Goal: Information Seeking & Learning: Learn about a topic

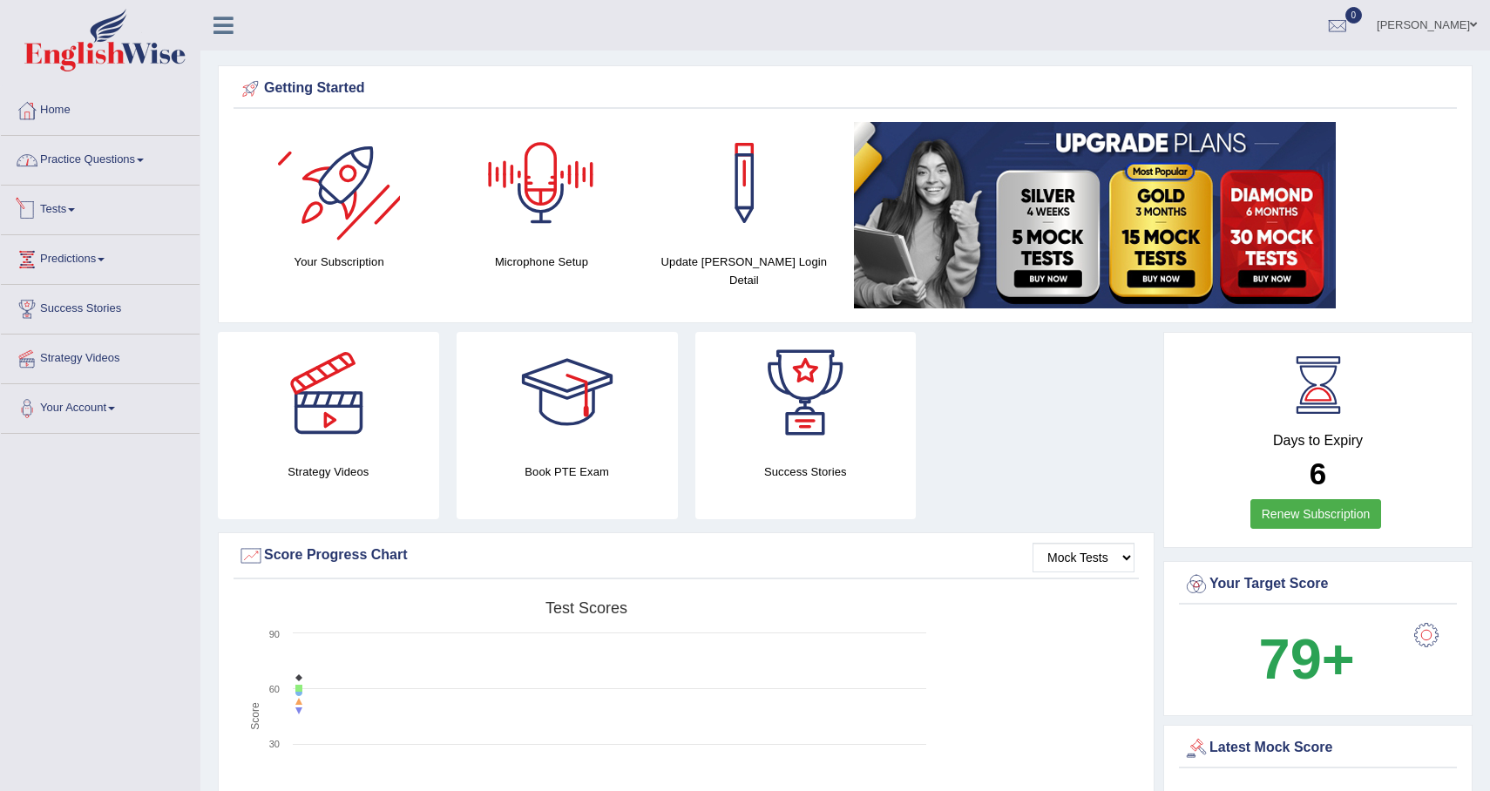
click at [104, 172] on link "Practice Questions" at bounding box center [100, 158] width 199 height 44
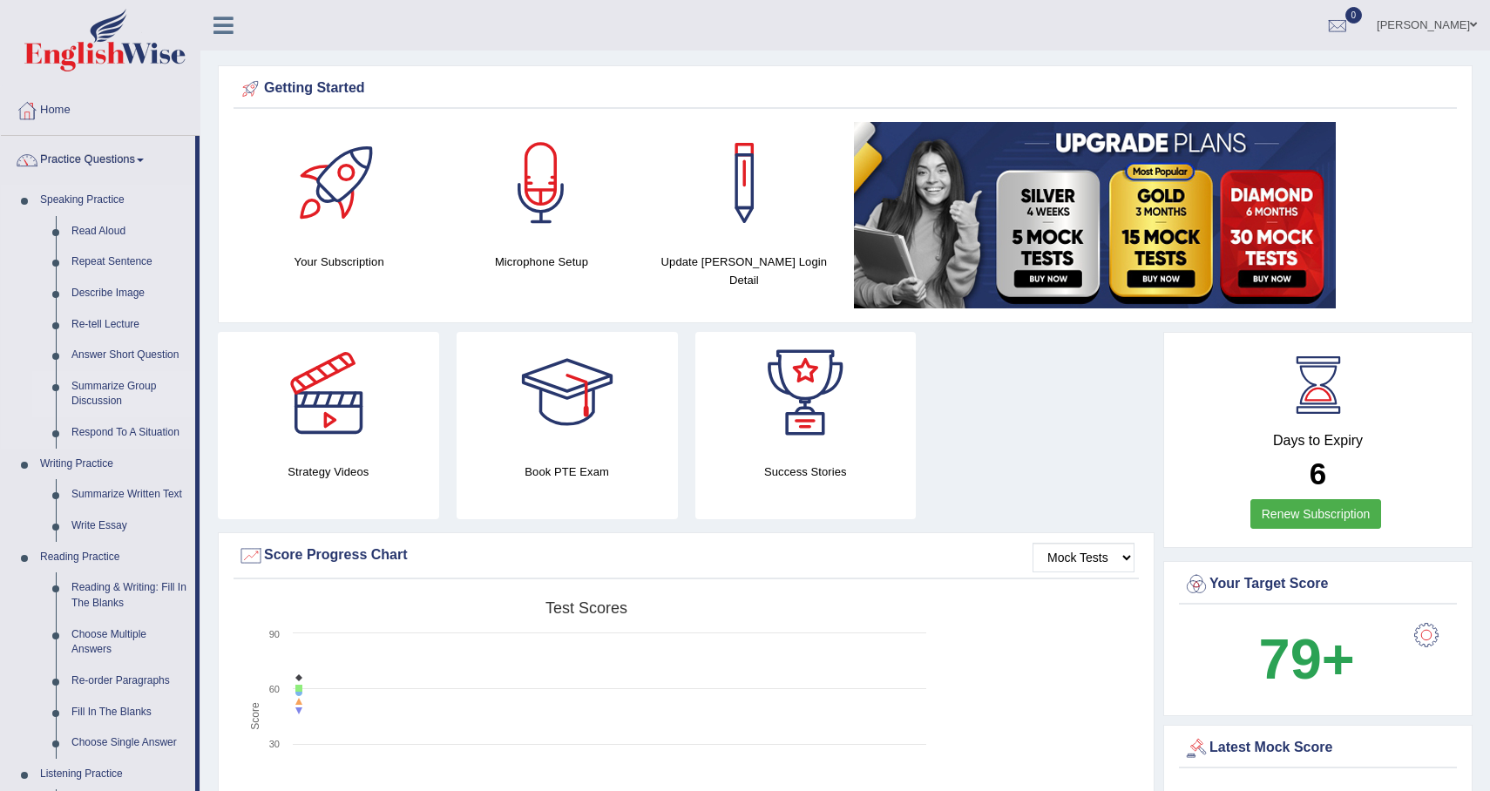
click at [137, 393] on link "Summarize Group Discussion" at bounding box center [130, 394] width 132 height 46
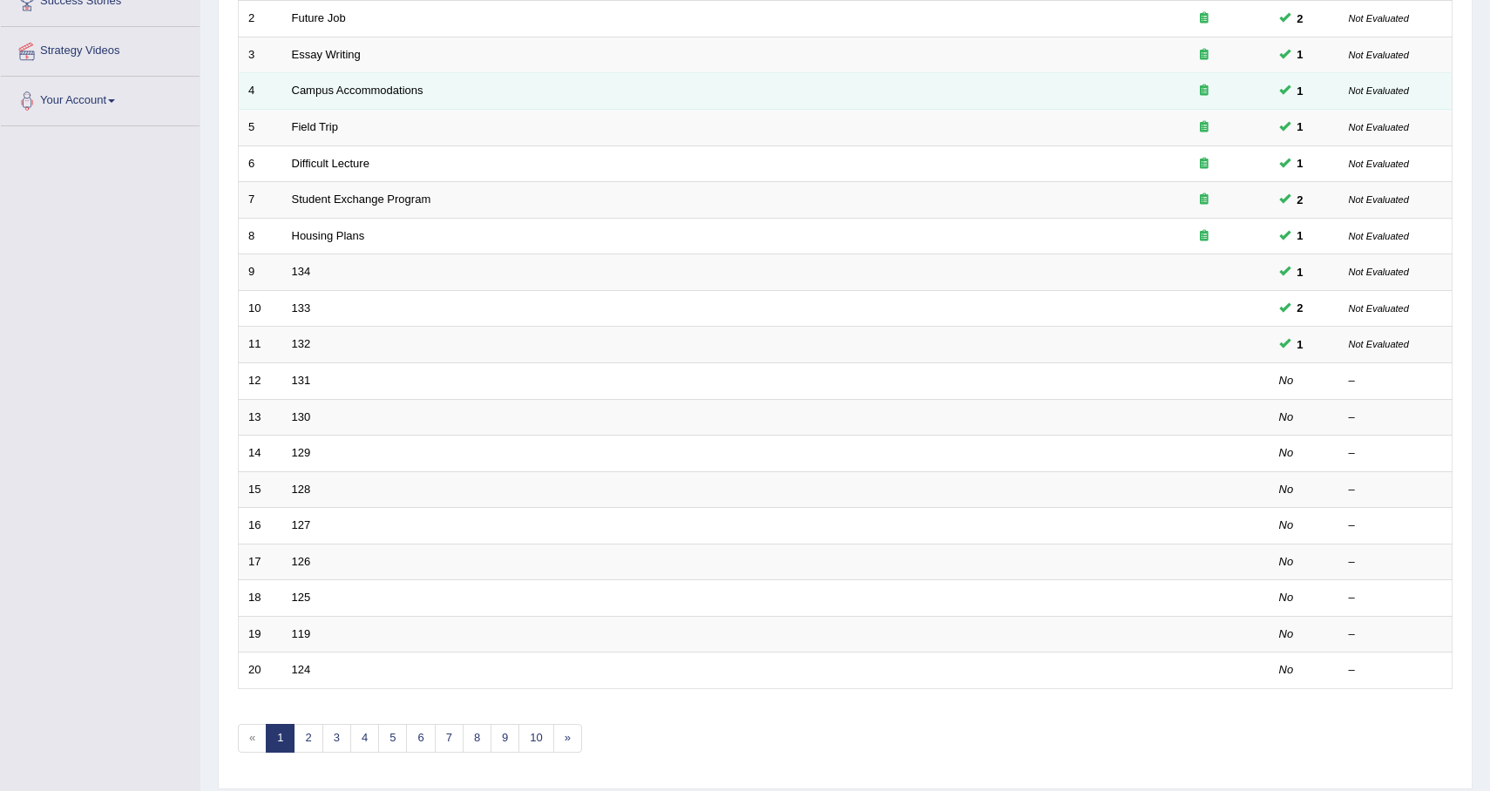
scroll to position [309, 0]
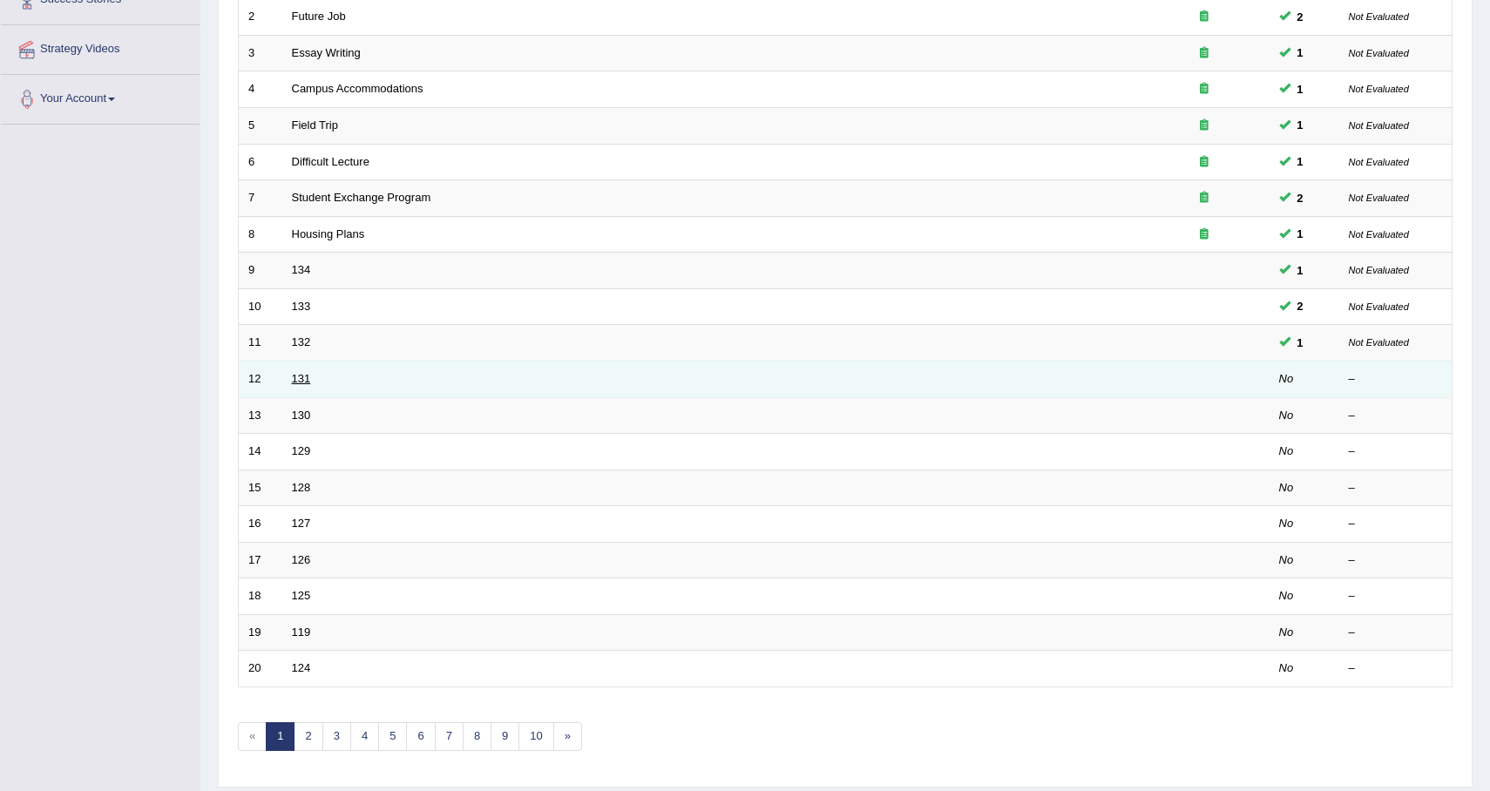
click at [301, 379] on link "131" at bounding box center [301, 378] width 19 height 13
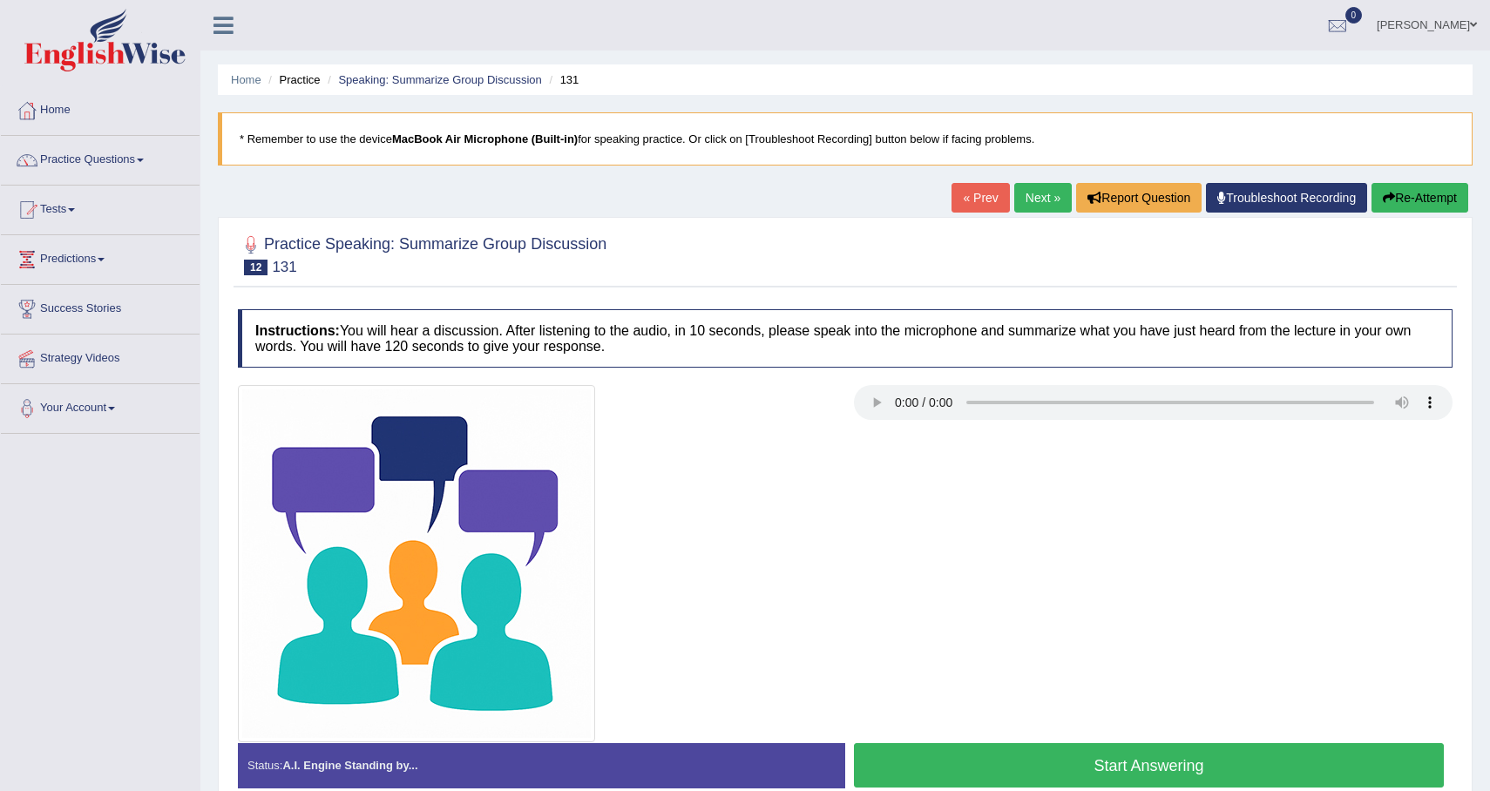
scroll to position [124, 0]
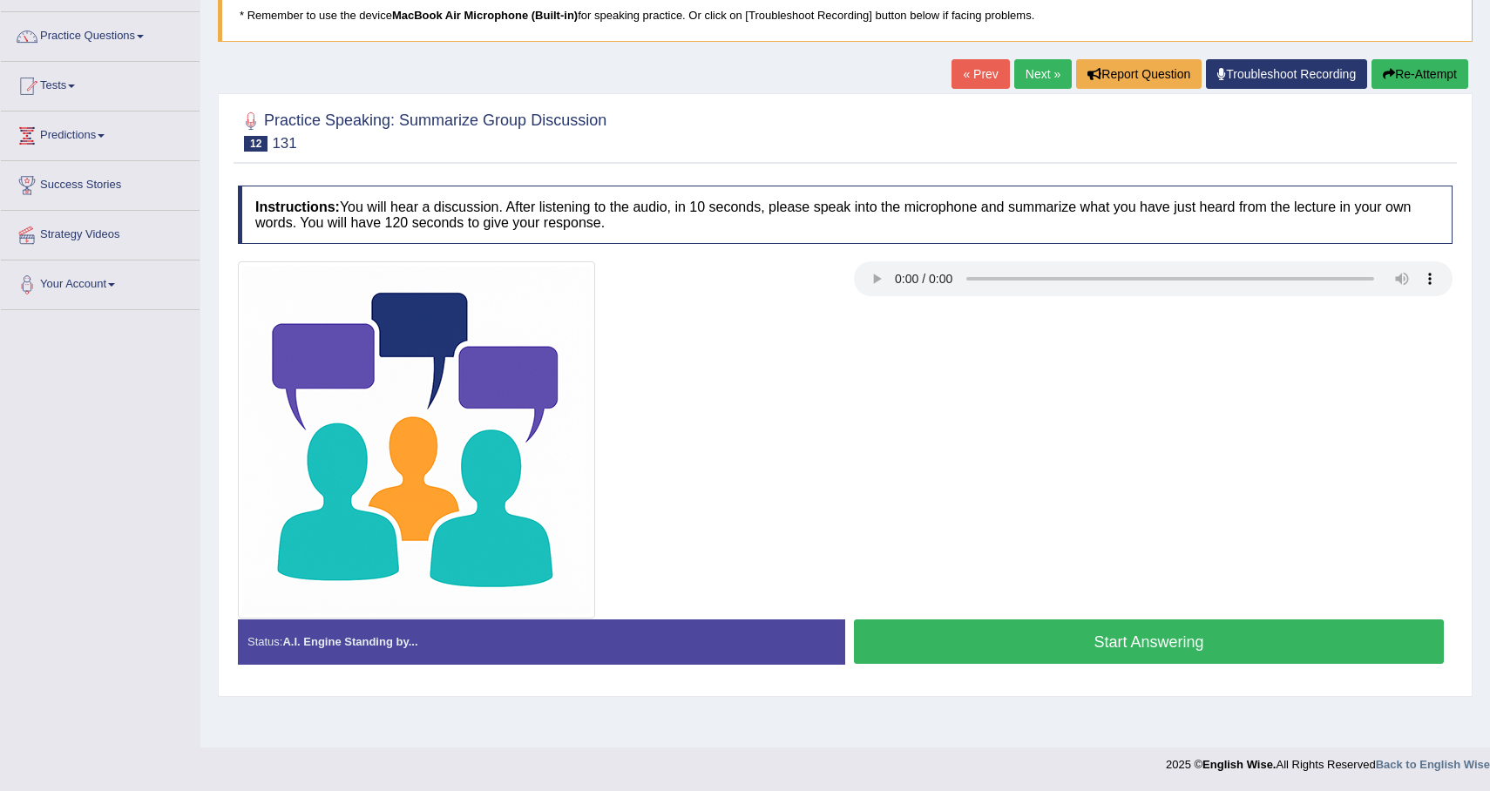
click at [1165, 634] on button "Start Answering" at bounding box center [1149, 641] width 590 height 44
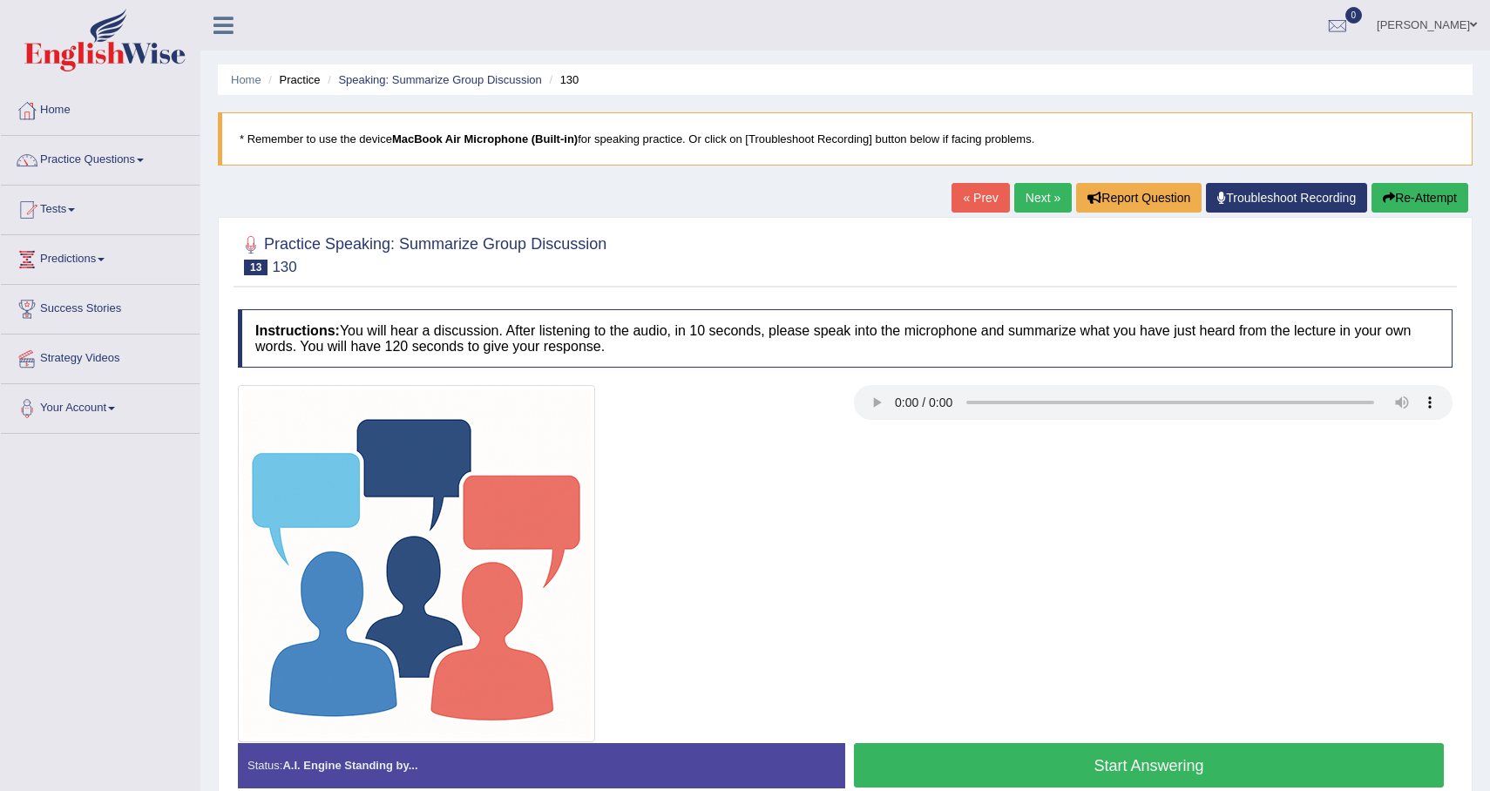
scroll to position [124, 0]
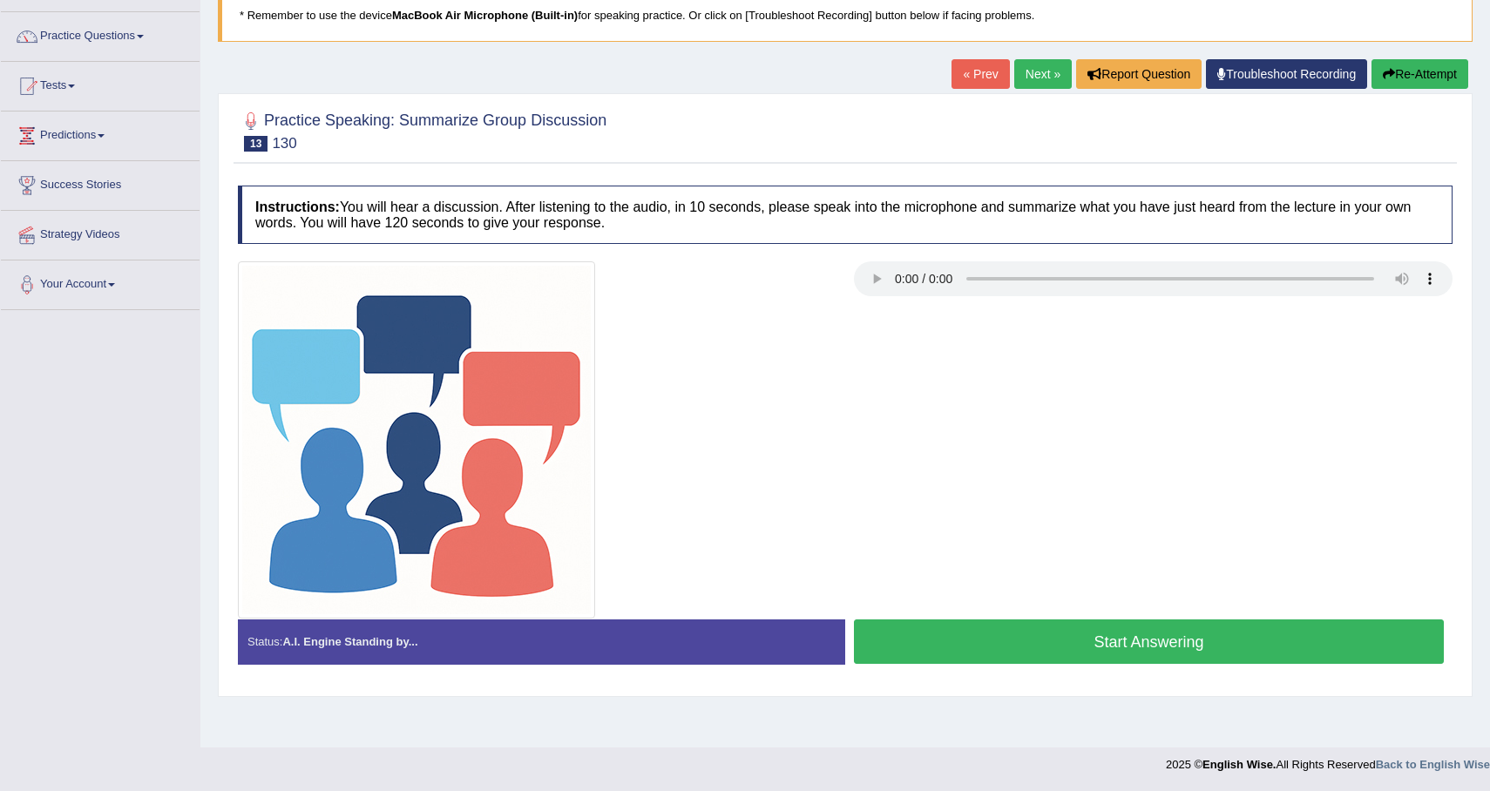
click at [1021, 646] on button "Start Answering" at bounding box center [1149, 641] width 590 height 44
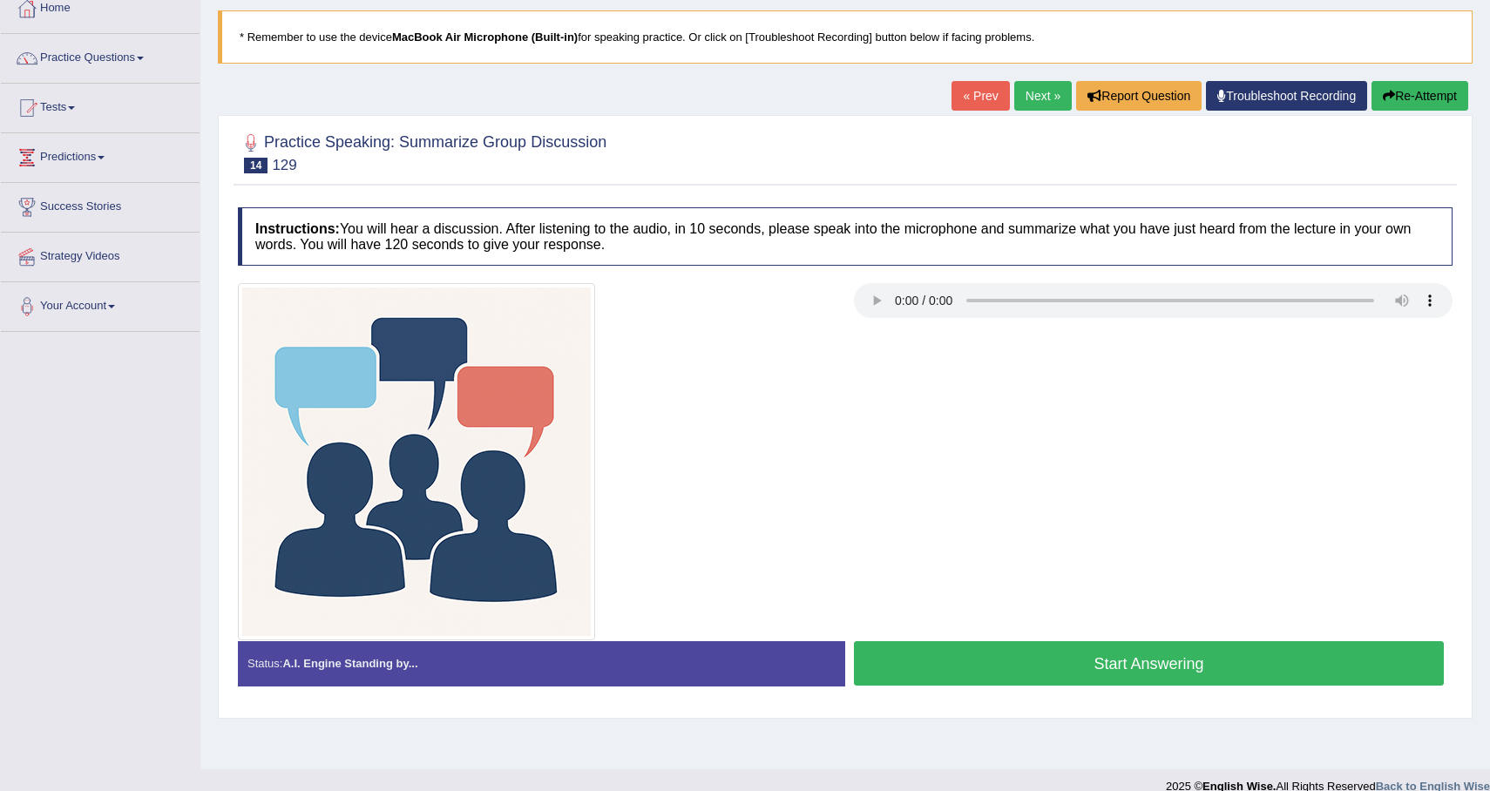
scroll to position [99, 0]
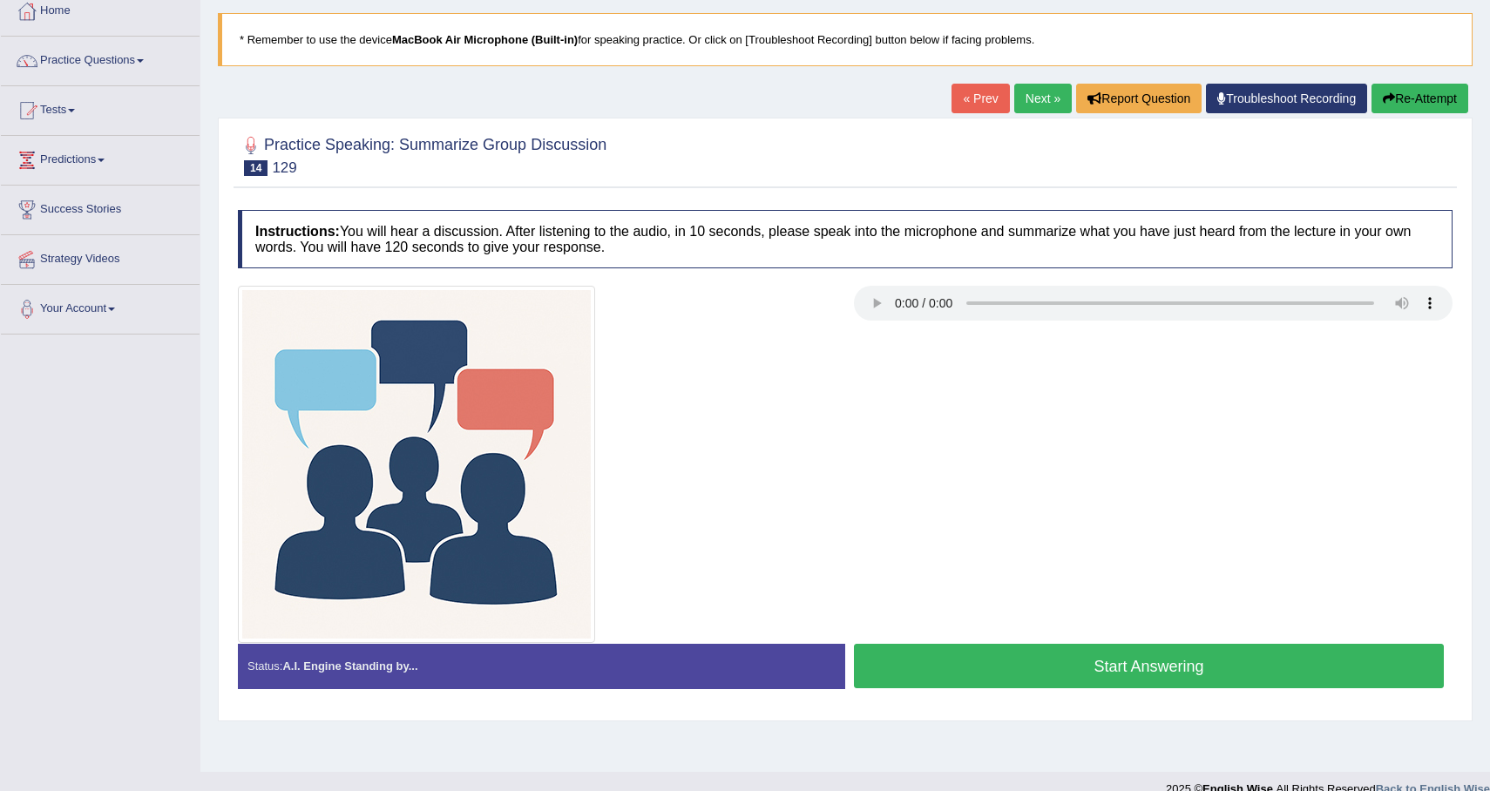
click at [1202, 684] on button "Start Answering" at bounding box center [1149, 666] width 590 height 44
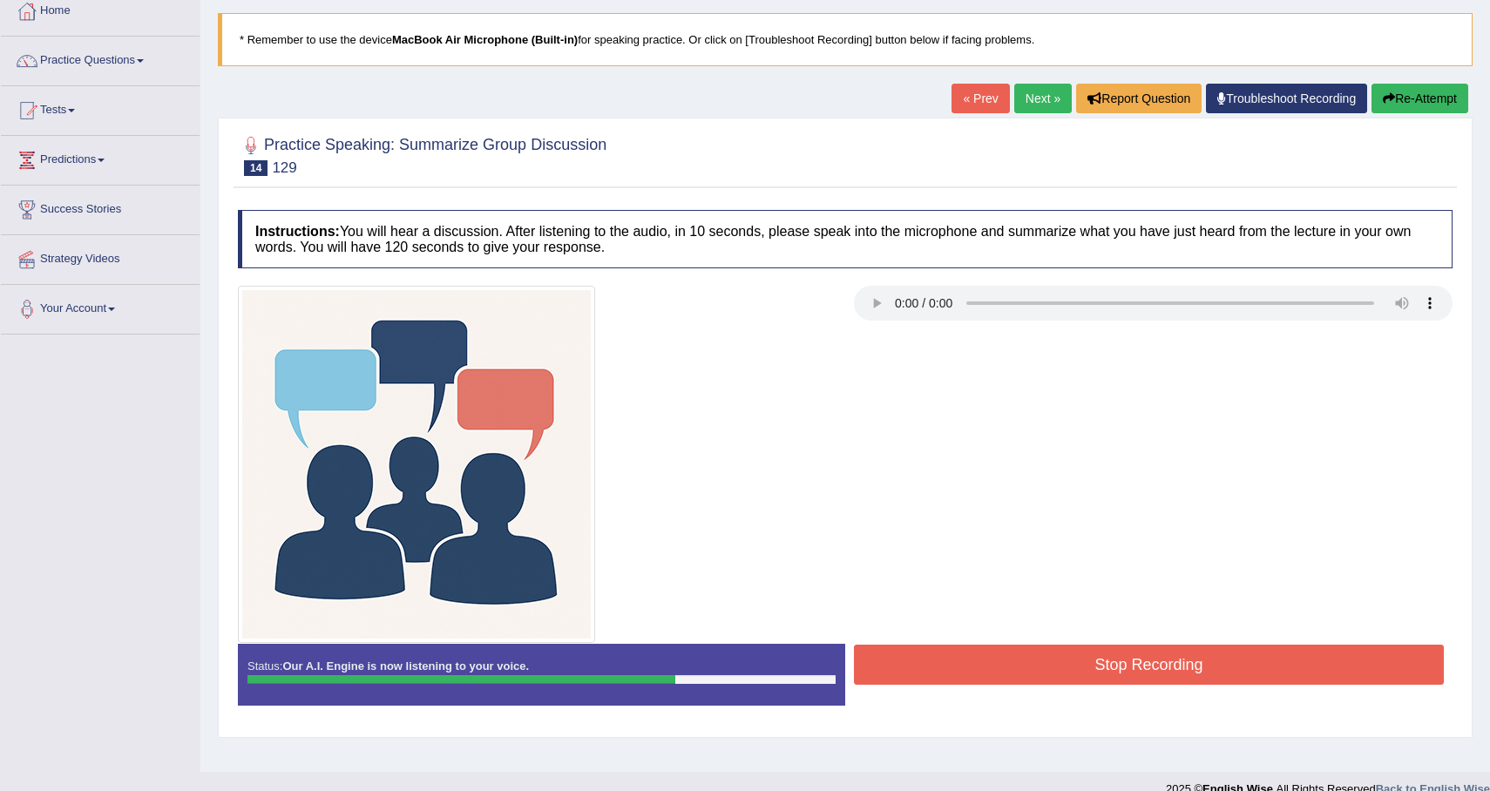
click at [1212, 665] on button "Stop Recording" at bounding box center [1149, 665] width 590 height 40
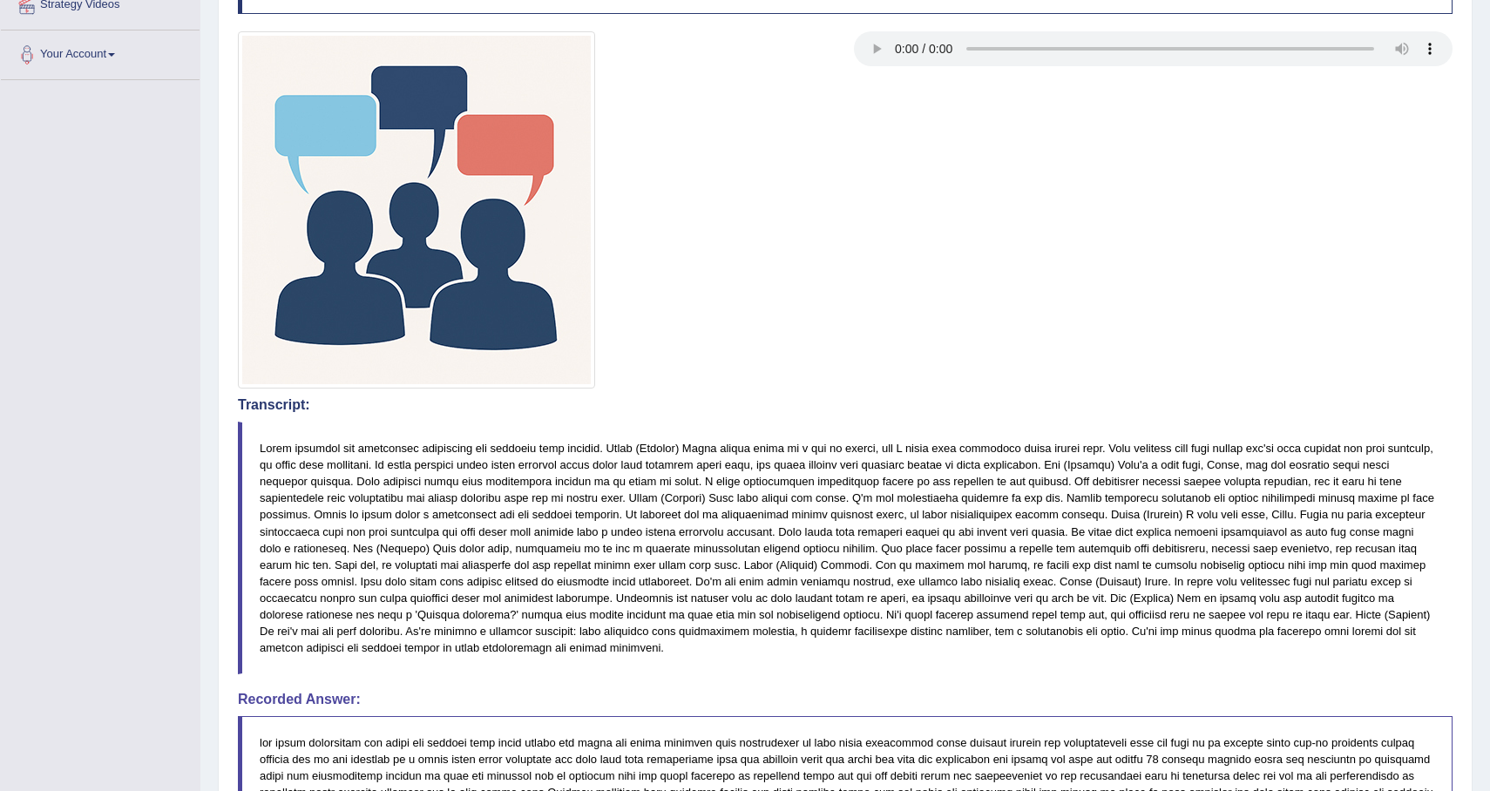
scroll to position [0, 0]
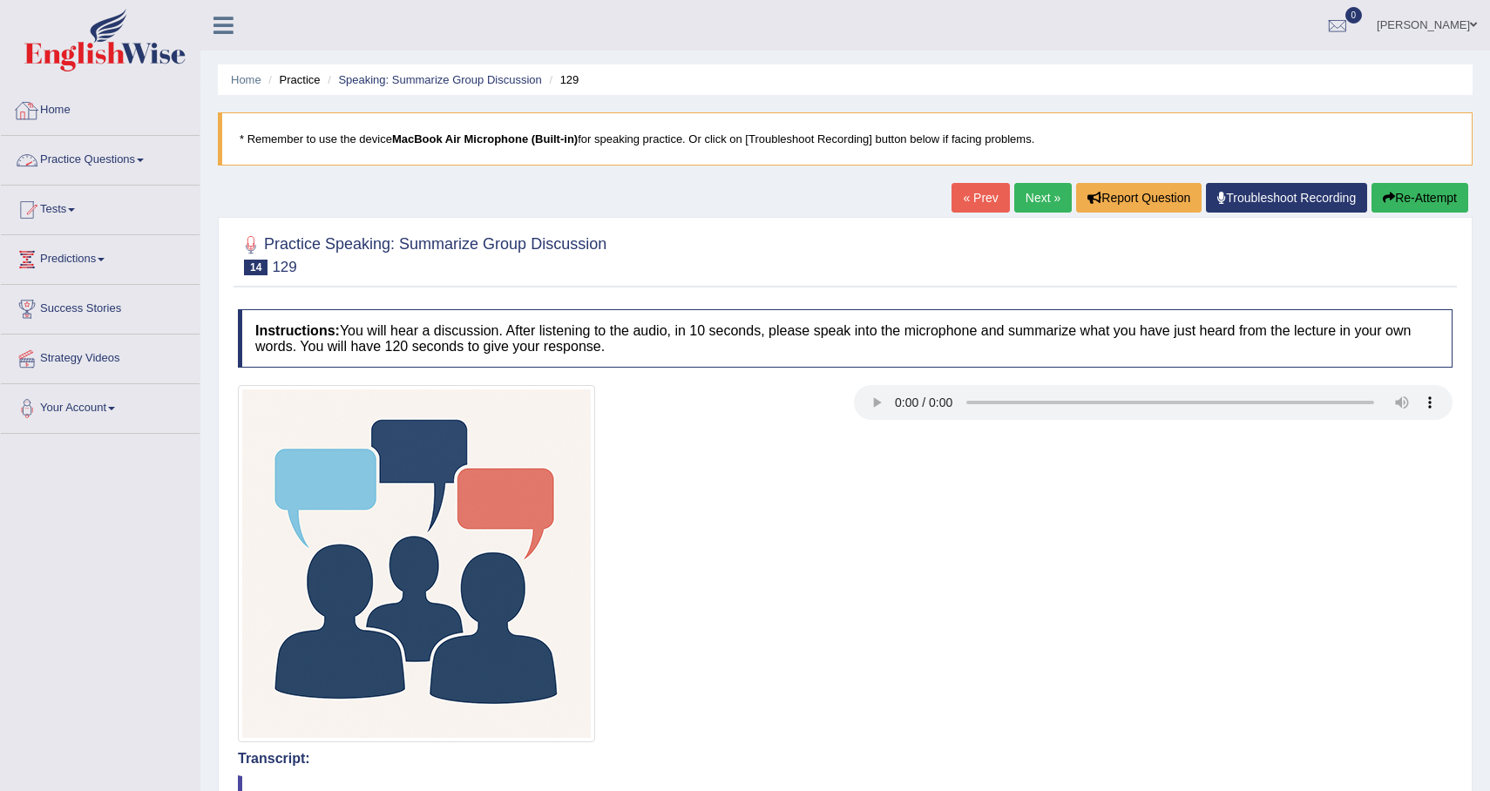
click at [137, 180] on li "Practice Questions Speaking Practice Read Aloud Repeat Sentence Describe Image …" at bounding box center [100, 161] width 199 height 50
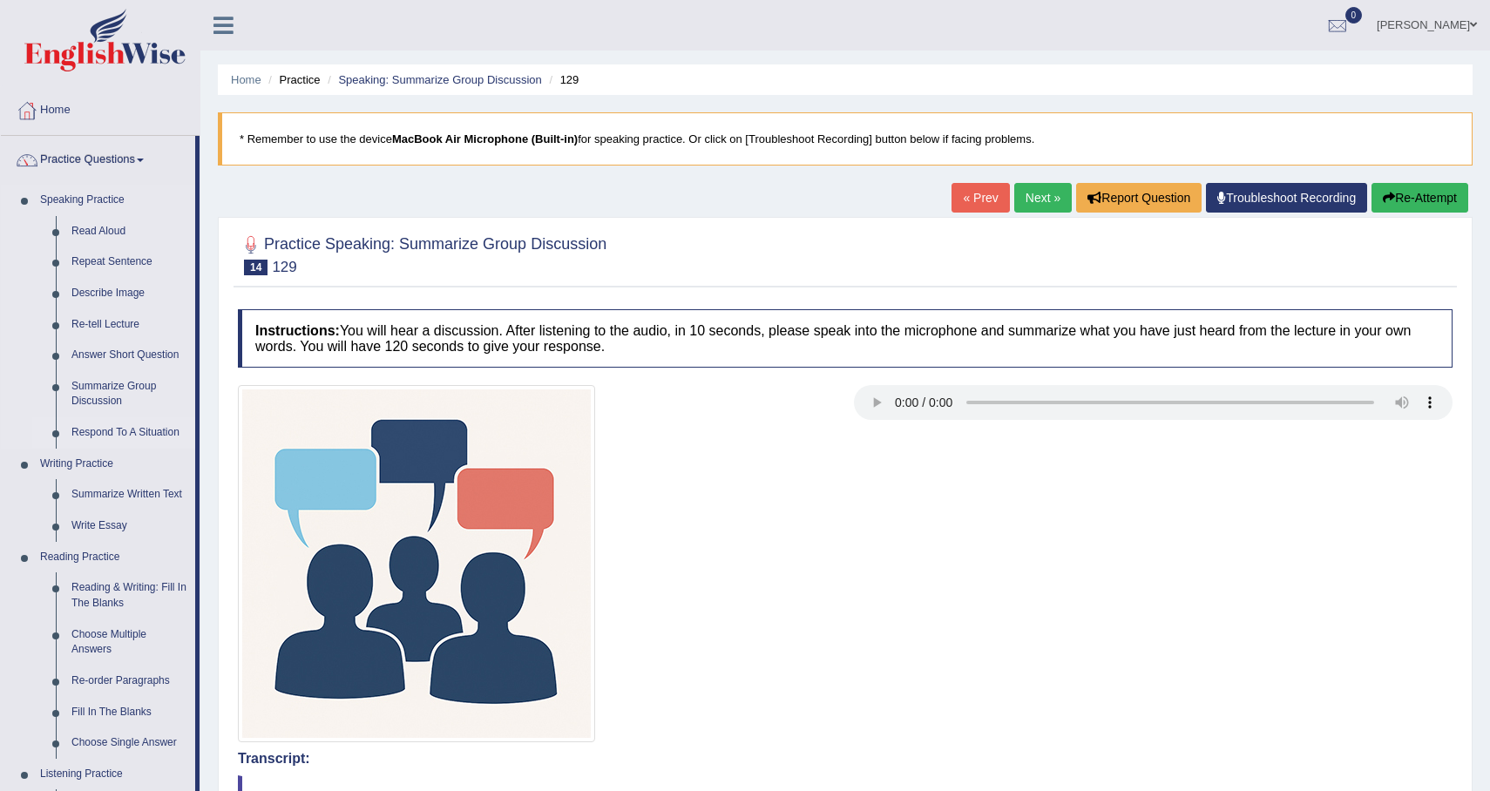
click at [129, 435] on link "Respond To A Situation" at bounding box center [130, 432] width 132 height 31
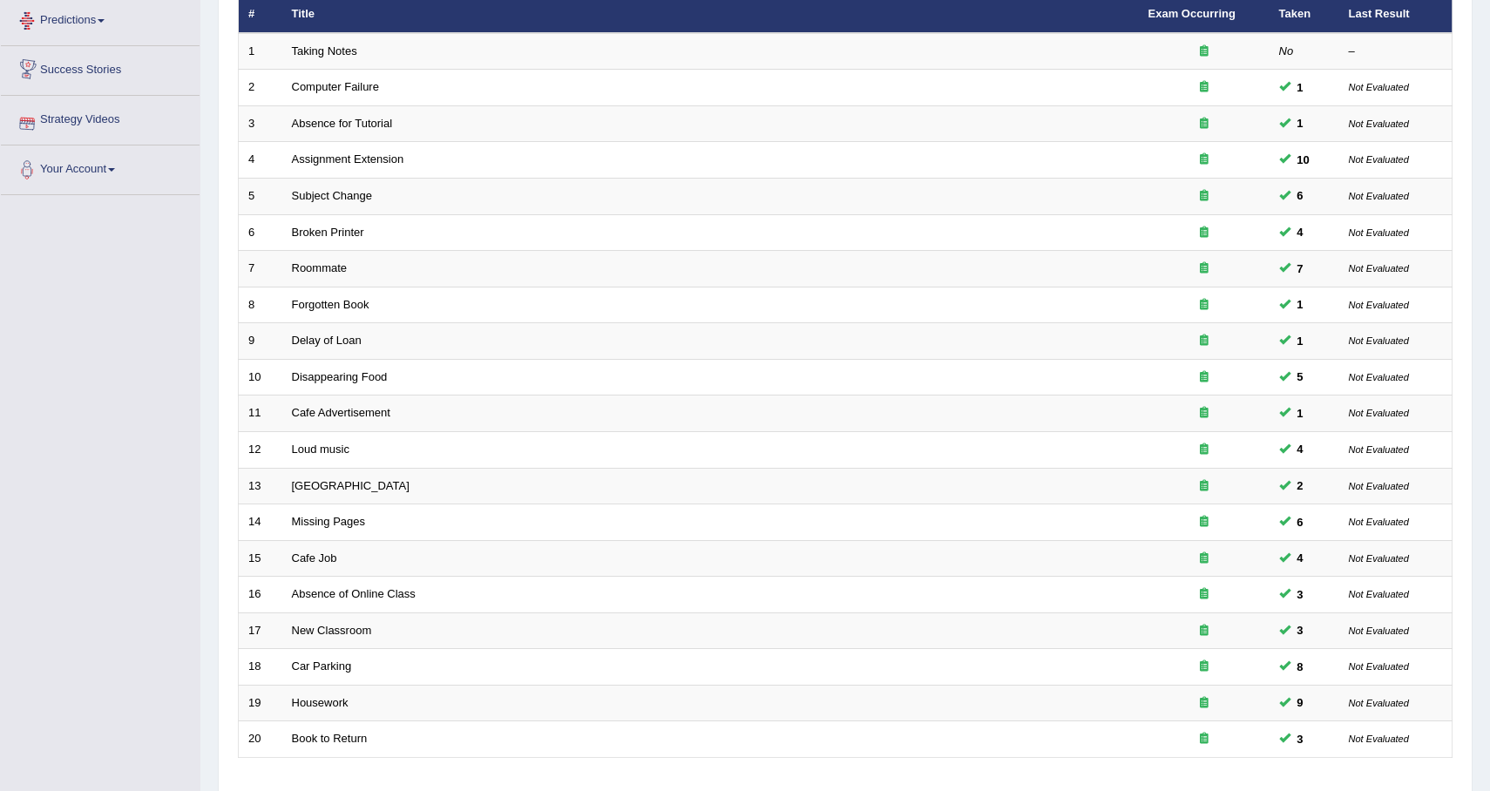
scroll to position [362, 0]
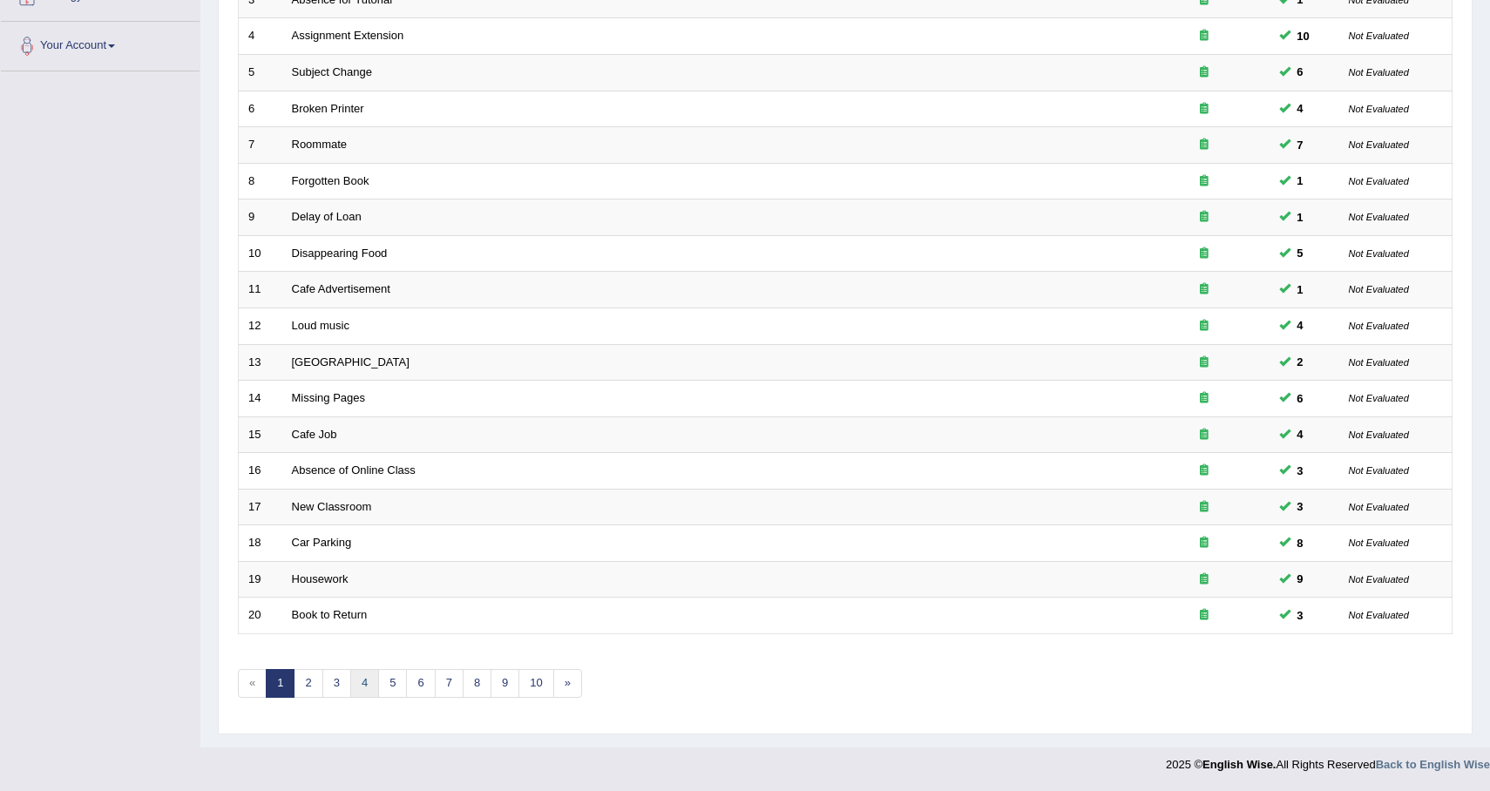
click at [373, 677] on link "4" at bounding box center [364, 683] width 29 height 29
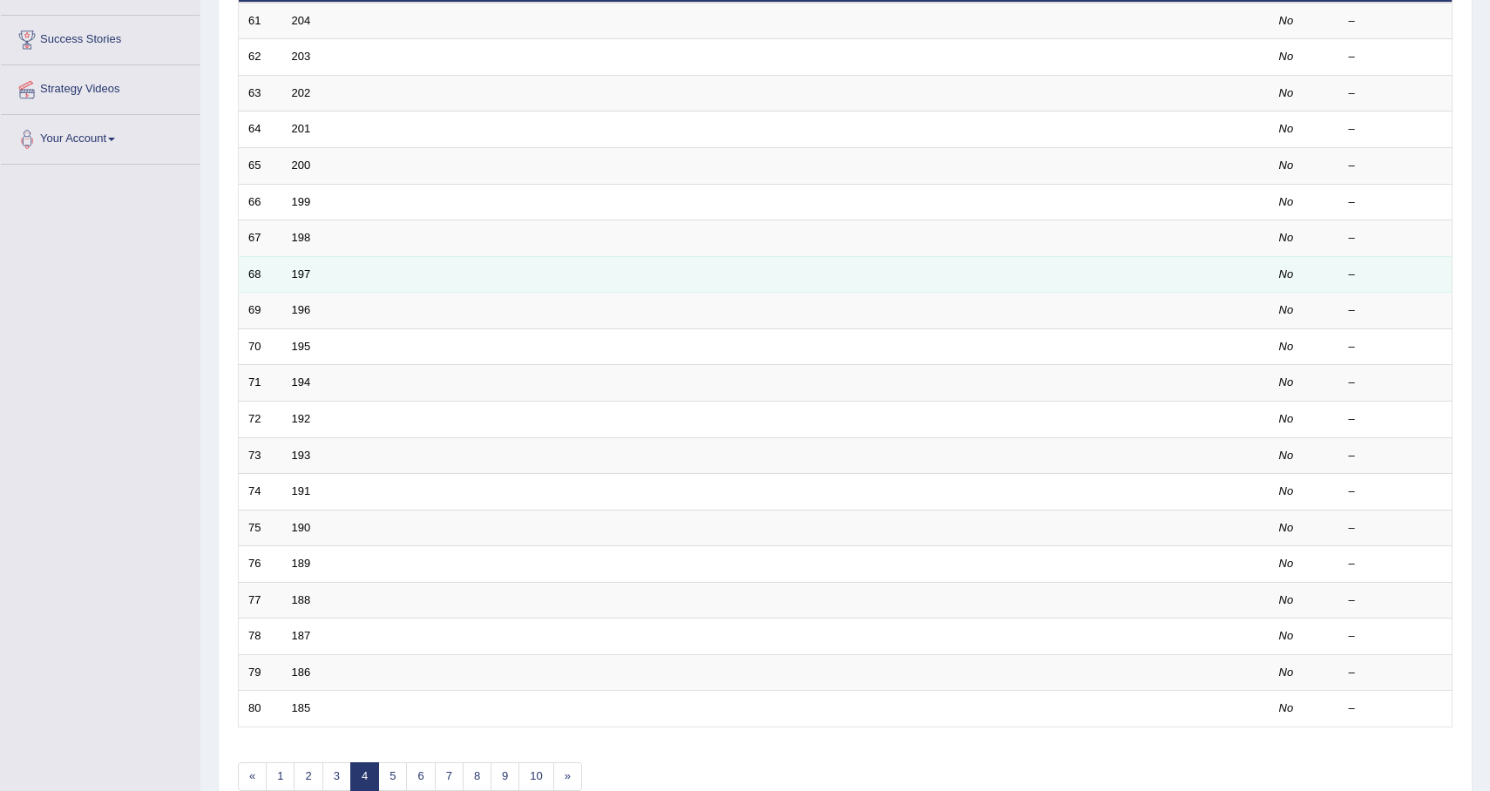
scroll to position [280, 0]
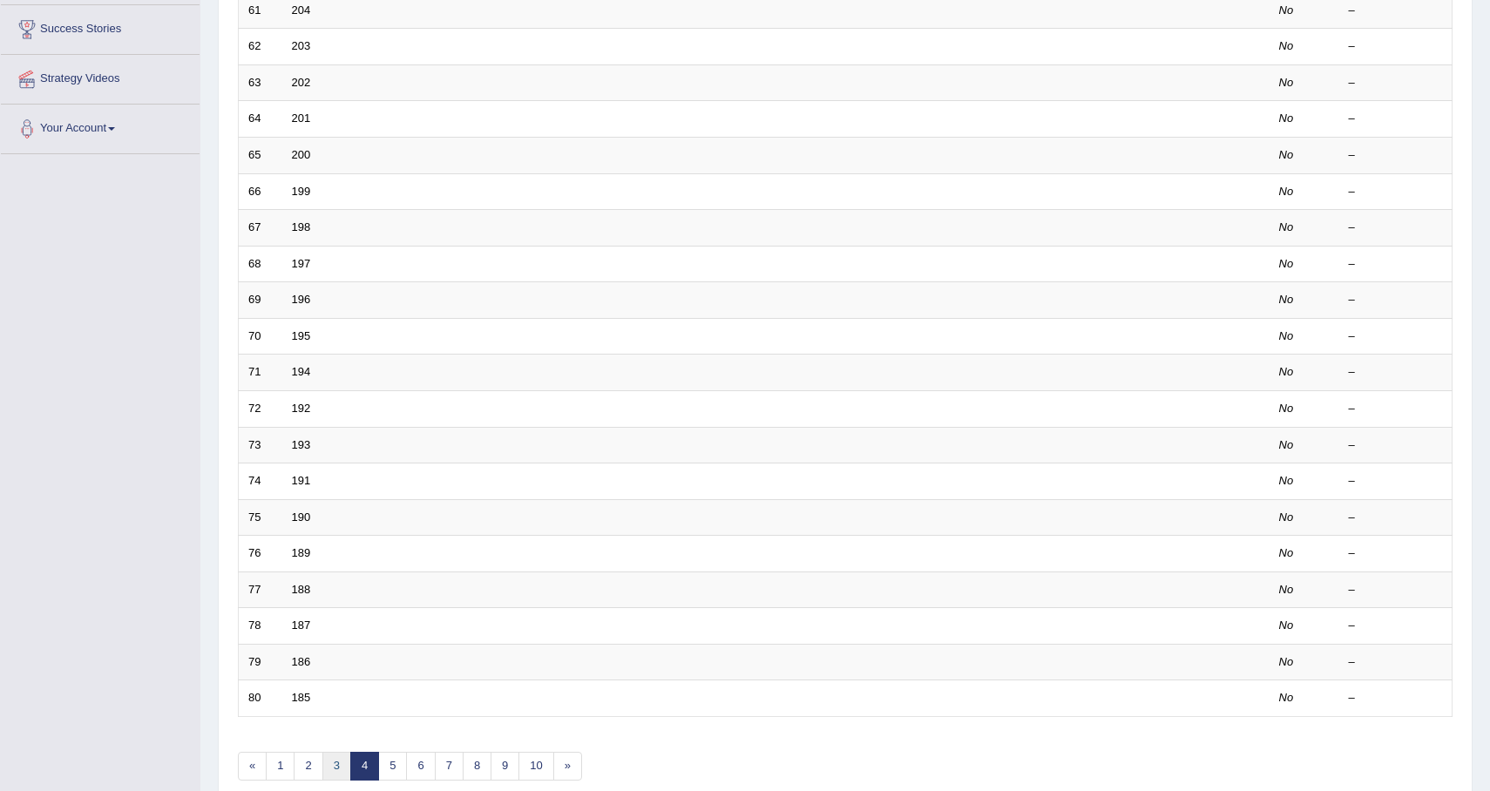
click at [336, 765] on link "3" at bounding box center [336, 766] width 29 height 29
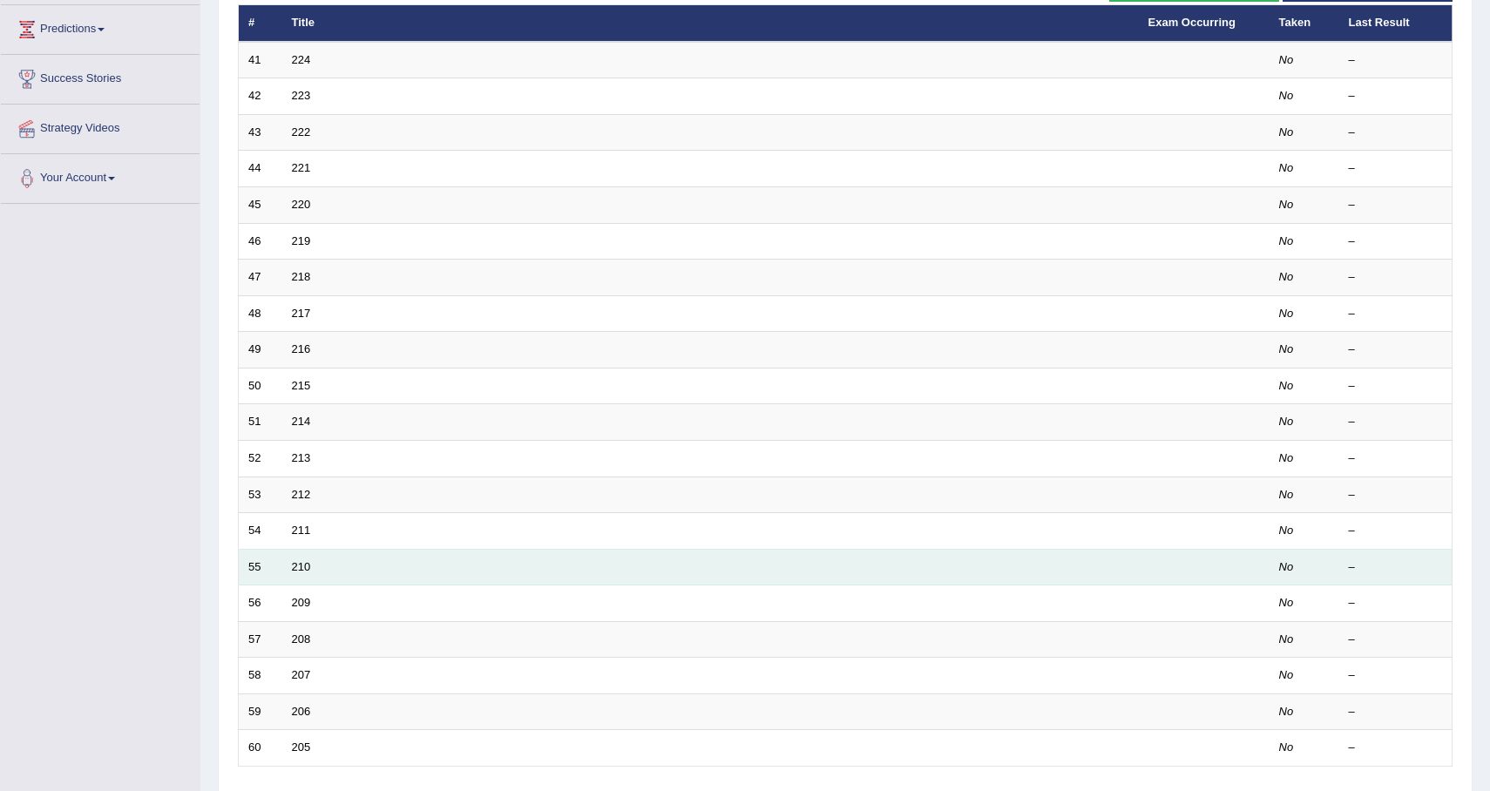
scroll to position [362, 0]
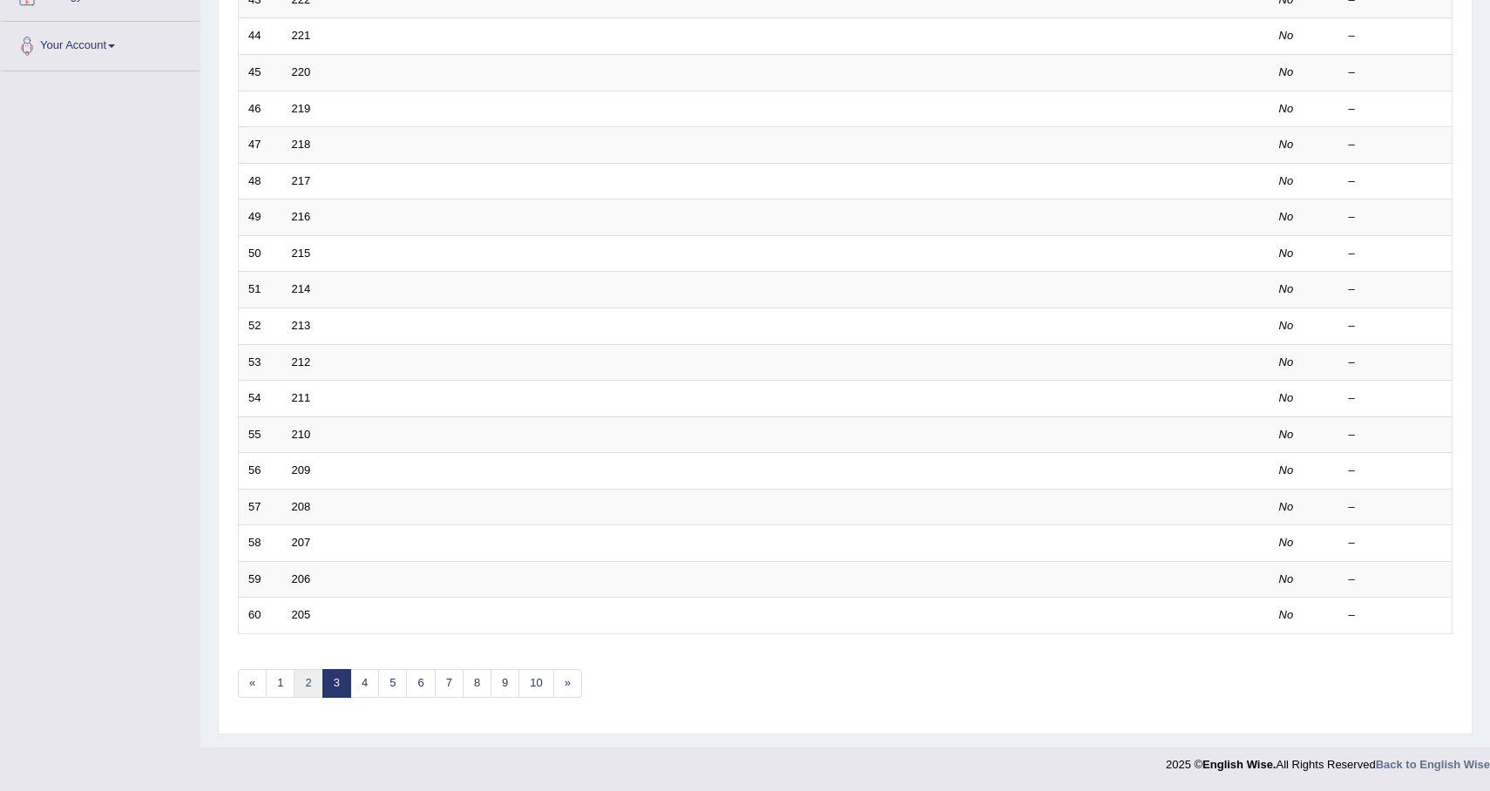
click at [309, 687] on link "2" at bounding box center [308, 683] width 29 height 29
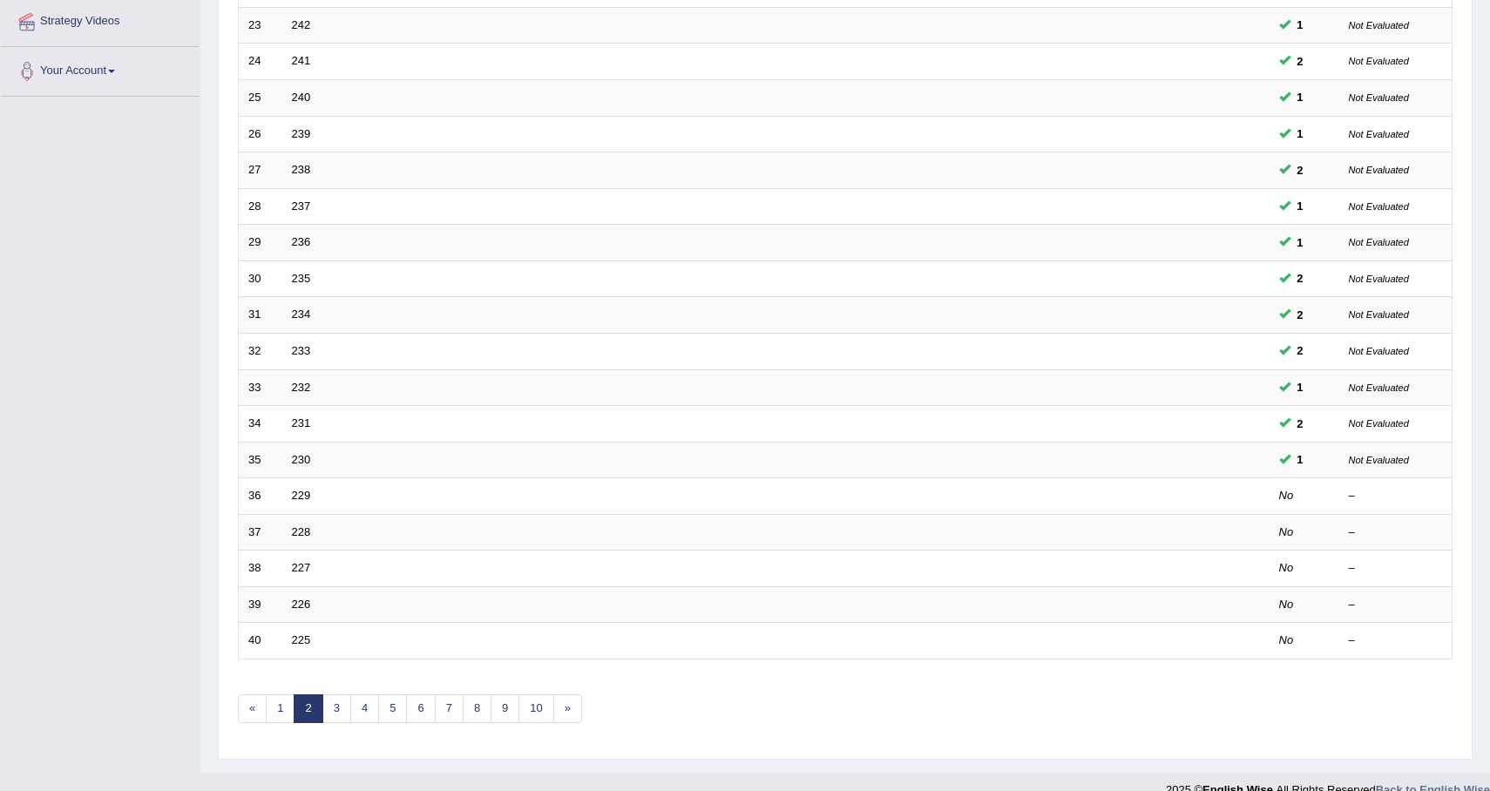
scroll to position [362, 0]
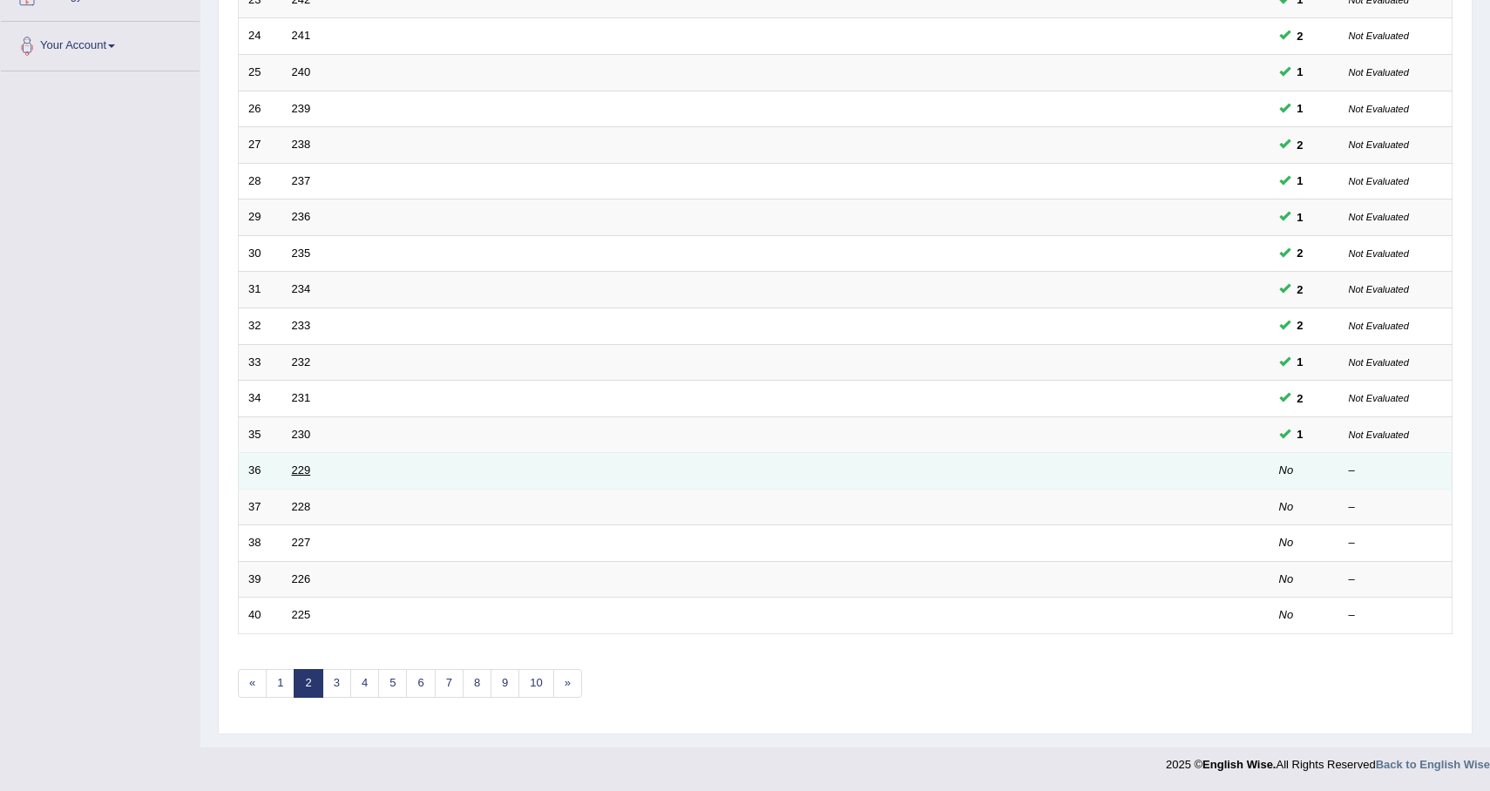
click at [301, 471] on link "229" at bounding box center [301, 470] width 19 height 13
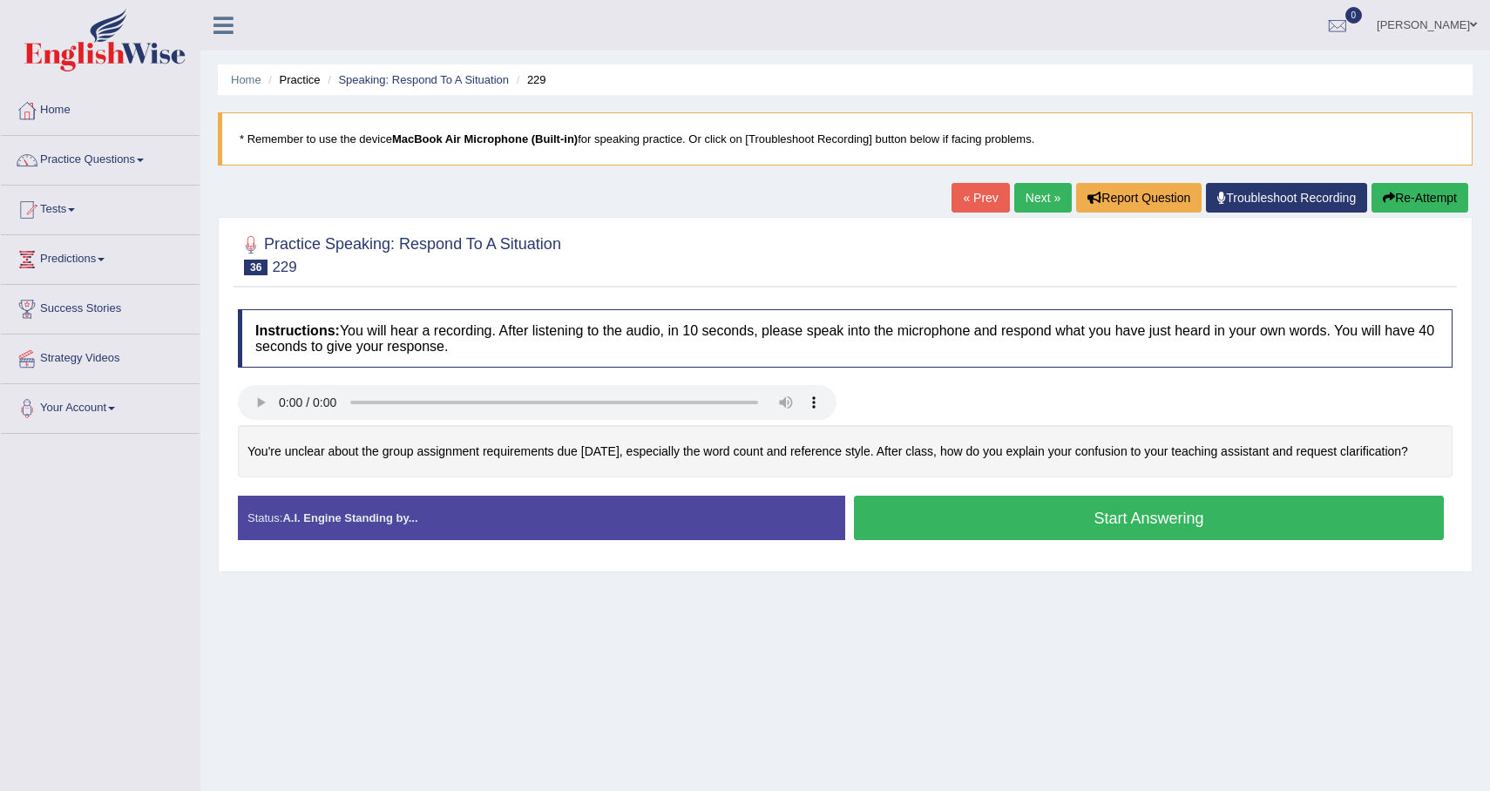
click at [965, 529] on button "Start Answering" at bounding box center [1149, 518] width 590 height 44
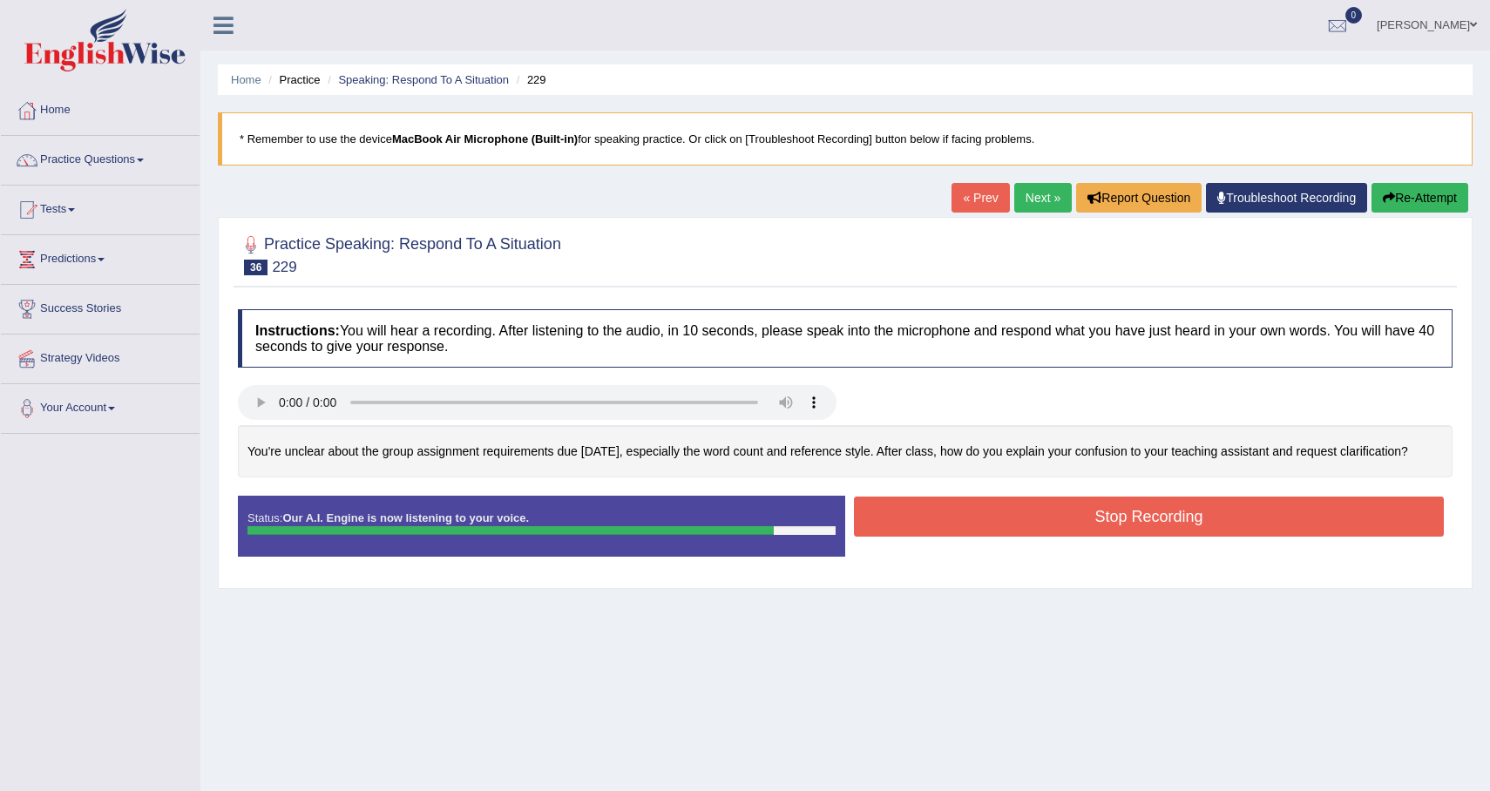
click at [965, 529] on button "Stop Recording" at bounding box center [1149, 517] width 590 height 40
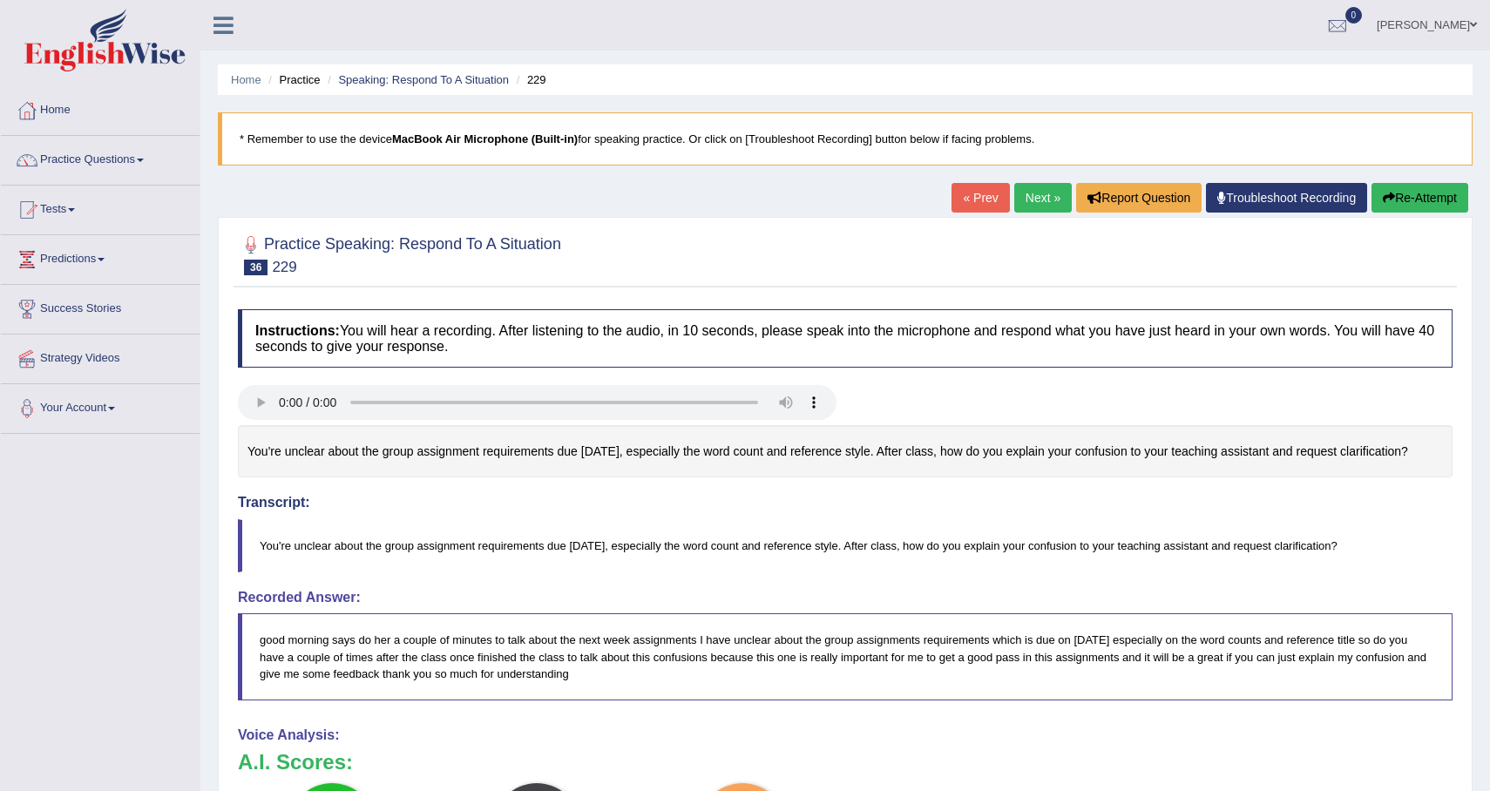
click at [1043, 214] on div "« Prev Next » Report Question Troubleshoot Recording Re-Attempt" at bounding box center [1211, 200] width 521 height 34
click at [1035, 198] on link "Next »" at bounding box center [1043, 198] width 58 height 30
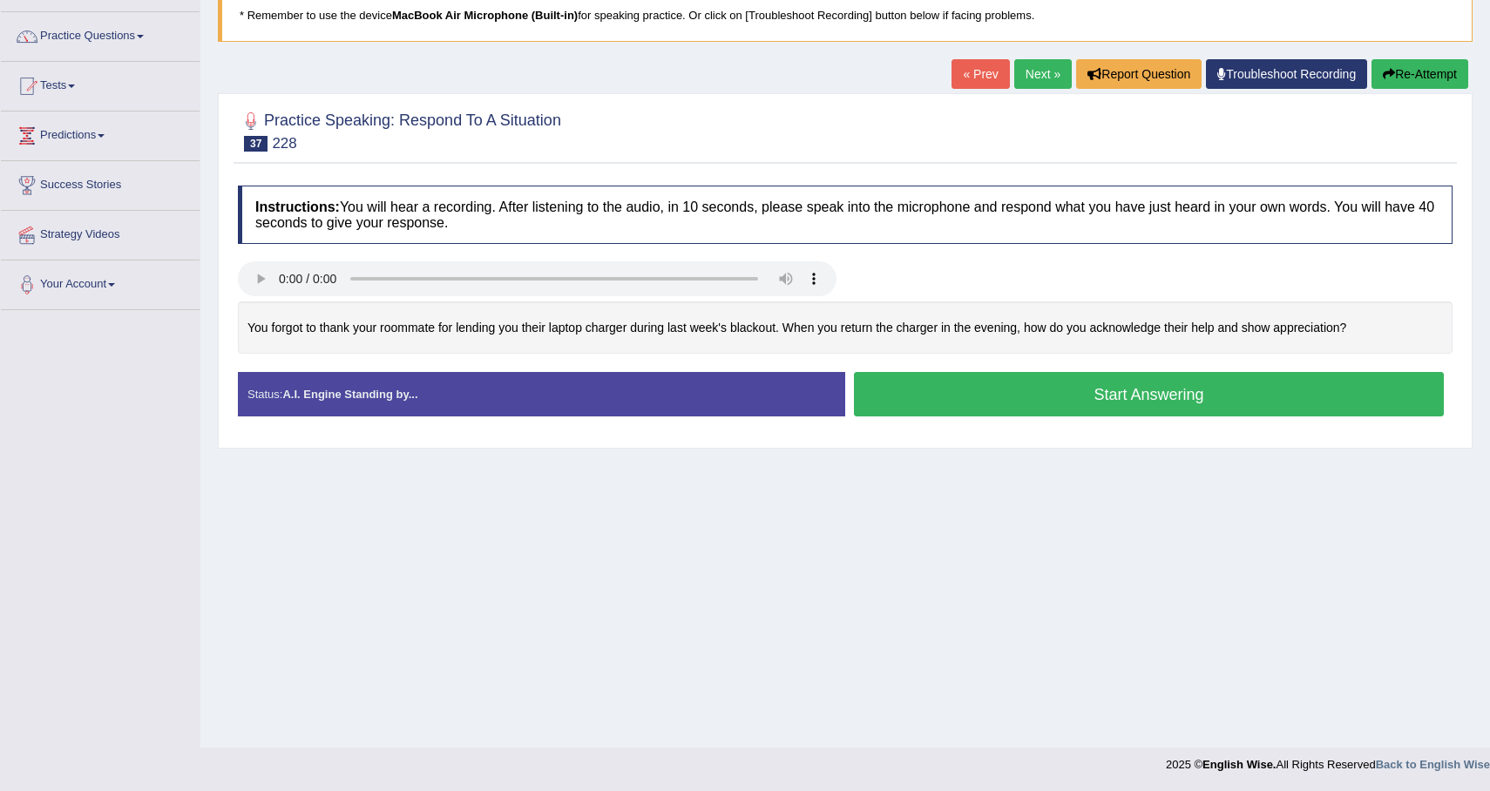
click at [1096, 397] on button "Start Answering" at bounding box center [1149, 394] width 590 height 44
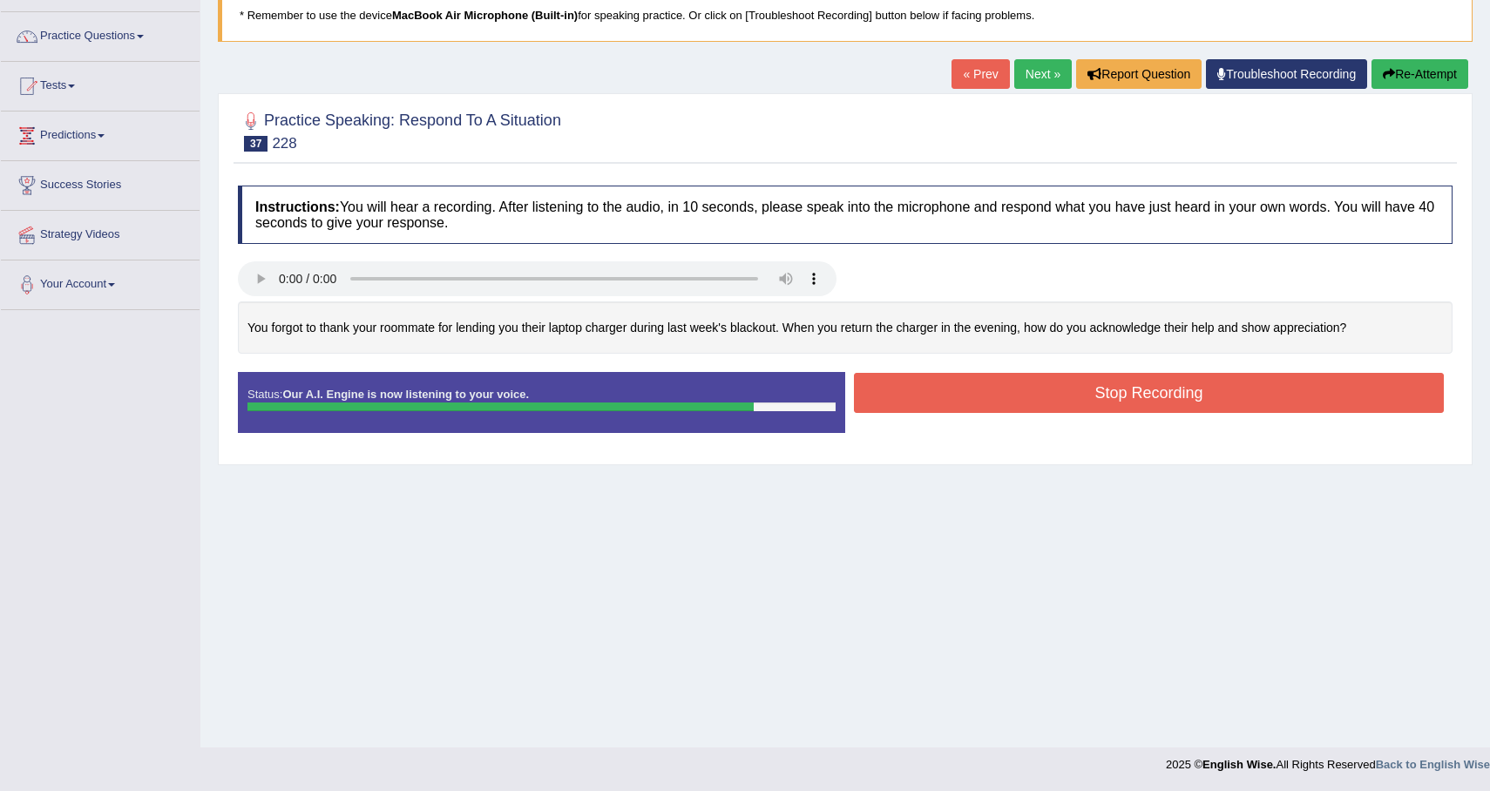
click at [1096, 397] on button "Stop Recording" at bounding box center [1149, 393] width 590 height 40
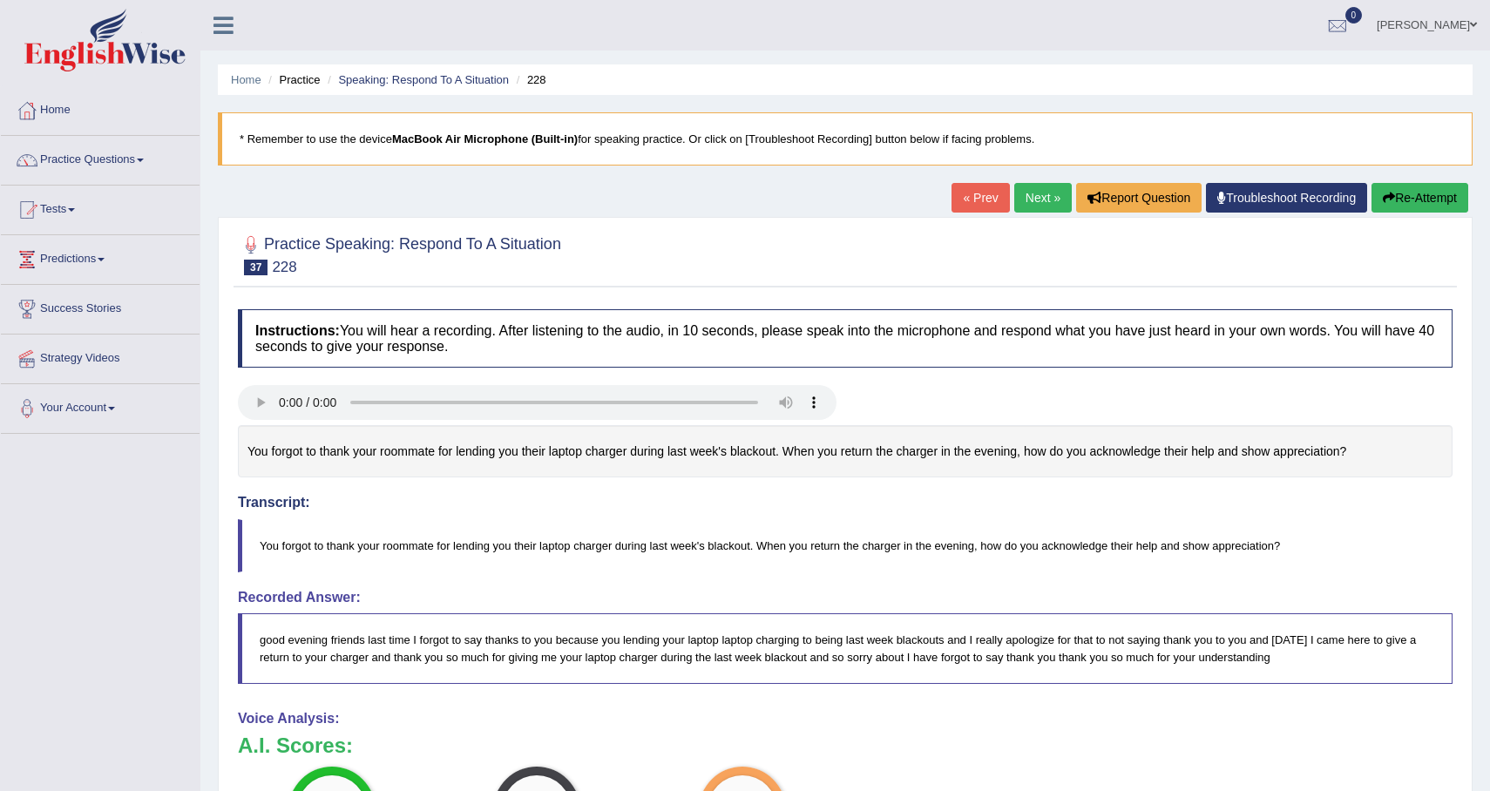
click at [1026, 198] on link "Next »" at bounding box center [1043, 198] width 58 height 30
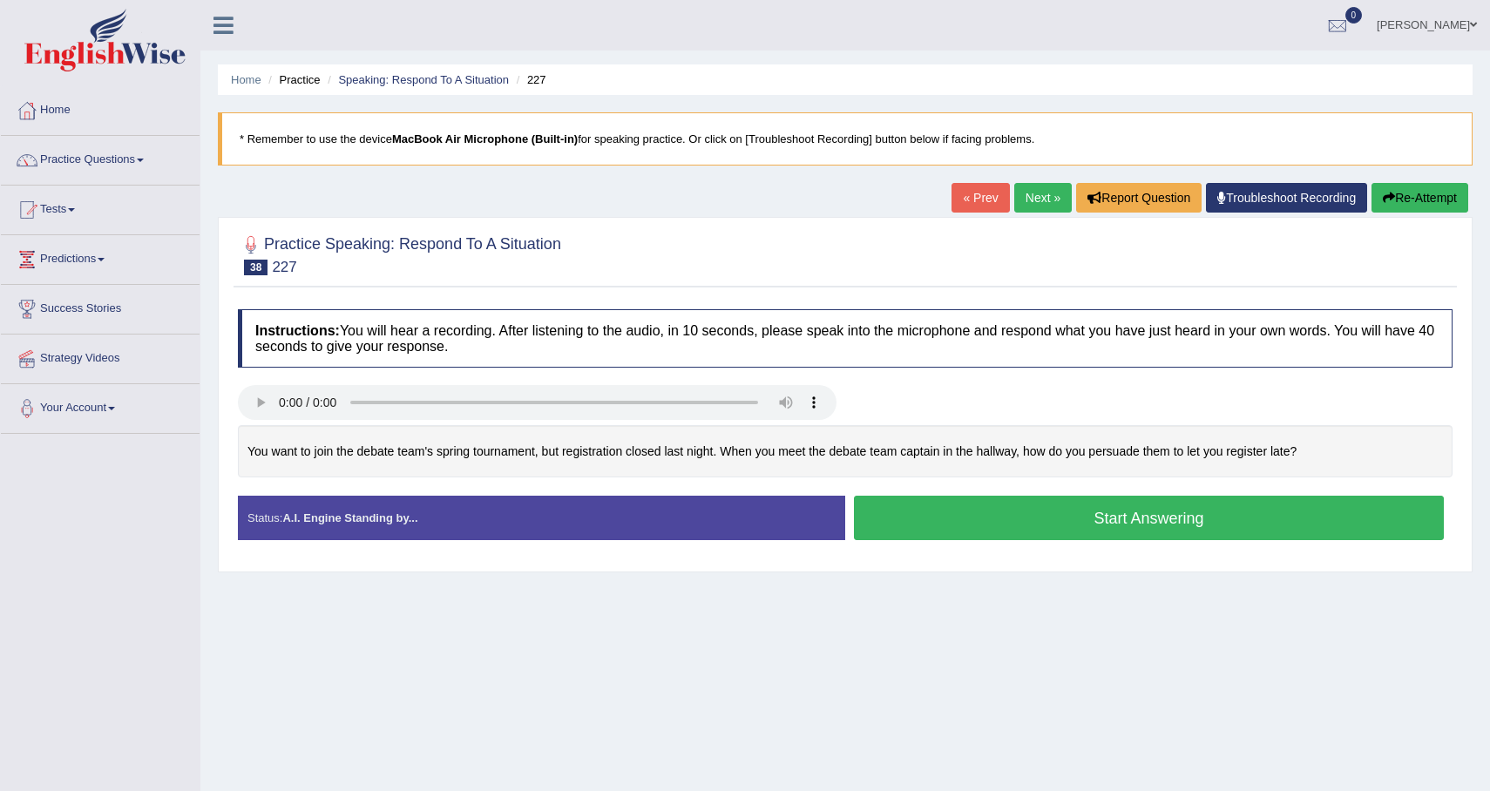
click at [1046, 519] on button "Start Answering" at bounding box center [1149, 518] width 590 height 44
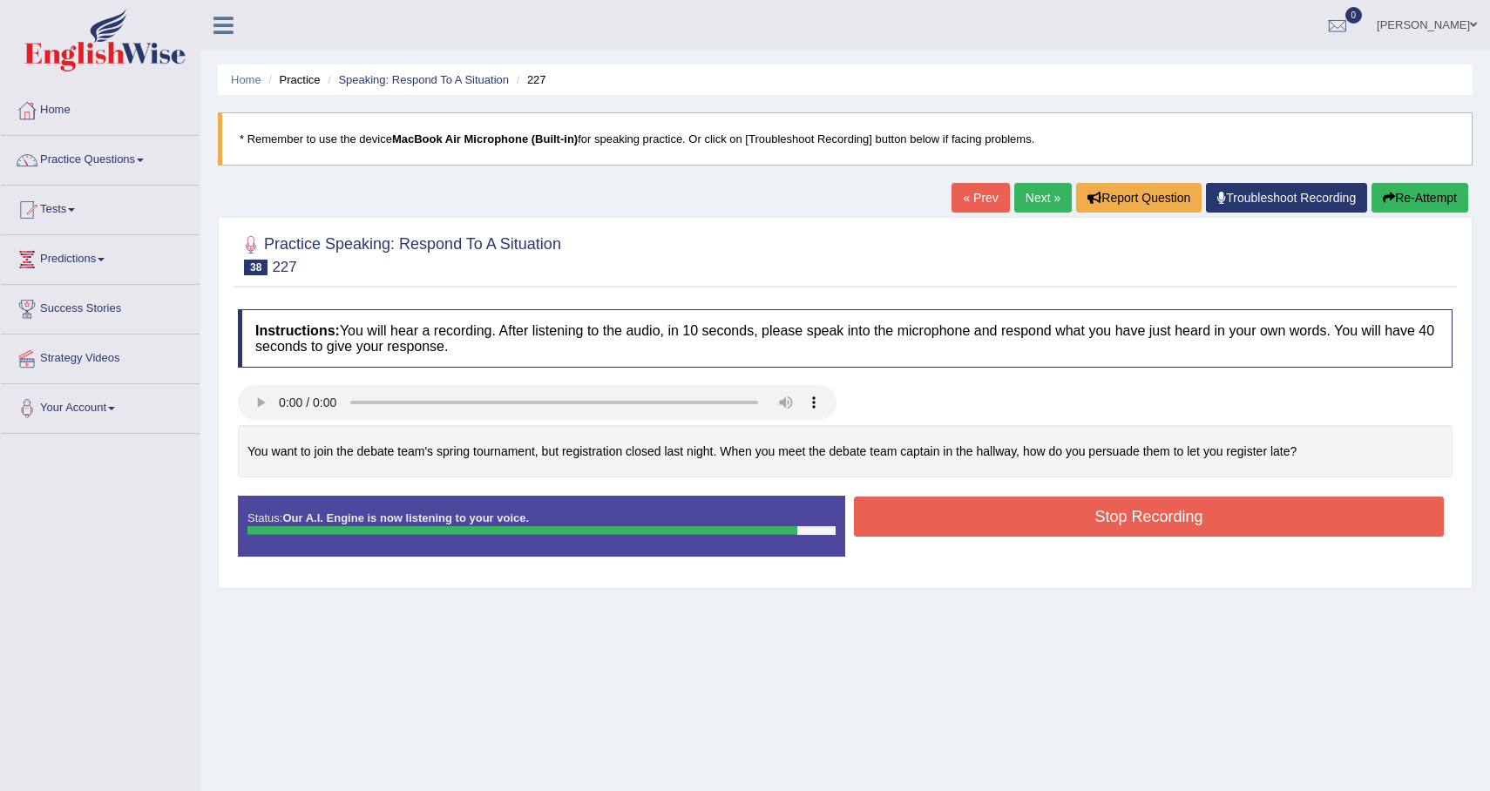
click at [1109, 521] on button "Stop Recording" at bounding box center [1149, 517] width 590 height 40
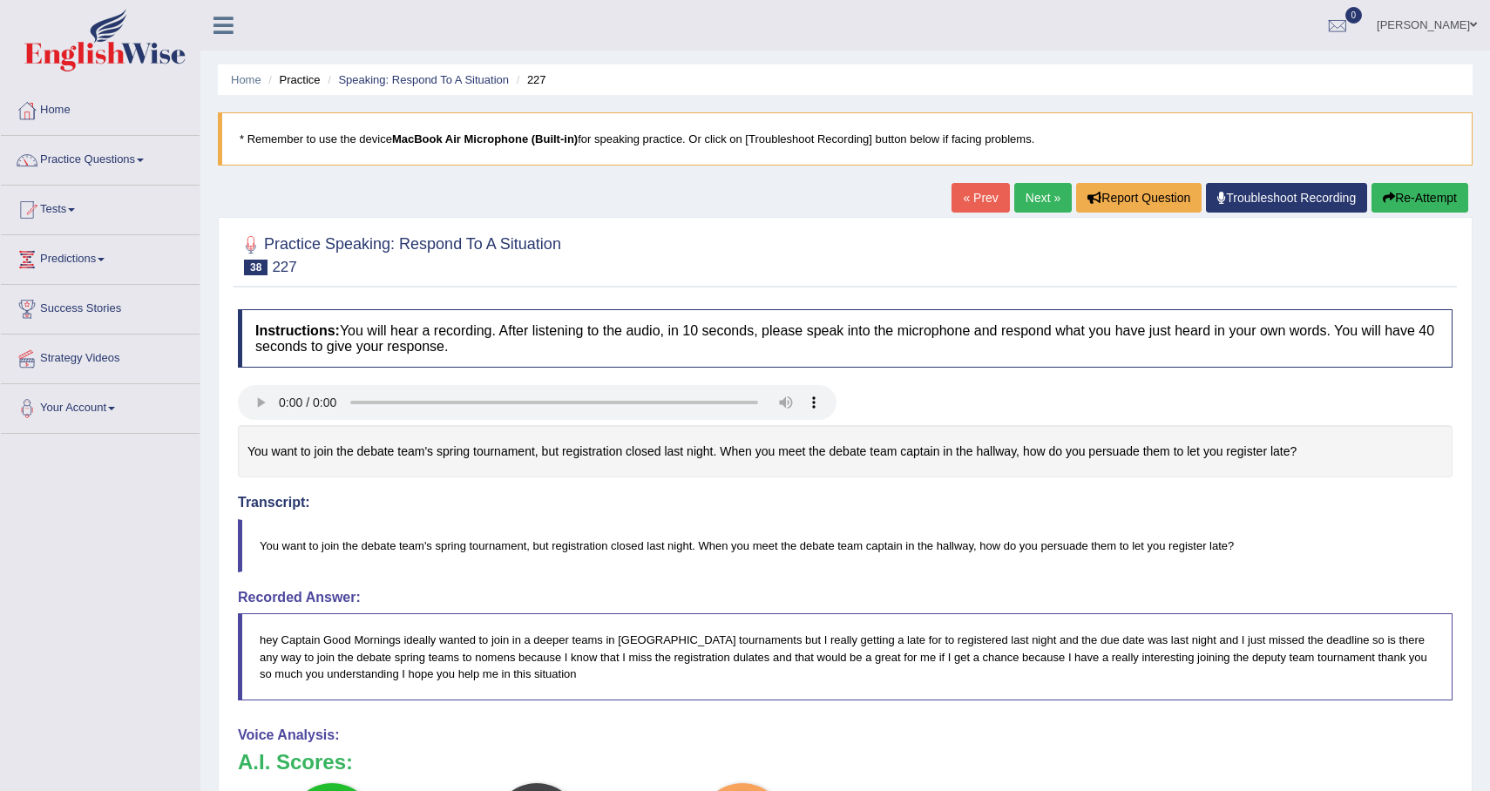
click at [1028, 200] on link "Next »" at bounding box center [1043, 198] width 58 height 30
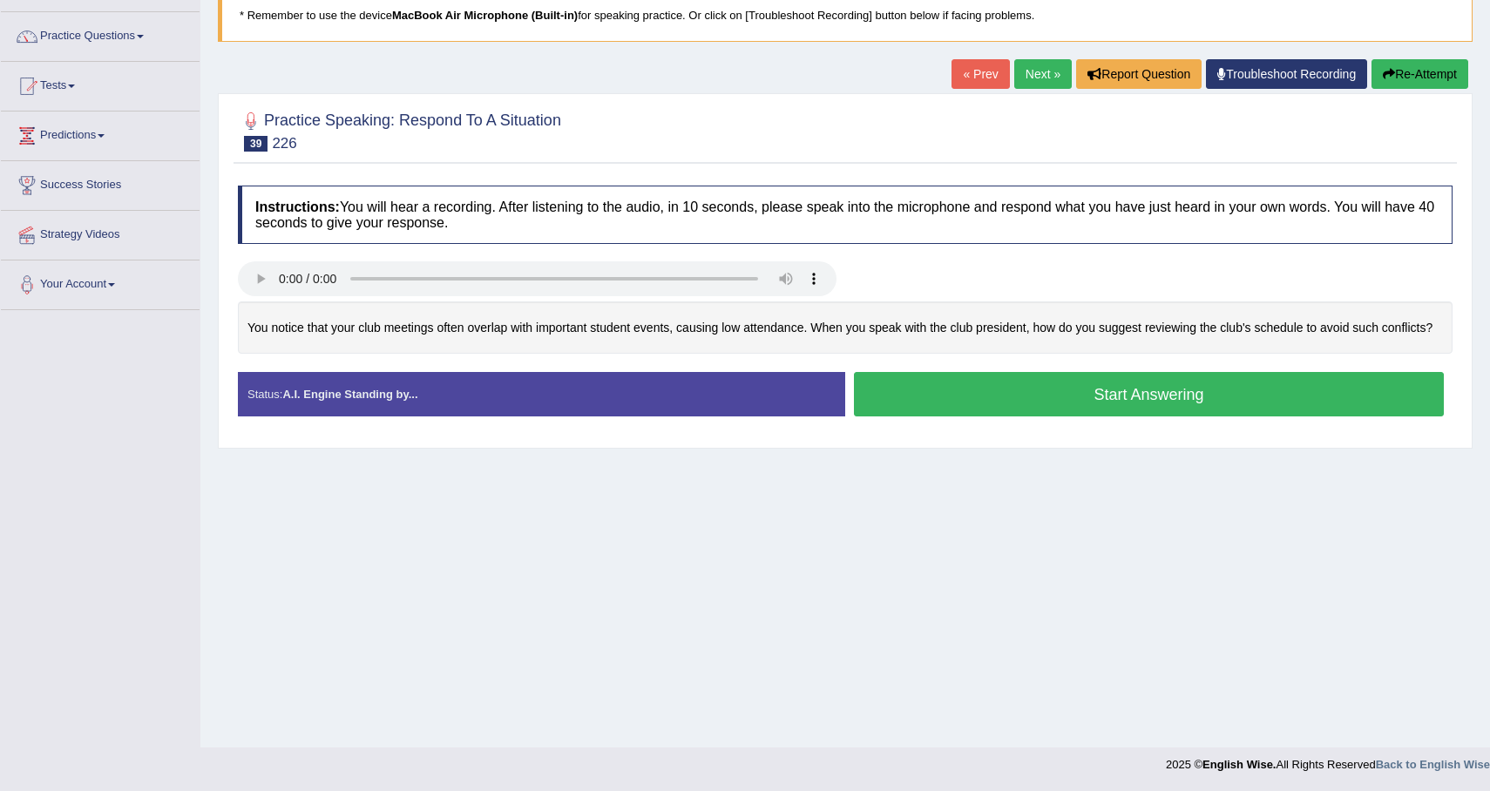
click at [1065, 404] on button "Start Answering" at bounding box center [1149, 394] width 590 height 44
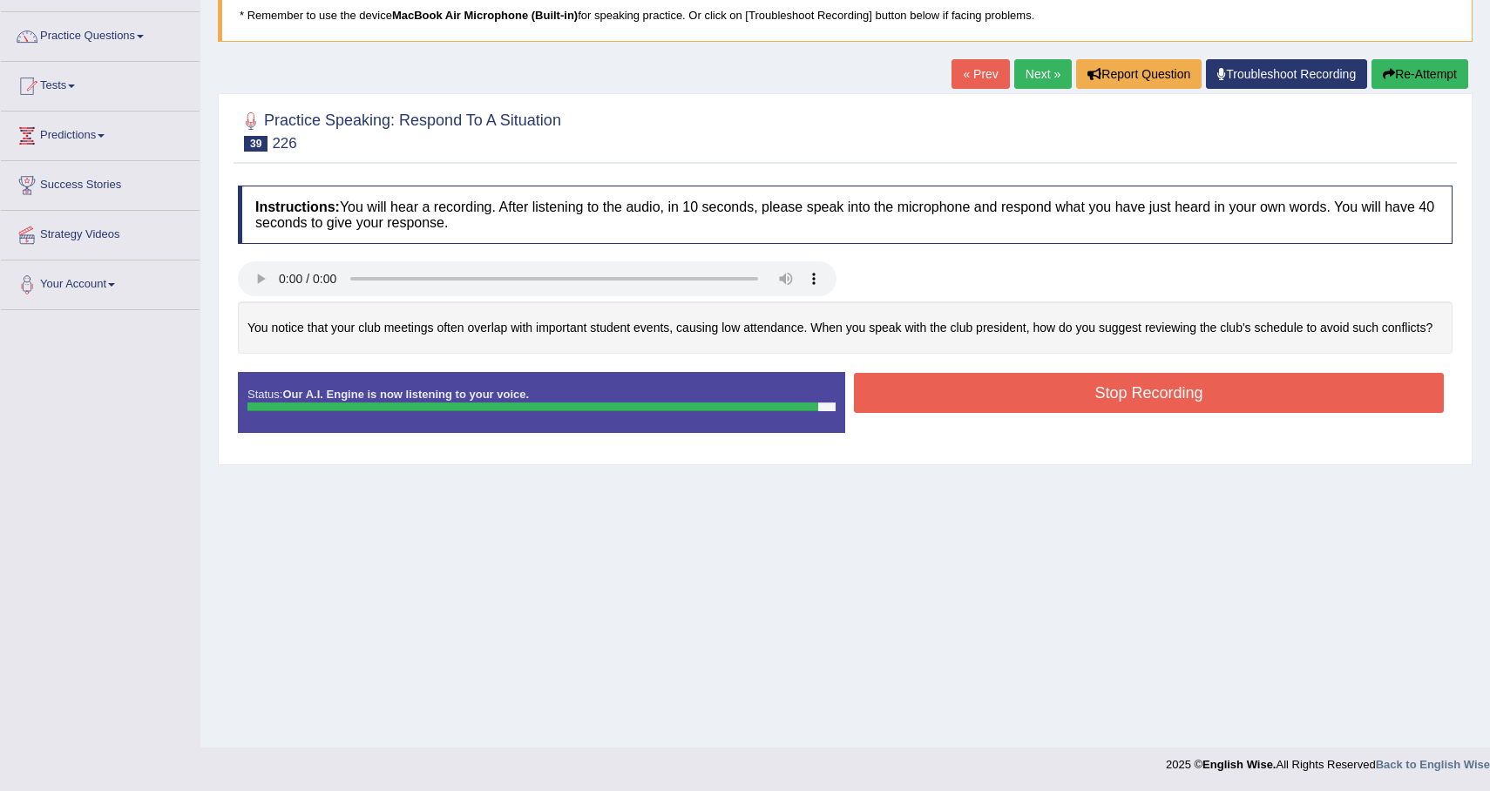
click at [1039, 410] on button "Stop Recording" at bounding box center [1149, 393] width 590 height 40
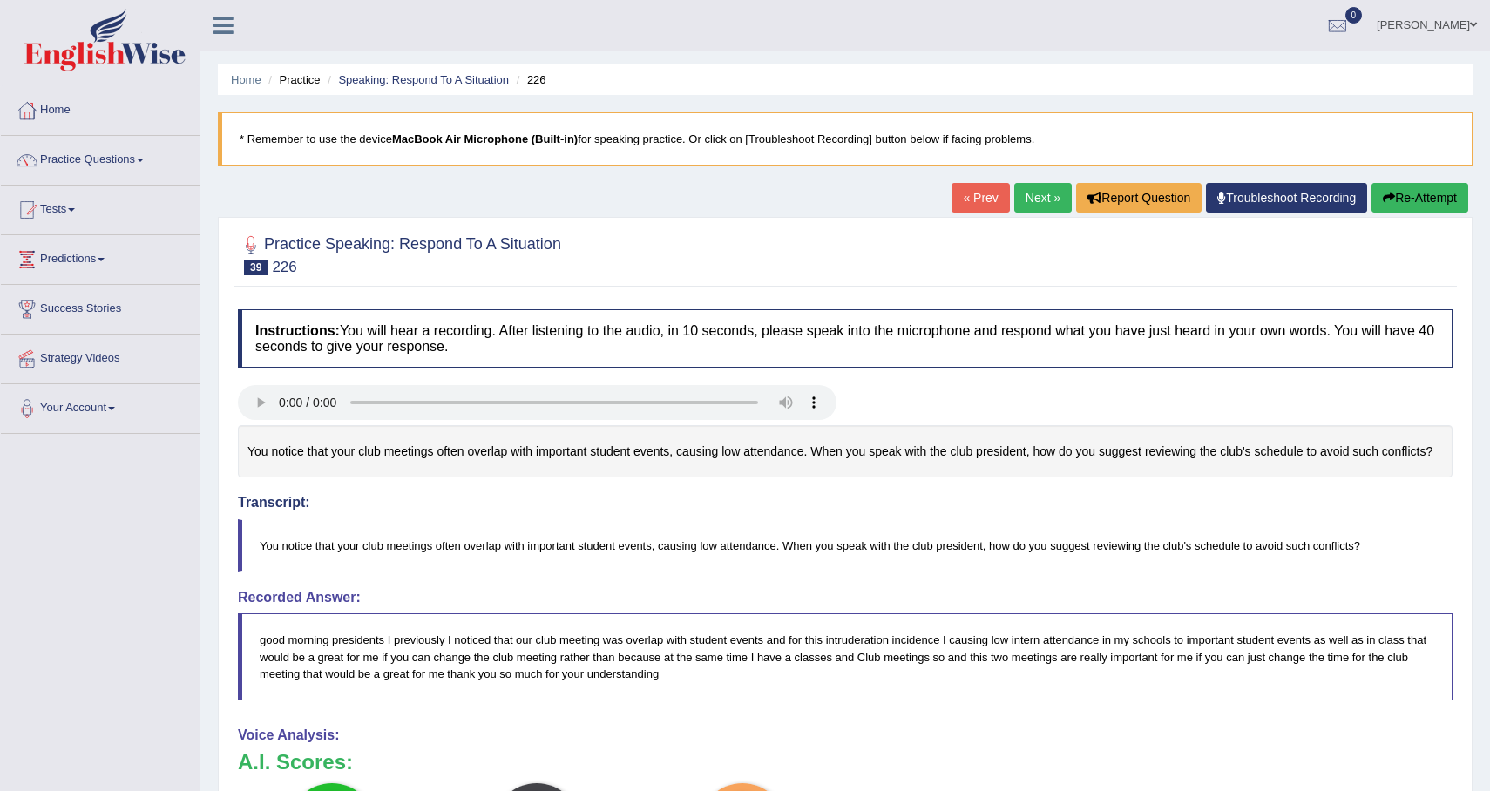
click at [1019, 196] on link "Next »" at bounding box center [1043, 198] width 58 height 30
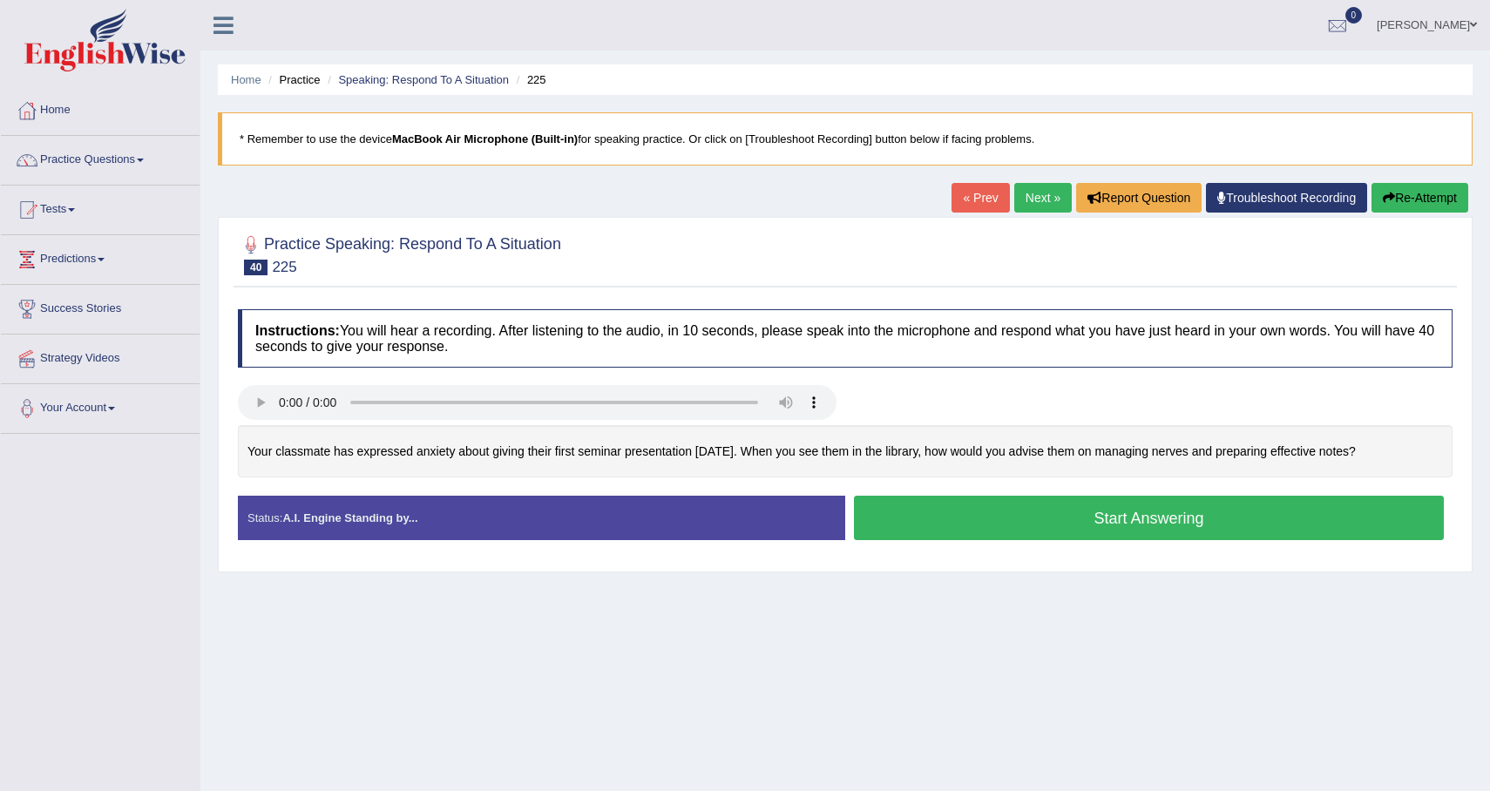
click at [1205, 522] on button "Start Answering" at bounding box center [1149, 518] width 590 height 44
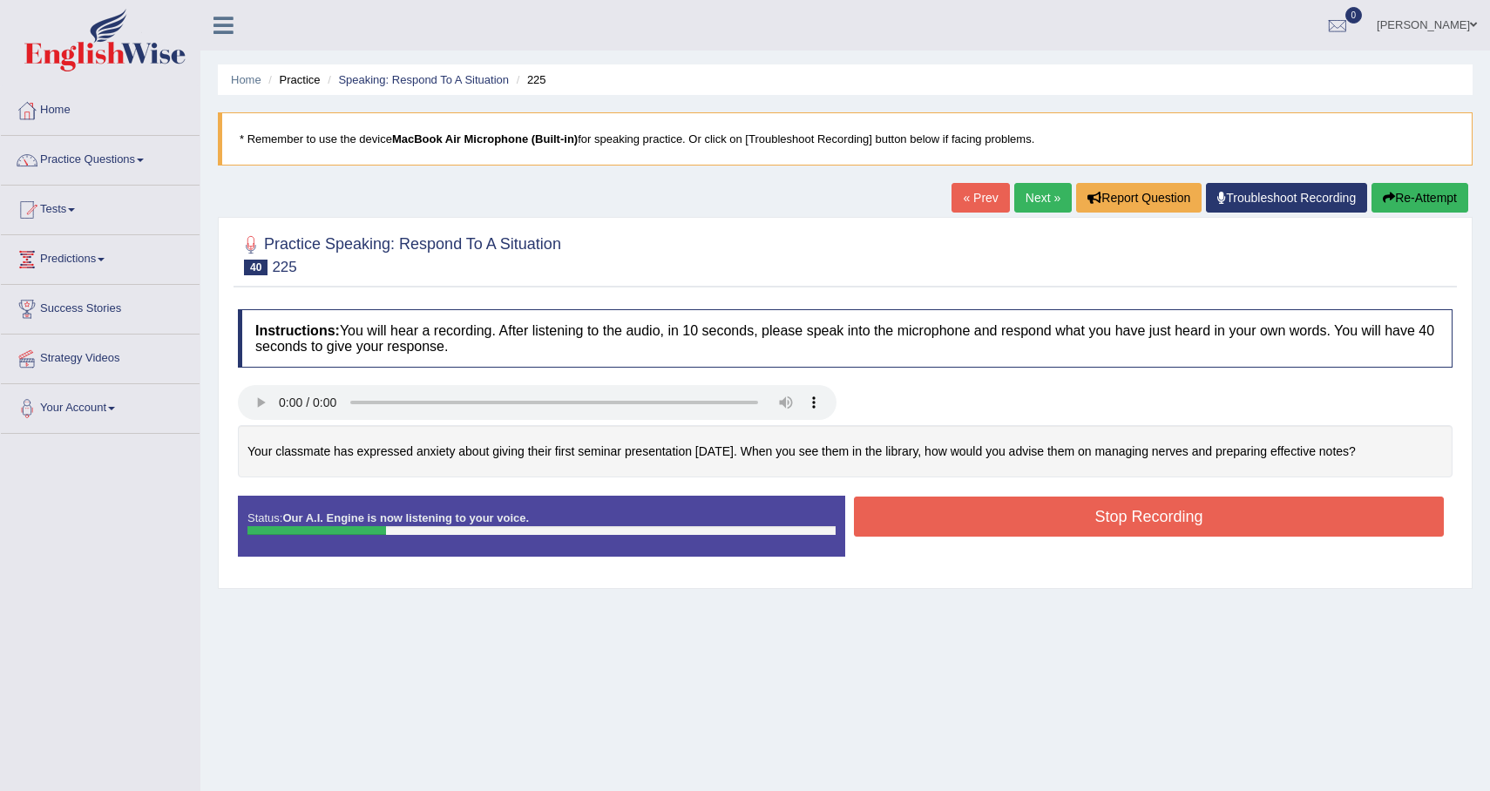
click at [1399, 206] on button "Re-Attempt" at bounding box center [1419, 198] width 97 height 30
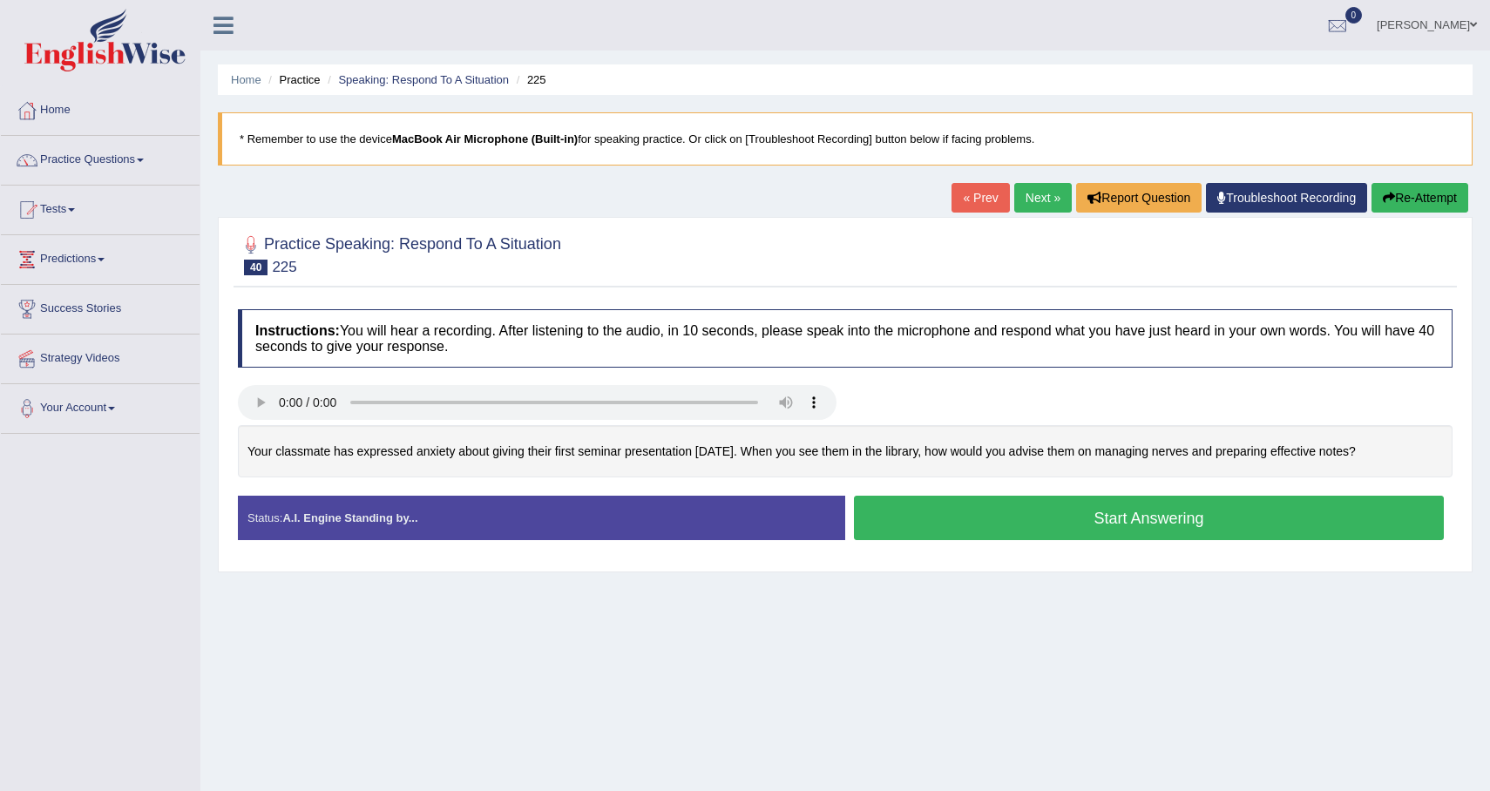
click at [1046, 506] on button "Start Answering" at bounding box center [1149, 518] width 590 height 44
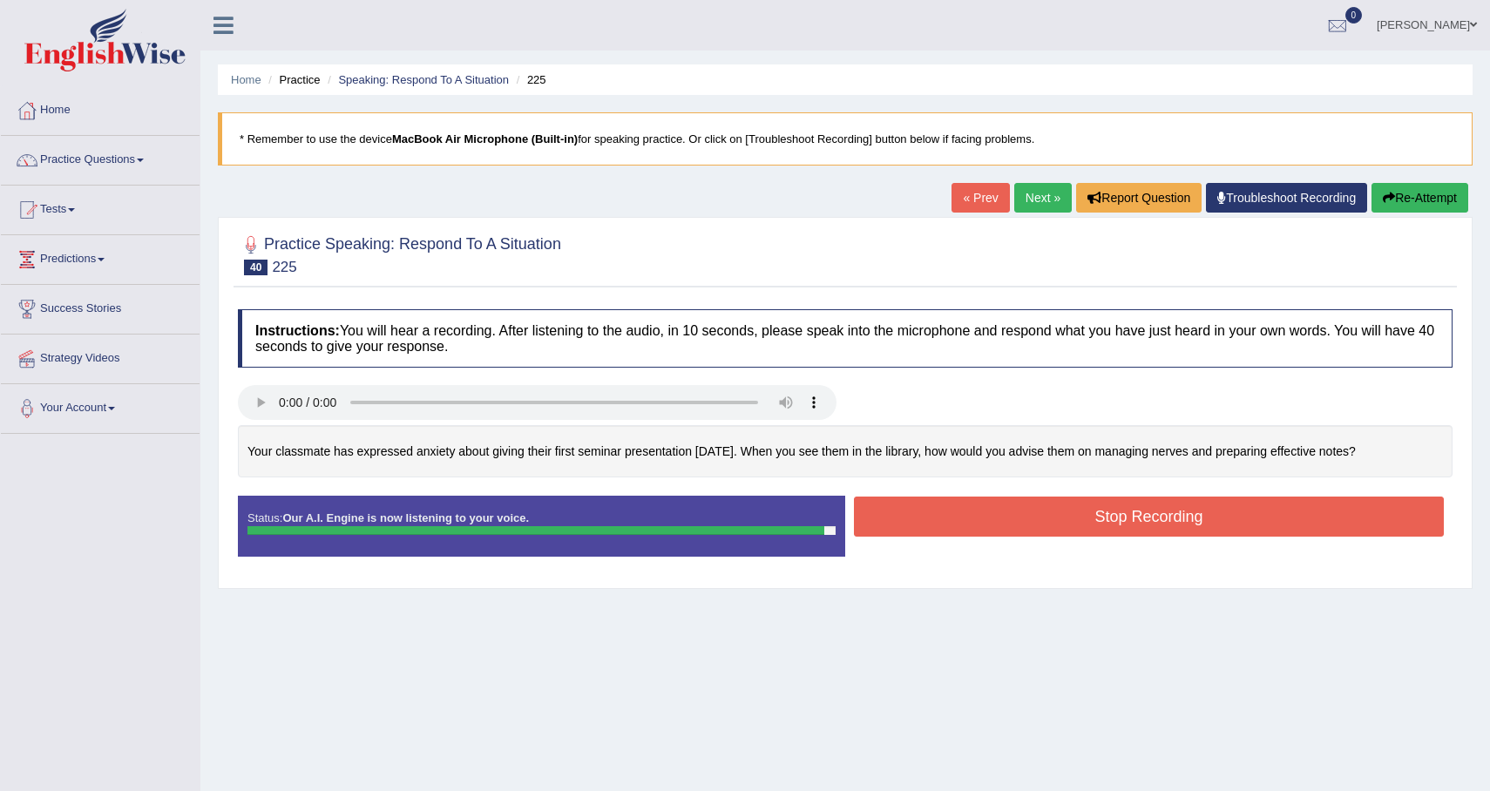
click at [1172, 526] on button "Stop Recording" at bounding box center [1149, 517] width 590 height 40
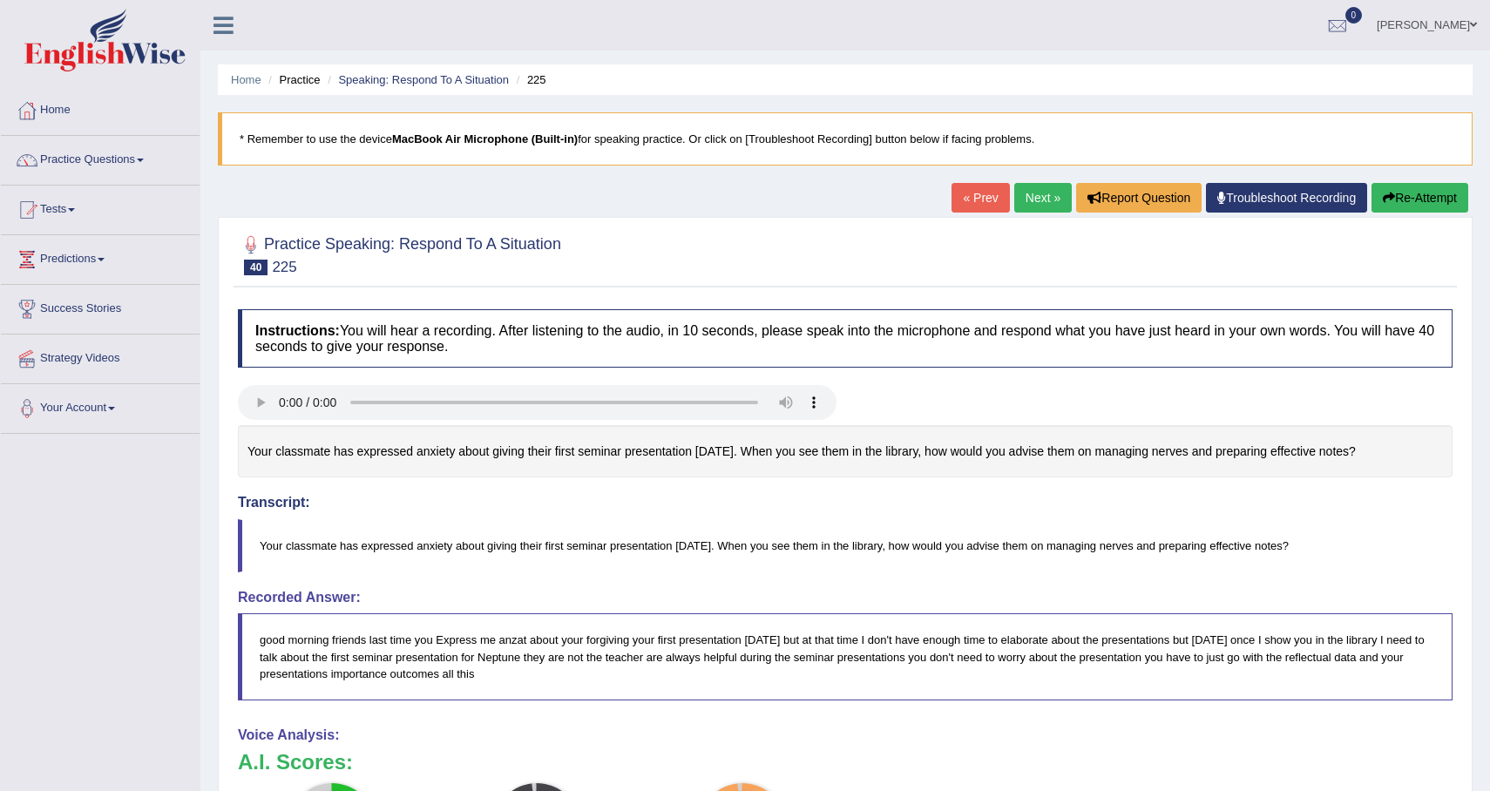
click at [1415, 193] on button "Re-Attempt" at bounding box center [1419, 198] width 97 height 30
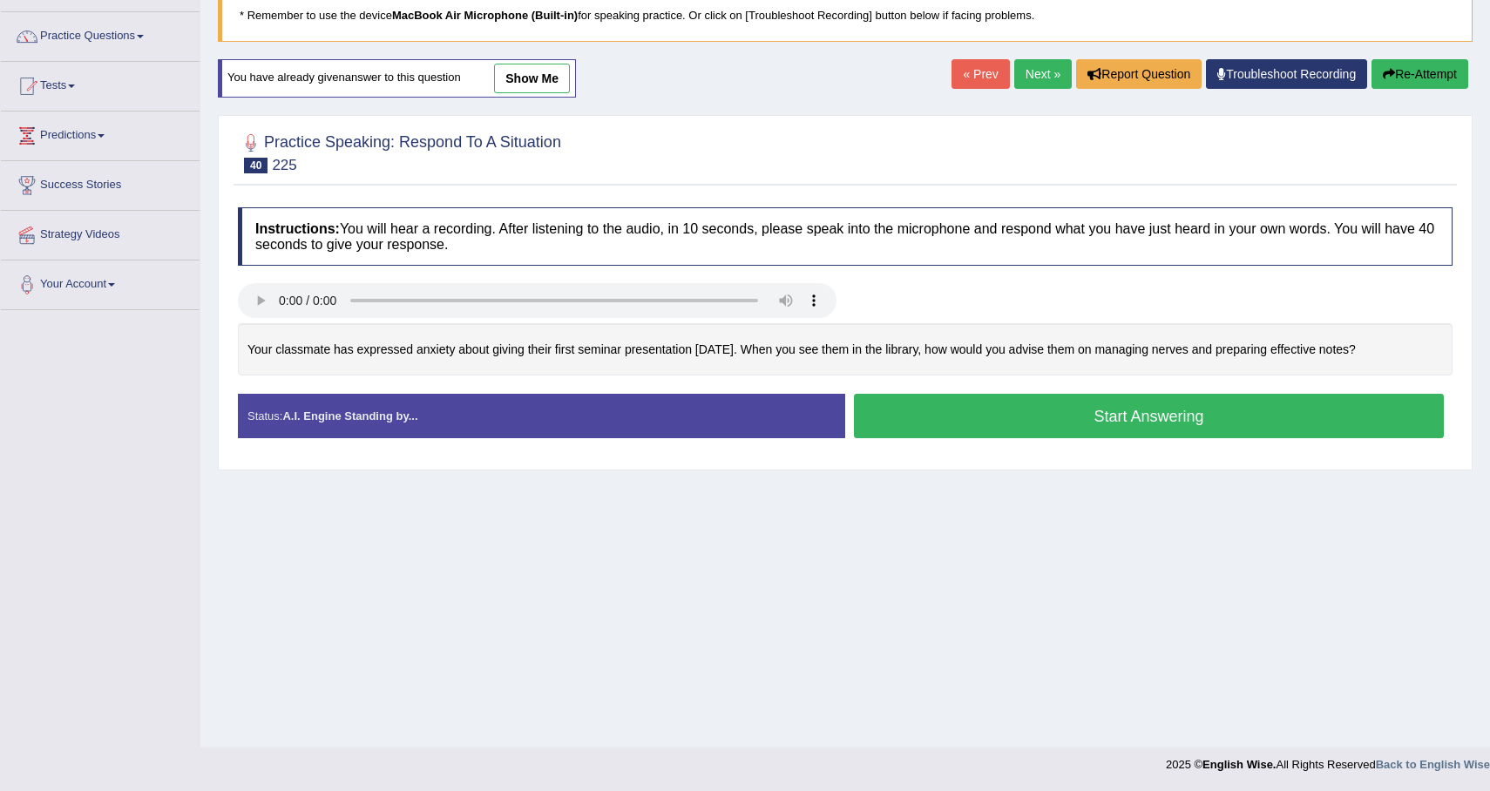
click at [1050, 422] on button "Start Answering" at bounding box center [1149, 416] width 590 height 44
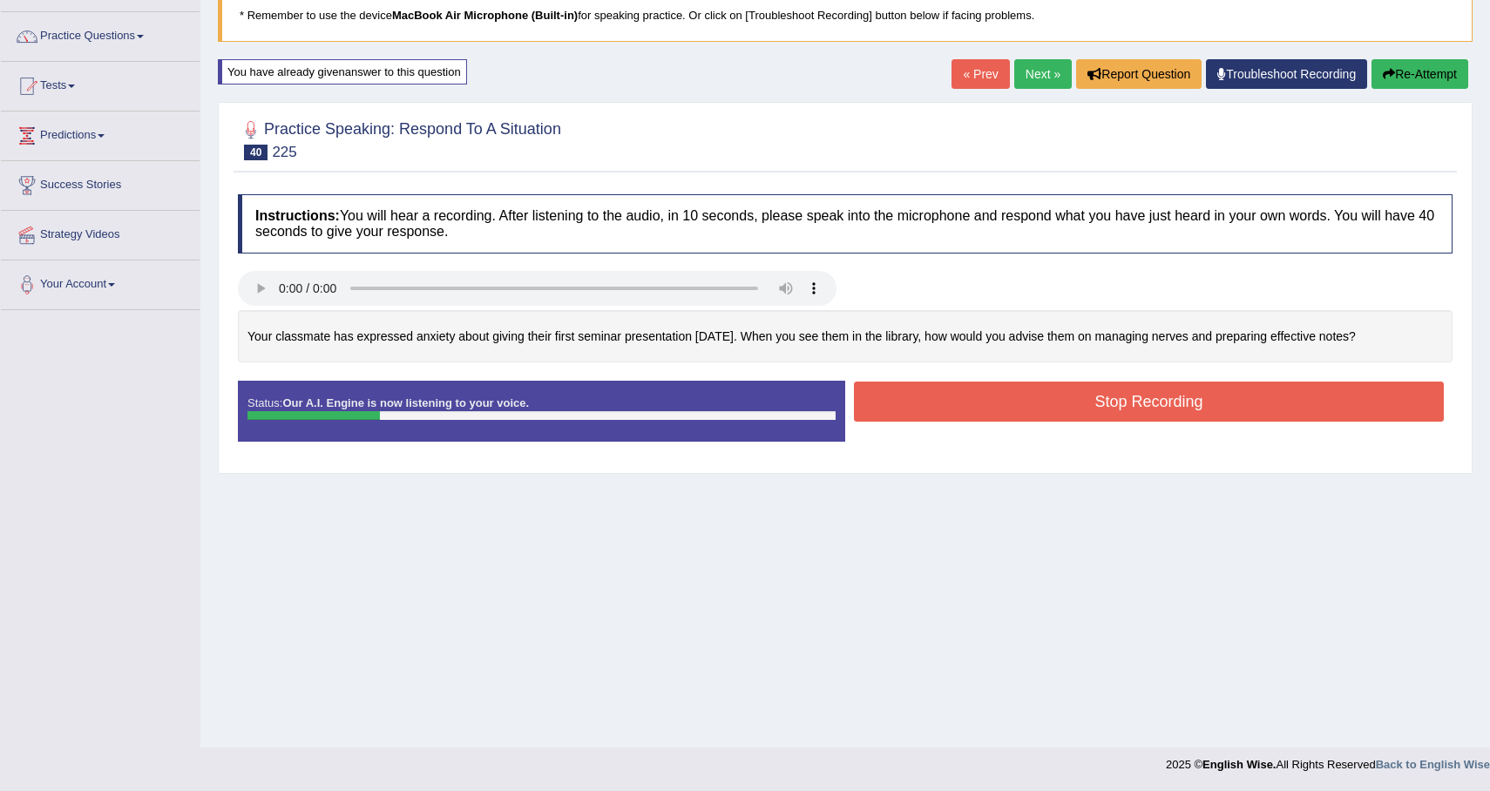
click at [1394, 71] on button "Re-Attempt" at bounding box center [1419, 74] width 97 height 30
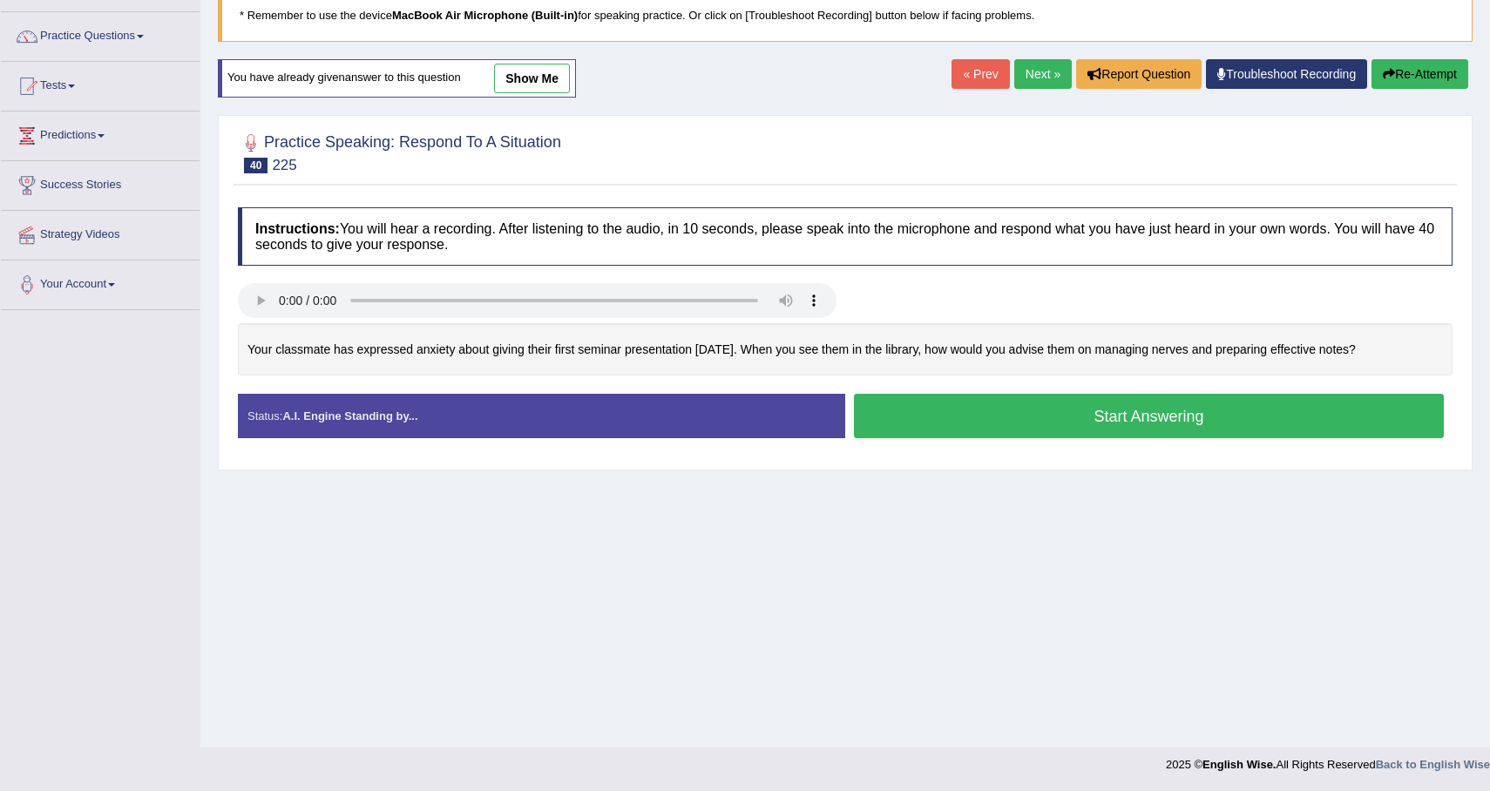
click at [1139, 430] on button "Start Answering" at bounding box center [1149, 416] width 590 height 44
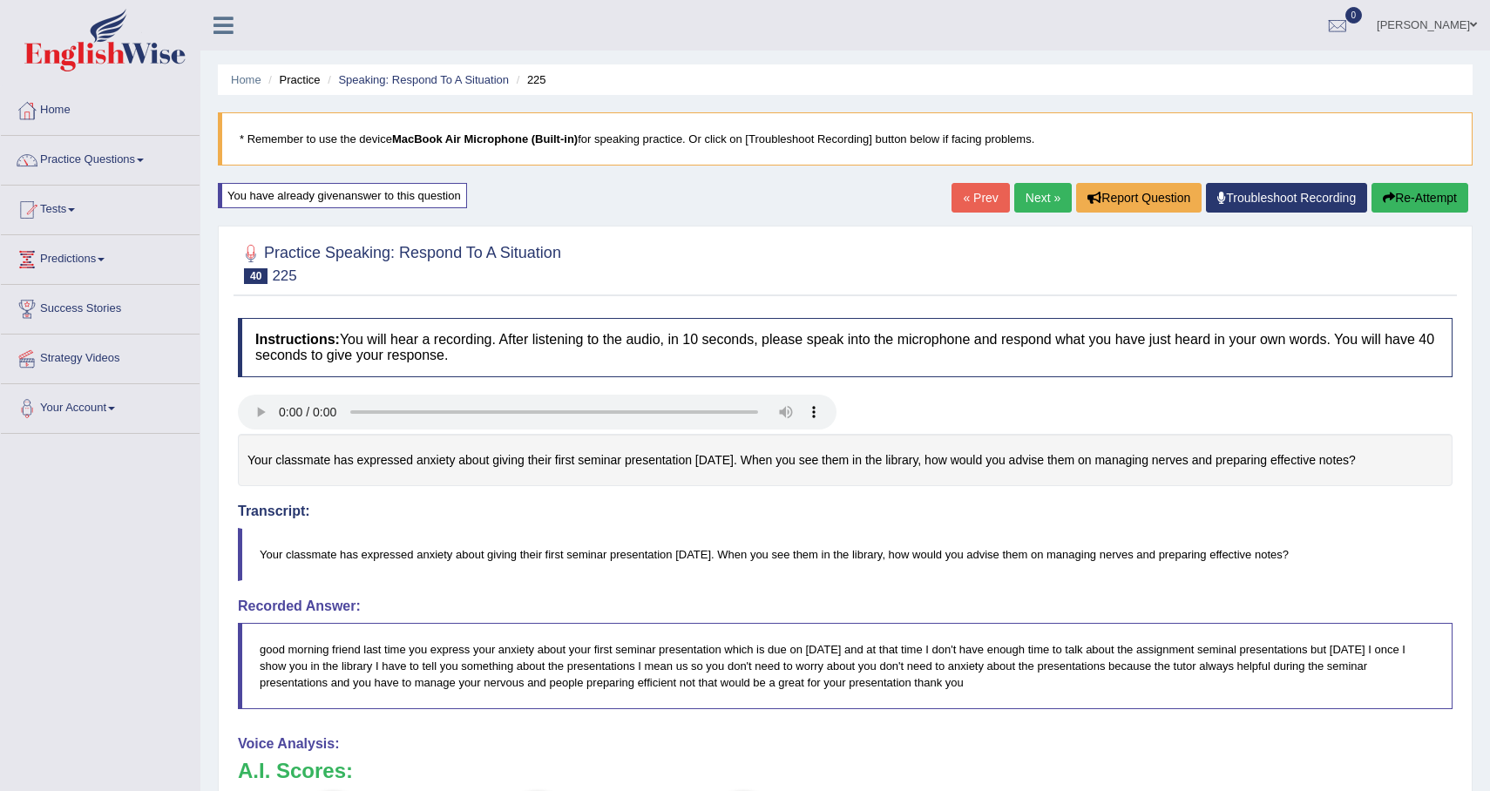
click at [1030, 196] on link "Next »" at bounding box center [1043, 198] width 58 height 30
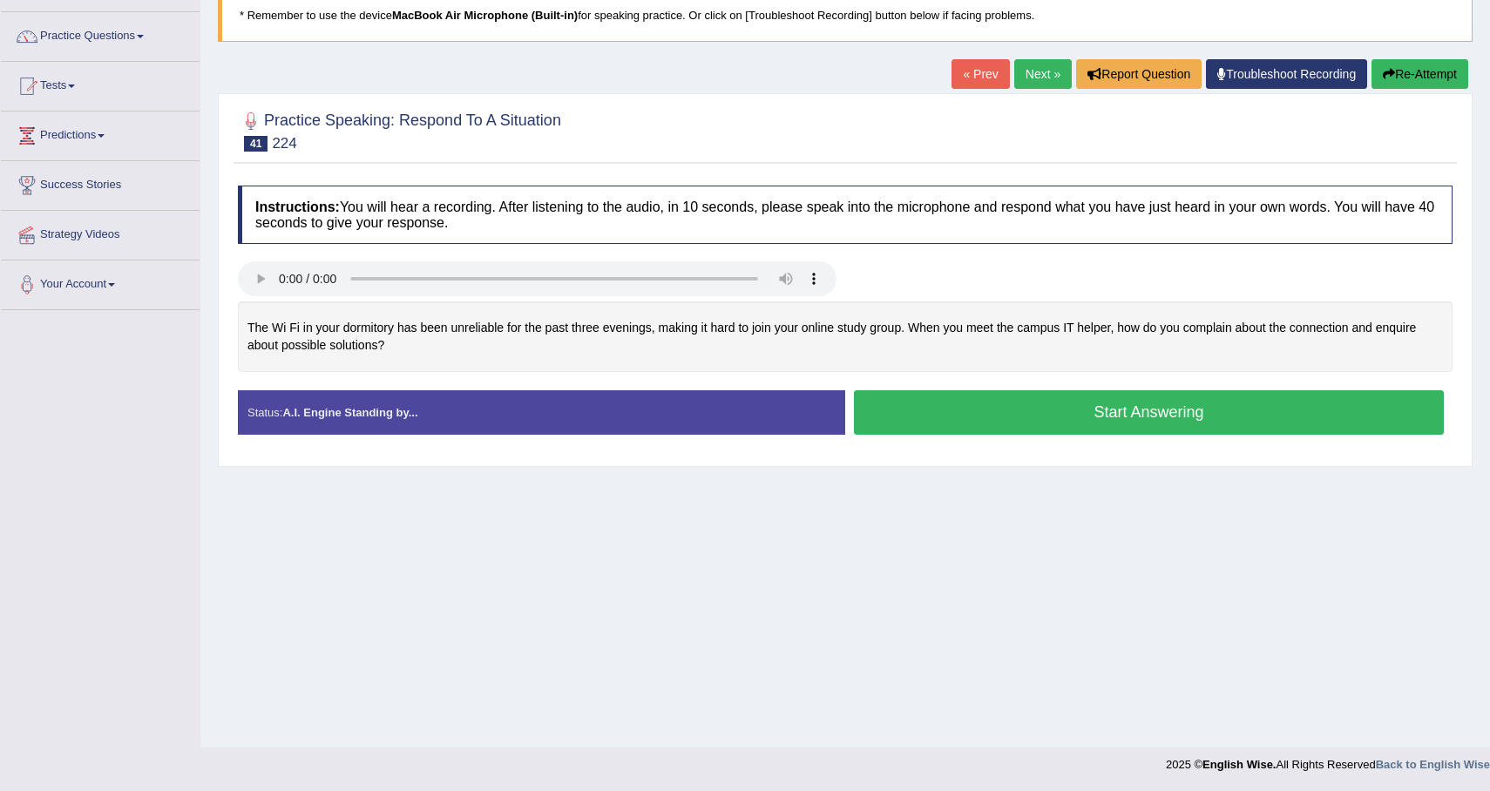
click at [1121, 428] on button "Start Answering" at bounding box center [1149, 412] width 590 height 44
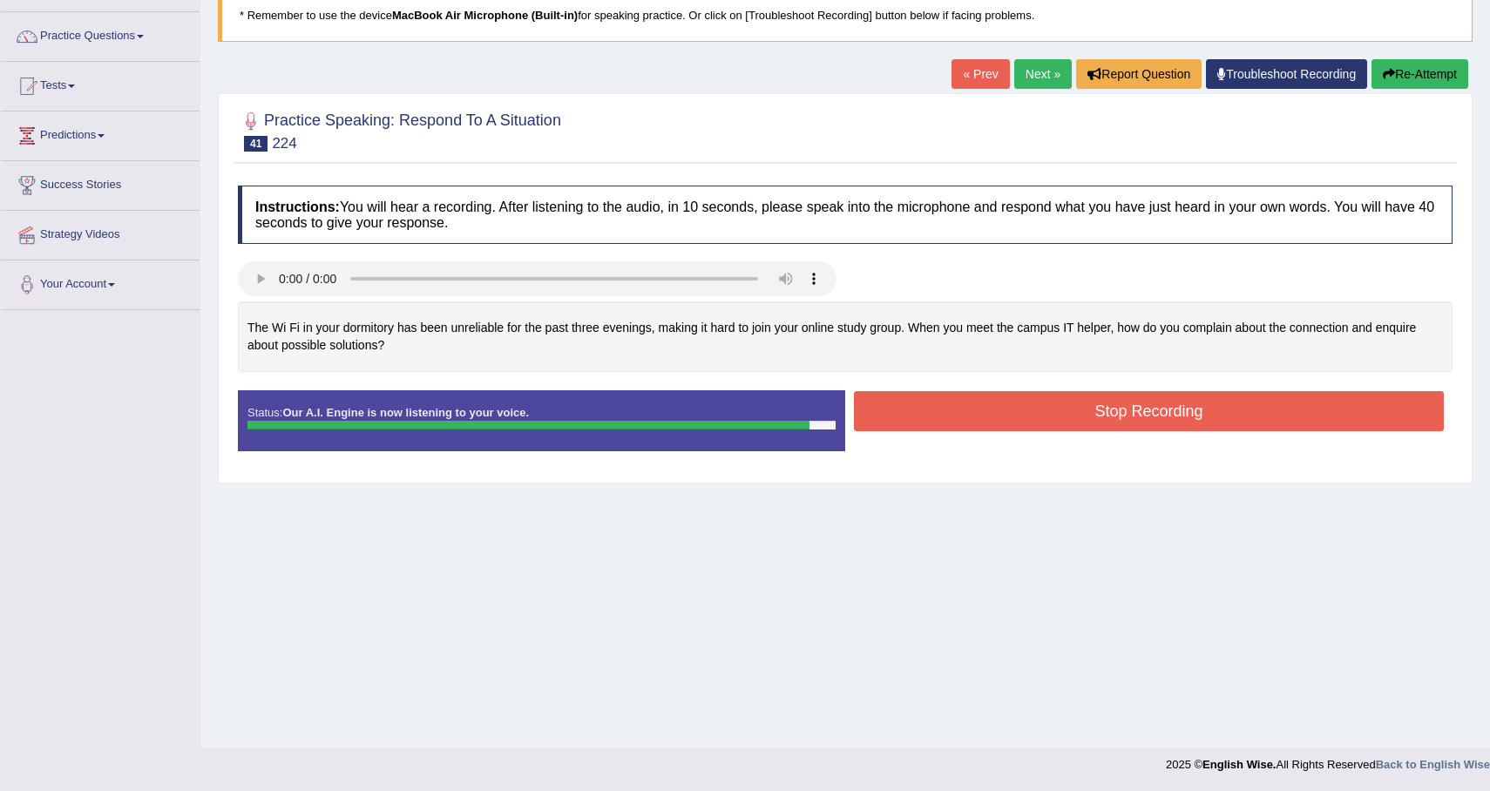
click at [1184, 416] on button "Stop Recording" at bounding box center [1149, 411] width 590 height 40
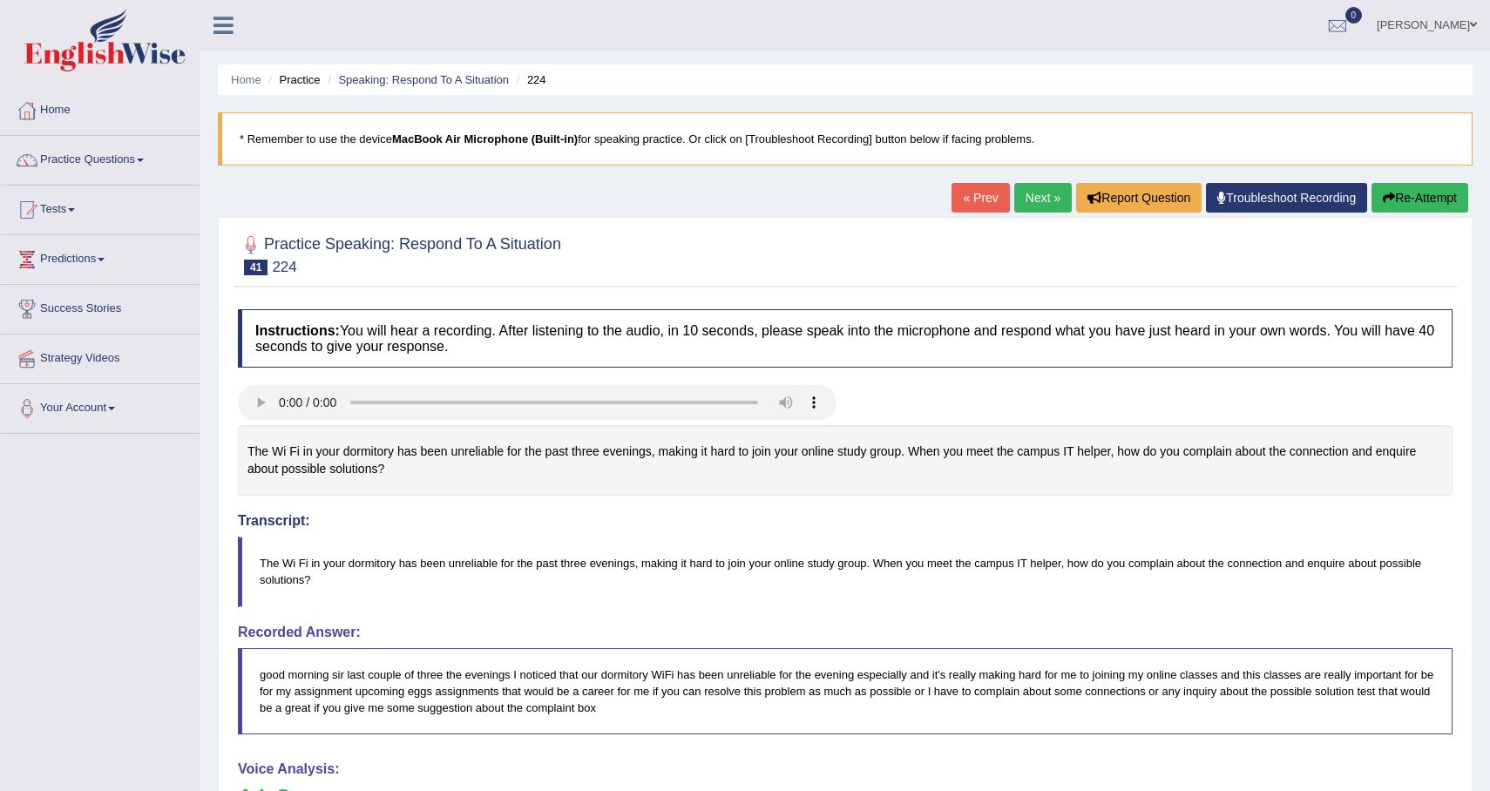
click at [1393, 193] on button "Re-Attempt" at bounding box center [1419, 198] width 97 height 30
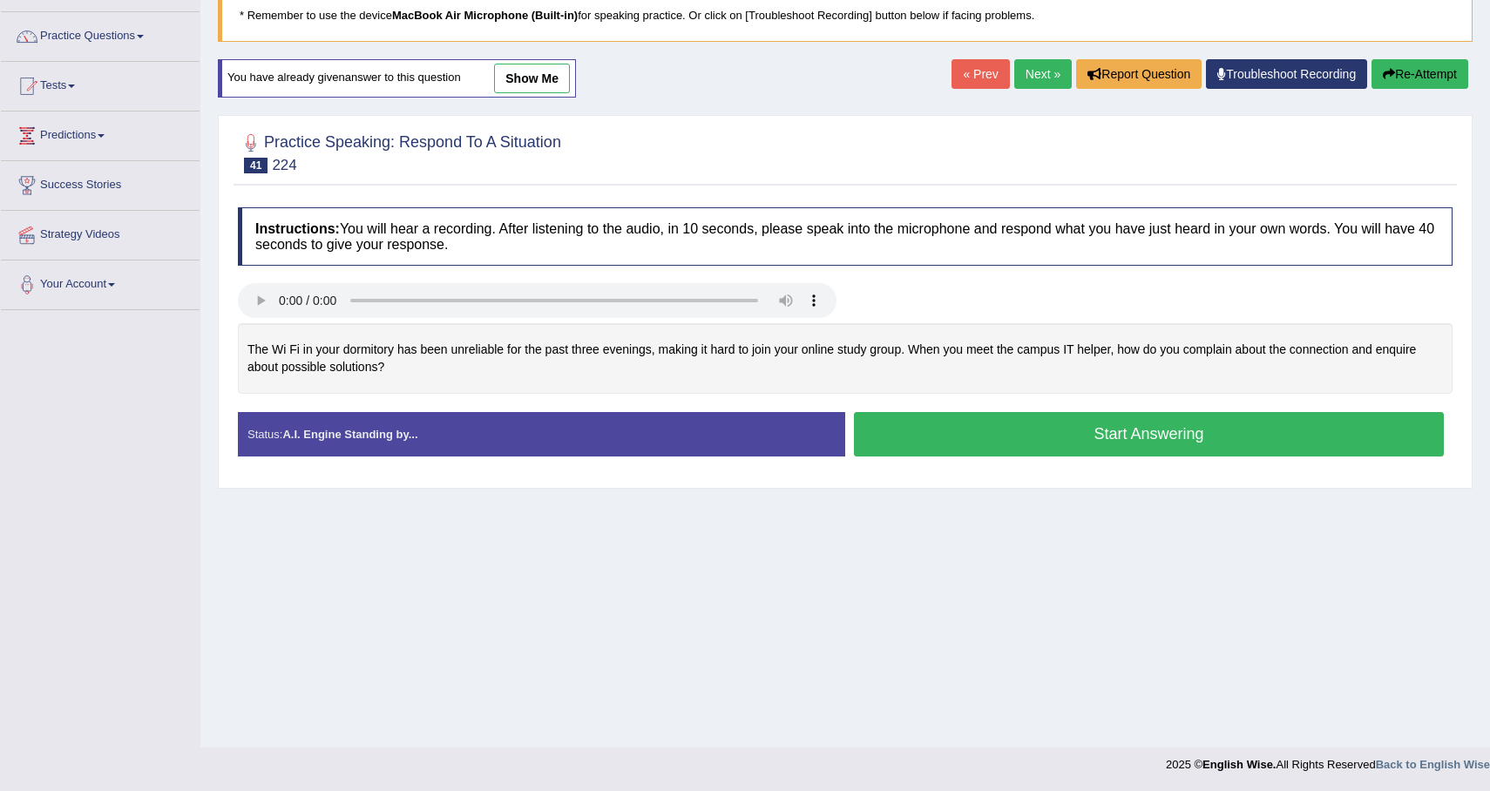
click at [1051, 437] on button "Start Answering" at bounding box center [1149, 434] width 590 height 44
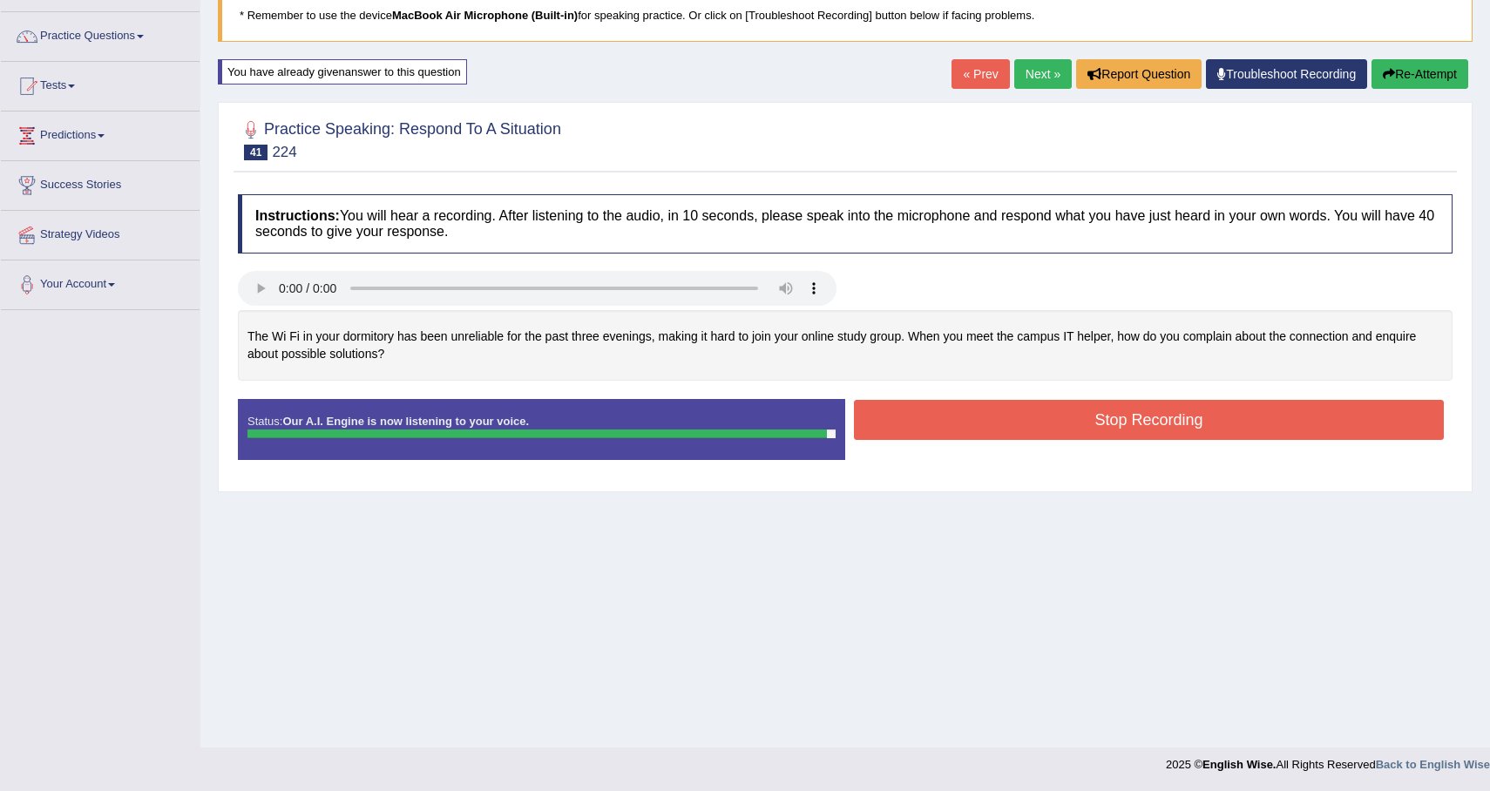
click at [1073, 429] on button "Stop Recording" at bounding box center [1149, 420] width 590 height 40
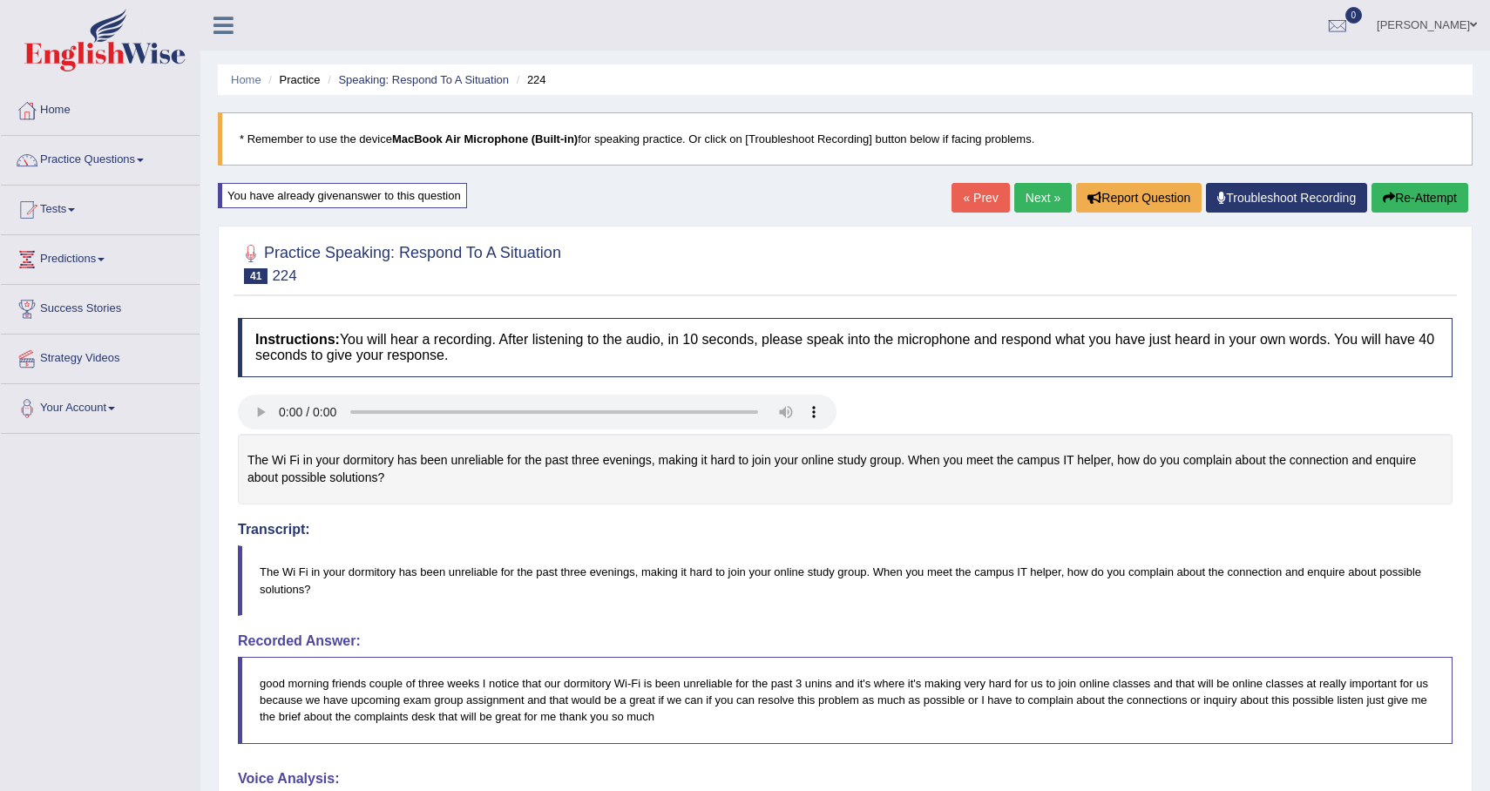
click at [1017, 205] on link "Next »" at bounding box center [1043, 198] width 58 height 30
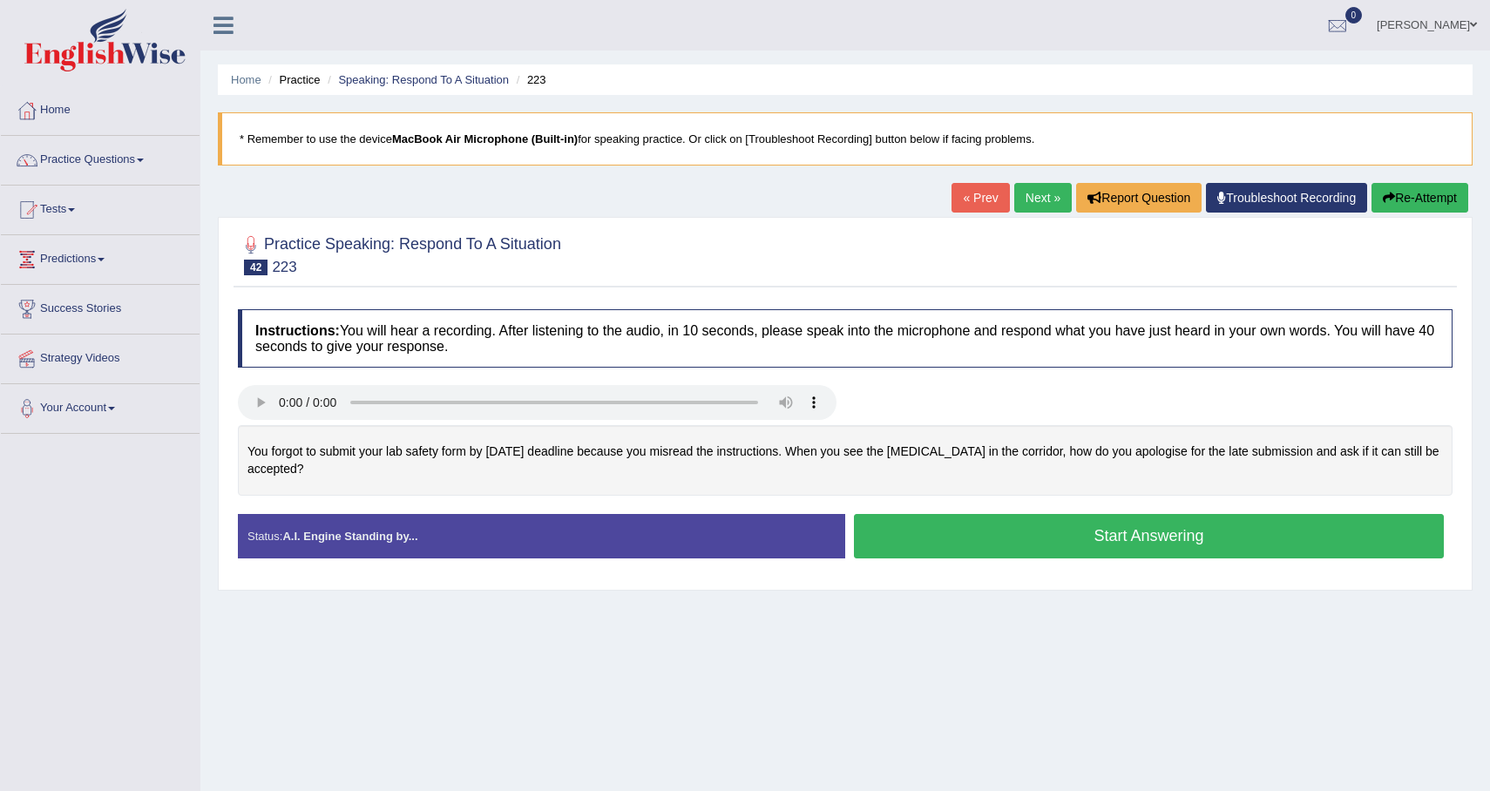
click at [1201, 526] on button "Start Answering" at bounding box center [1149, 536] width 590 height 44
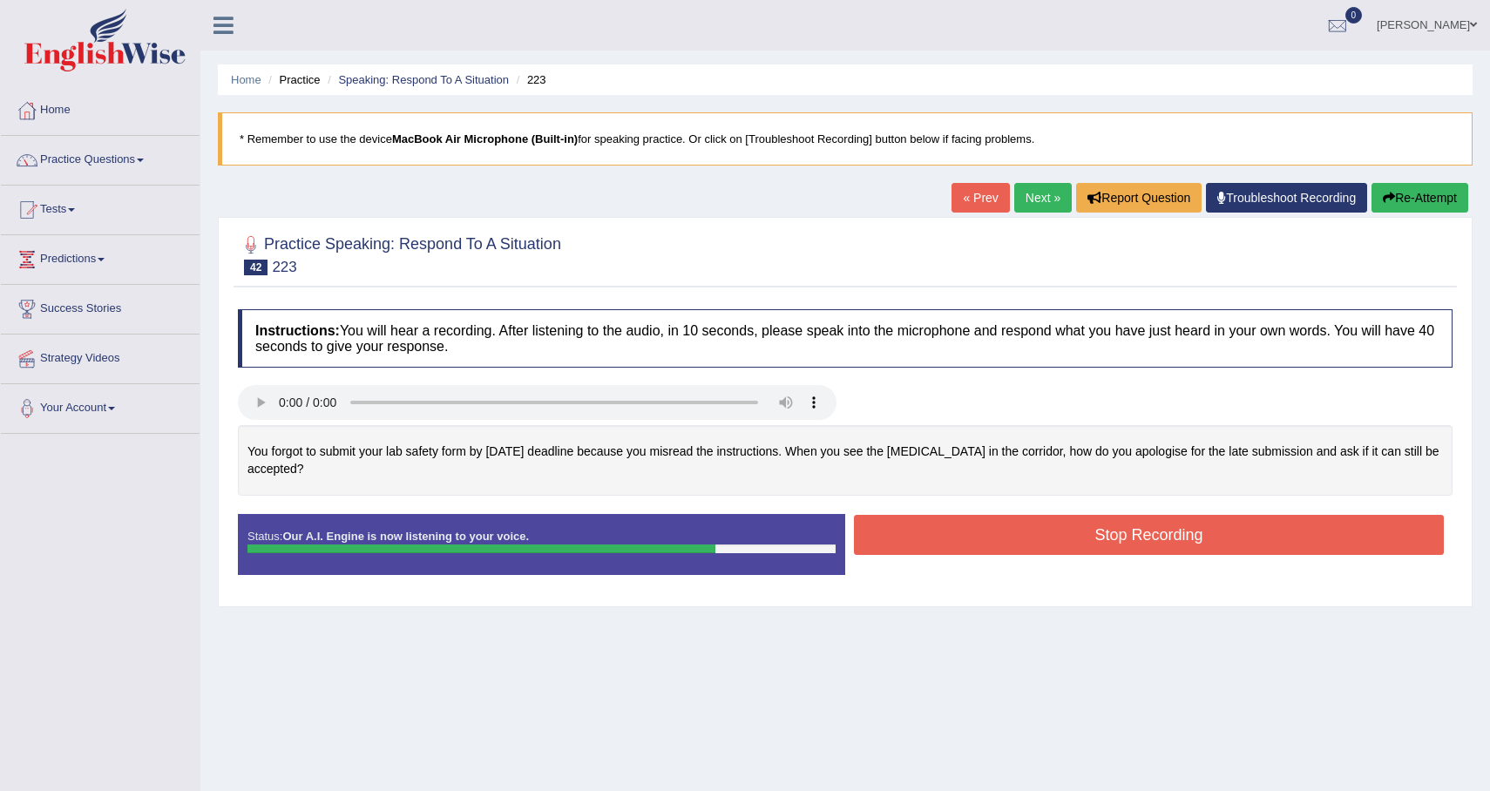
click at [1227, 529] on button "Stop Recording" at bounding box center [1149, 535] width 590 height 40
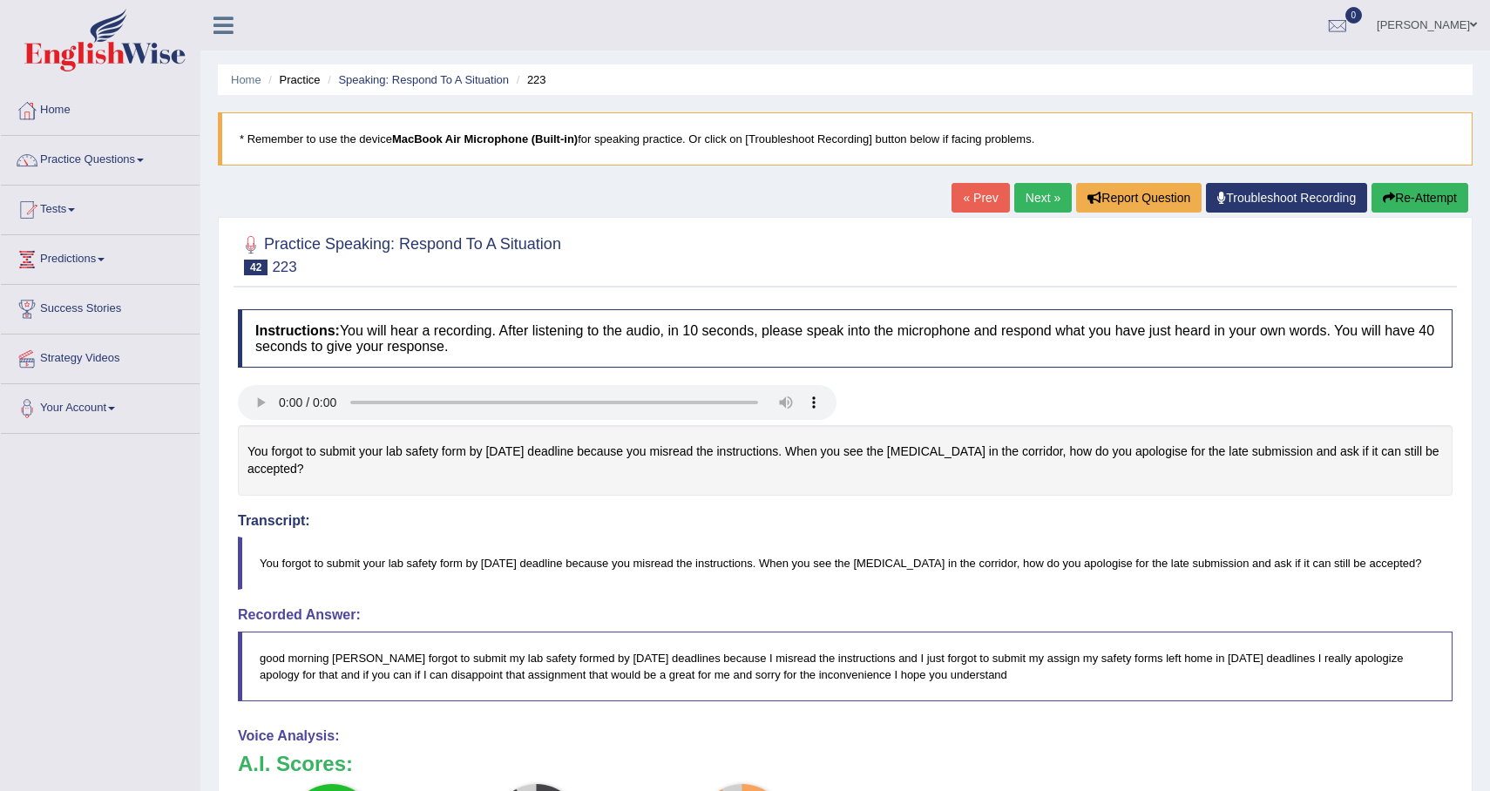
click at [1032, 192] on link "Next »" at bounding box center [1043, 198] width 58 height 30
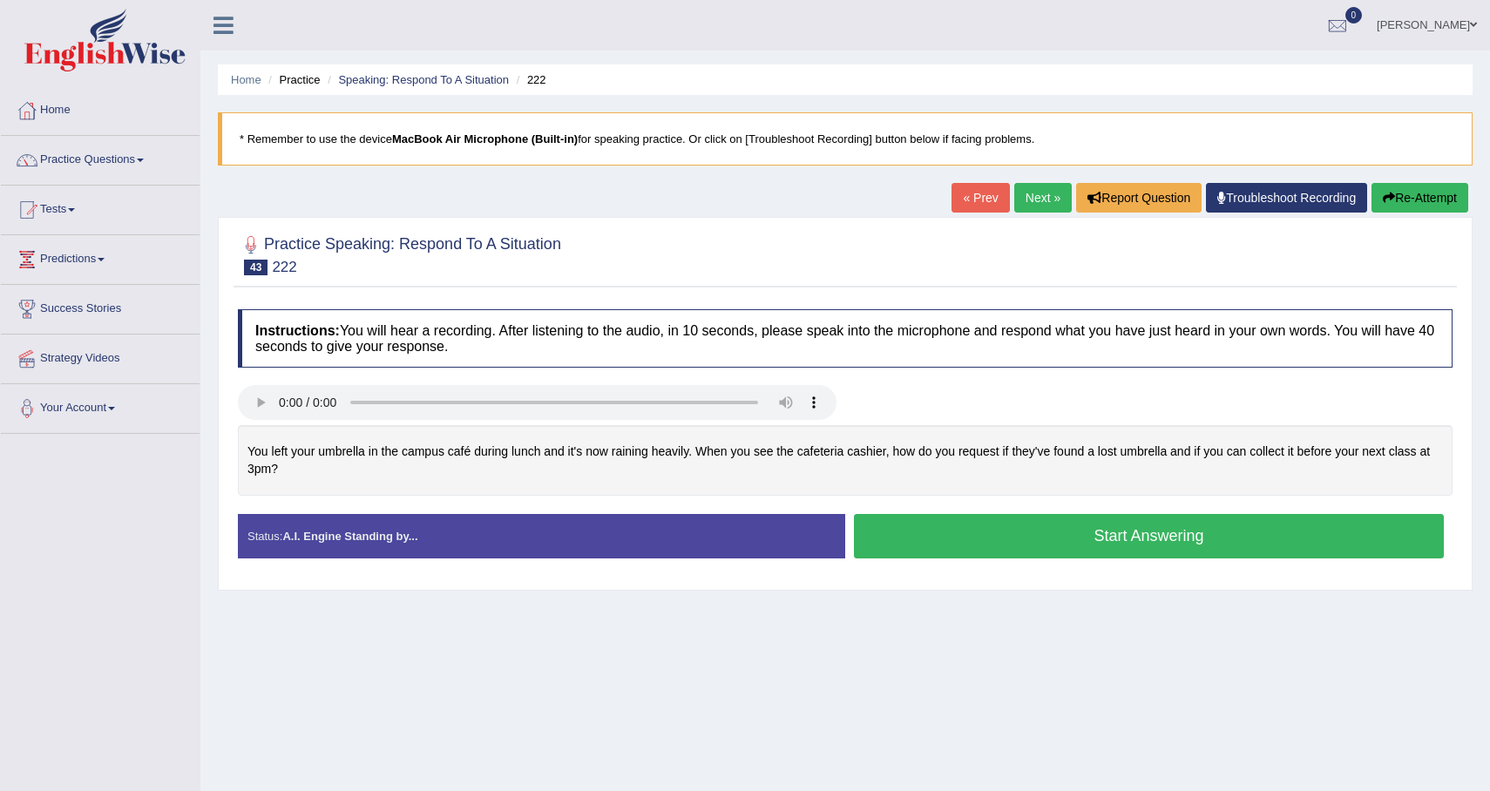
click at [973, 537] on button "Start Answering" at bounding box center [1149, 536] width 590 height 44
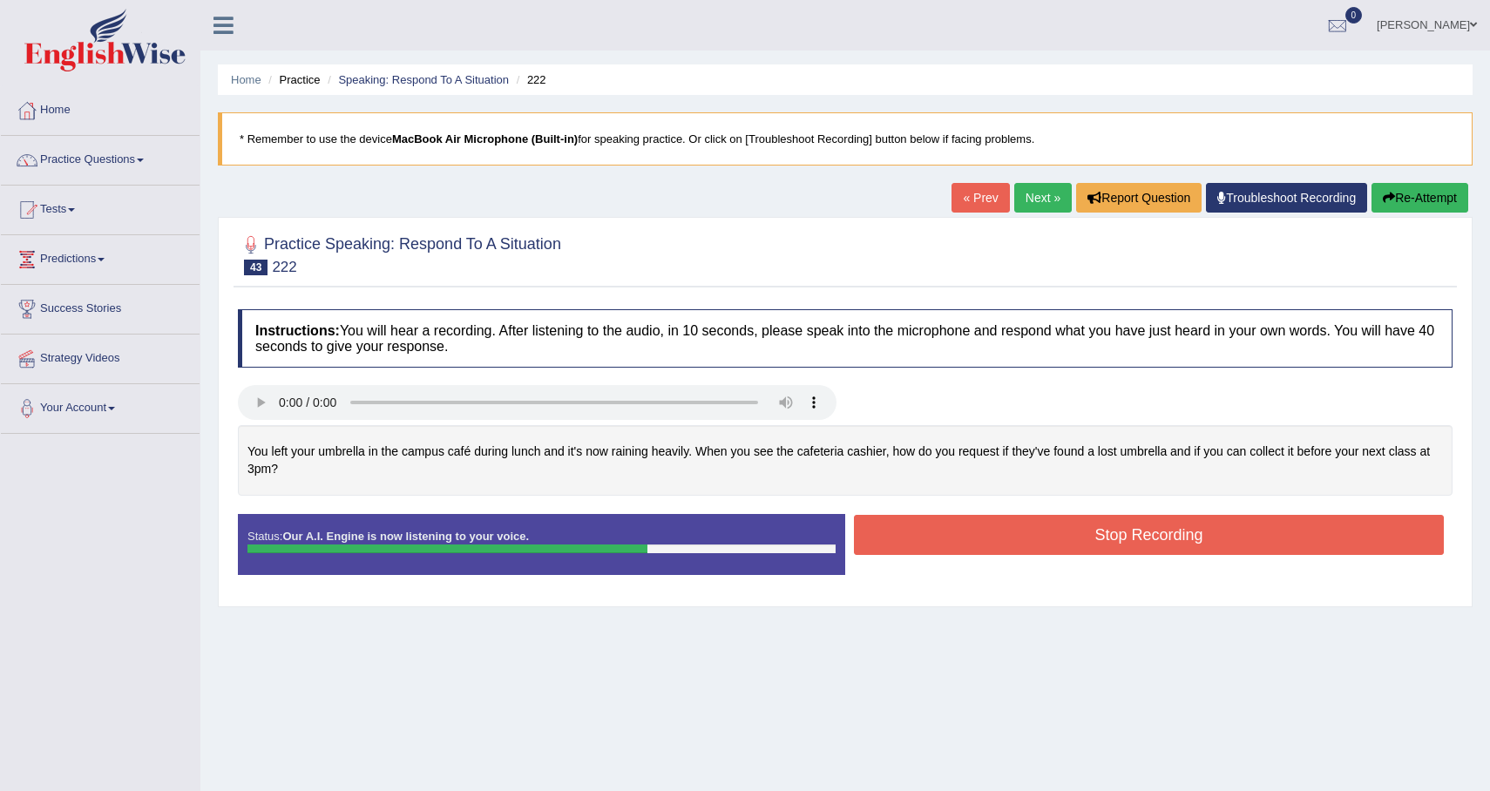
click at [1105, 543] on button "Stop Recording" at bounding box center [1149, 535] width 590 height 40
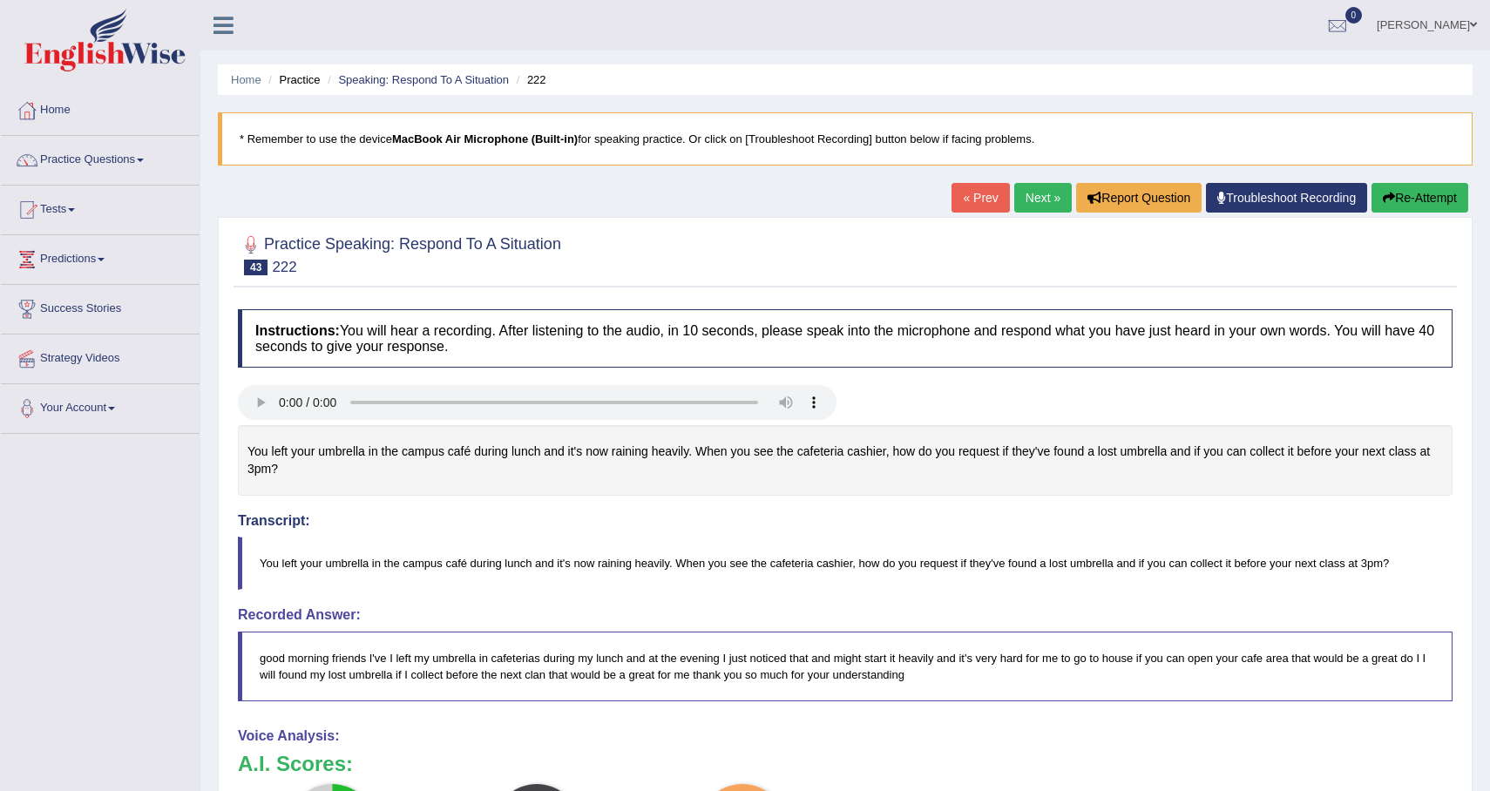
click at [1418, 178] on div "Home Practice Speaking: Respond To A Situation 222 * Remember to use the device…" at bounding box center [844, 589] width 1289 height 1179
click at [1408, 194] on button "Re-Attempt" at bounding box center [1419, 198] width 97 height 30
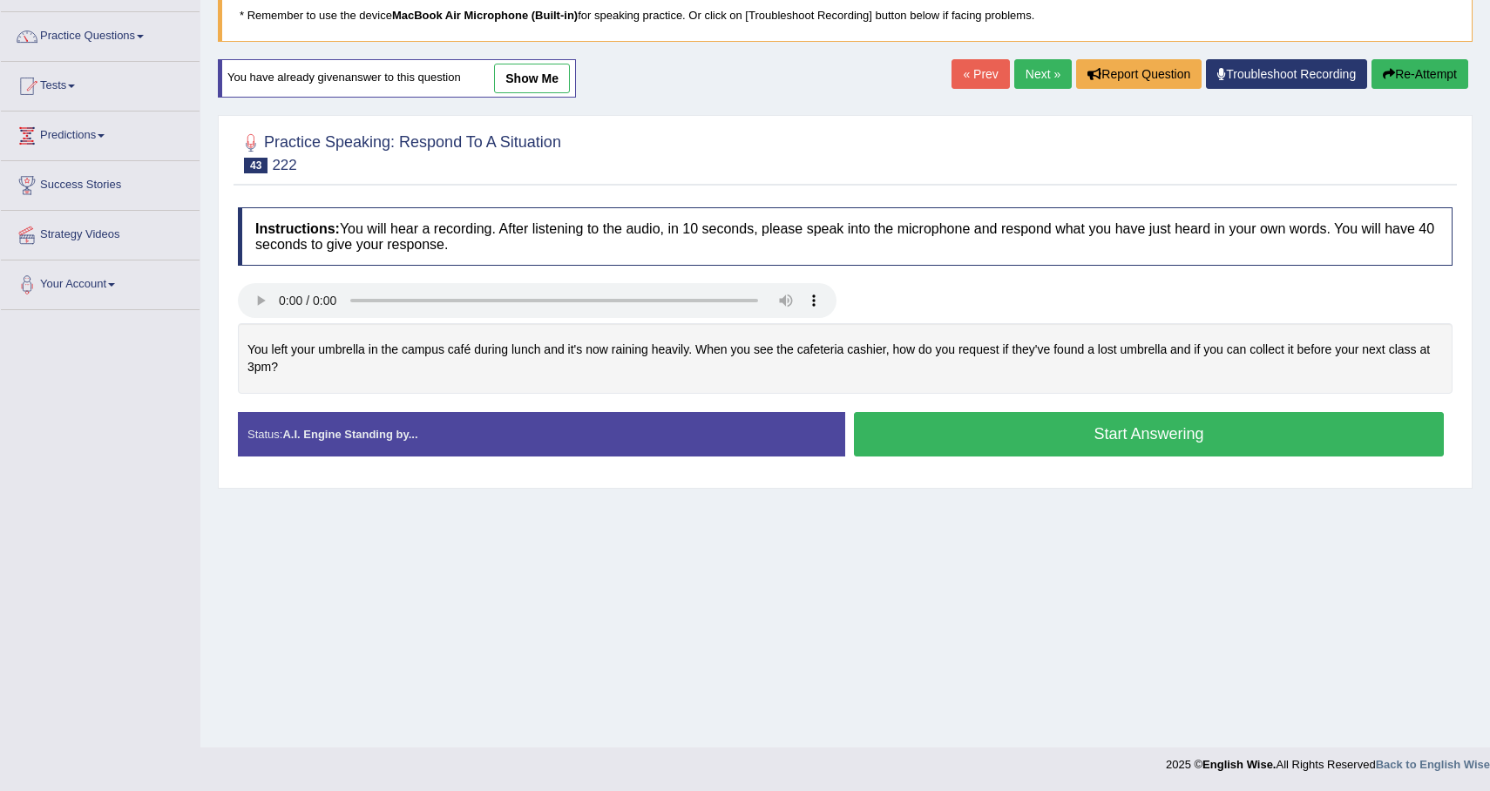
click at [1091, 453] on button "Start Answering" at bounding box center [1149, 434] width 590 height 44
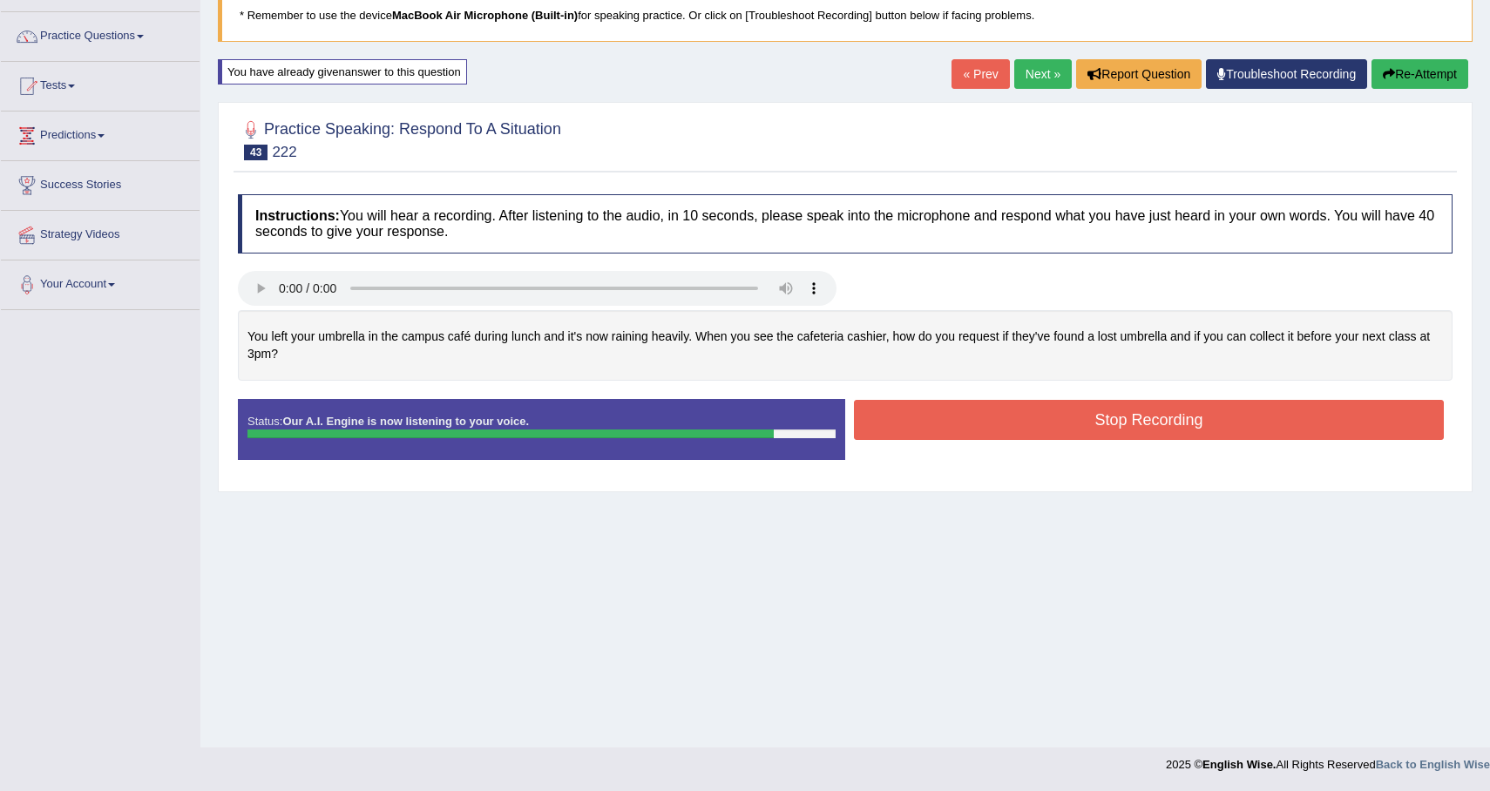
click at [1127, 435] on button "Stop Recording" at bounding box center [1149, 420] width 590 height 40
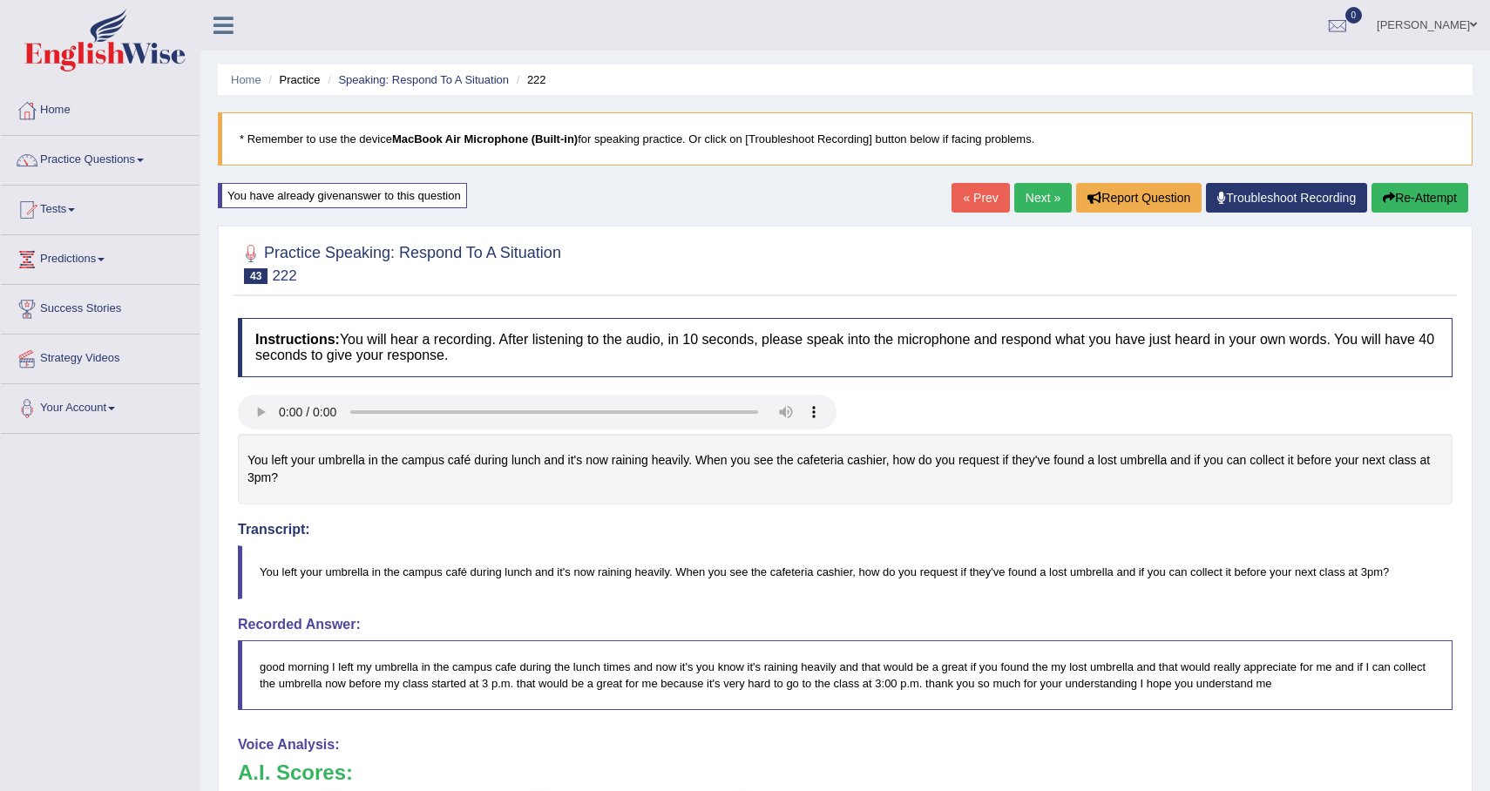
click at [1384, 200] on icon "button" at bounding box center [1389, 198] width 12 height 12
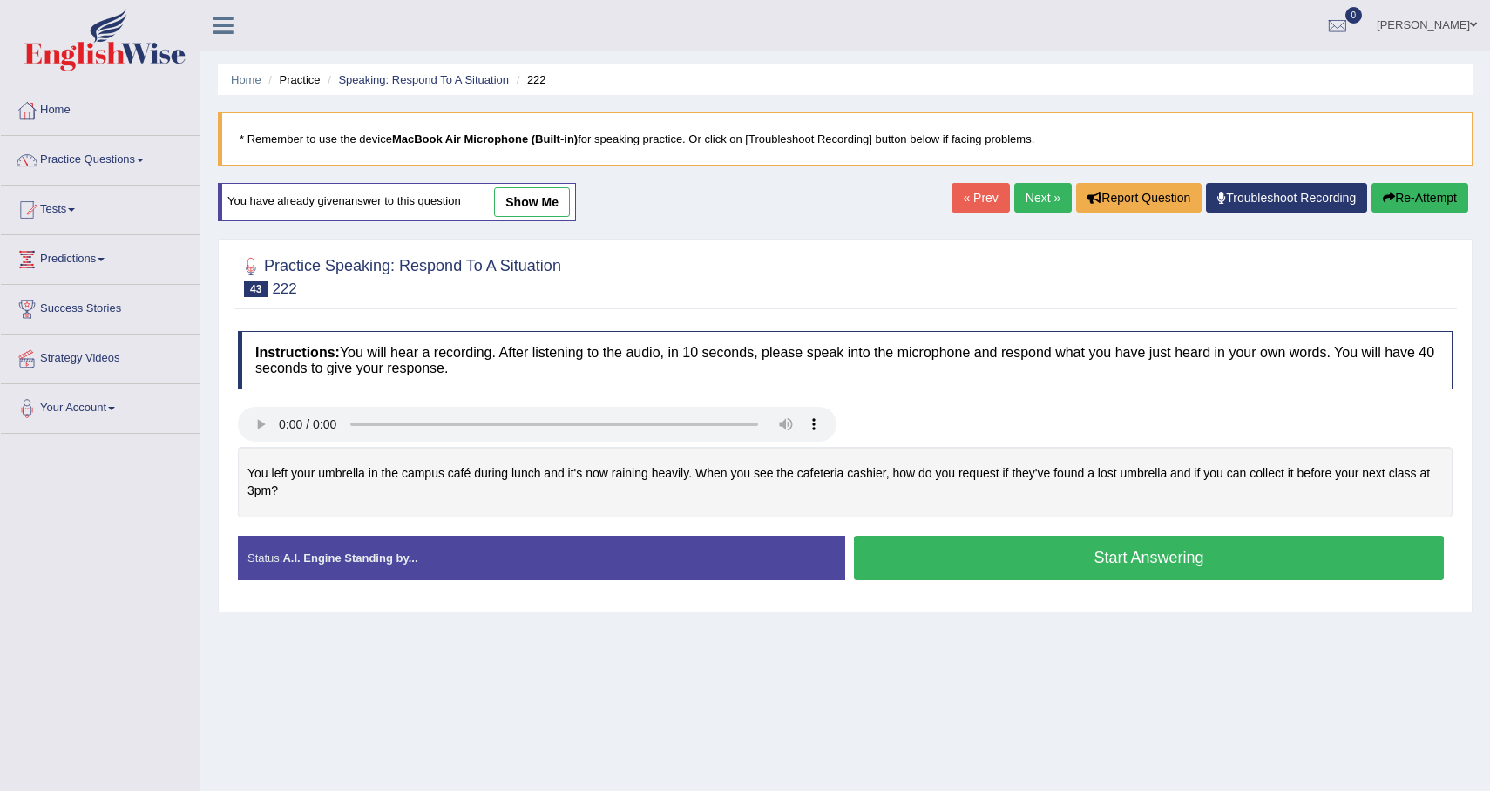
click at [1140, 570] on button "Start Answering" at bounding box center [1149, 558] width 590 height 44
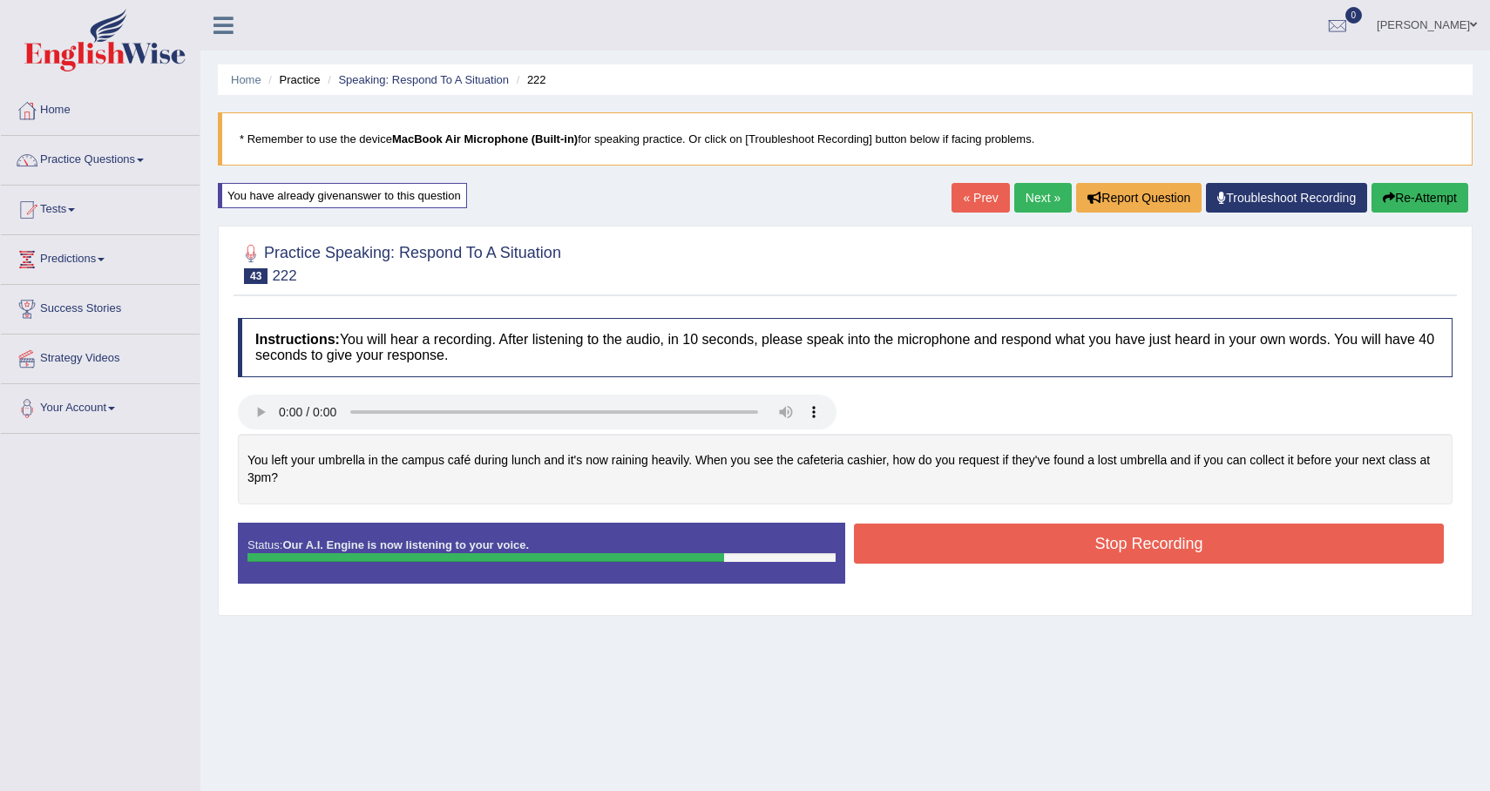
click at [1120, 551] on button "Stop Recording" at bounding box center [1149, 544] width 590 height 40
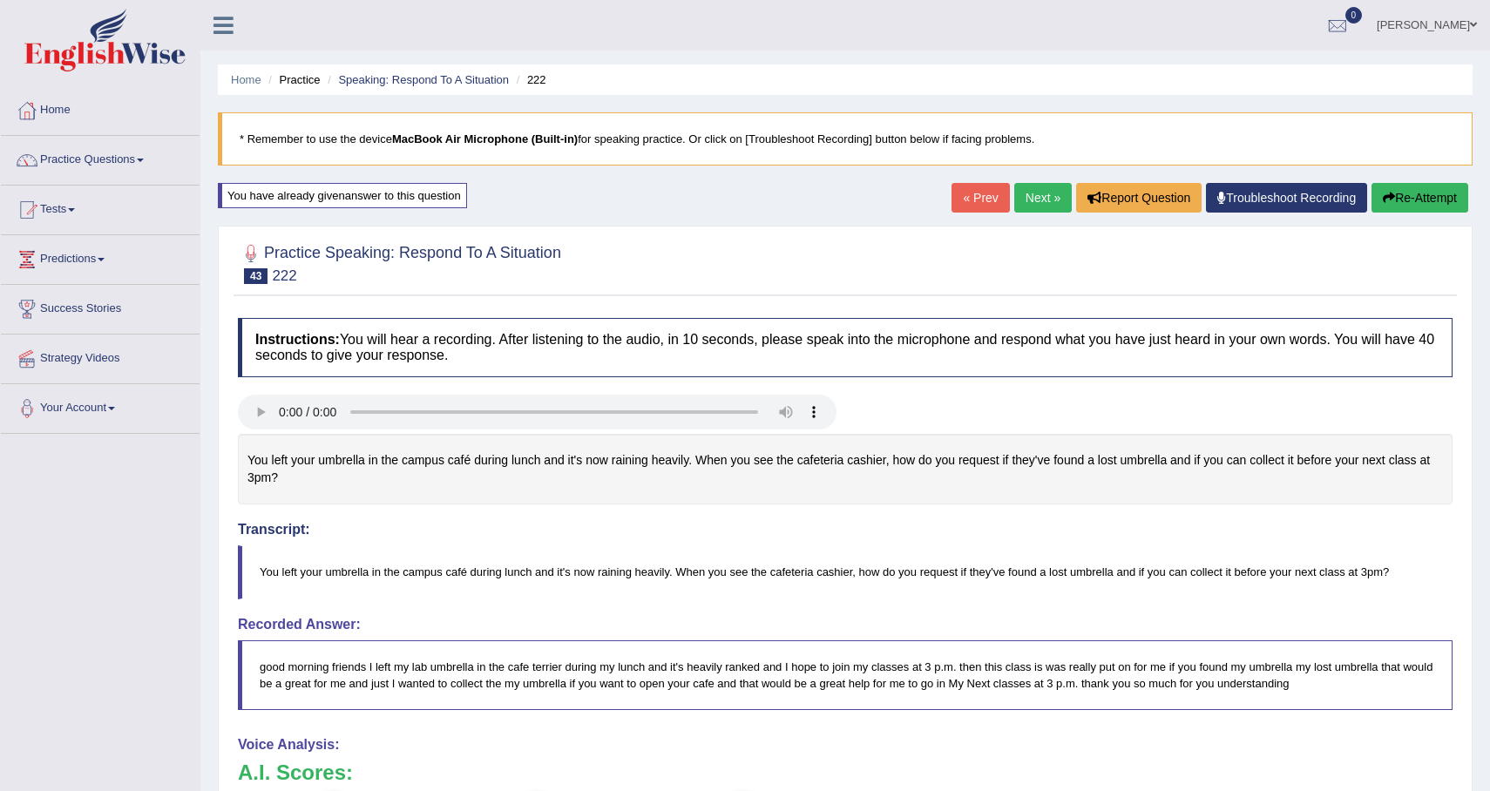
click at [1035, 205] on link "Next »" at bounding box center [1043, 198] width 58 height 30
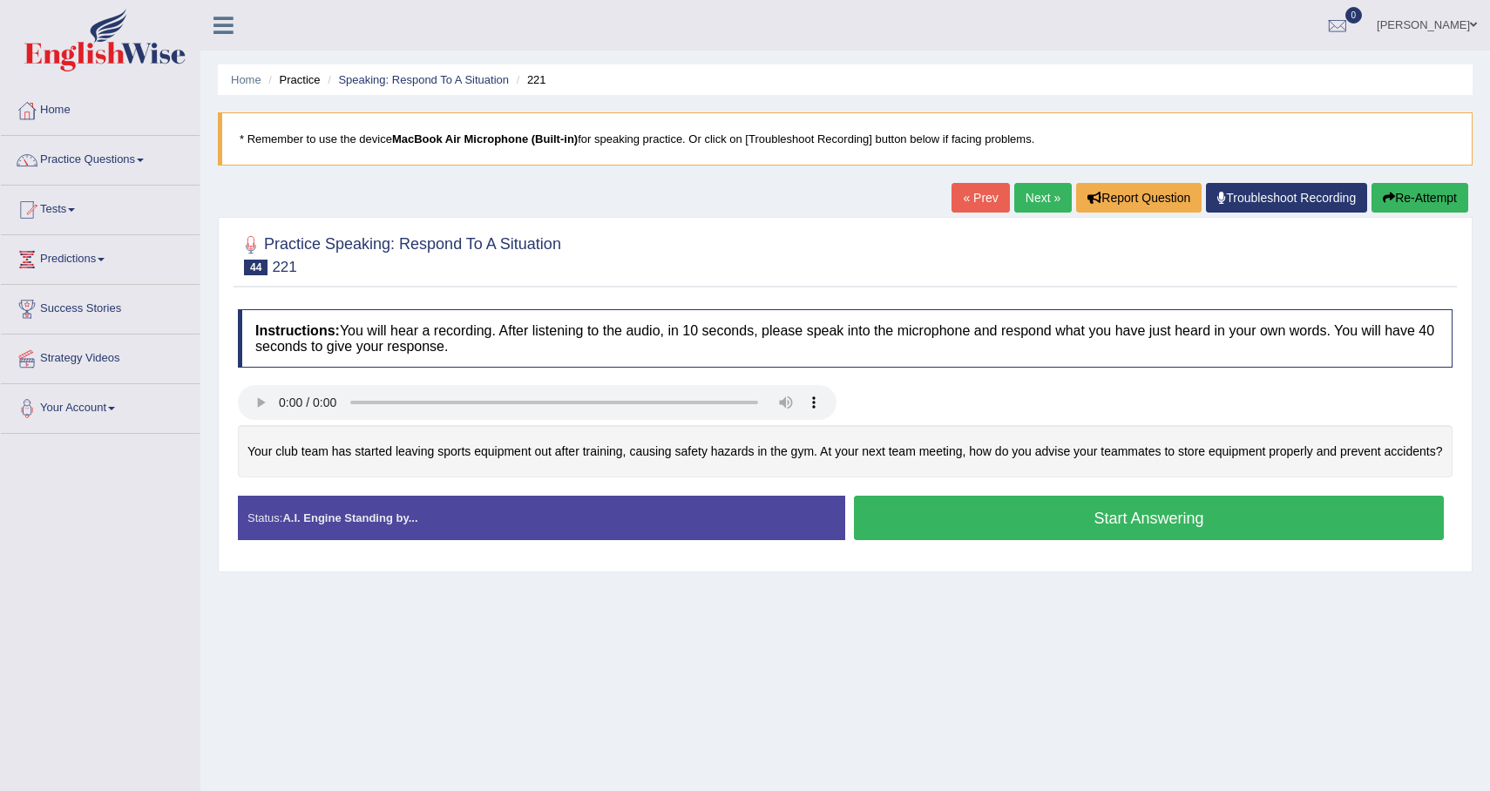
click at [1030, 540] on button "Start Answering" at bounding box center [1149, 518] width 590 height 44
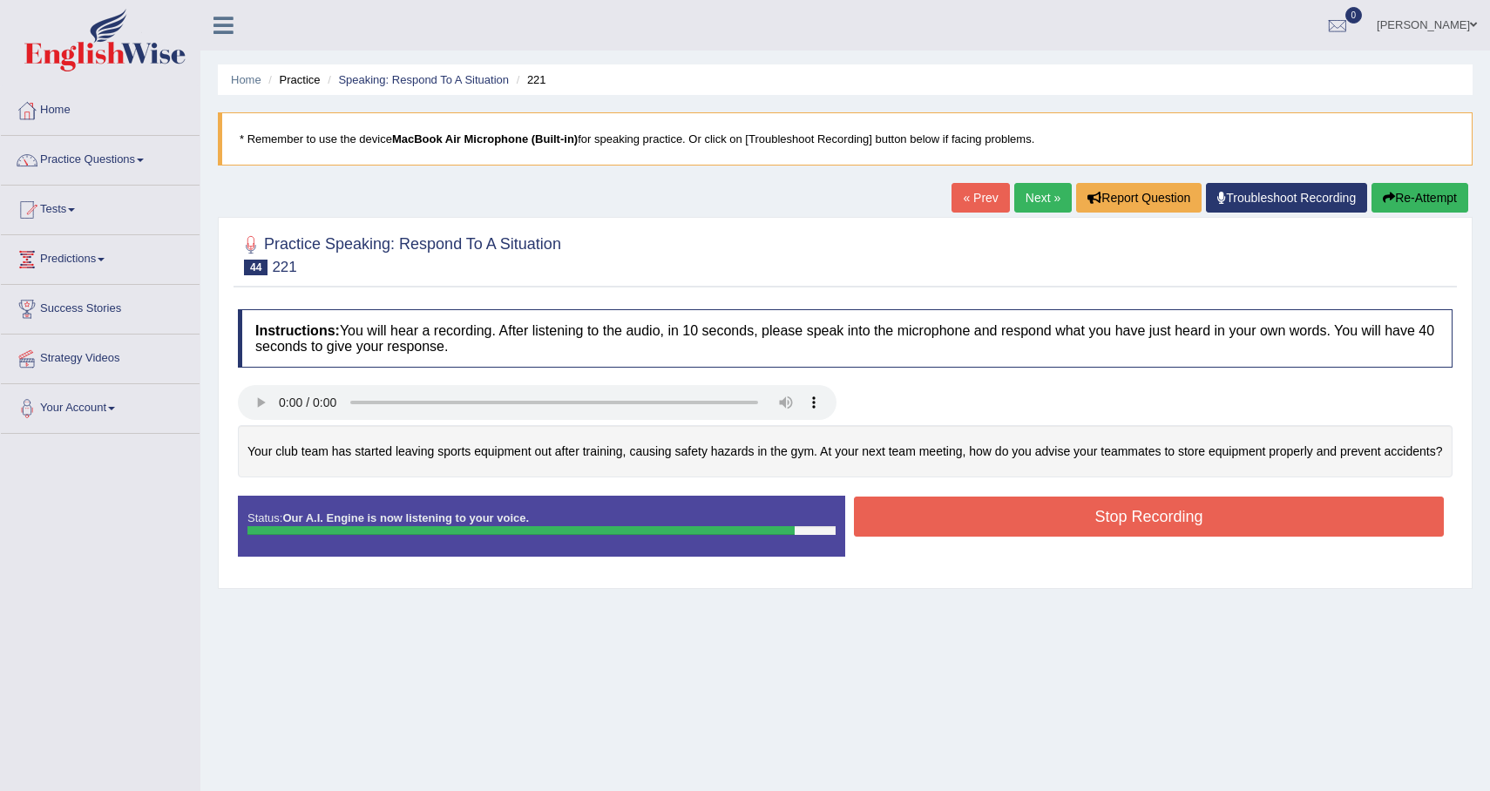
click at [1134, 537] on button "Stop Recording" at bounding box center [1149, 517] width 590 height 40
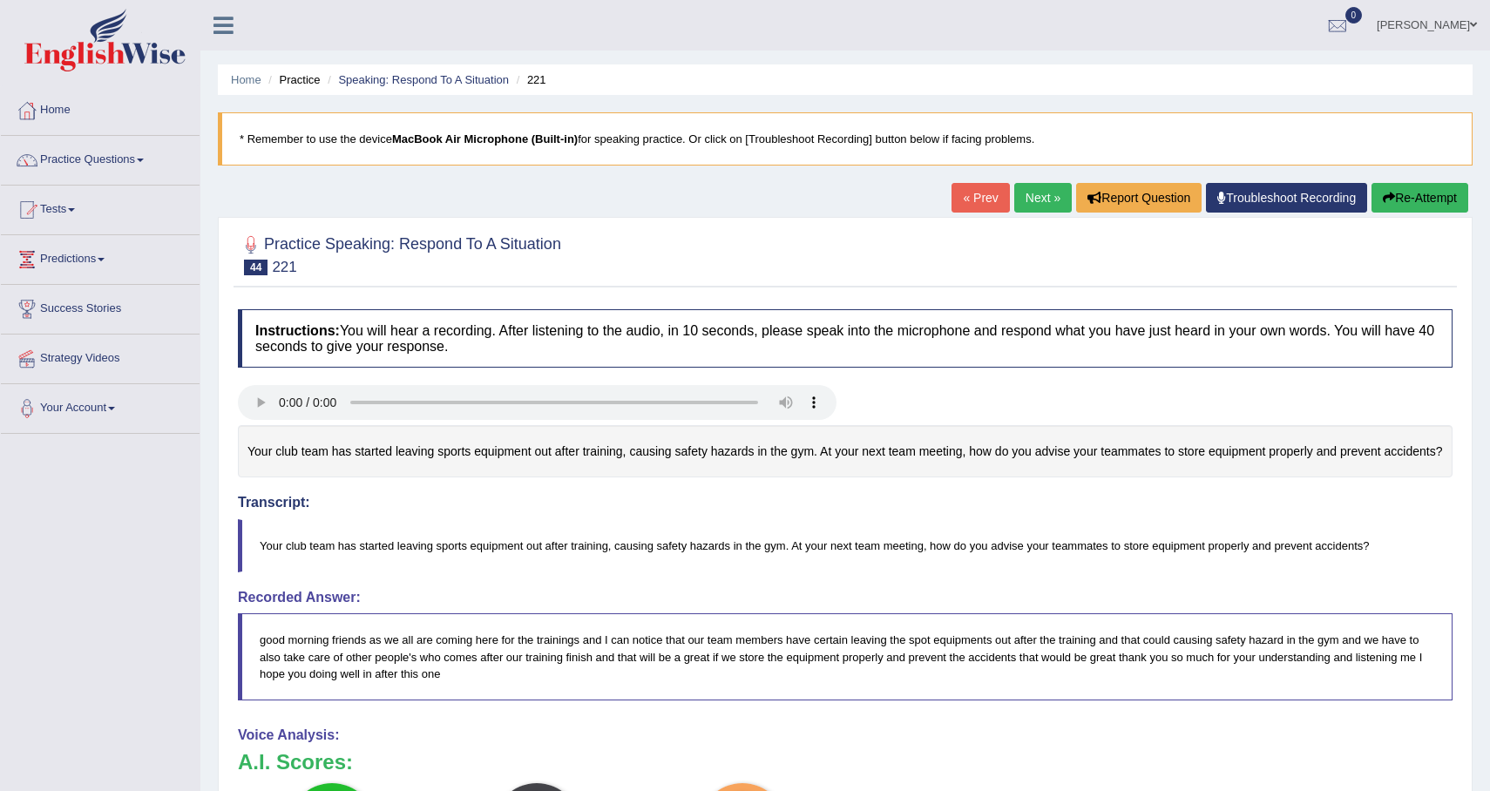
click at [1046, 193] on link "Next »" at bounding box center [1043, 198] width 58 height 30
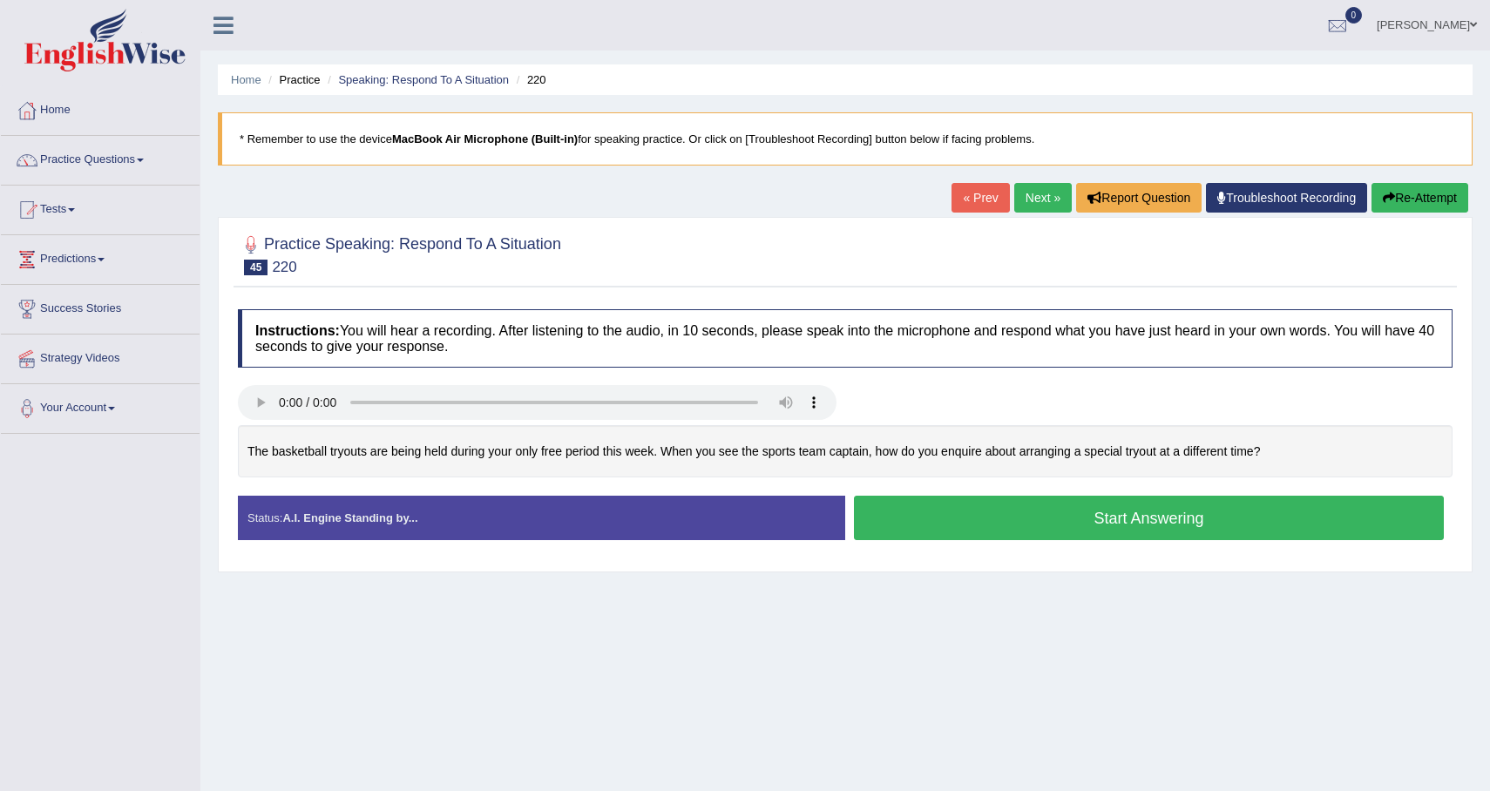
click at [1046, 520] on button "Start Answering" at bounding box center [1149, 518] width 590 height 44
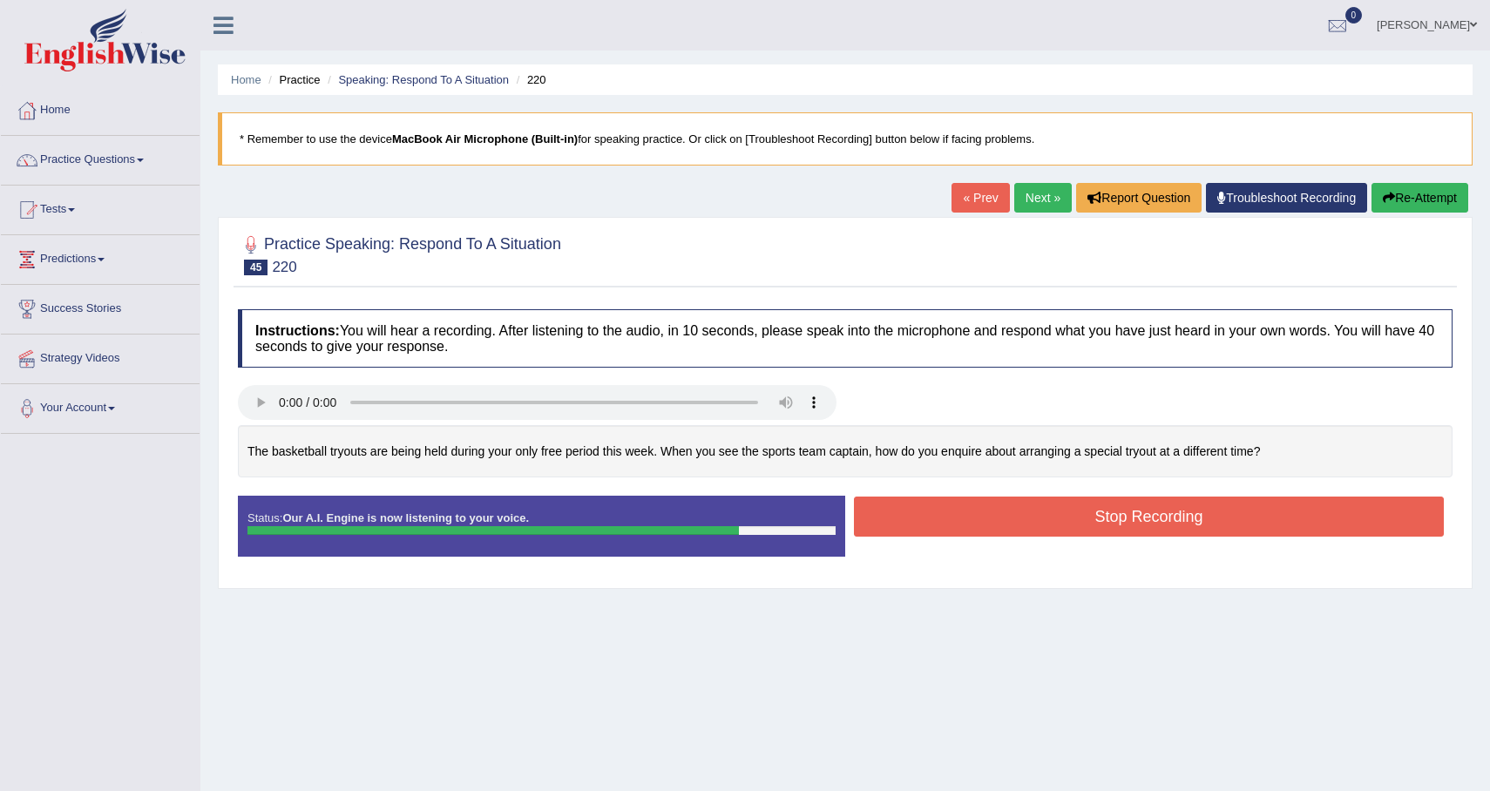
click at [1242, 524] on button "Stop Recording" at bounding box center [1149, 517] width 590 height 40
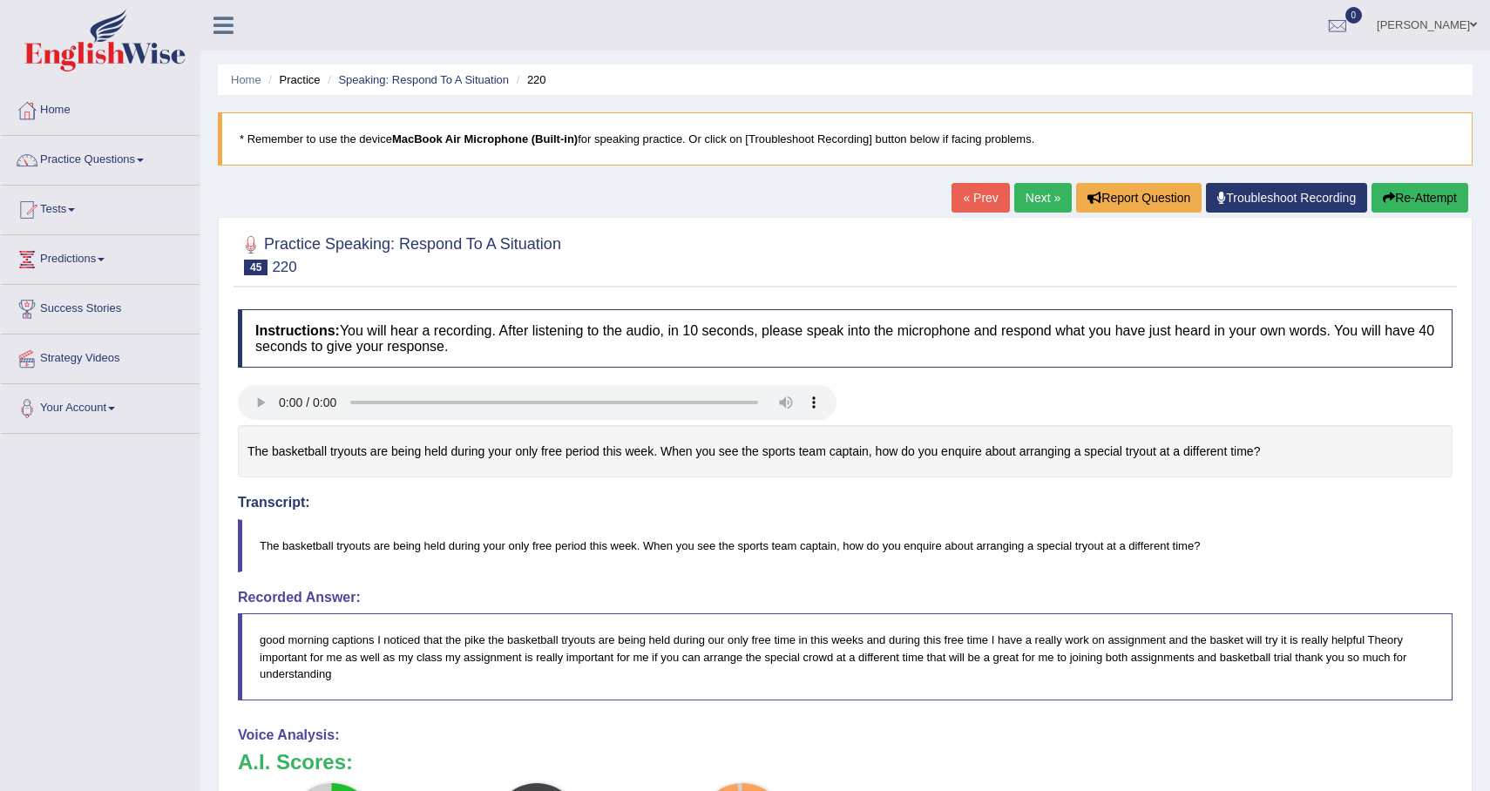
click at [1035, 201] on link "Next »" at bounding box center [1043, 198] width 58 height 30
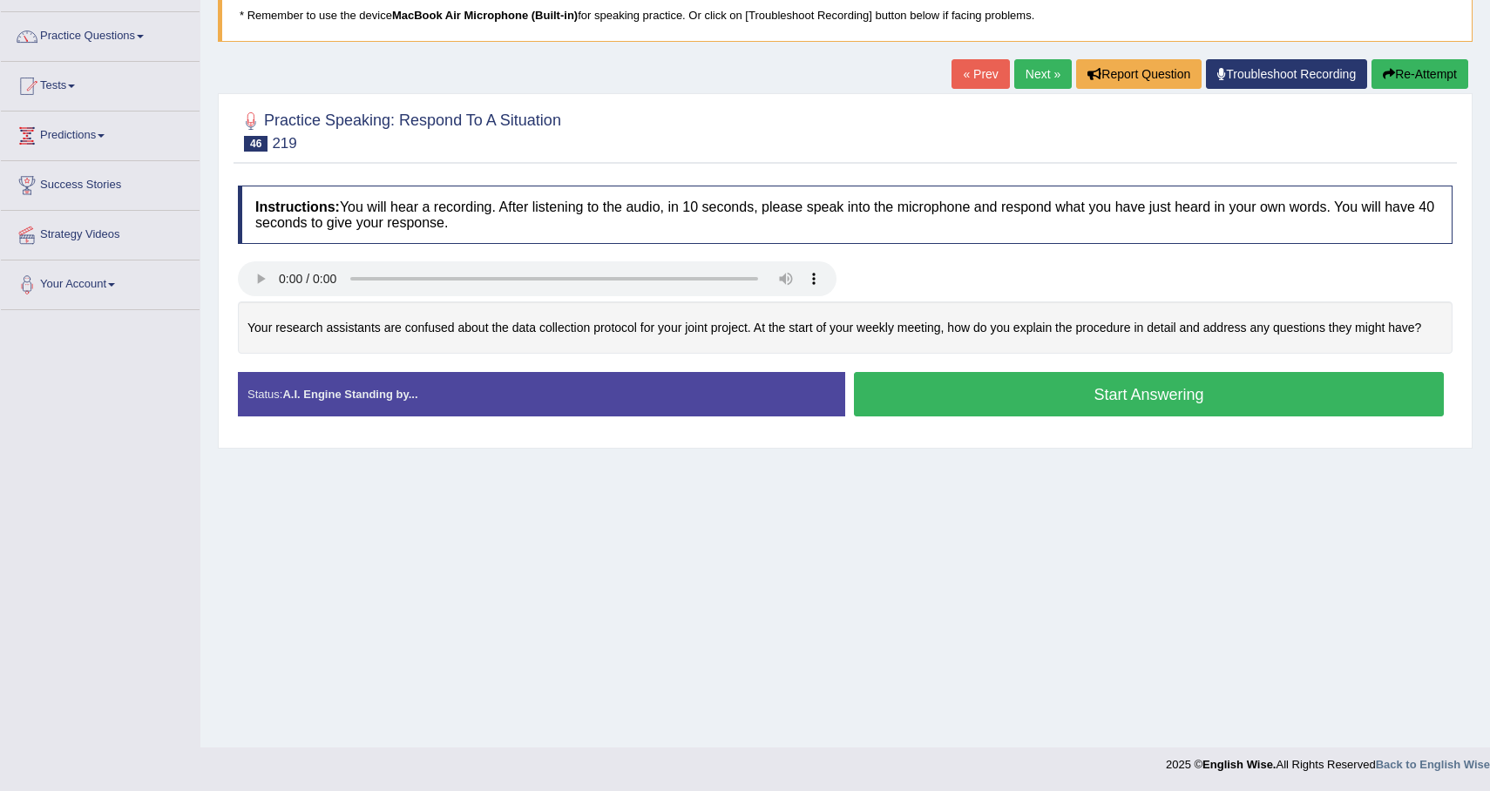
click at [1050, 410] on button "Start Answering" at bounding box center [1149, 394] width 590 height 44
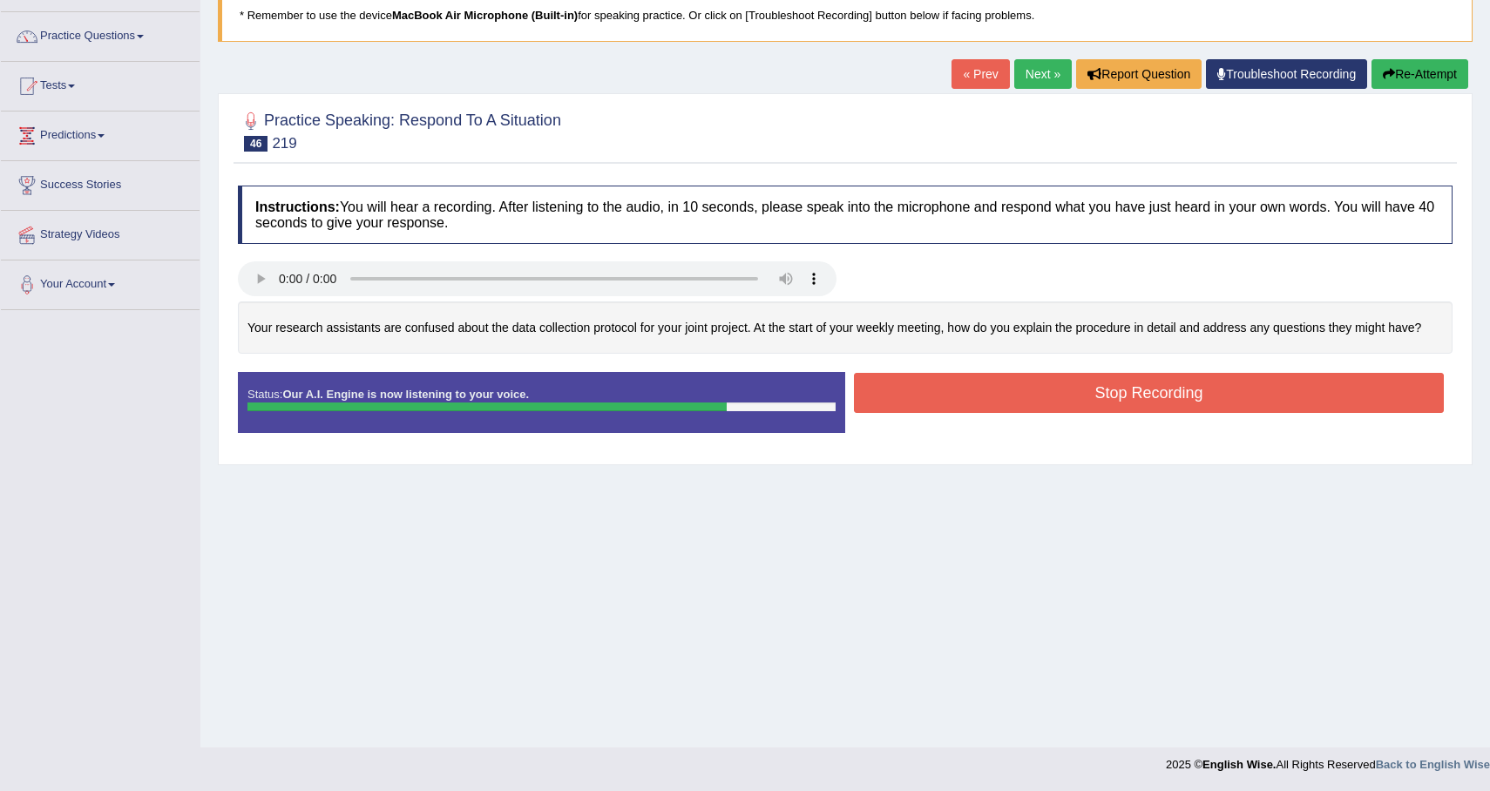
click at [1121, 391] on button "Stop Recording" at bounding box center [1149, 393] width 590 height 40
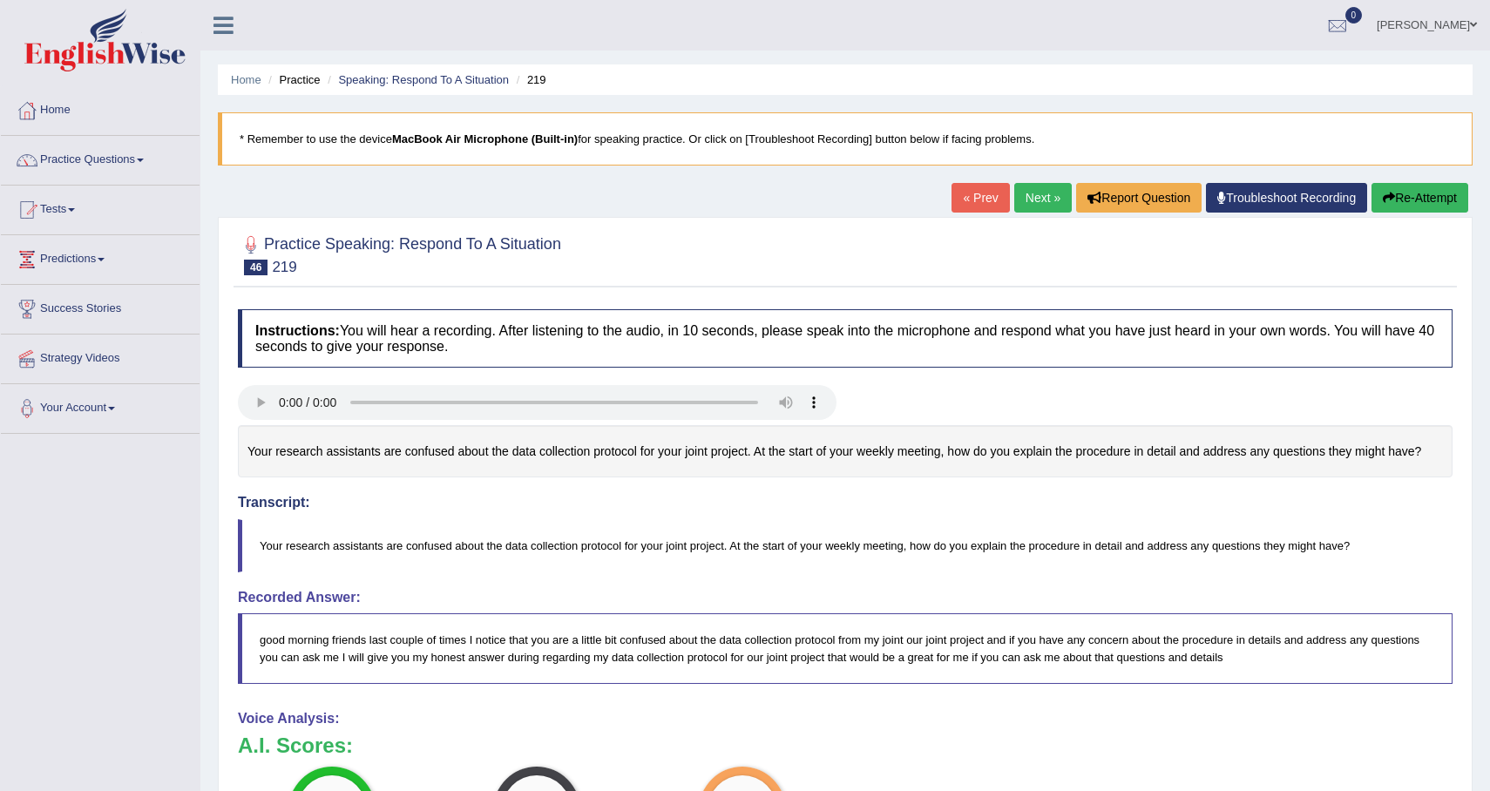
click at [1025, 205] on link "Next »" at bounding box center [1043, 198] width 58 height 30
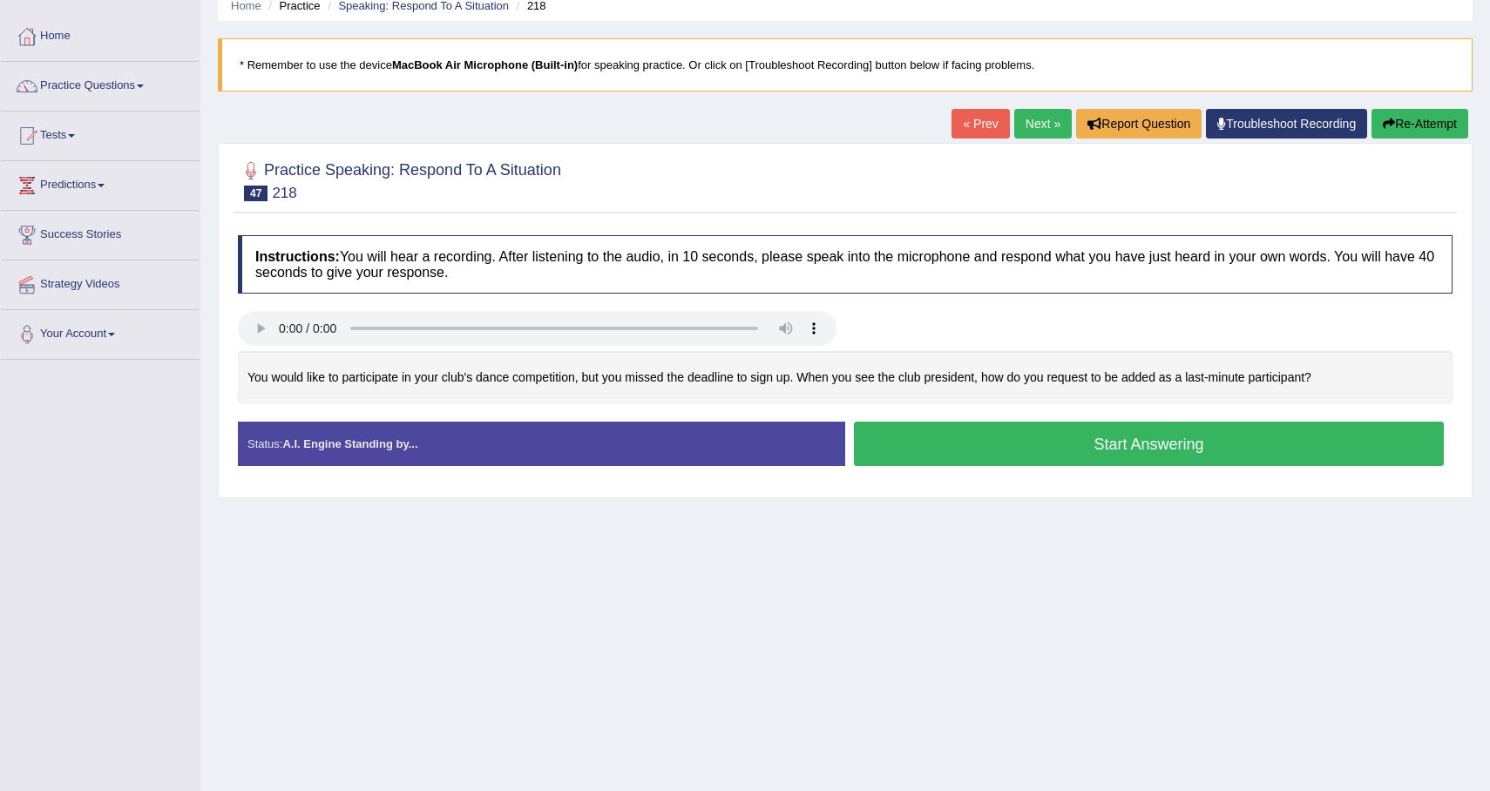
click at [1001, 446] on button "Start Answering" at bounding box center [1149, 444] width 590 height 44
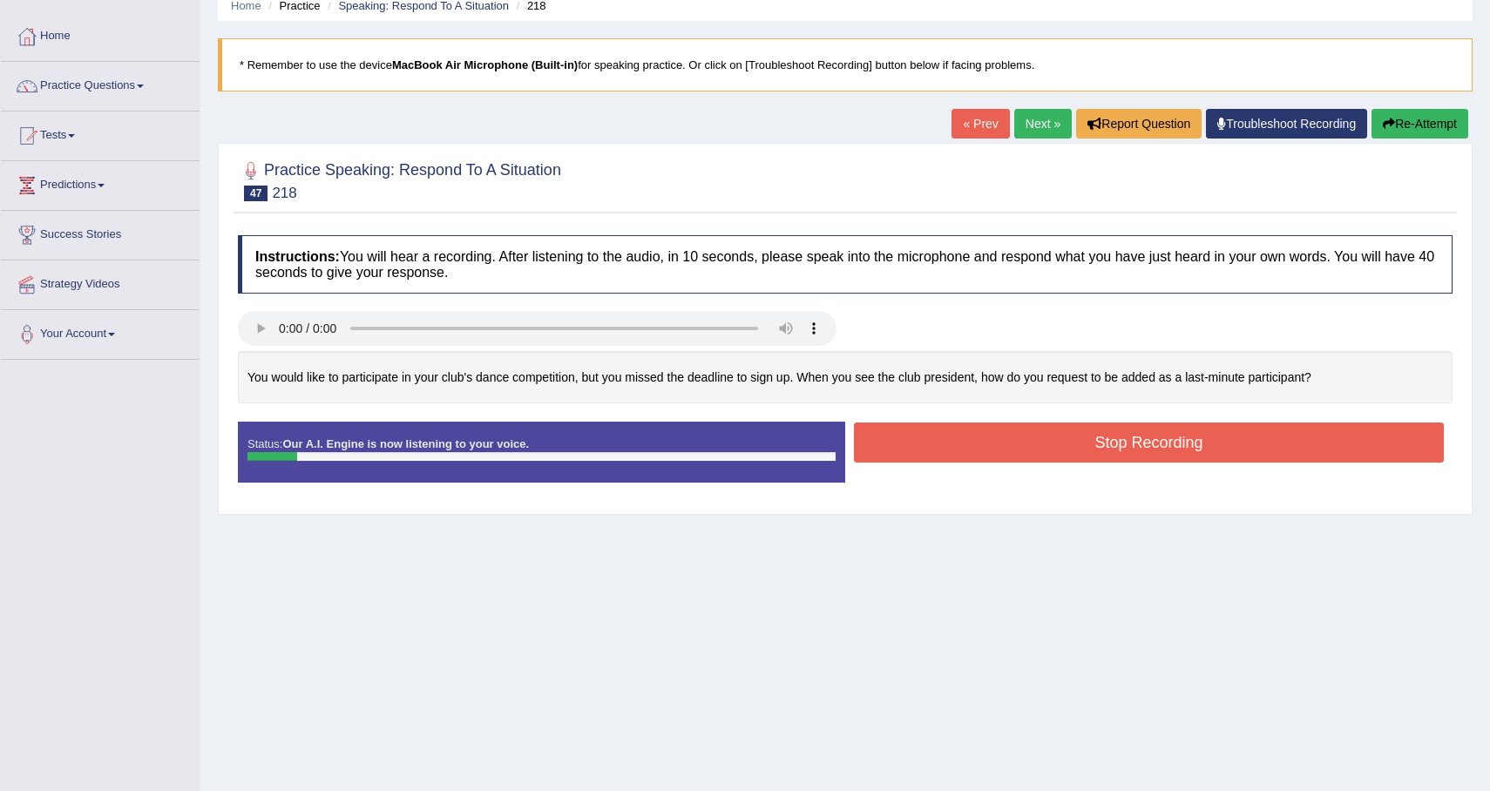
click at [1396, 115] on button "Re-Attempt" at bounding box center [1419, 124] width 97 height 30
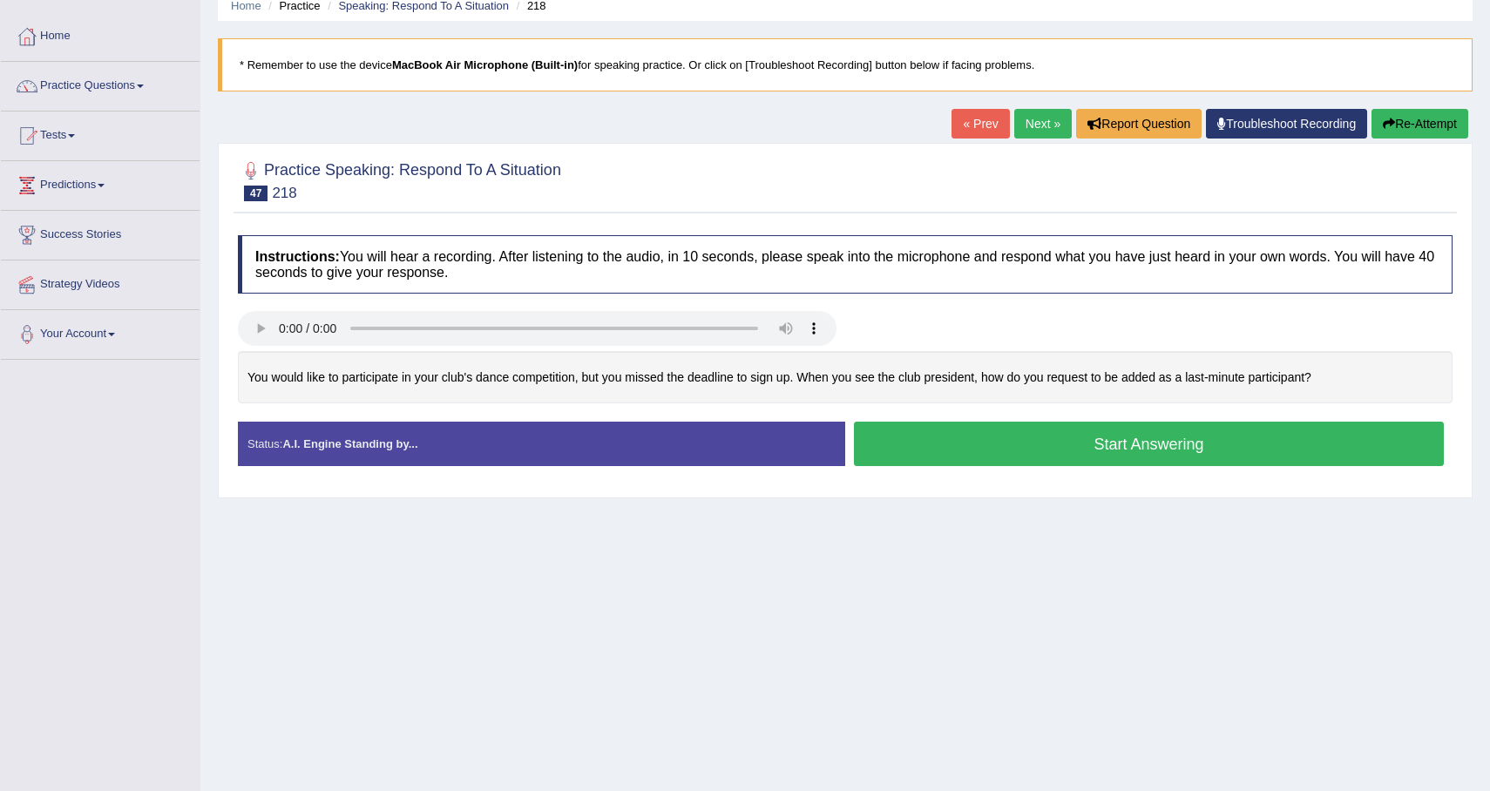
click at [1034, 450] on button "Start Answering" at bounding box center [1149, 444] width 590 height 44
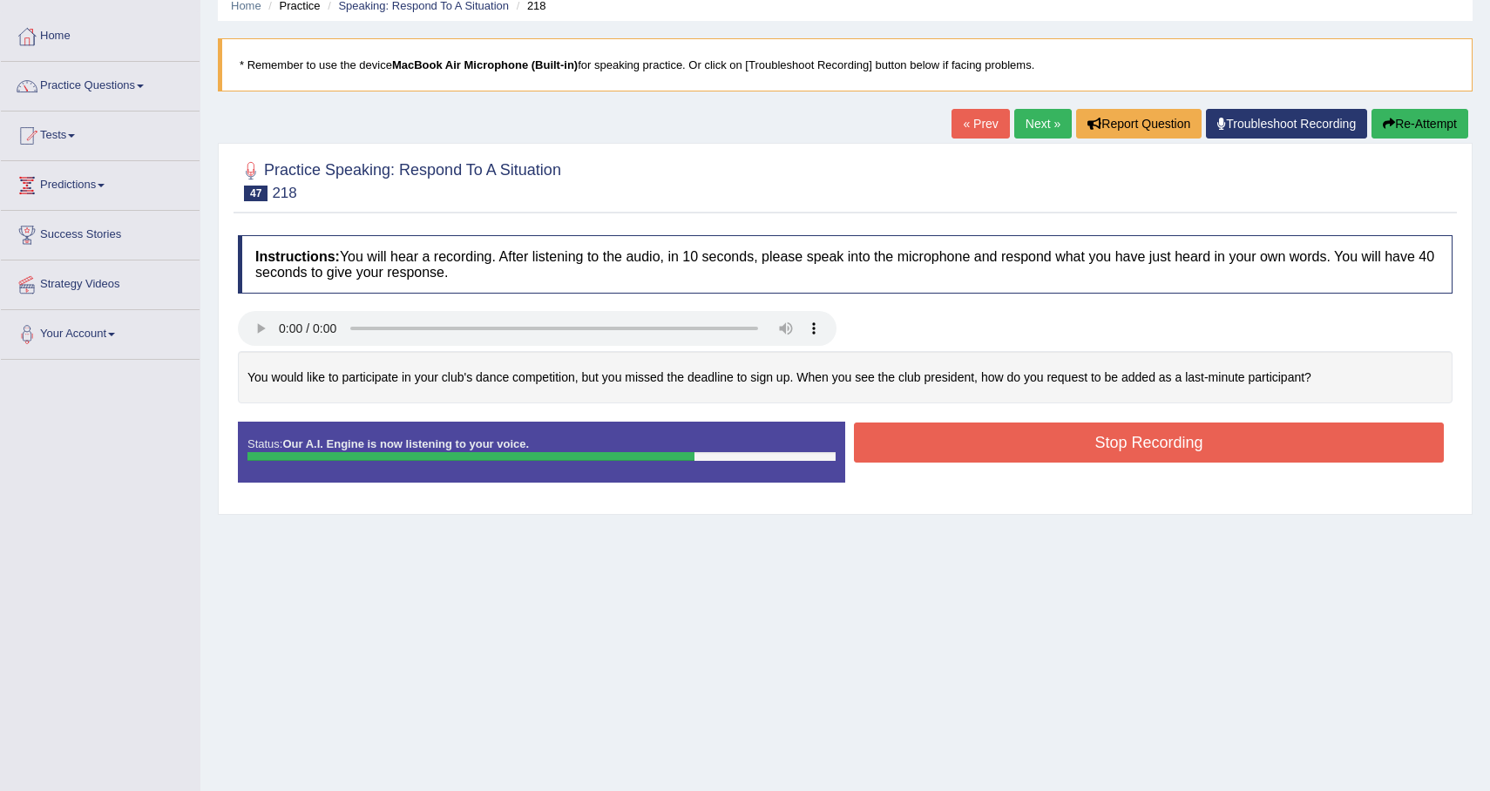
click at [1127, 436] on button "Stop Recording" at bounding box center [1149, 443] width 590 height 40
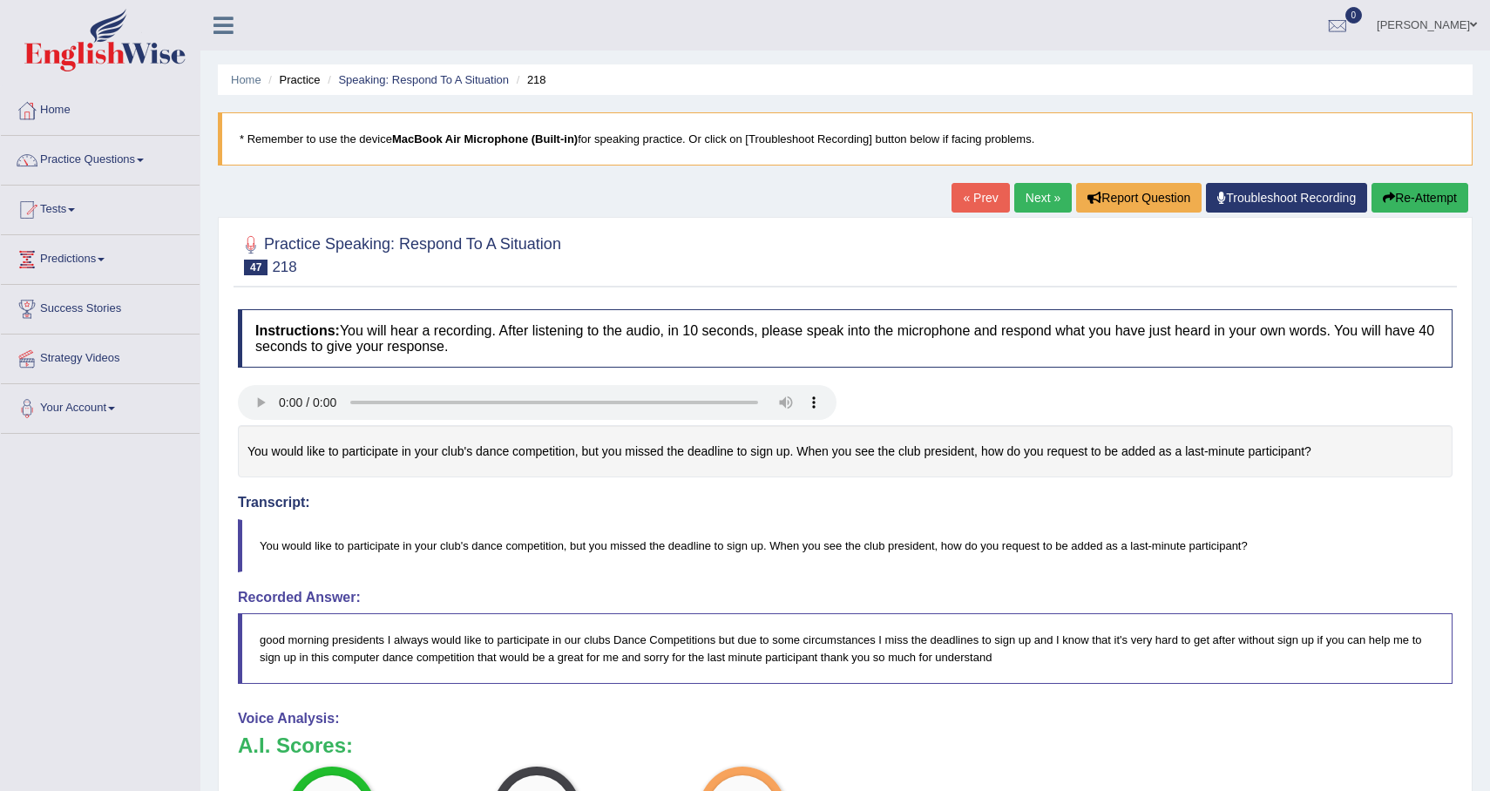
click at [1032, 203] on link "Next »" at bounding box center [1043, 198] width 58 height 30
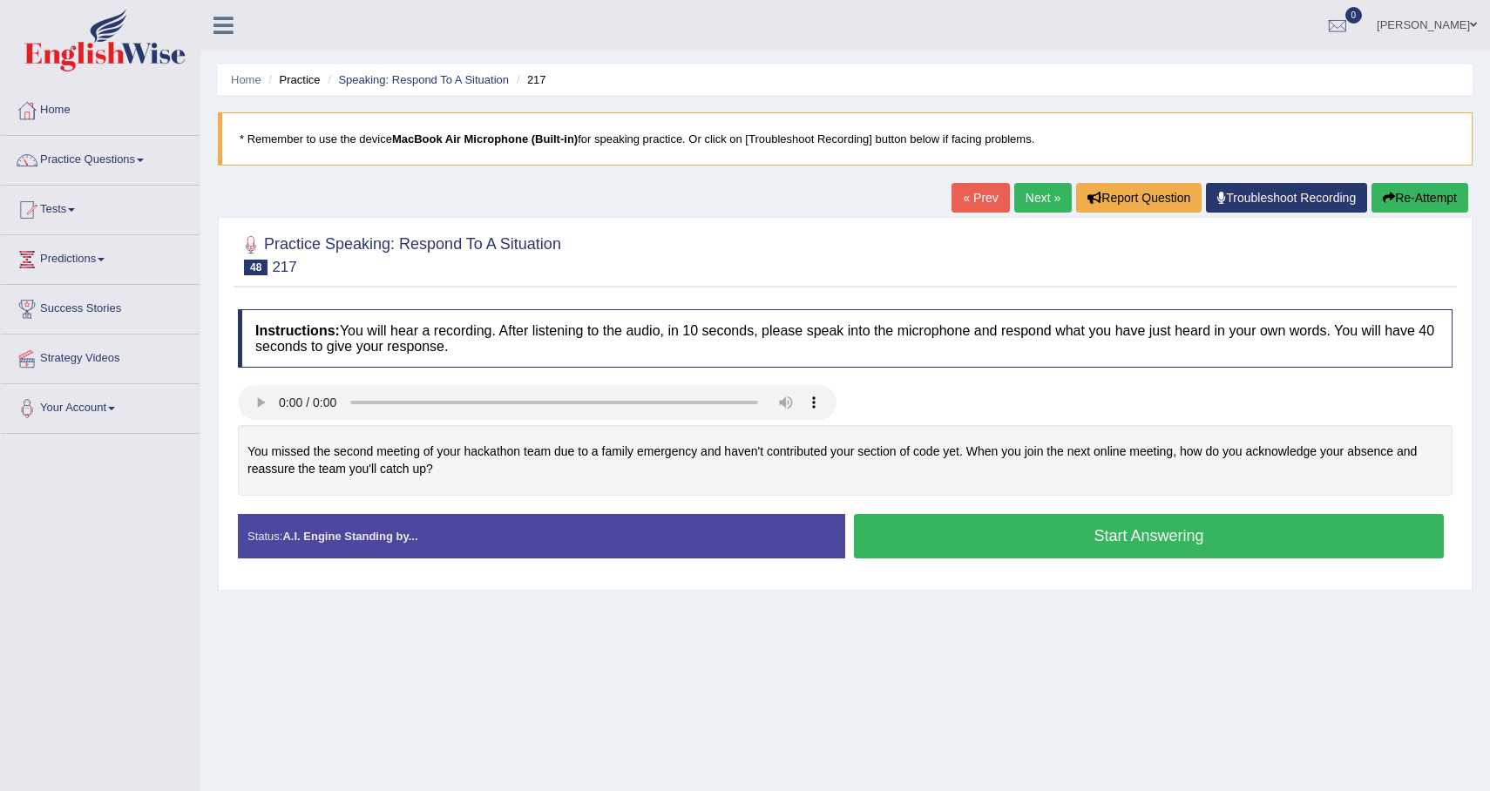
click at [1090, 543] on button "Start Answering" at bounding box center [1149, 536] width 590 height 44
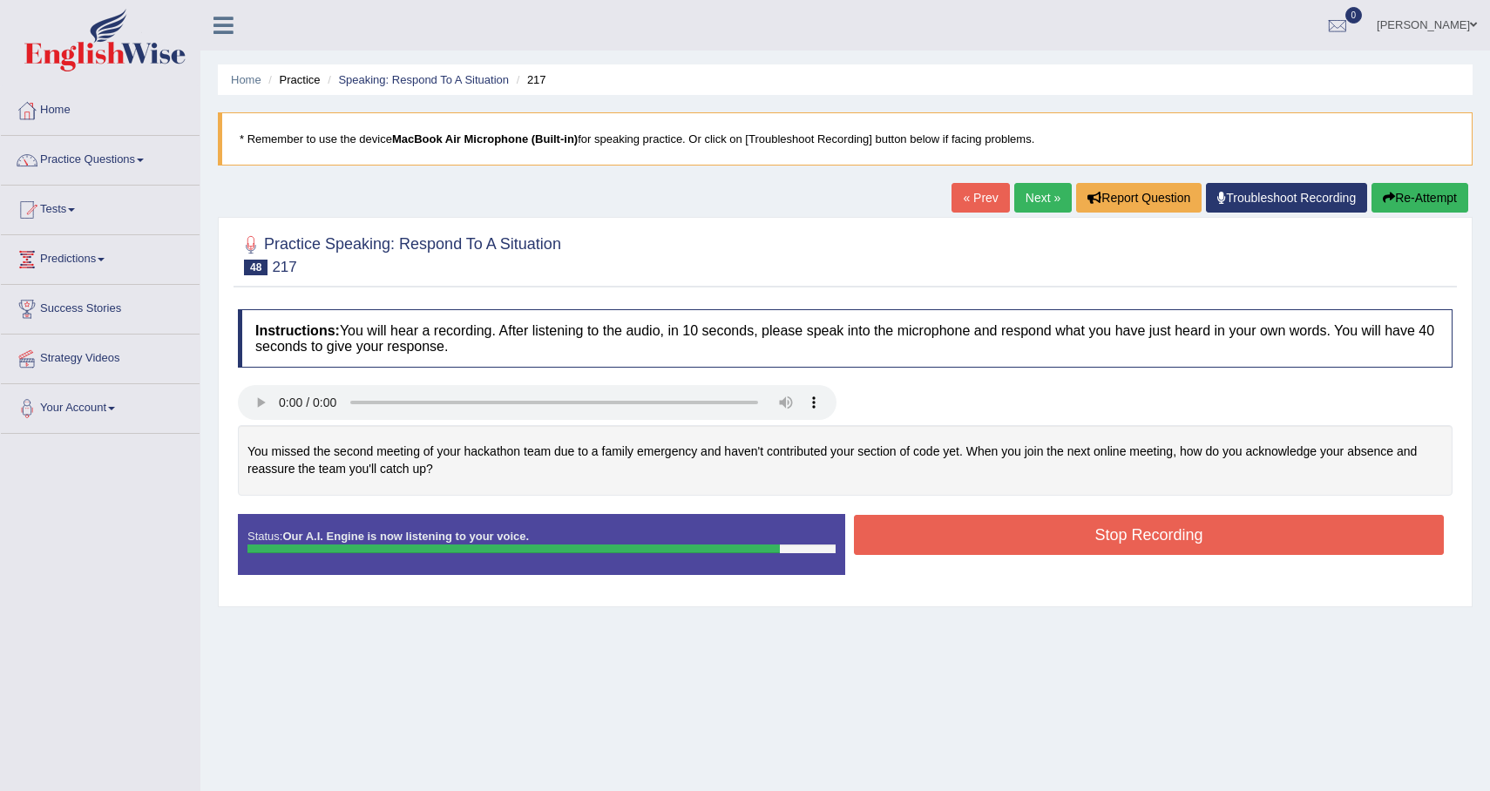
click at [1119, 547] on button "Stop Recording" at bounding box center [1149, 535] width 590 height 40
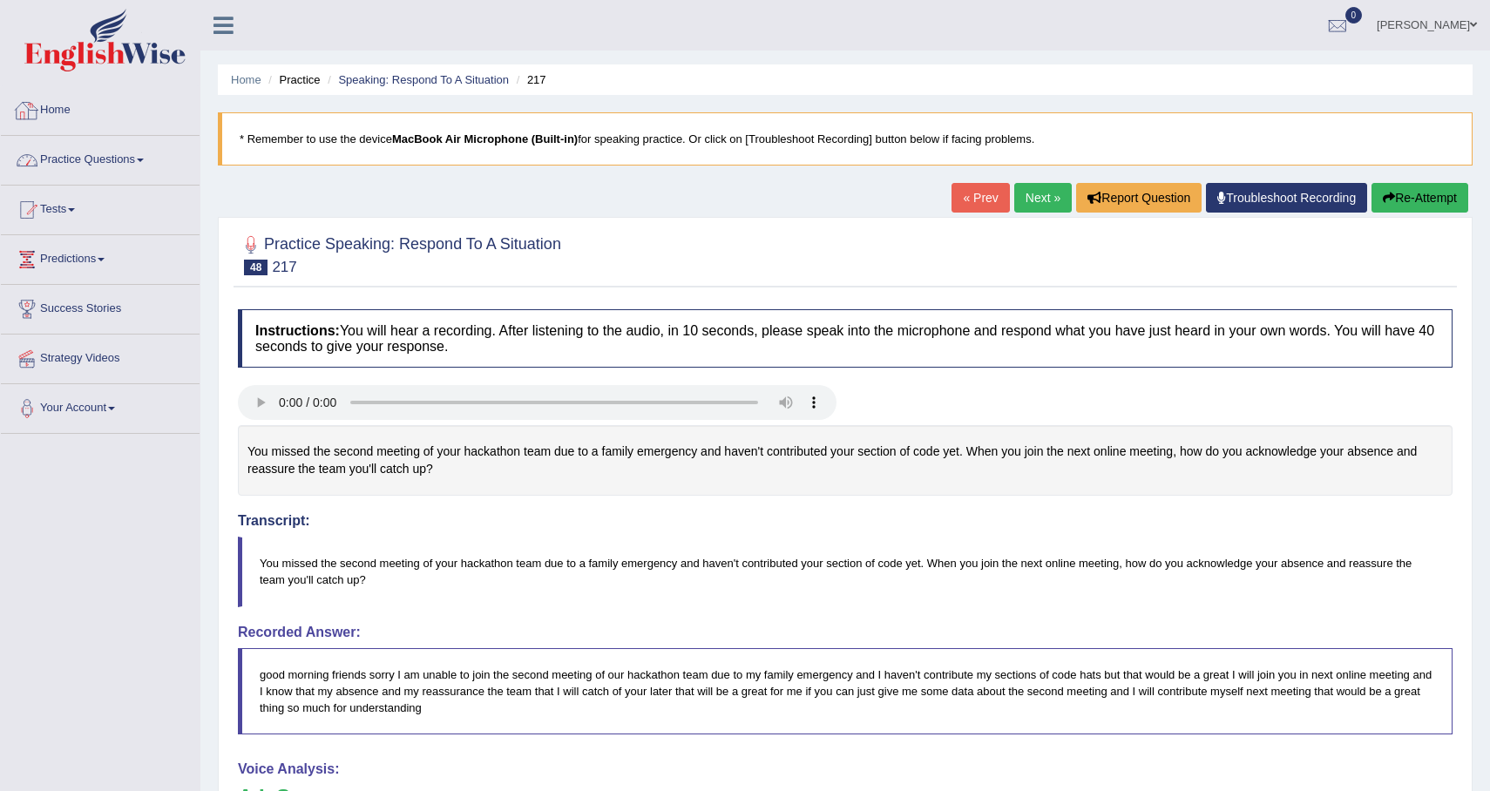
click at [149, 152] on link "Practice Questions" at bounding box center [100, 158] width 199 height 44
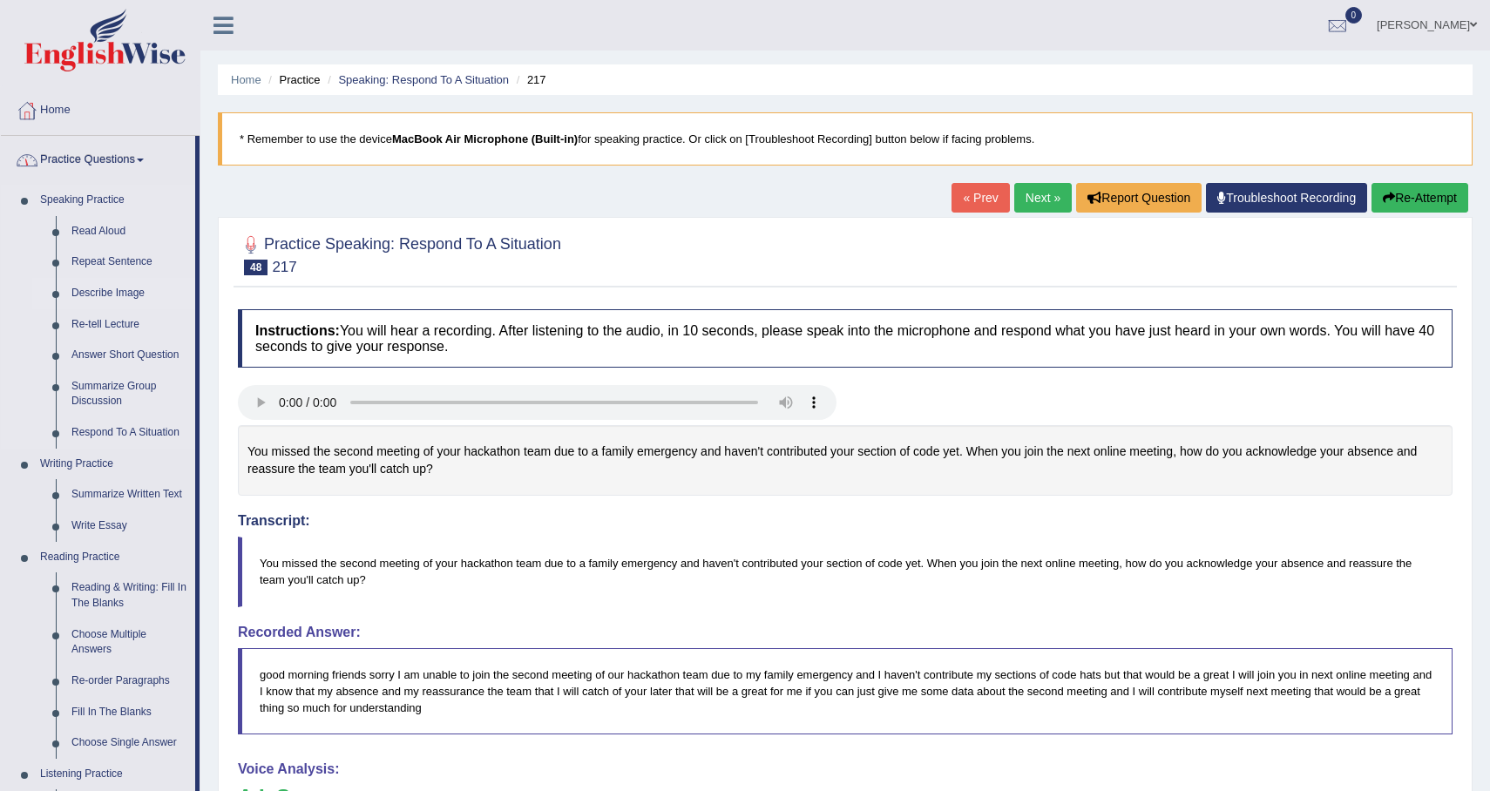
click at [125, 282] on link "Describe Image" at bounding box center [130, 293] width 132 height 31
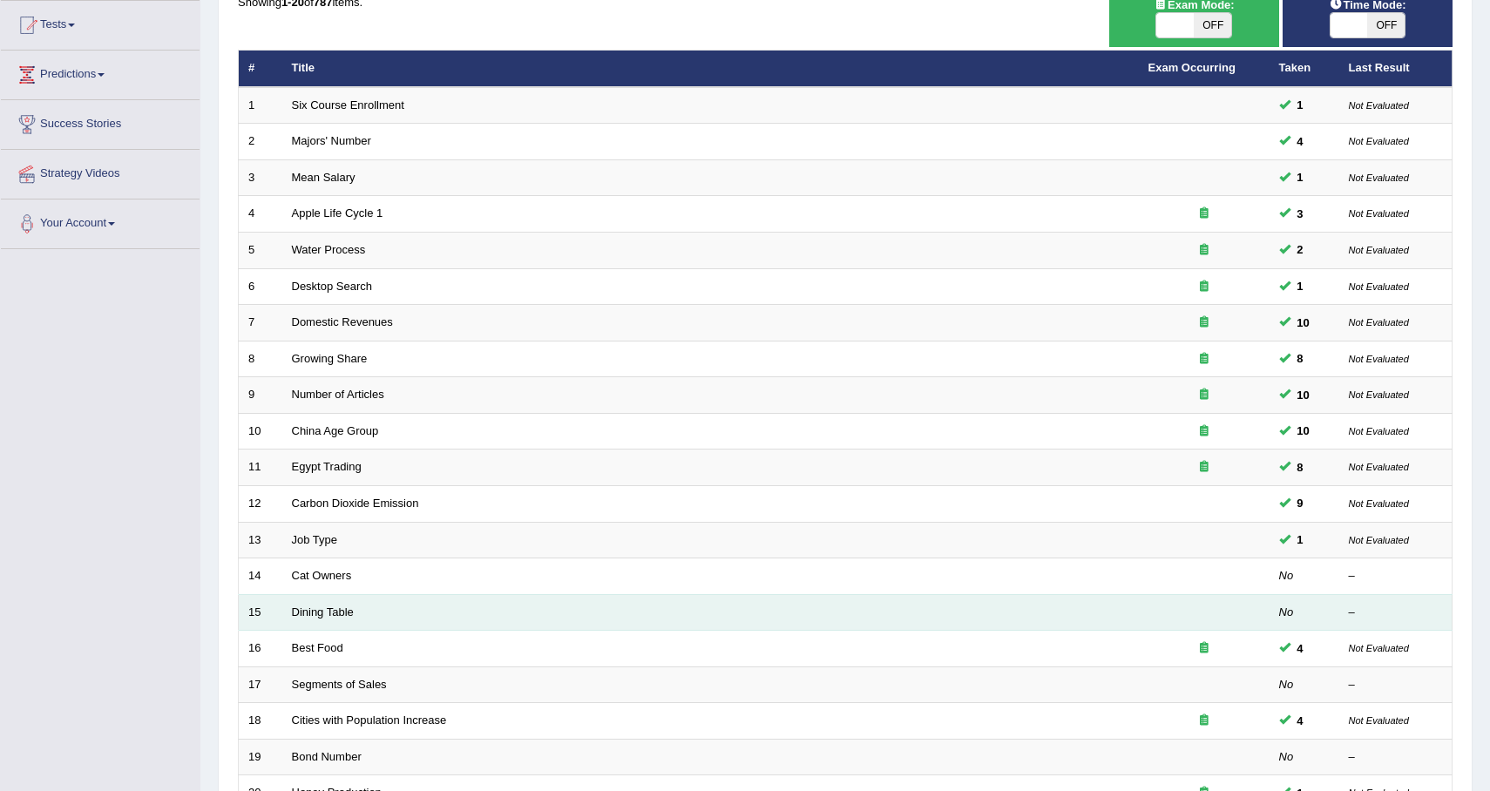
scroll to position [362, 0]
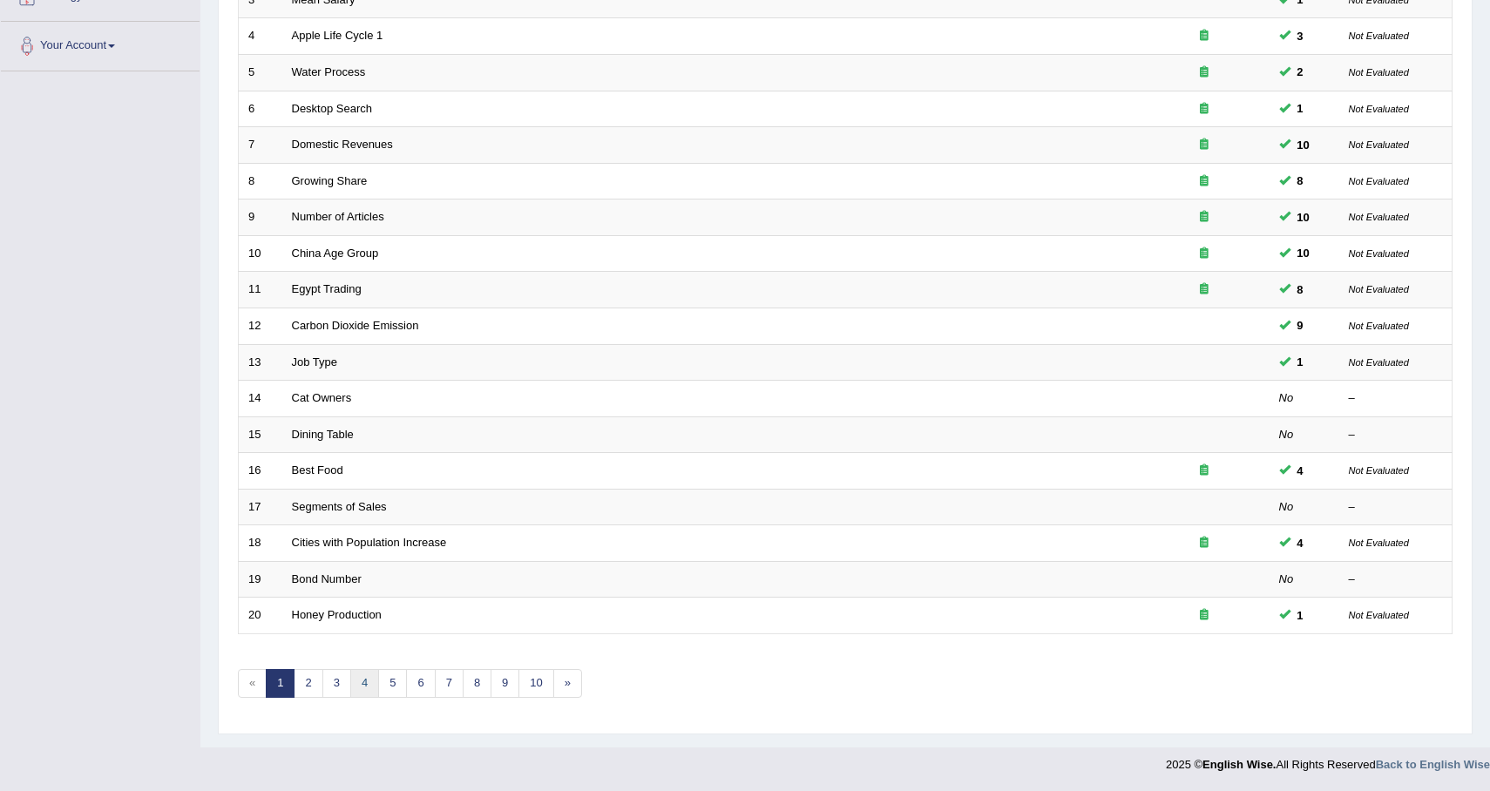
click at [376, 691] on link "4" at bounding box center [364, 683] width 29 height 29
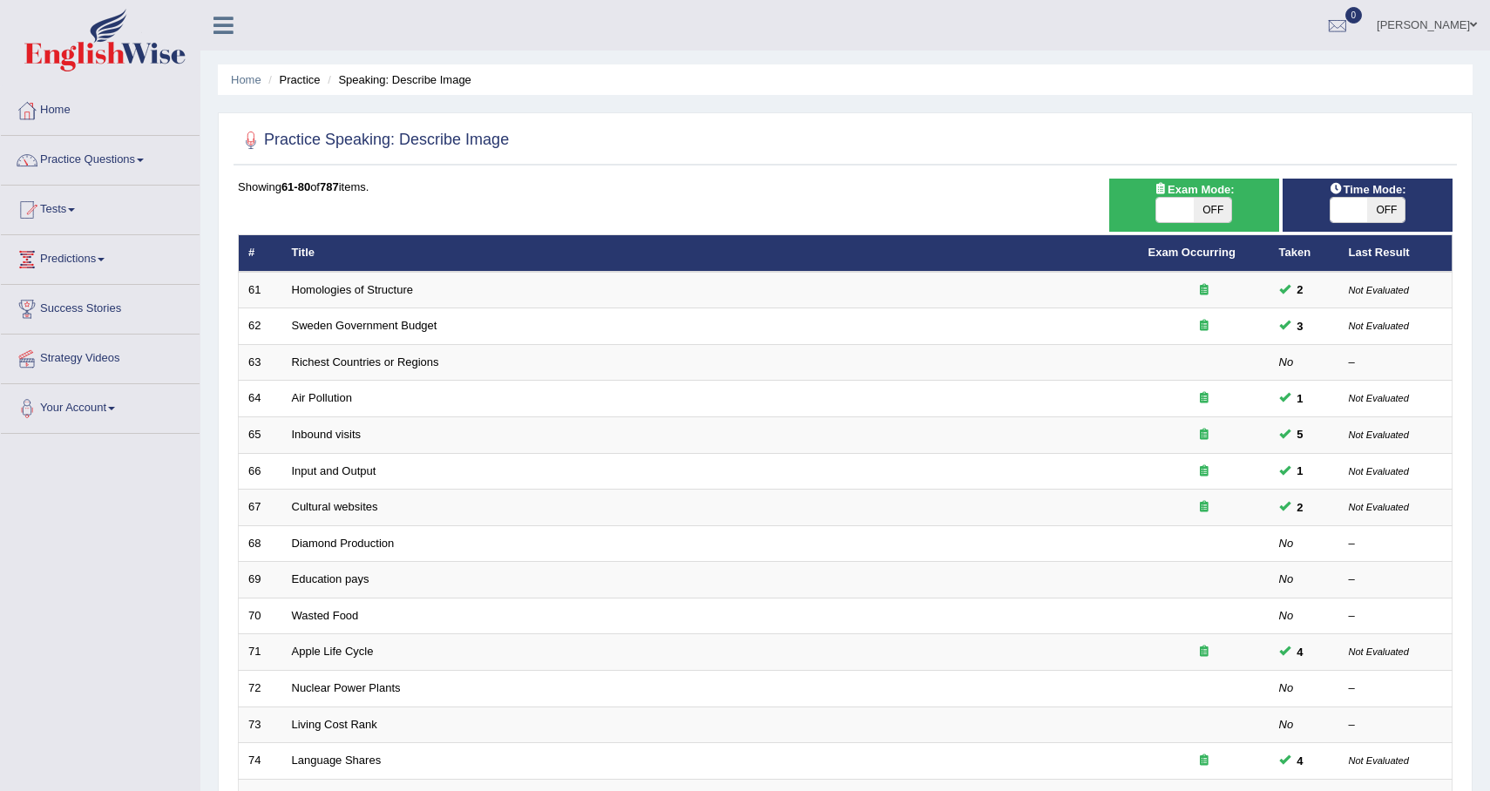
scroll to position [362, 0]
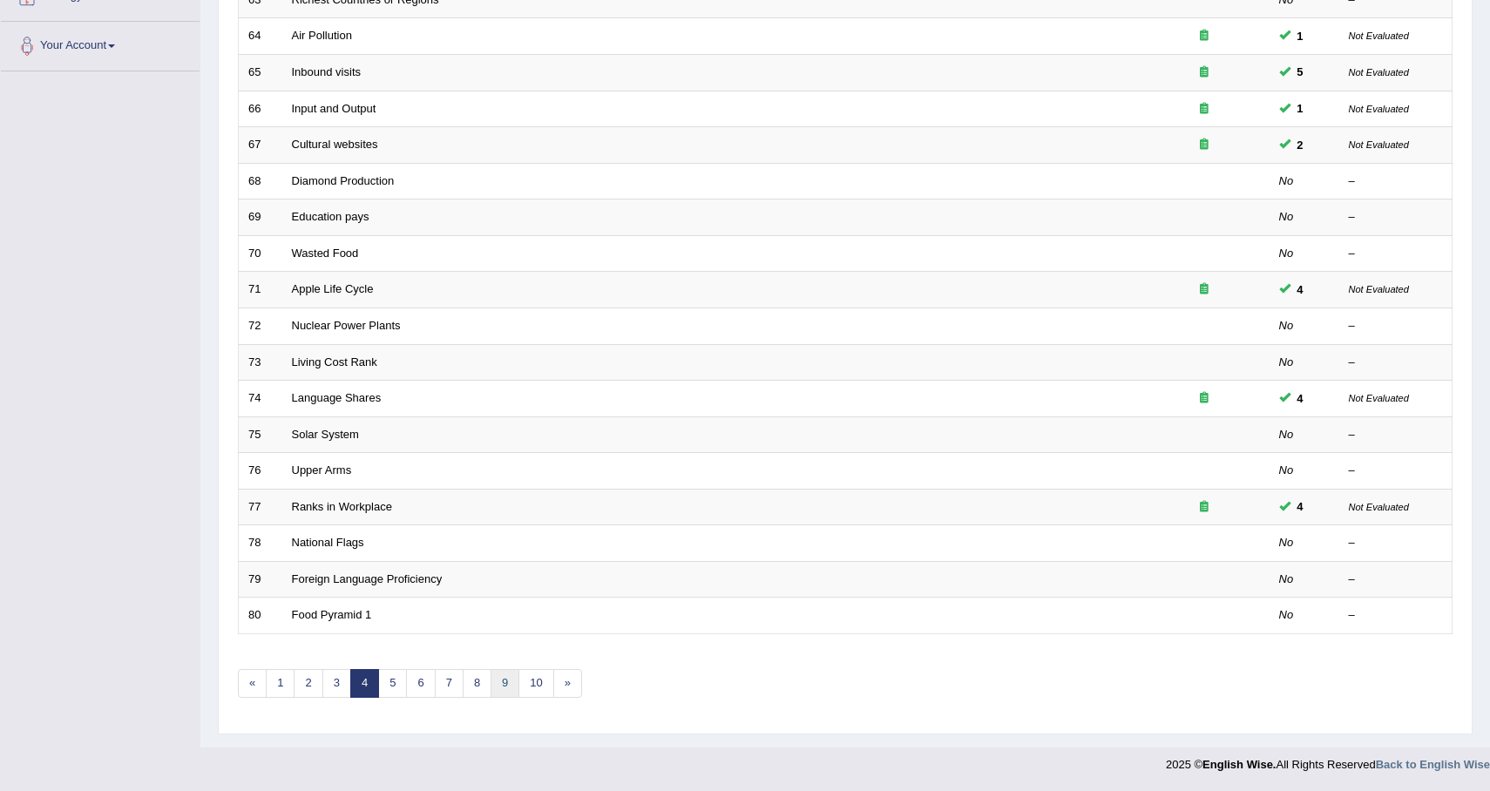
click at [503, 686] on link "9" at bounding box center [505, 683] width 29 height 29
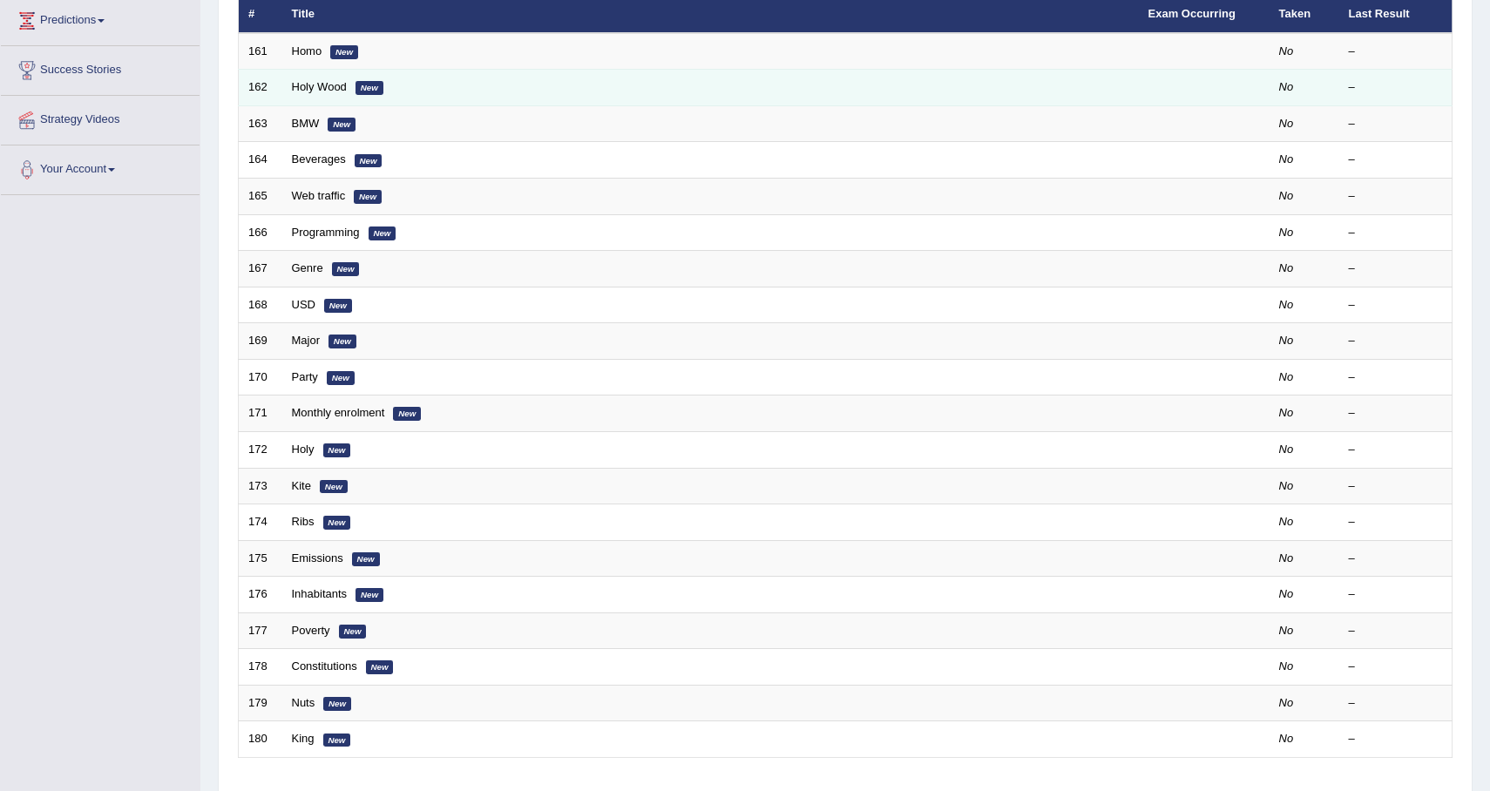
scroll to position [238, 0]
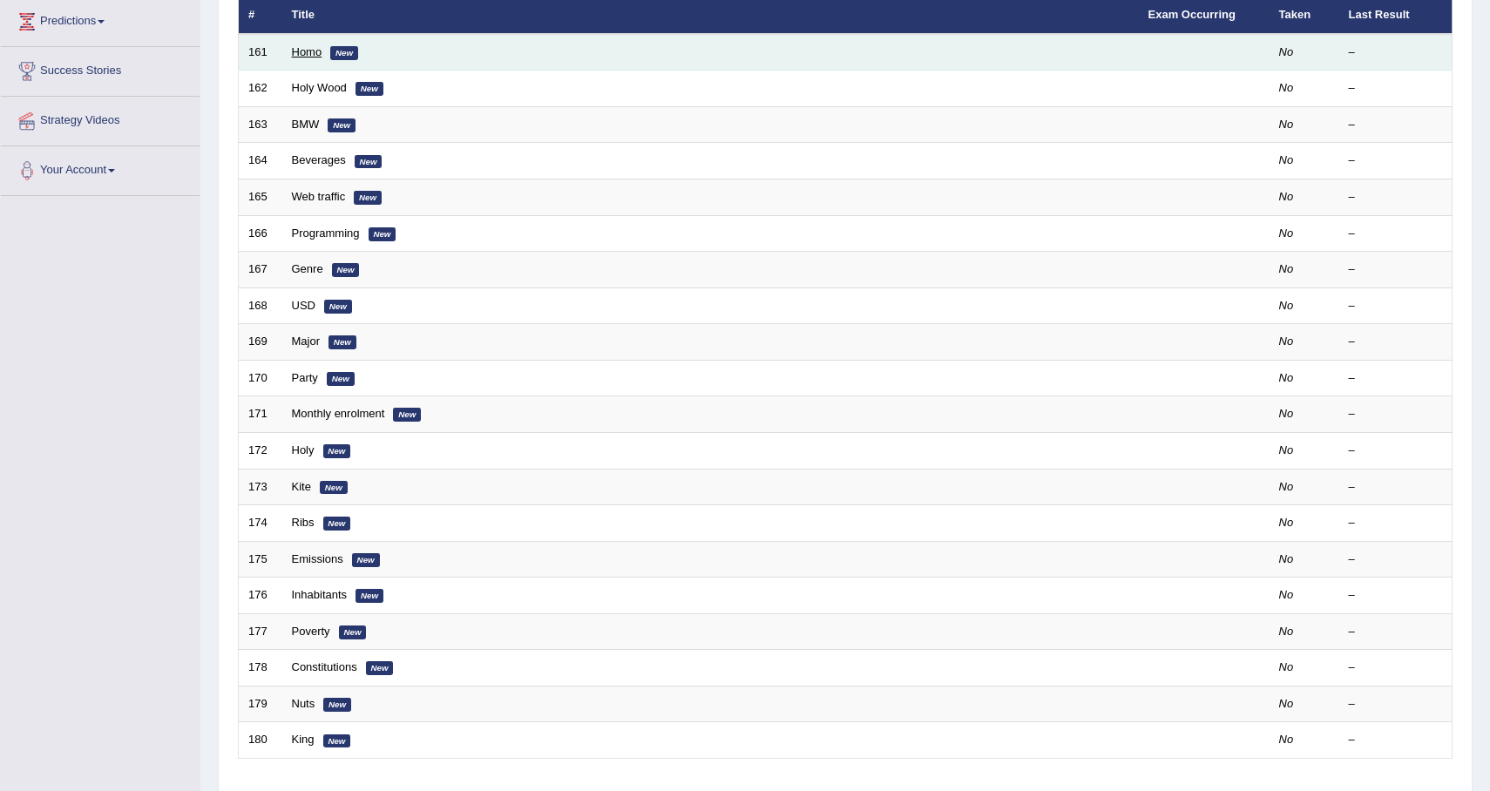
click at [299, 50] on link "Homo" at bounding box center [307, 51] width 30 height 13
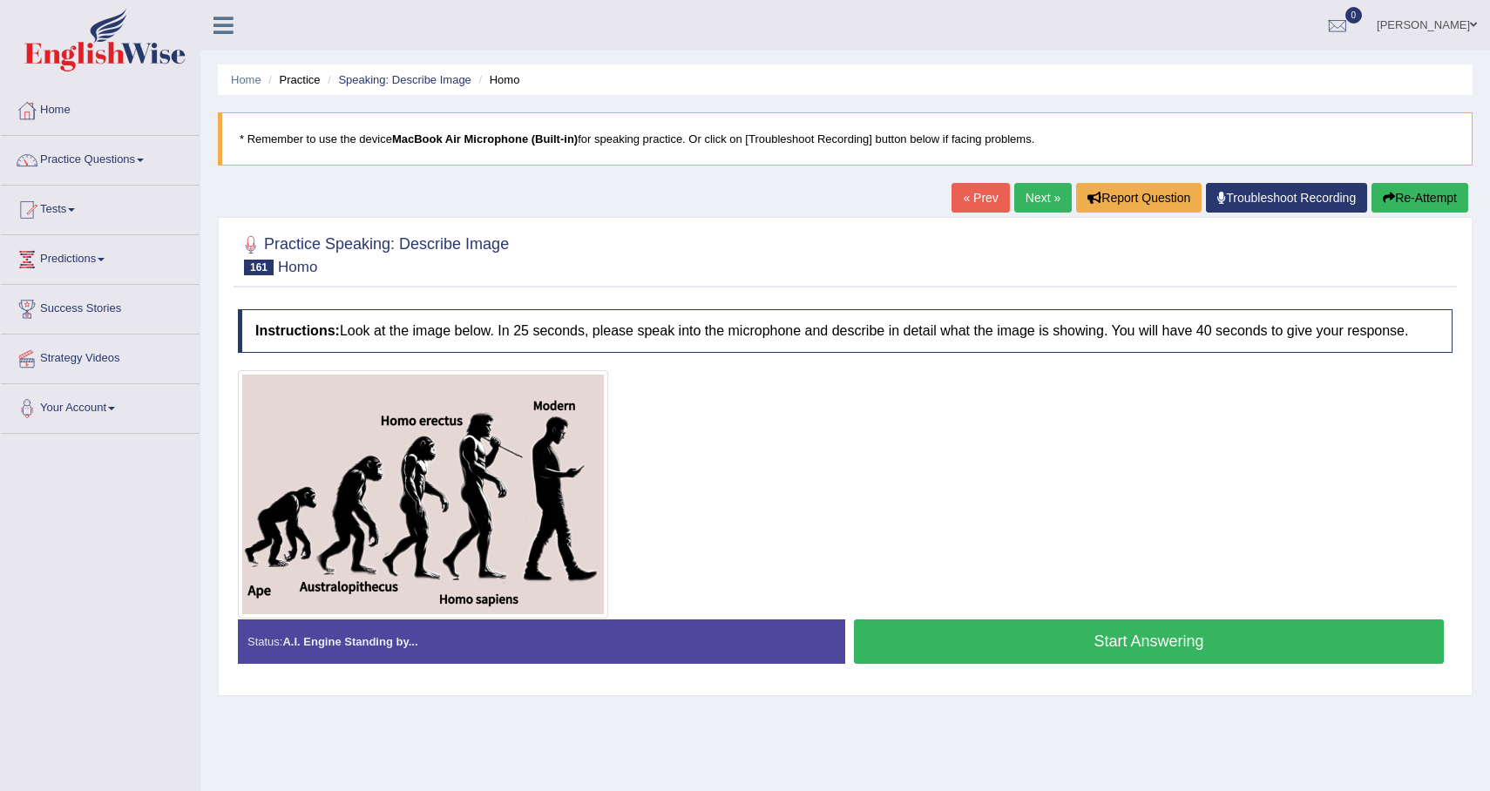
click at [994, 657] on button "Start Answering" at bounding box center [1149, 641] width 590 height 44
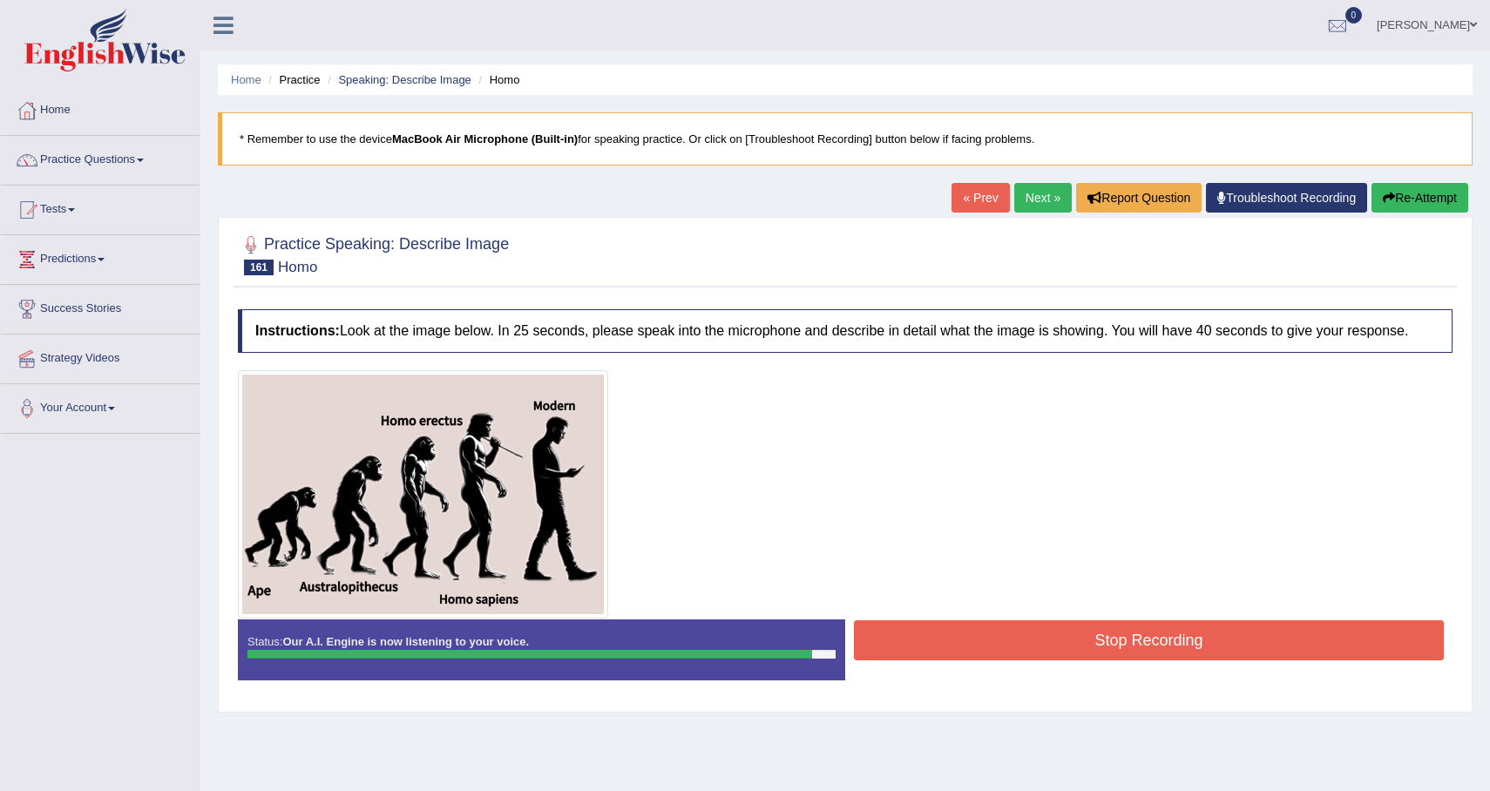
click at [1018, 658] on button "Stop Recording" at bounding box center [1149, 640] width 590 height 40
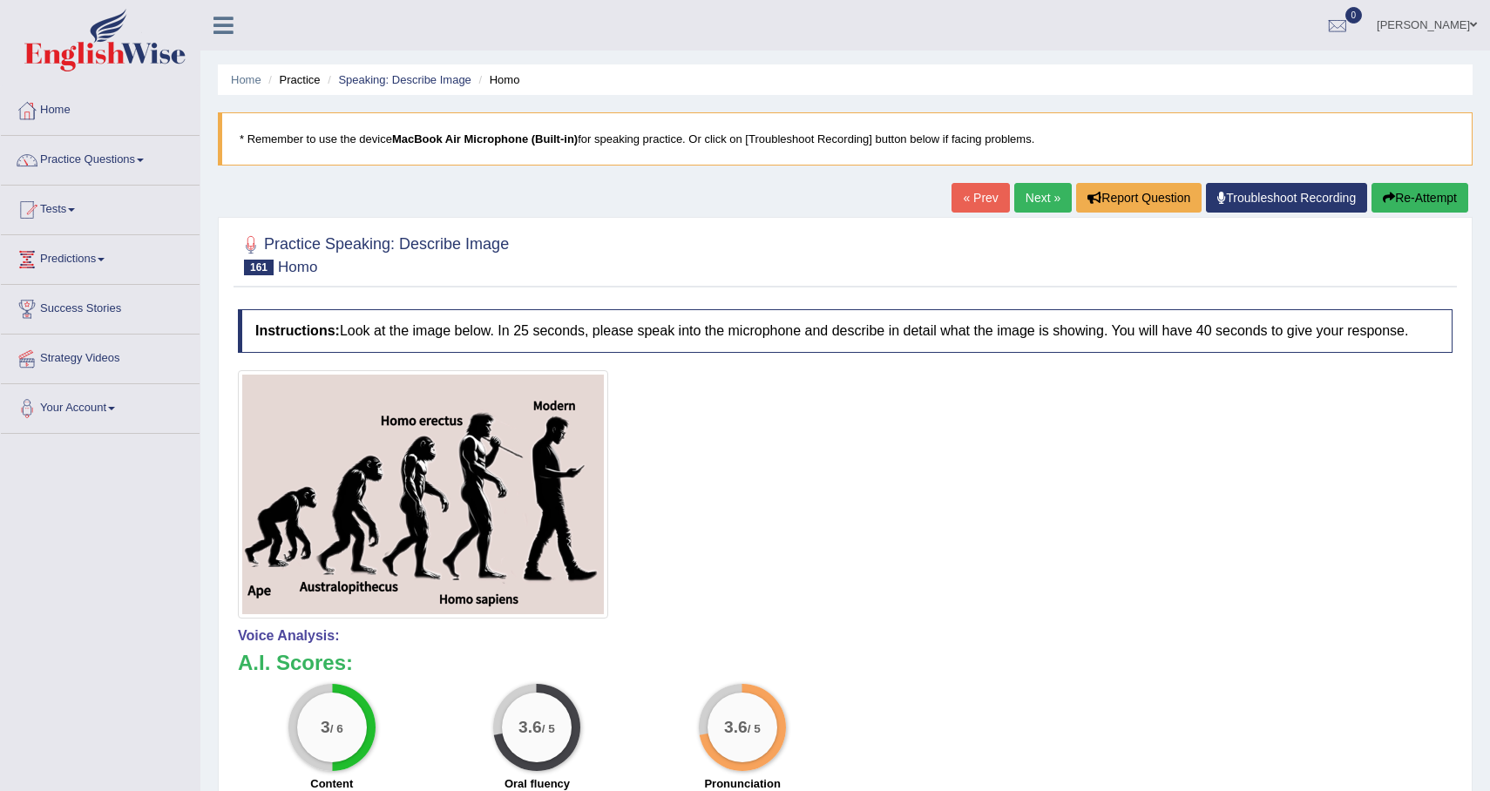
click at [1421, 193] on button "Re-Attempt" at bounding box center [1419, 198] width 97 height 30
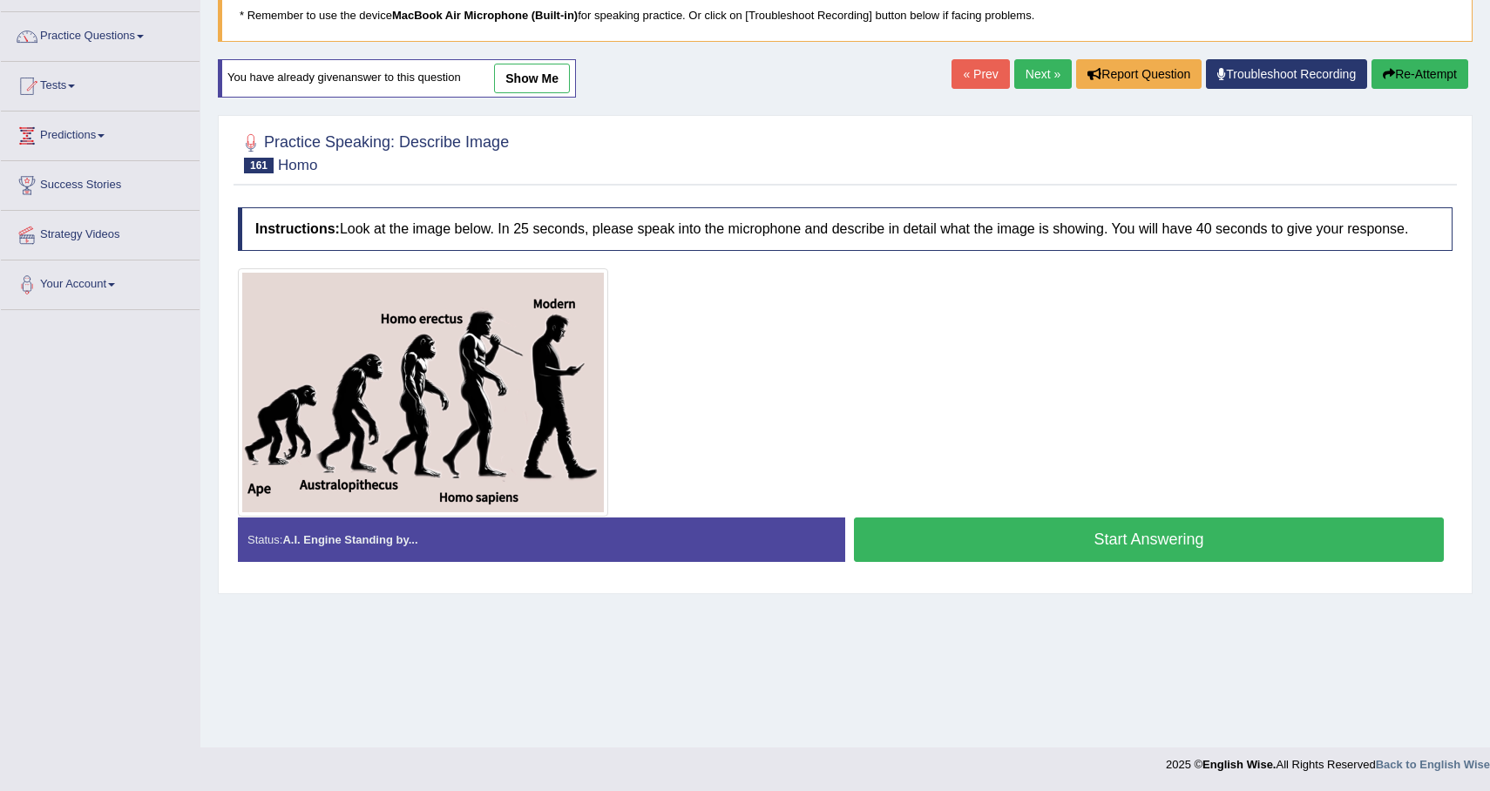
scroll to position [124, 0]
click at [1113, 562] on button "Start Answering" at bounding box center [1149, 540] width 590 height 44
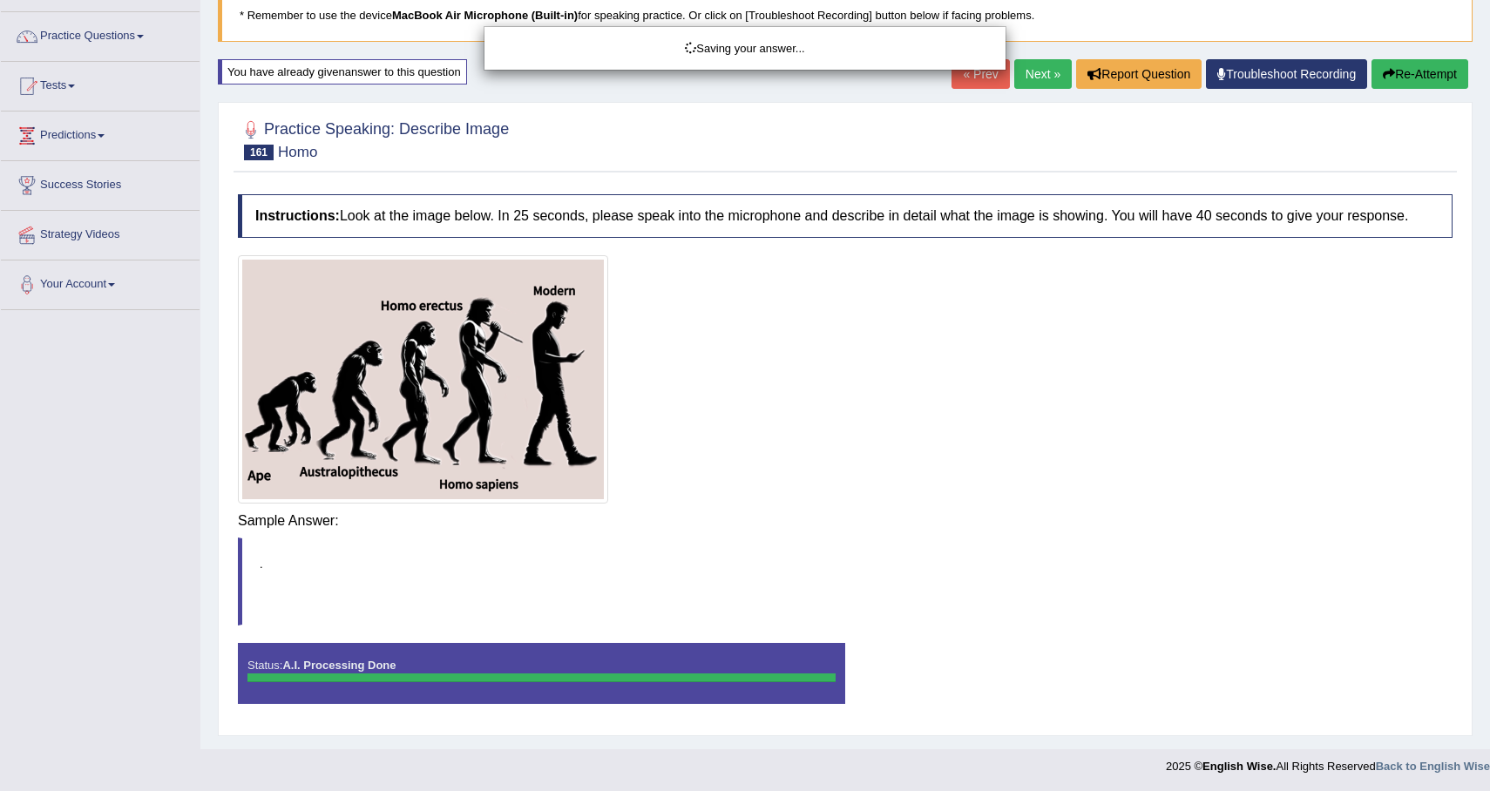
click at [1113, 560] on body "Toggle navigation Home Practice Questions Speaking Practice Read Aloud Repeat S…" at bounding box center [745, 271] width 1490 height 791
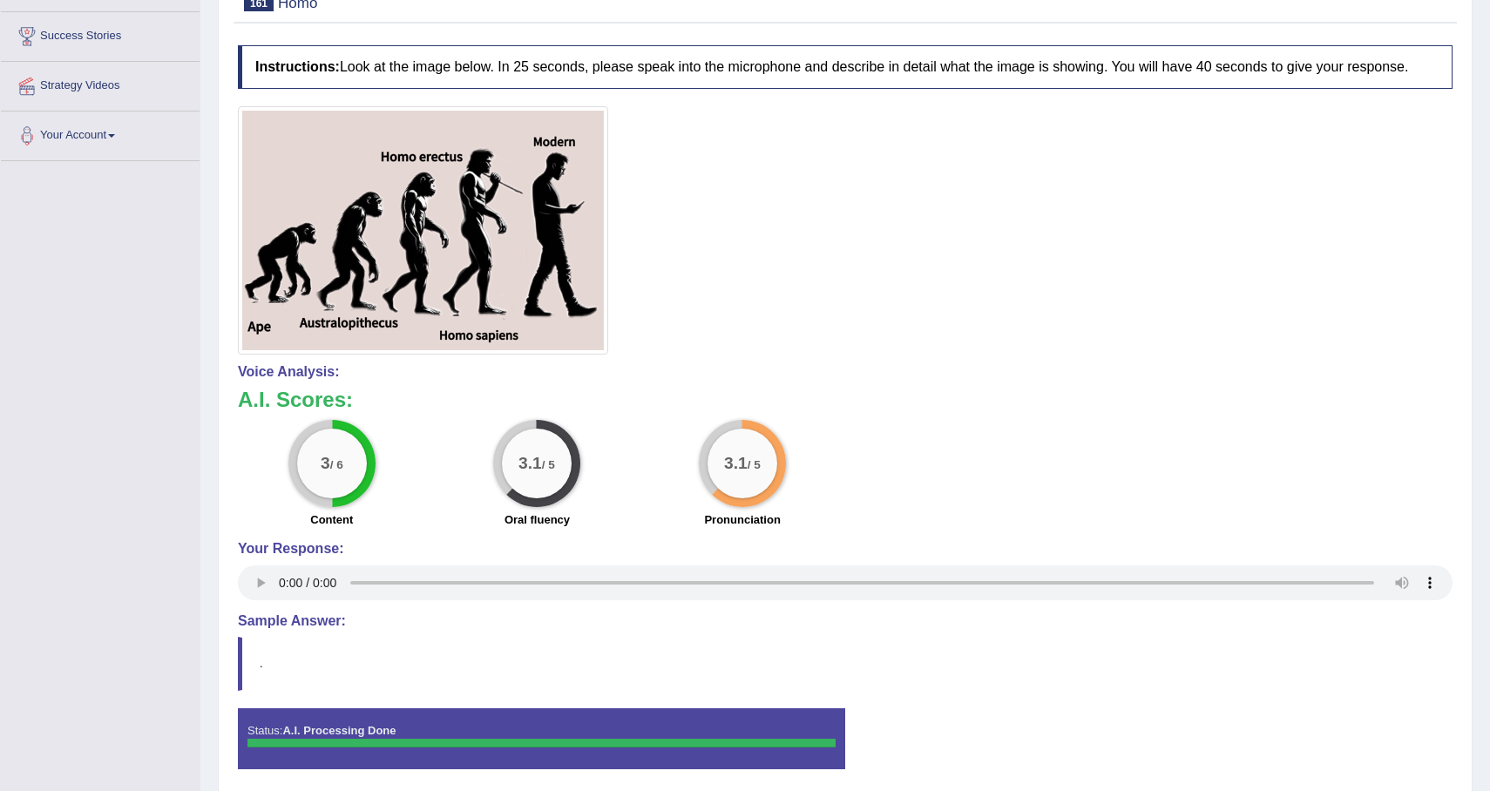
scroll to position [0, 0]
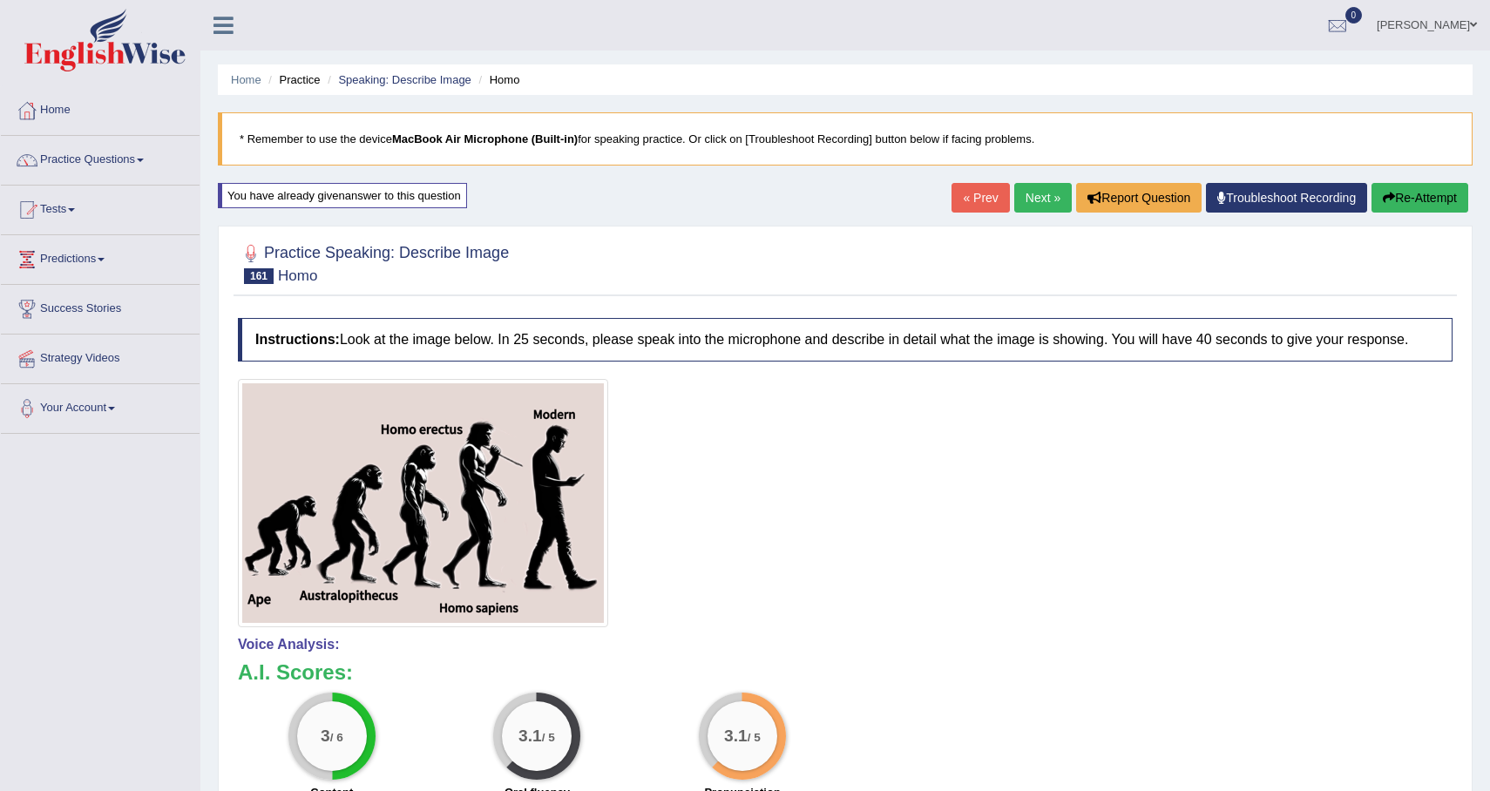
click at [1030, 204] on link "Next »" at bounding box center [1043, 198] width 58 height 30
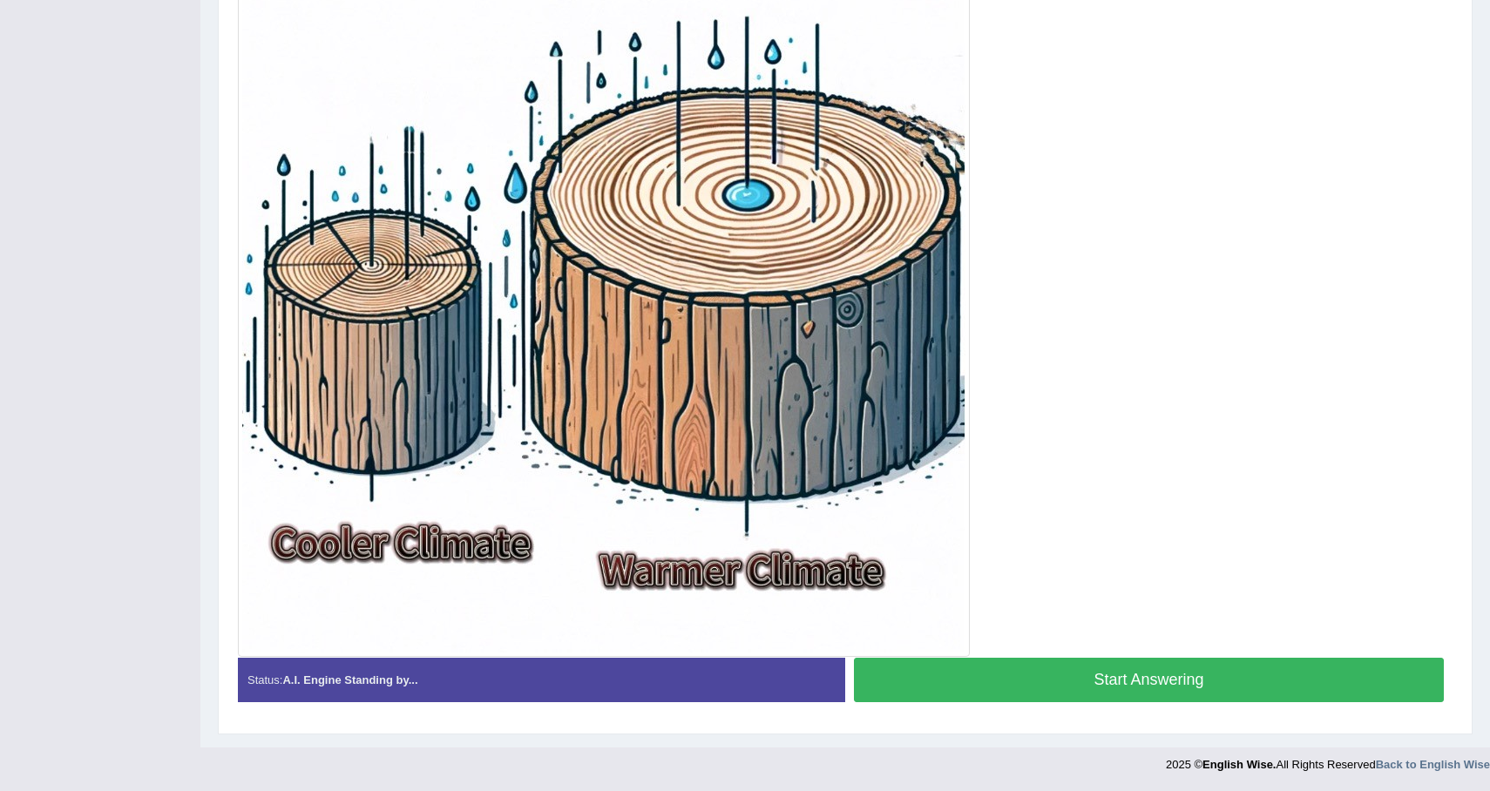
scroll to position [452, 0]
click at [1202, 702] on div "Start Answering" at bounding box center [1148, 682] width 607 height 49
click at [1204, 683] on button "Start Answering" at bounding box center [1149, 680] width 590 height 44
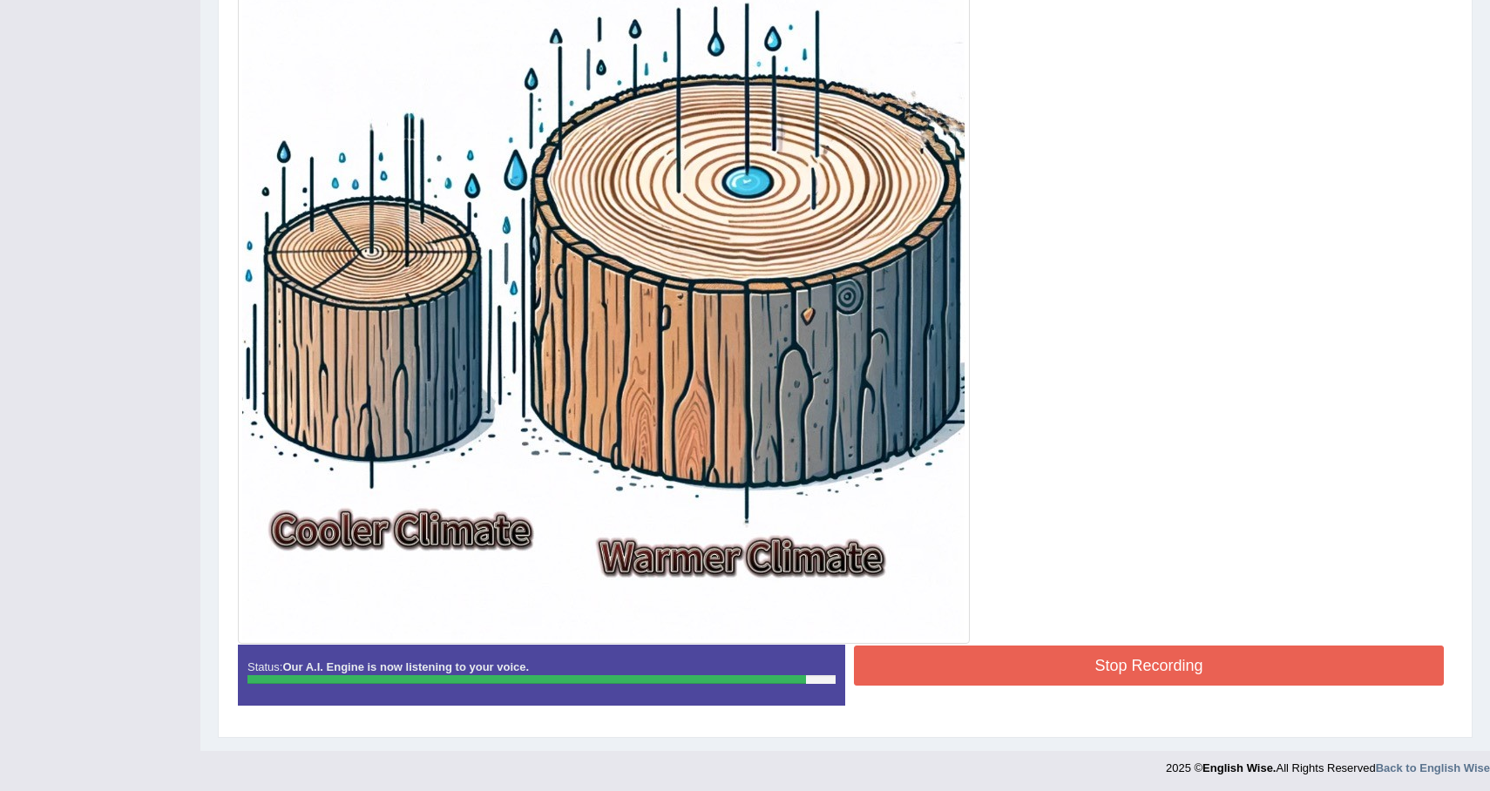
scroll to position [469, 0]
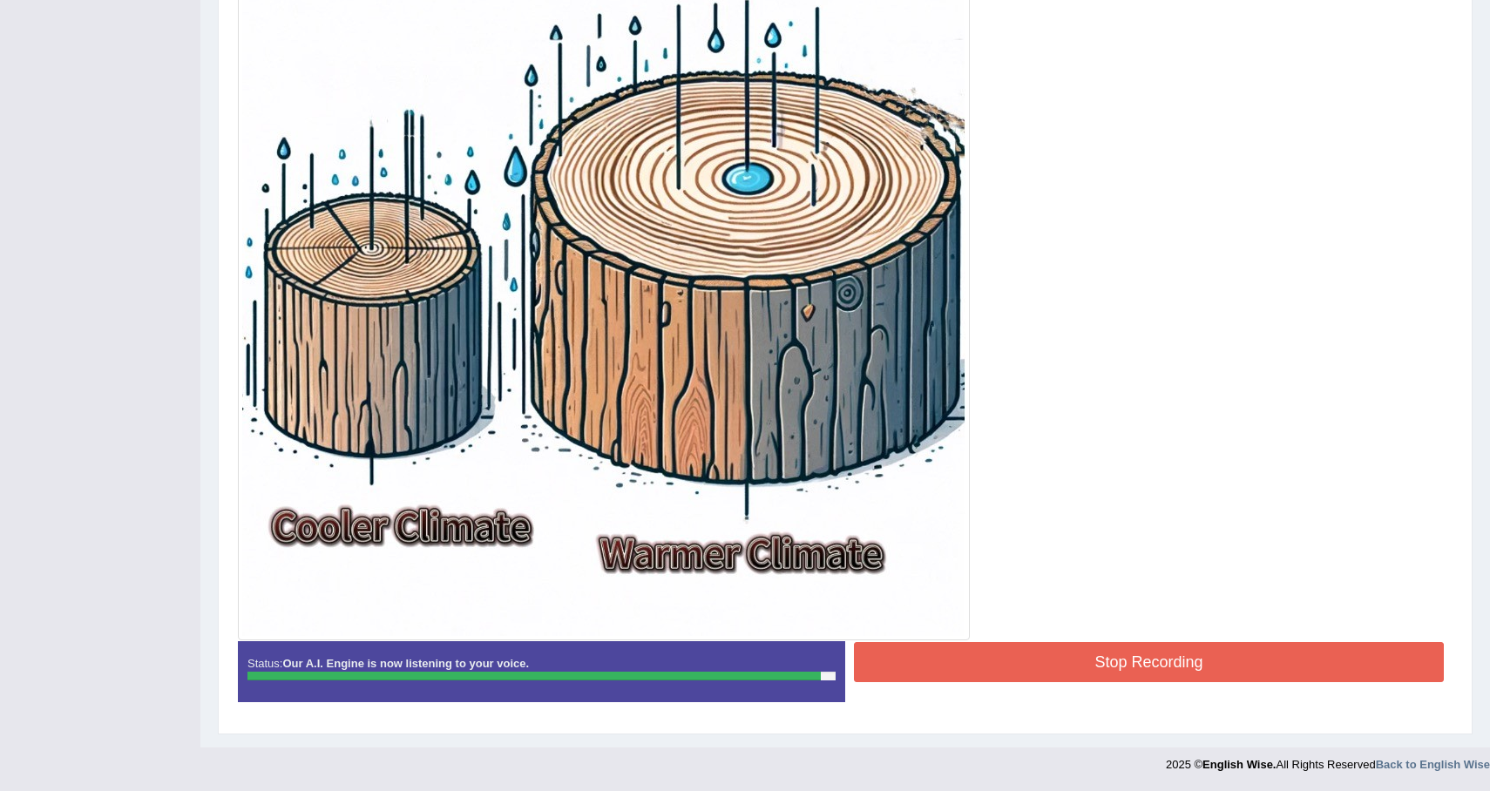
click at [1209, 646] on button "Stop Recording" at bounding box center [1149, 662] width 590 height 40
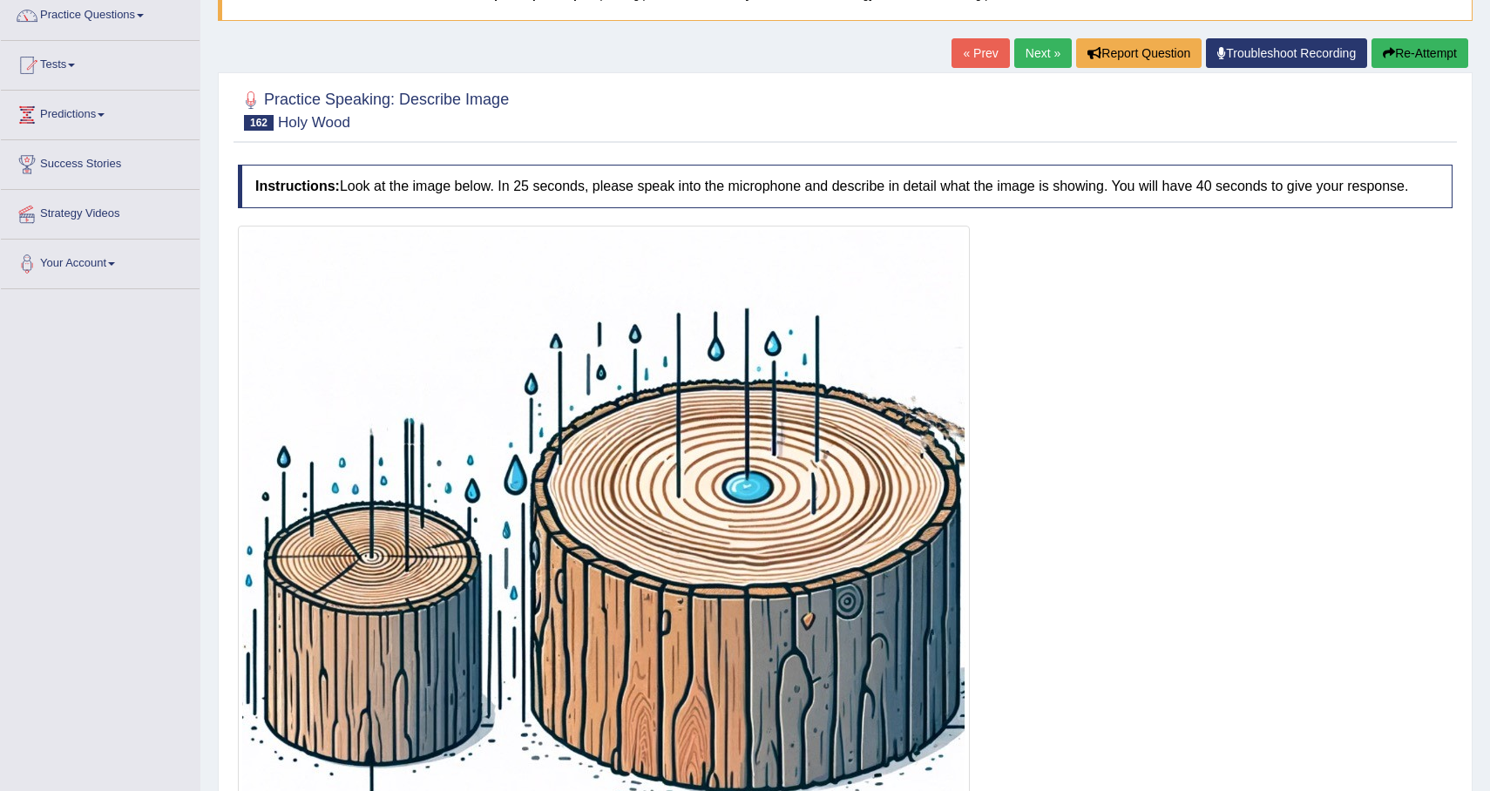
scroll to position [0, 0]
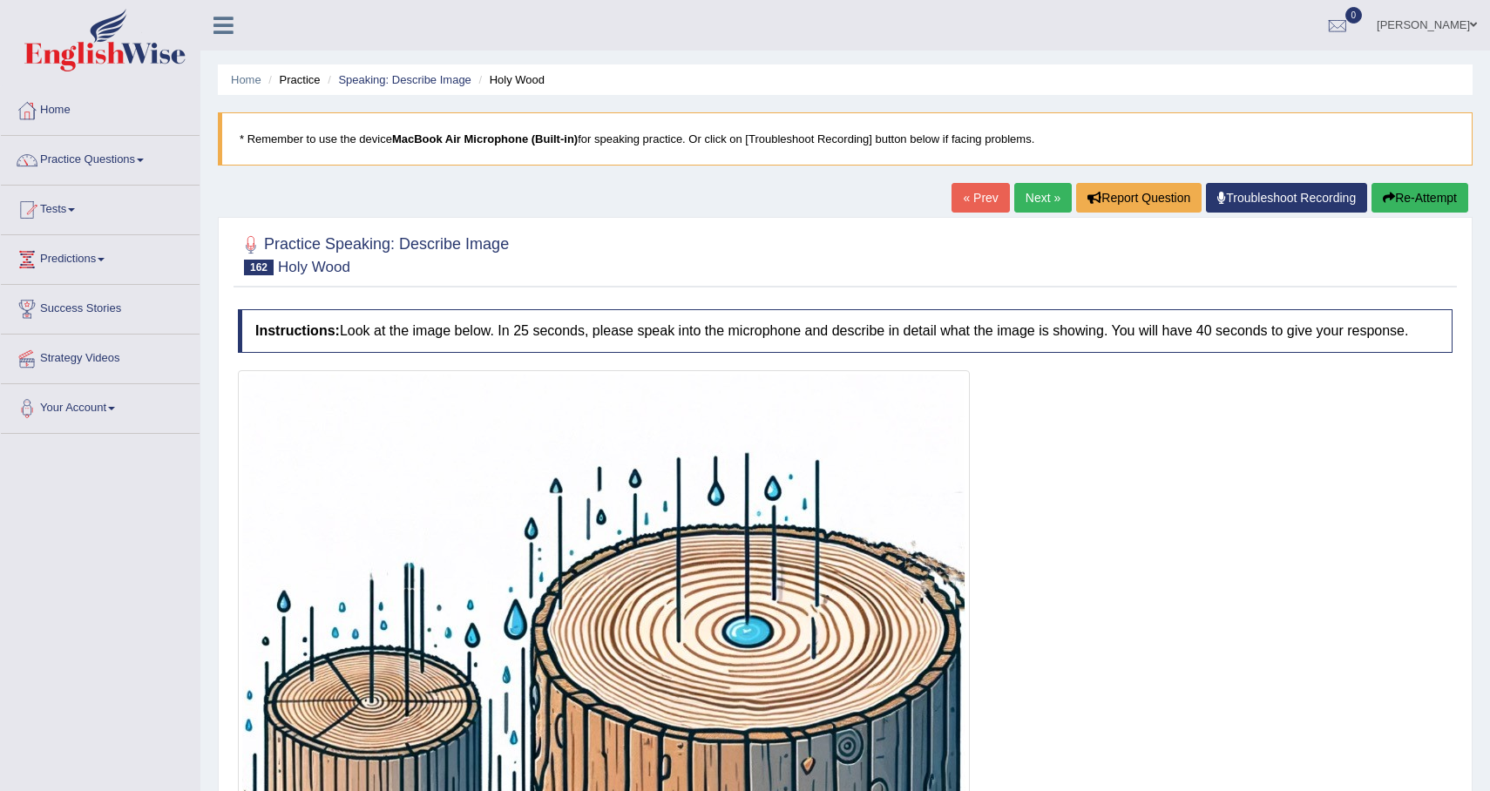
click at [1026, 197] on link "Next »" at bounding box center [1043, 198] width 58 height 30
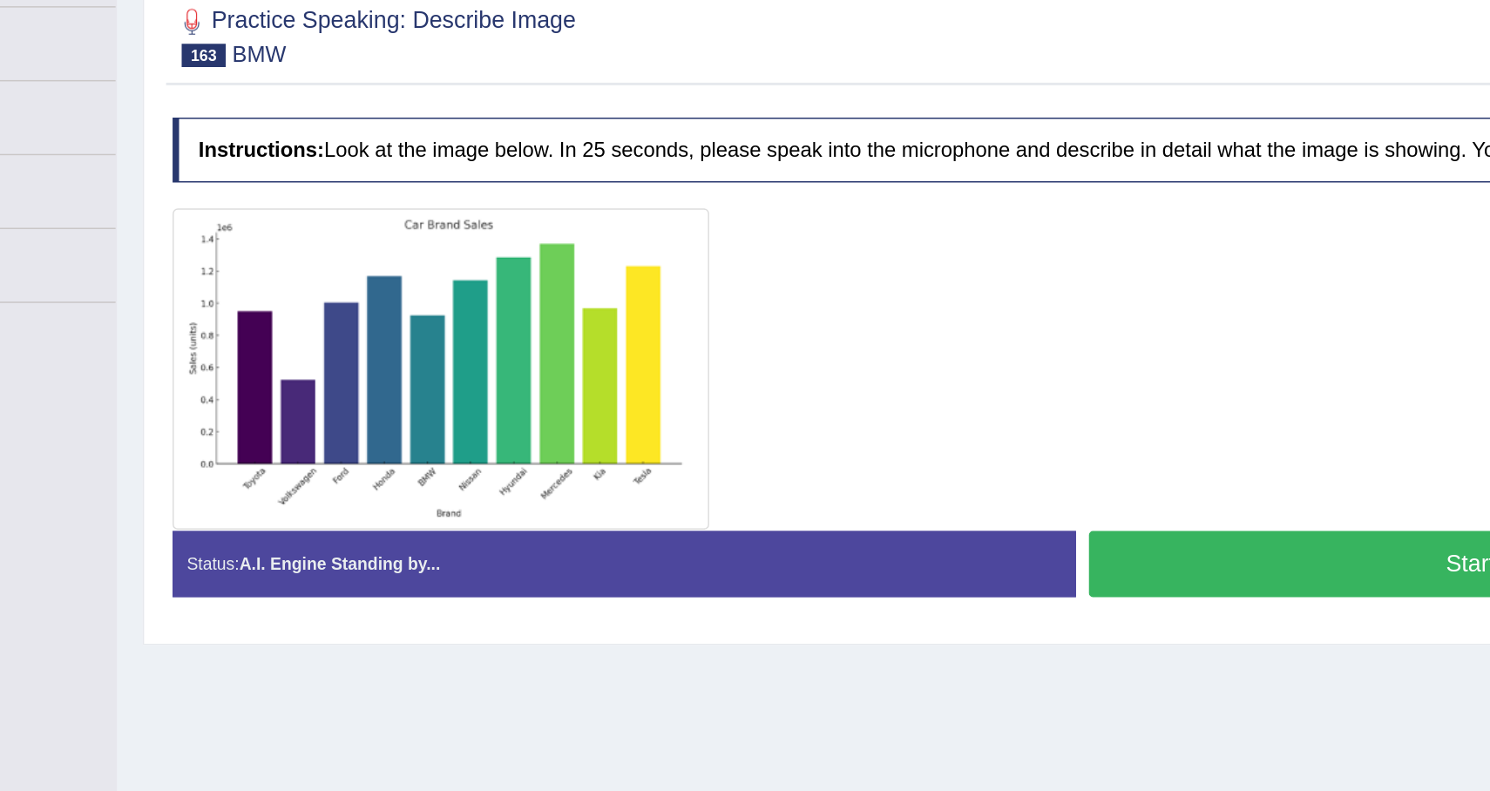
click at [934, 503] on button "Start Answering" at bounding box center [1149, 486] width 590 height 44
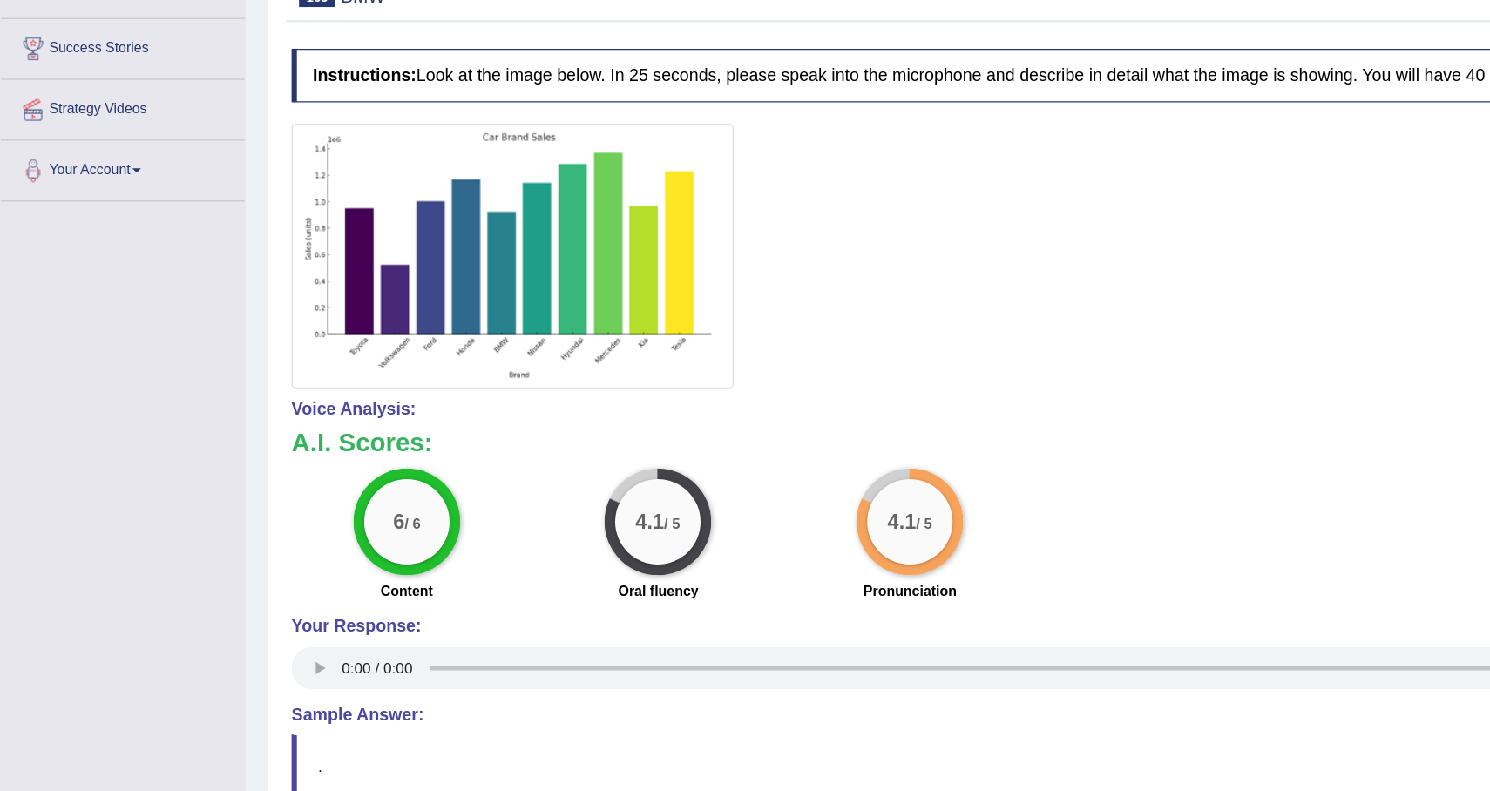
scroll to position [123, 0]
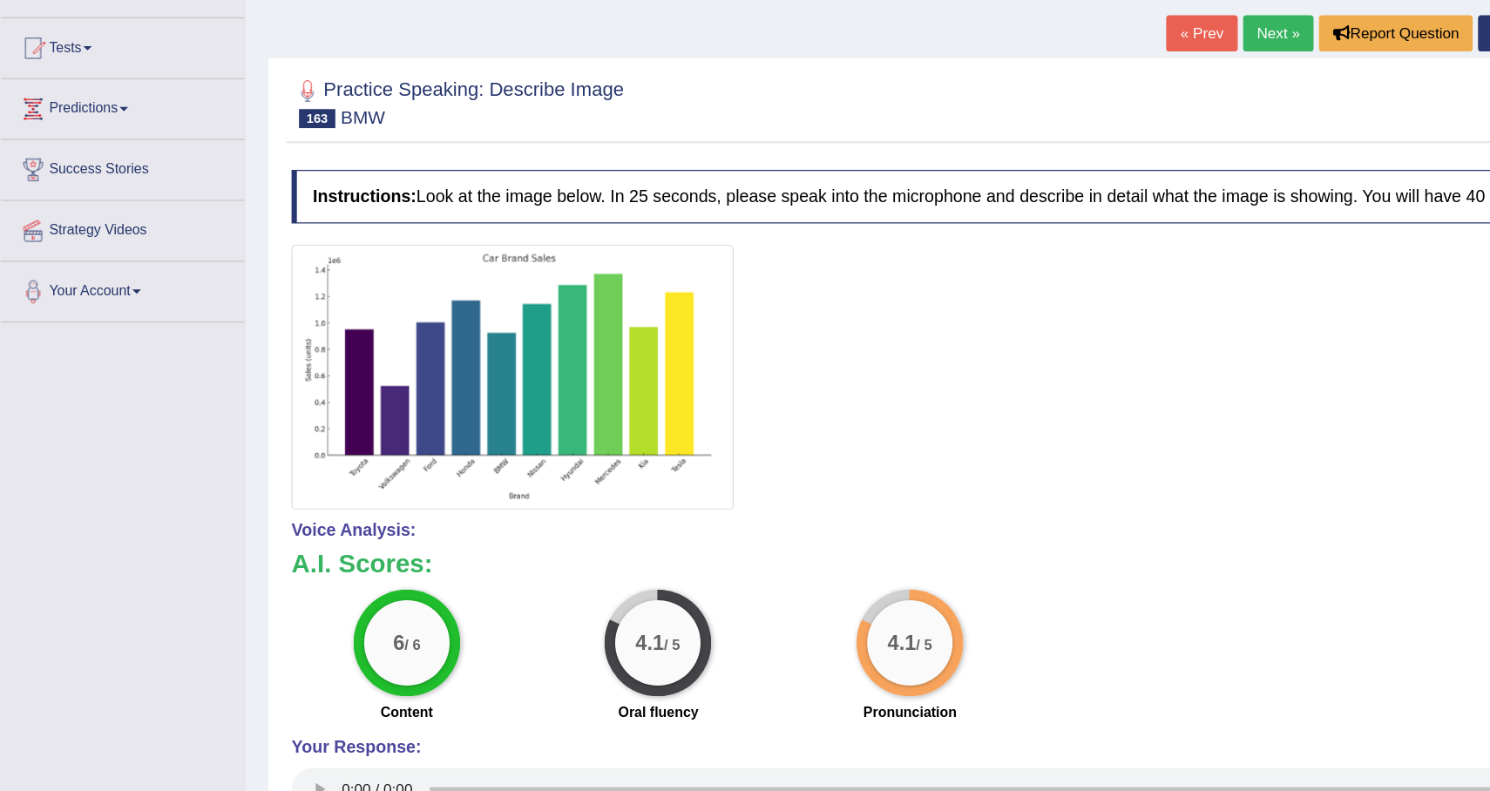
drag, startPoint x: 1003, startPoint y: 557, endPoint x: 954, endPoint y: 653, distance: 108.3
click at [954, 641] on div "6 / 6 Content 4.1 / 5 Oral fluency 4.1 / 5 Pronunciation" at bounding box center [845, 585] width 1232 height 112
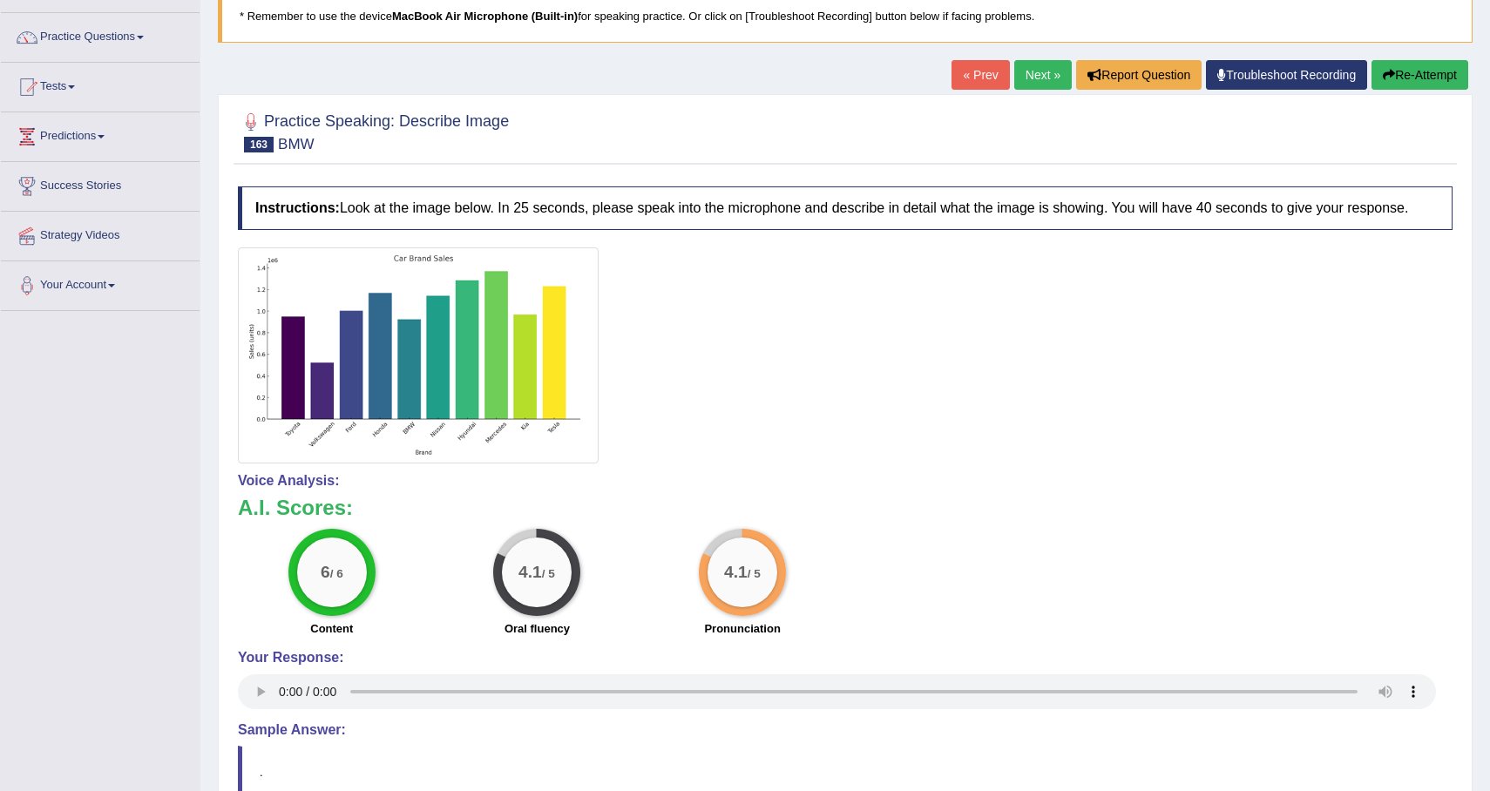
click at [1444, 78] on button "Re-Attempt" at bounding box center [1419, 75] width 97 height 30
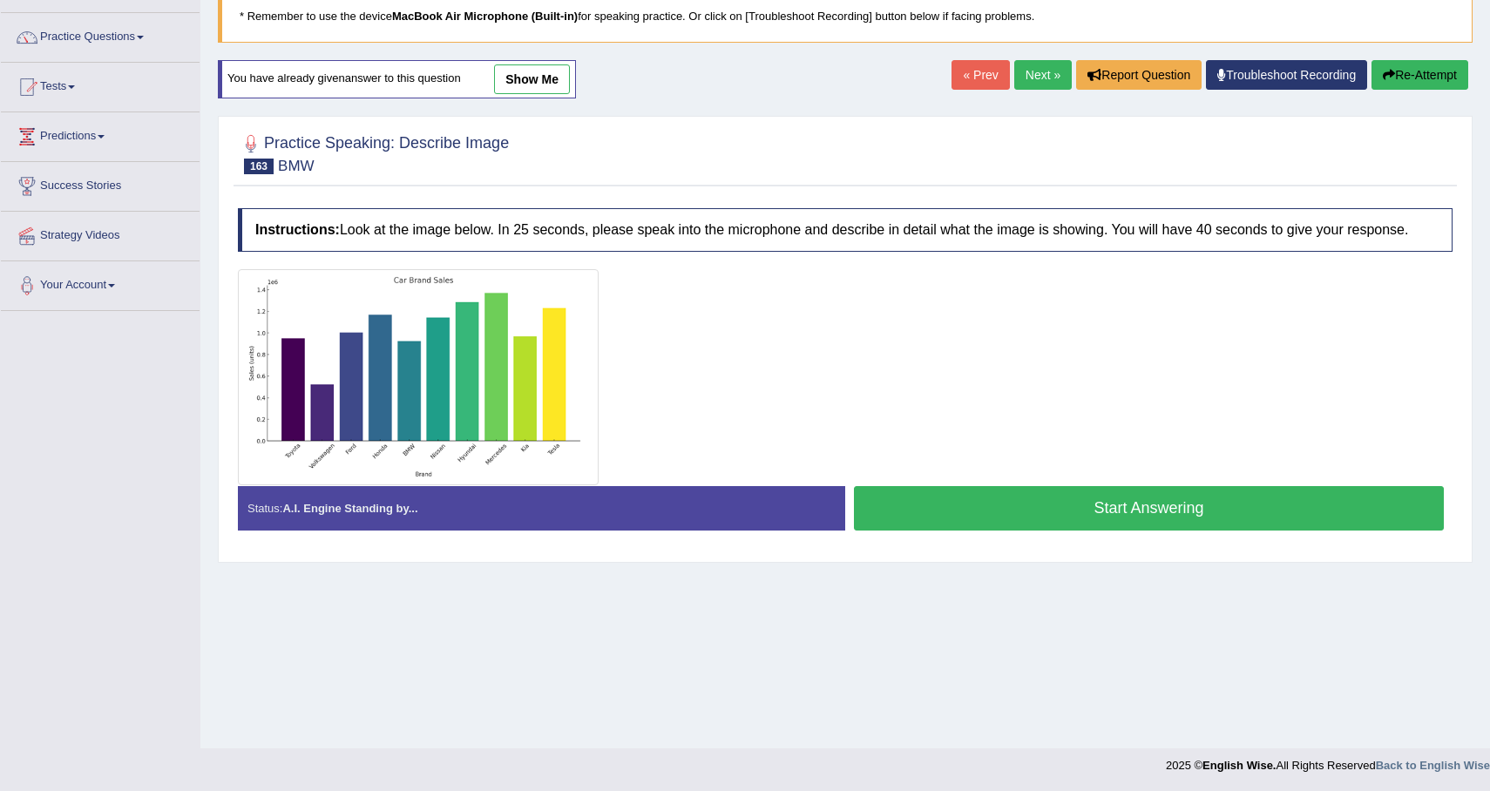
click at [1269, 531] on button "Start Answering" at bounding box center [1149, 508] width 590 height 44
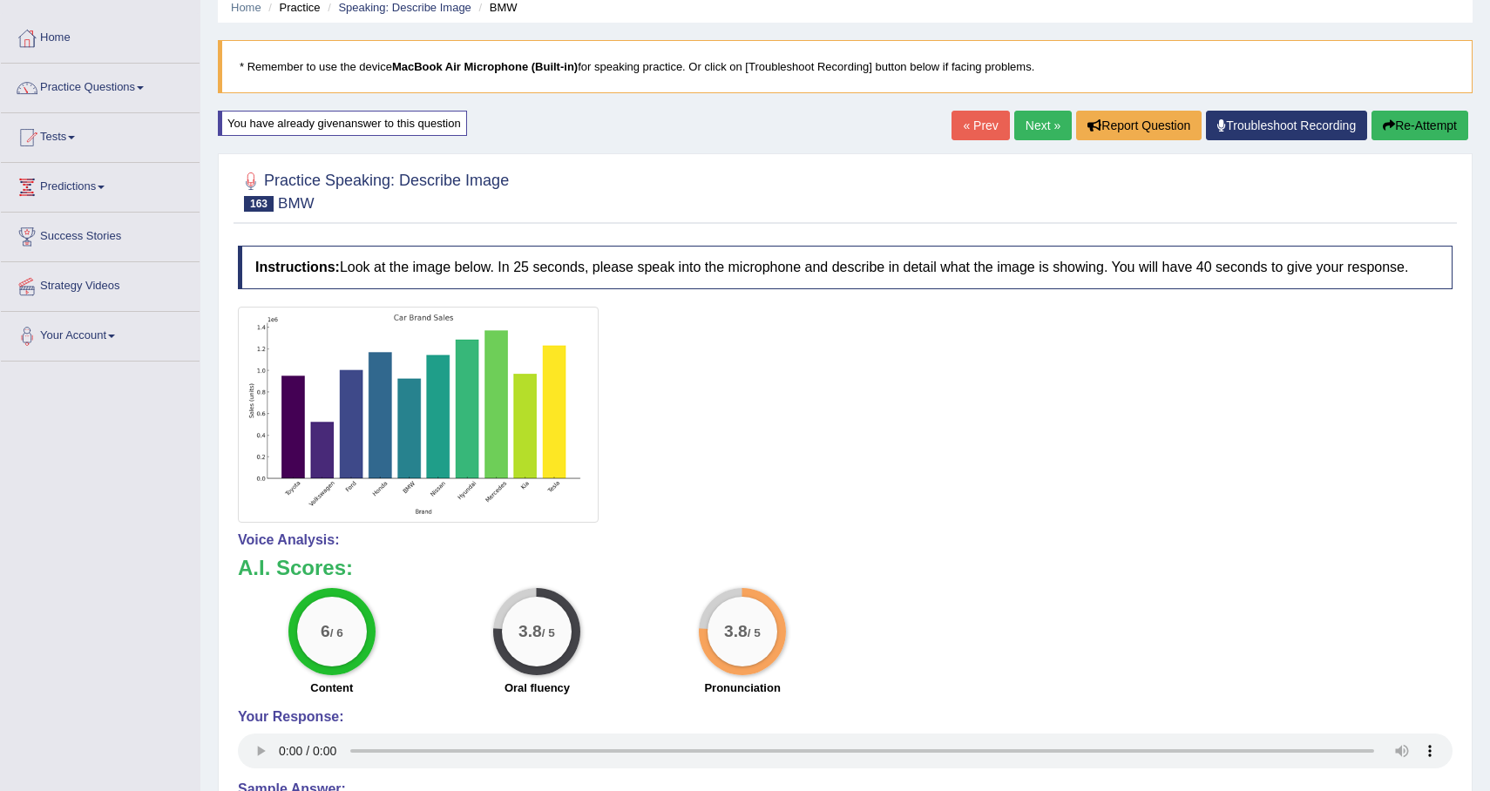
scroll to position [70, 0]
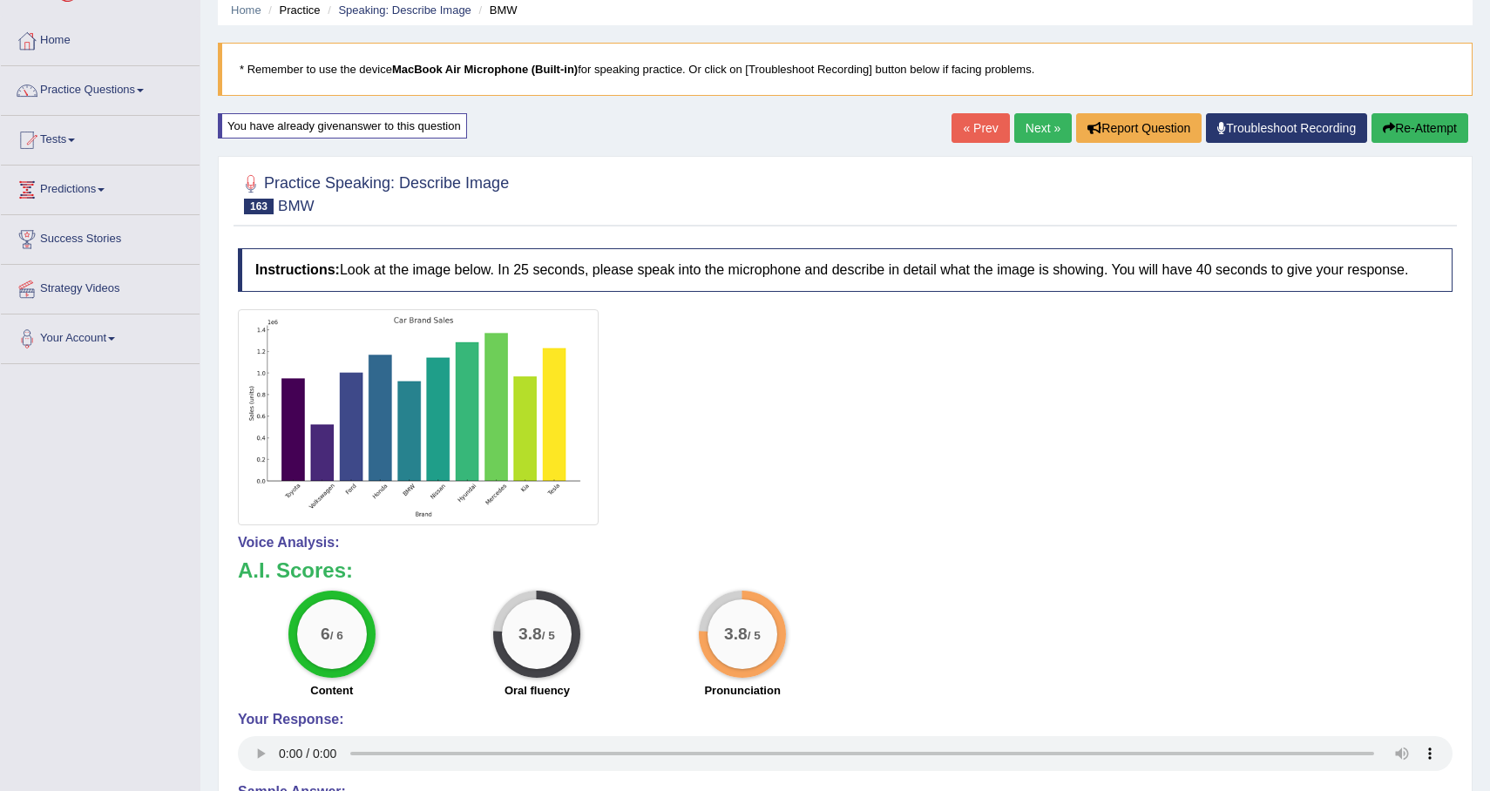
click at [1440, 124] on button "Re-Attempt" at bounding box center [1419, 128] width 97 height 30
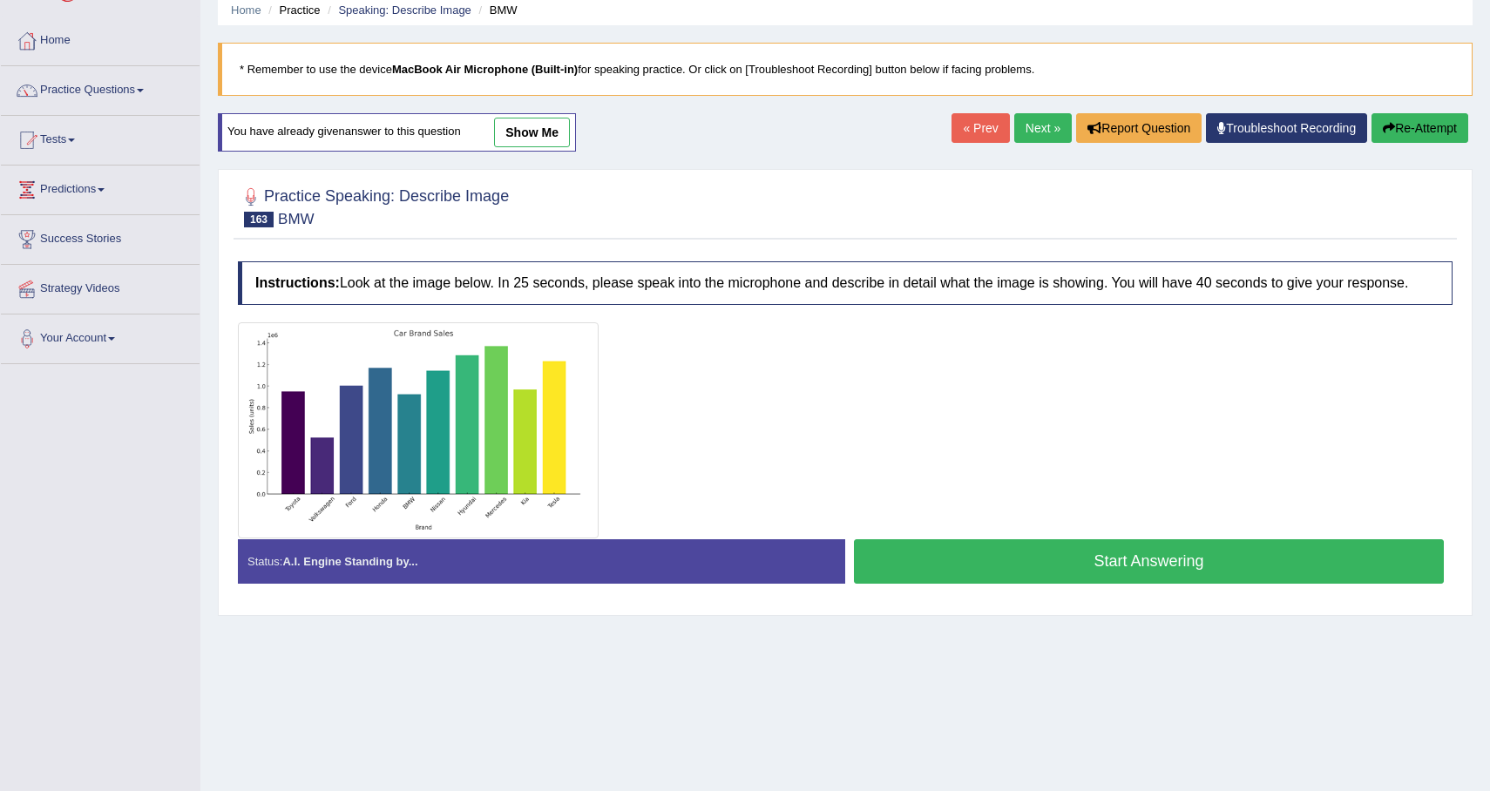
click at [1007, 577] on button "Start Answering" at bounding box center [1149, 561] width 590 height 44
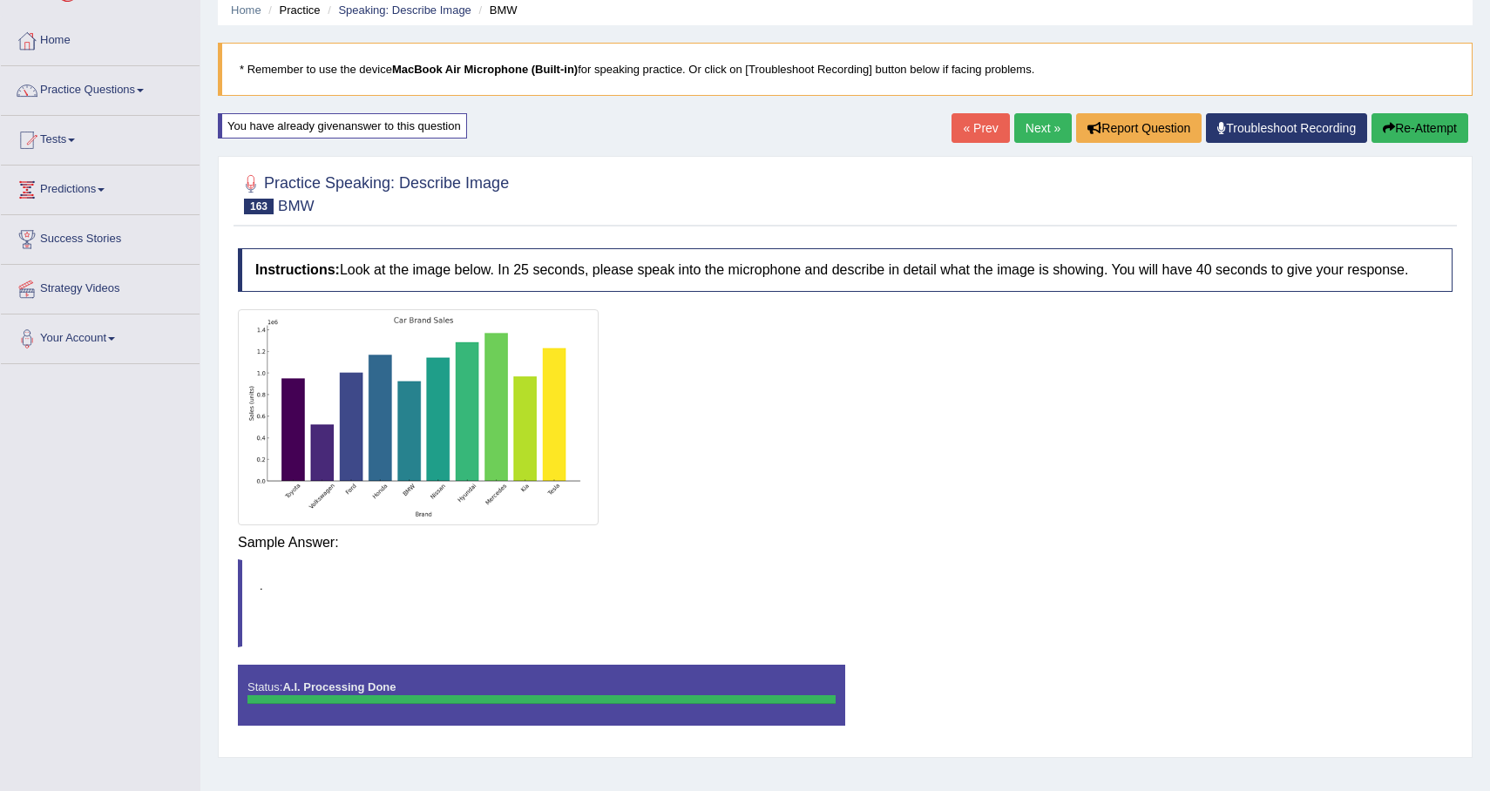
click at [1030, 578] on div "Instructions: Look at the image below. In 25 seconds, please speak into the mic…" at bounding box center [845, 494] width 1223 height 509
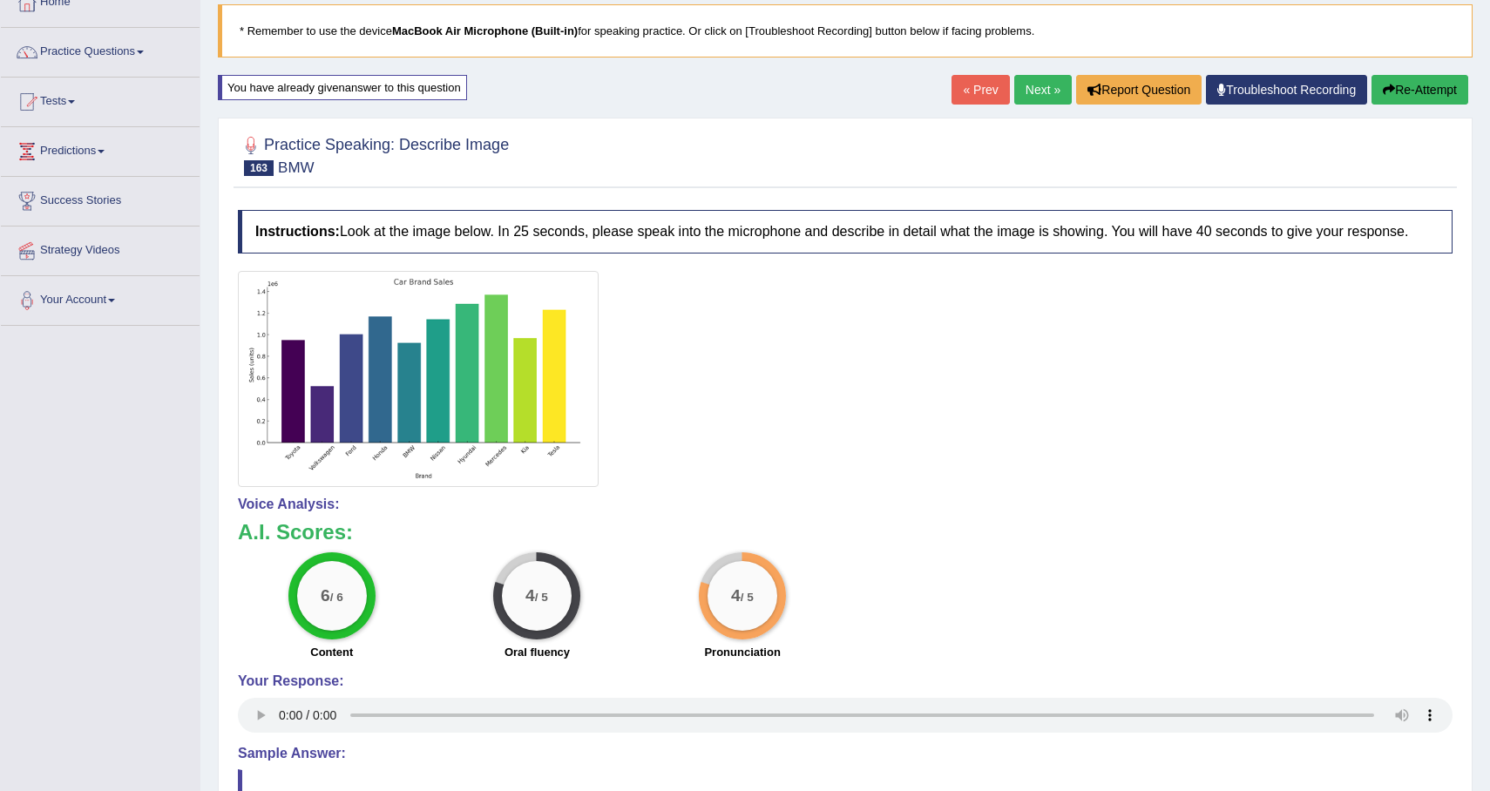
scroll to position [90, 0]
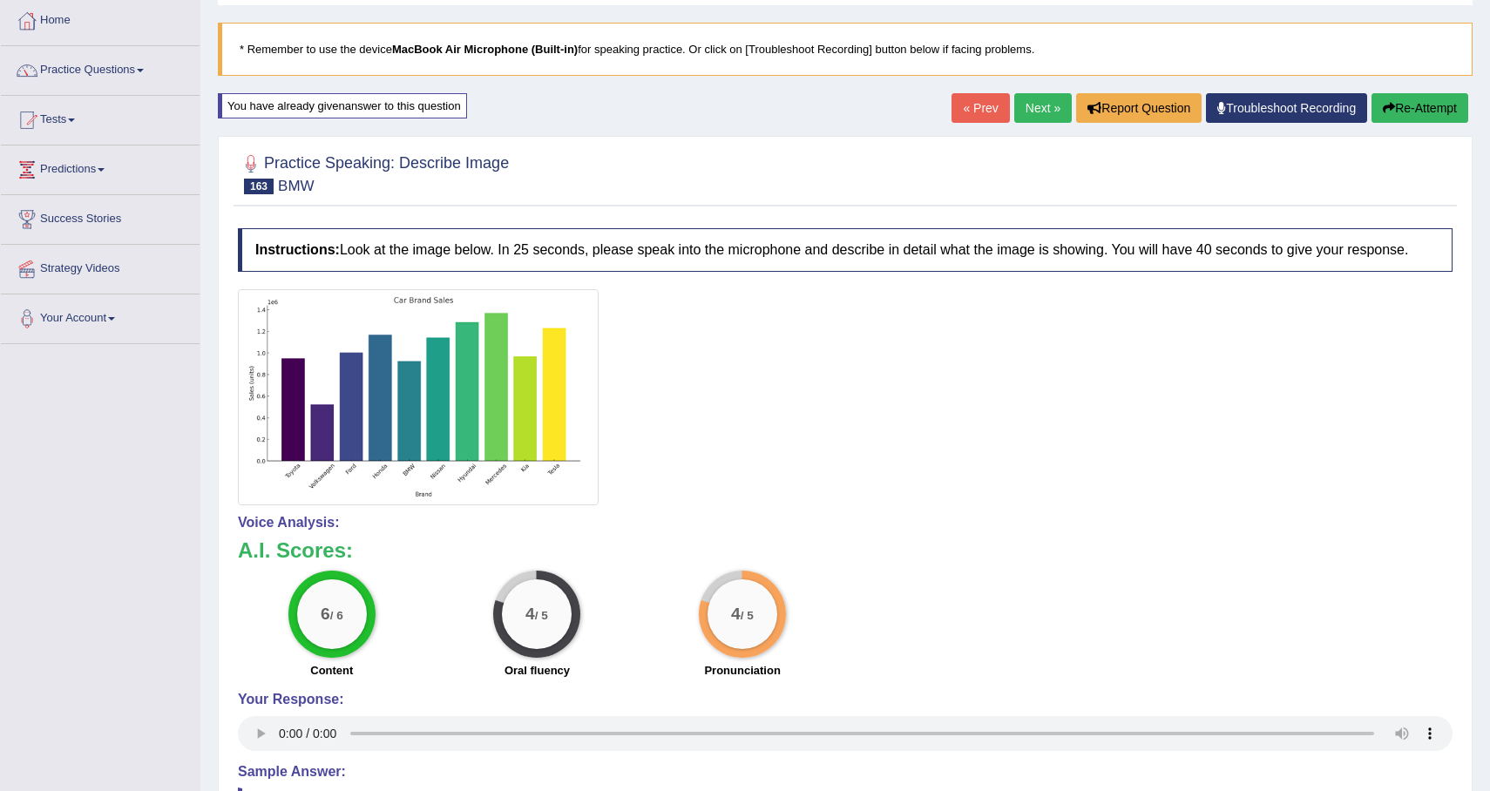
click at [1027, 100] on link "Next »" at bounding box center [1043, 108] width 58 height 30
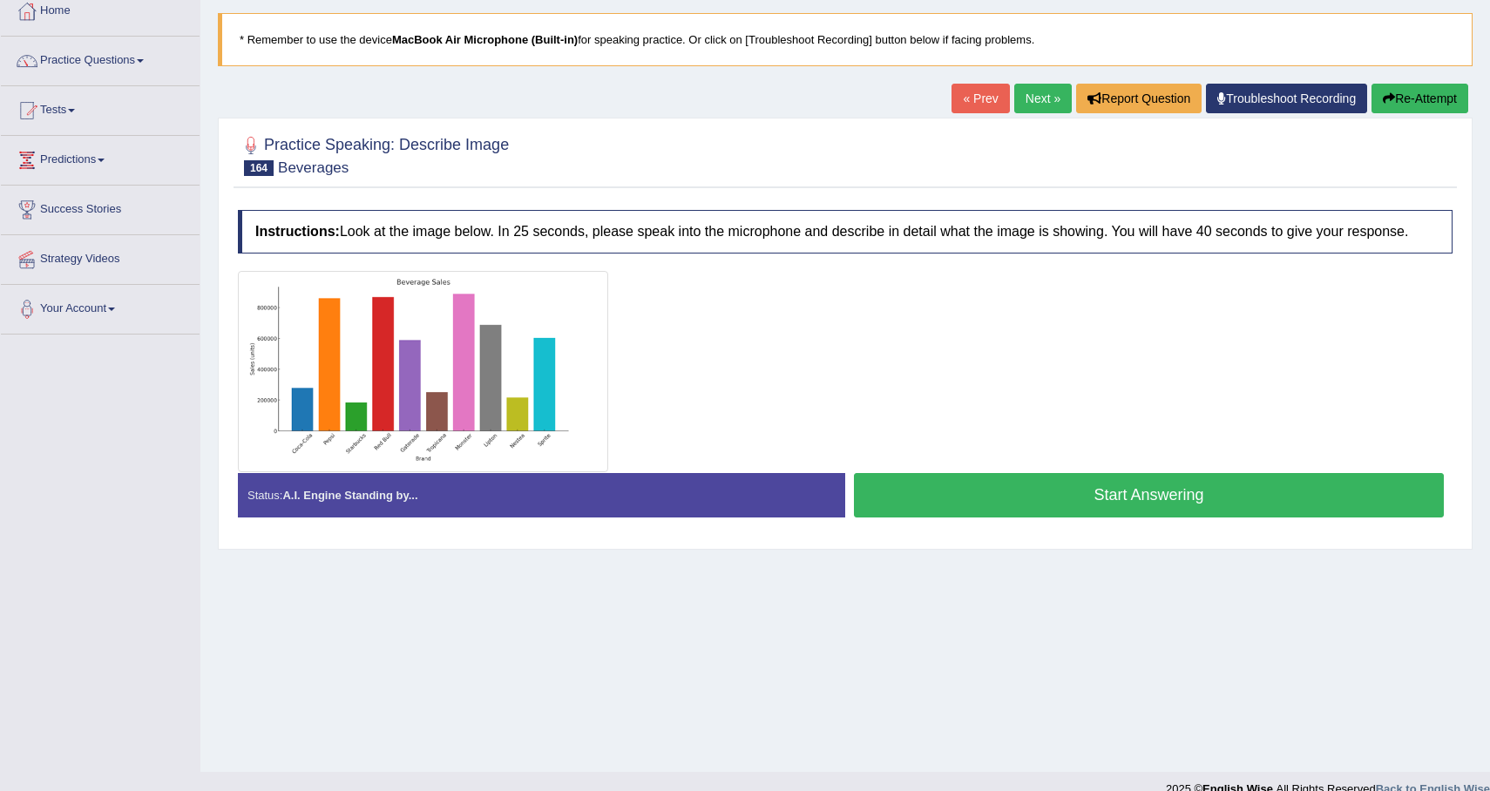
scroll to position [119, 0]
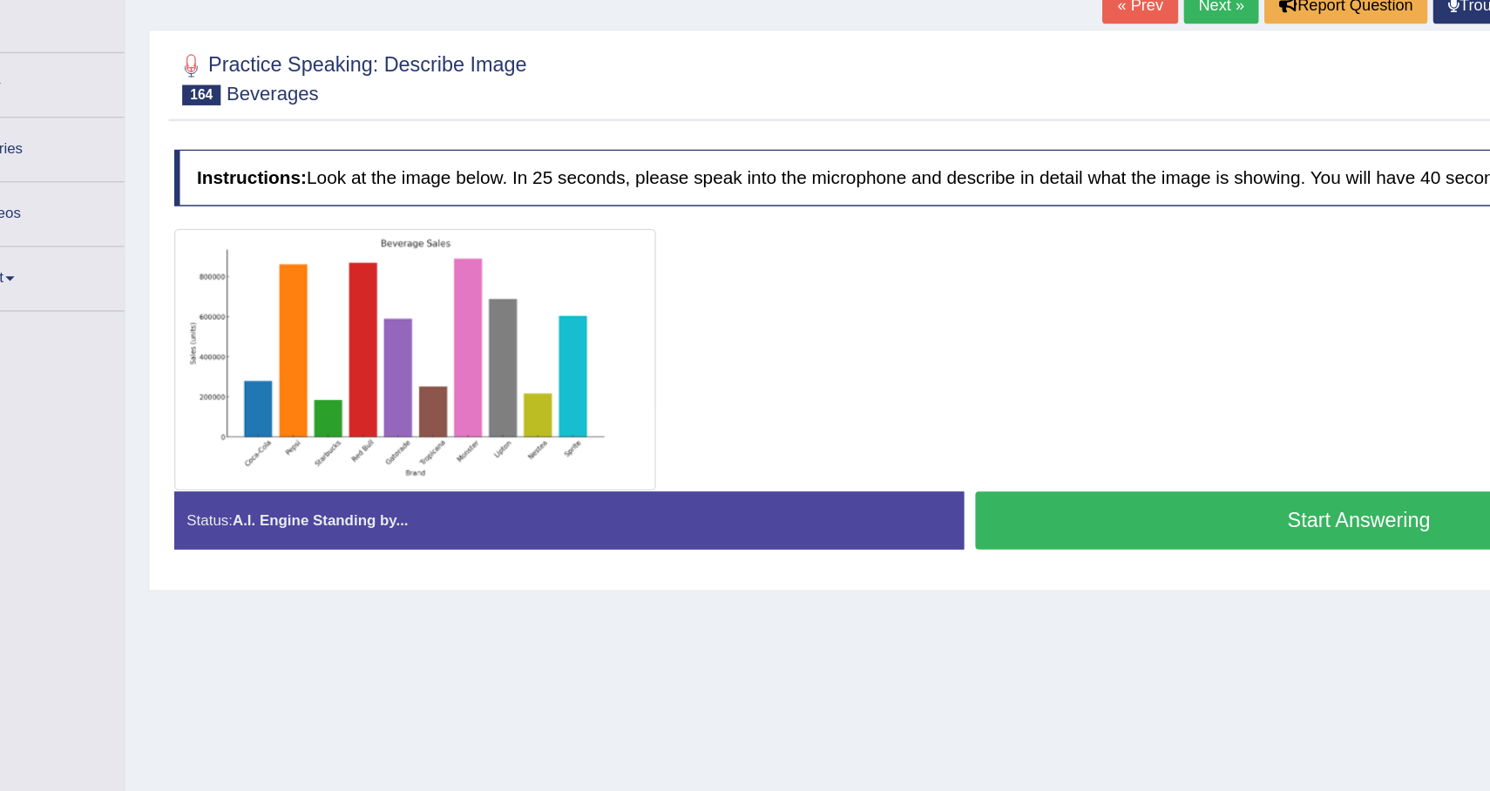
click at [1104, 479] on button "Start Answering" at bounding box center [1149, 475] width 590 height 44
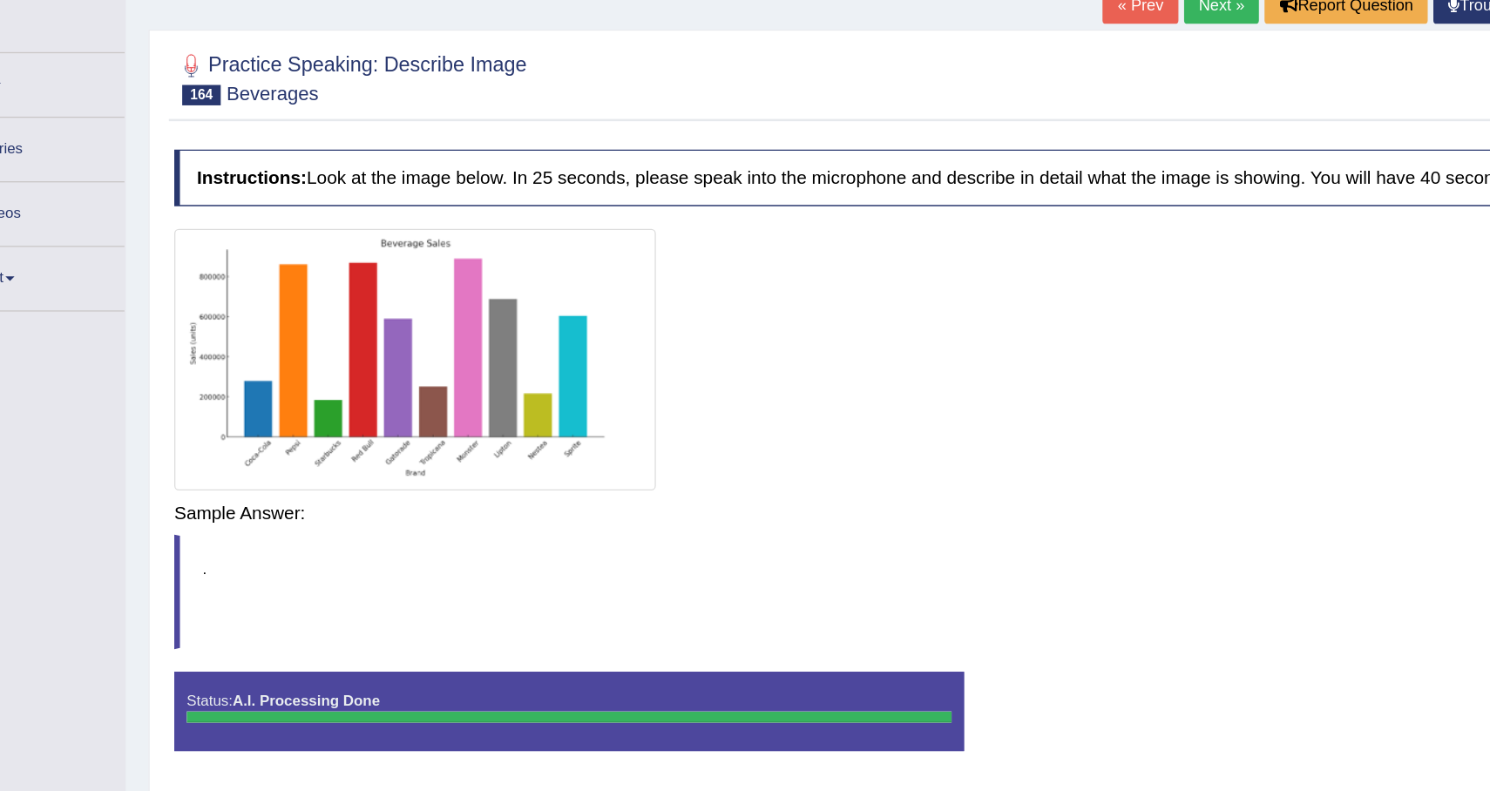
click at [0, 0] on div "Saving your answer..." at bounding box center [0, 0] width 0 height 0
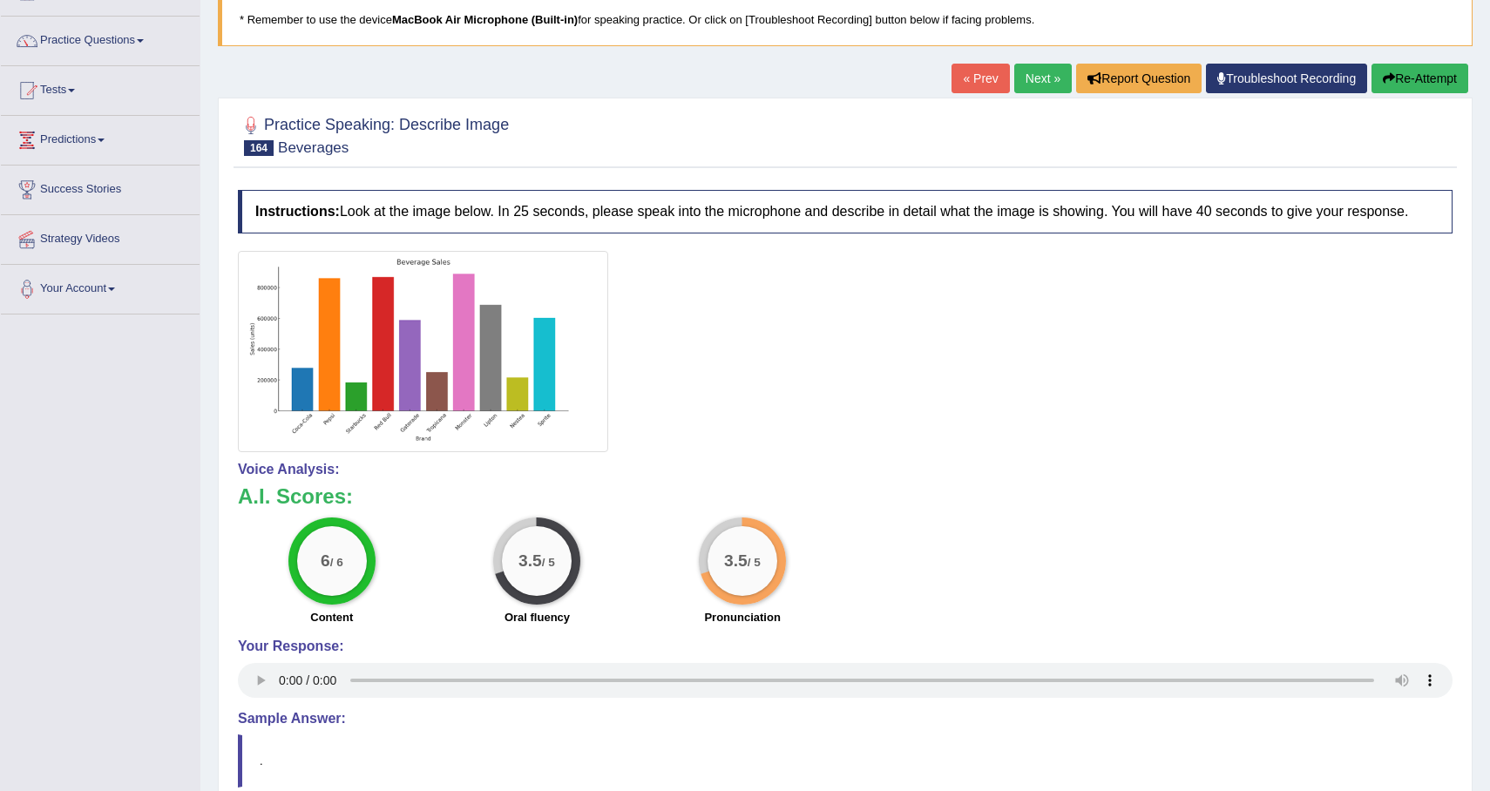
click at [1425, 85] on button "Re-Attempt" at bounding box center [1419, 79] width 97 height 30
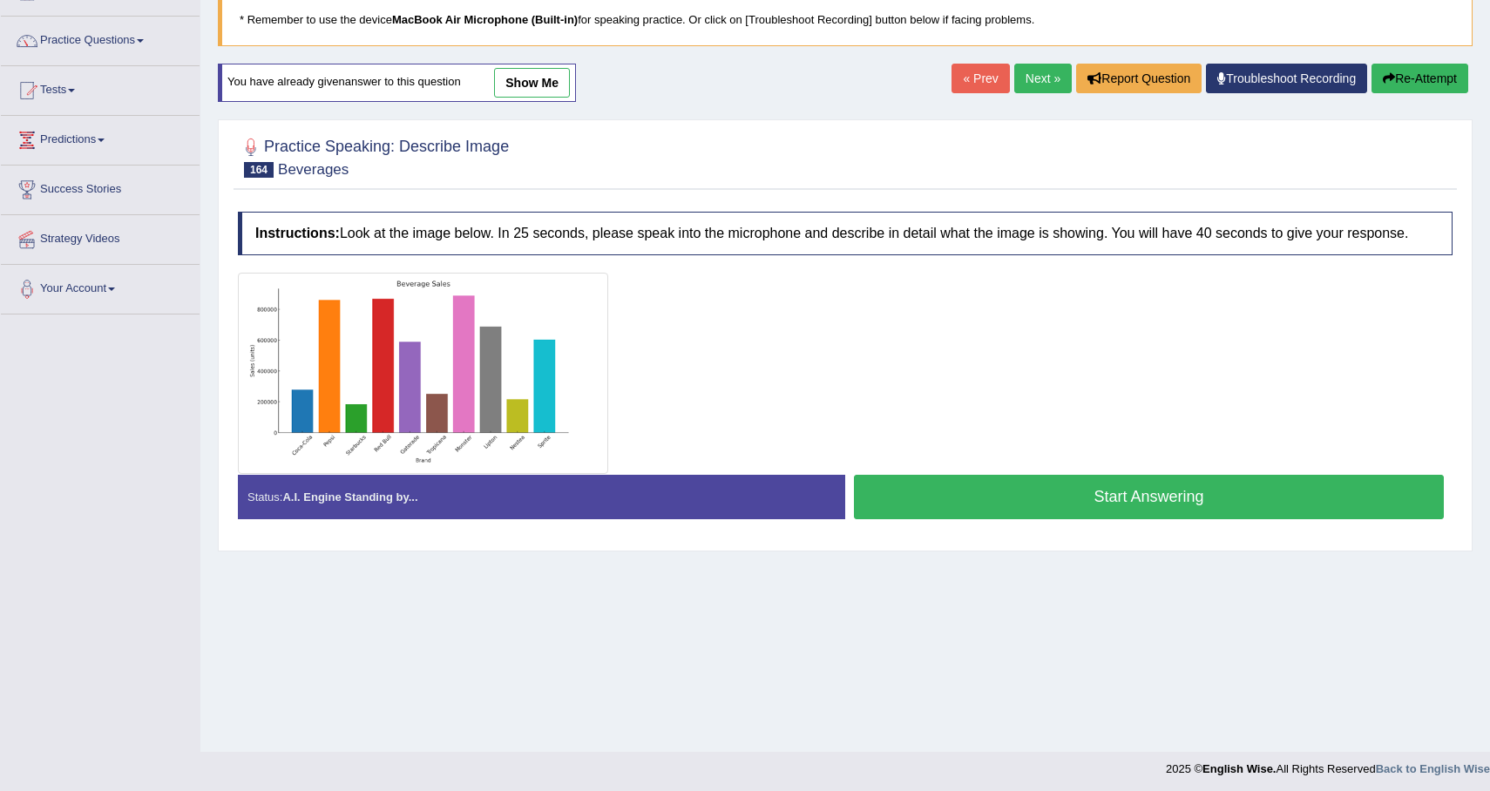
click at [954, 519] on button "Start Answering" at bounding box center [1149, 497] width 590 height 44
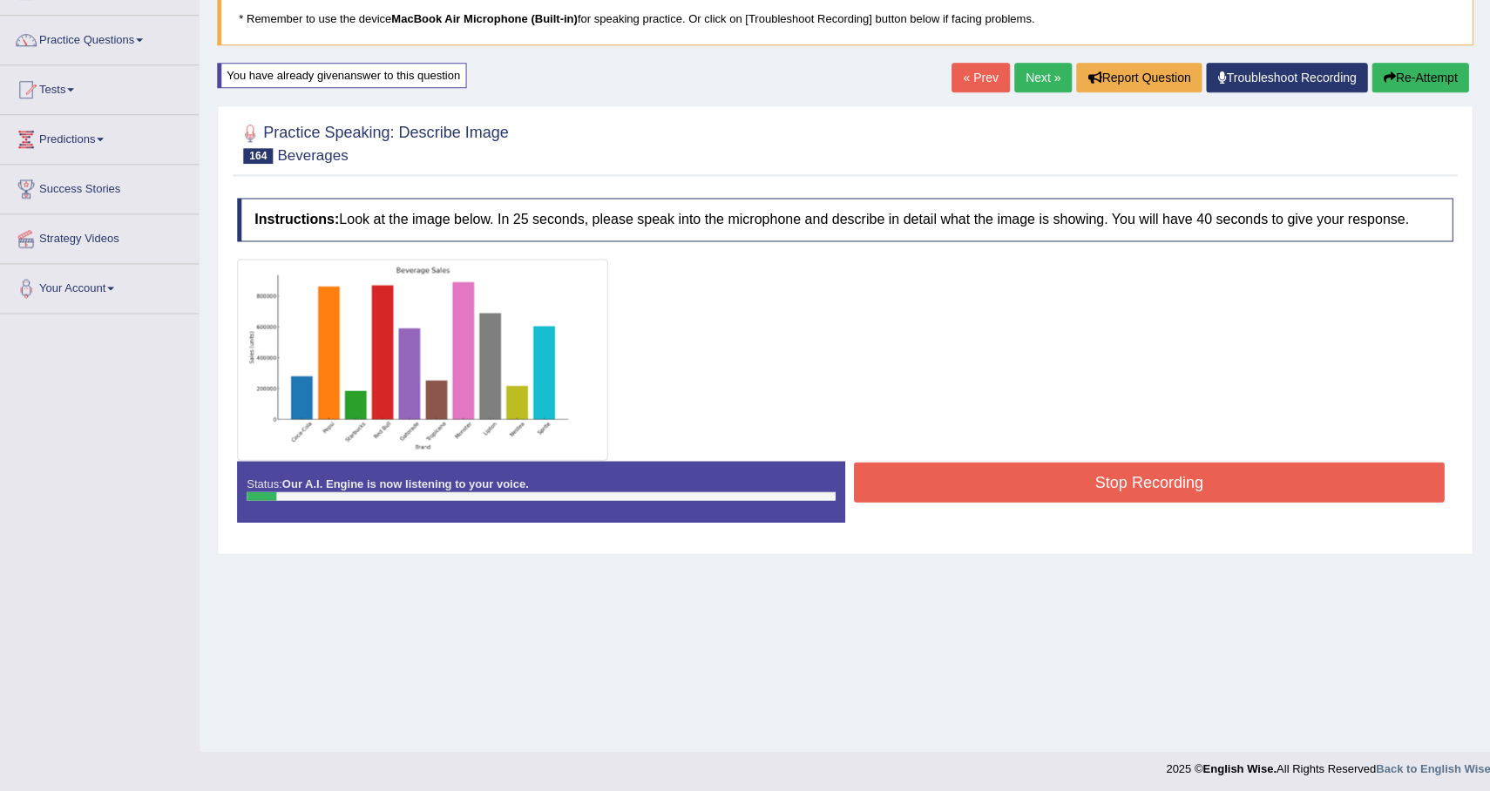
scroll to position [119, 0]
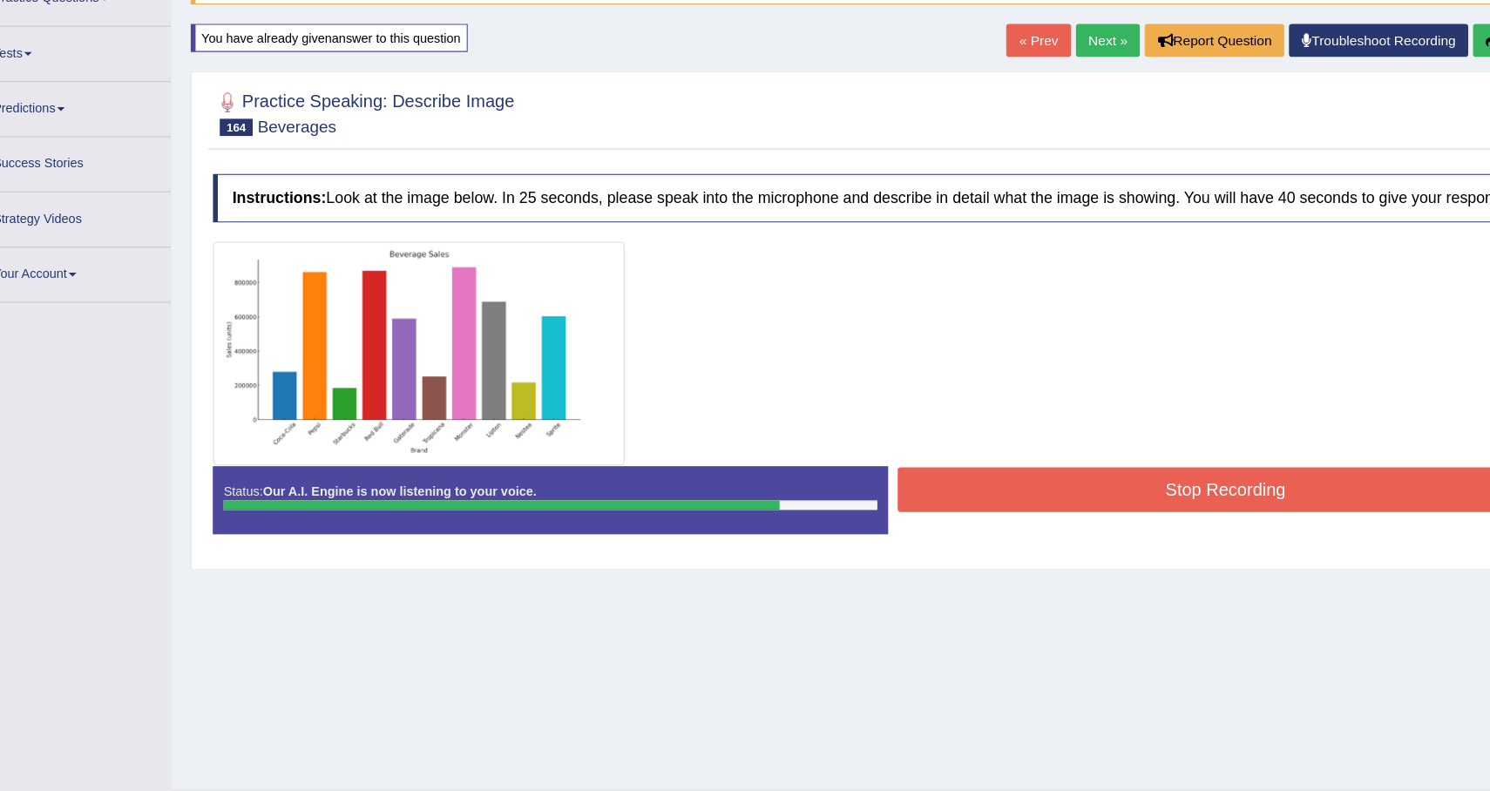
click at [1153, 494] on button "Stop Recording" at bounding box center [1149, 483] width 590 height 40
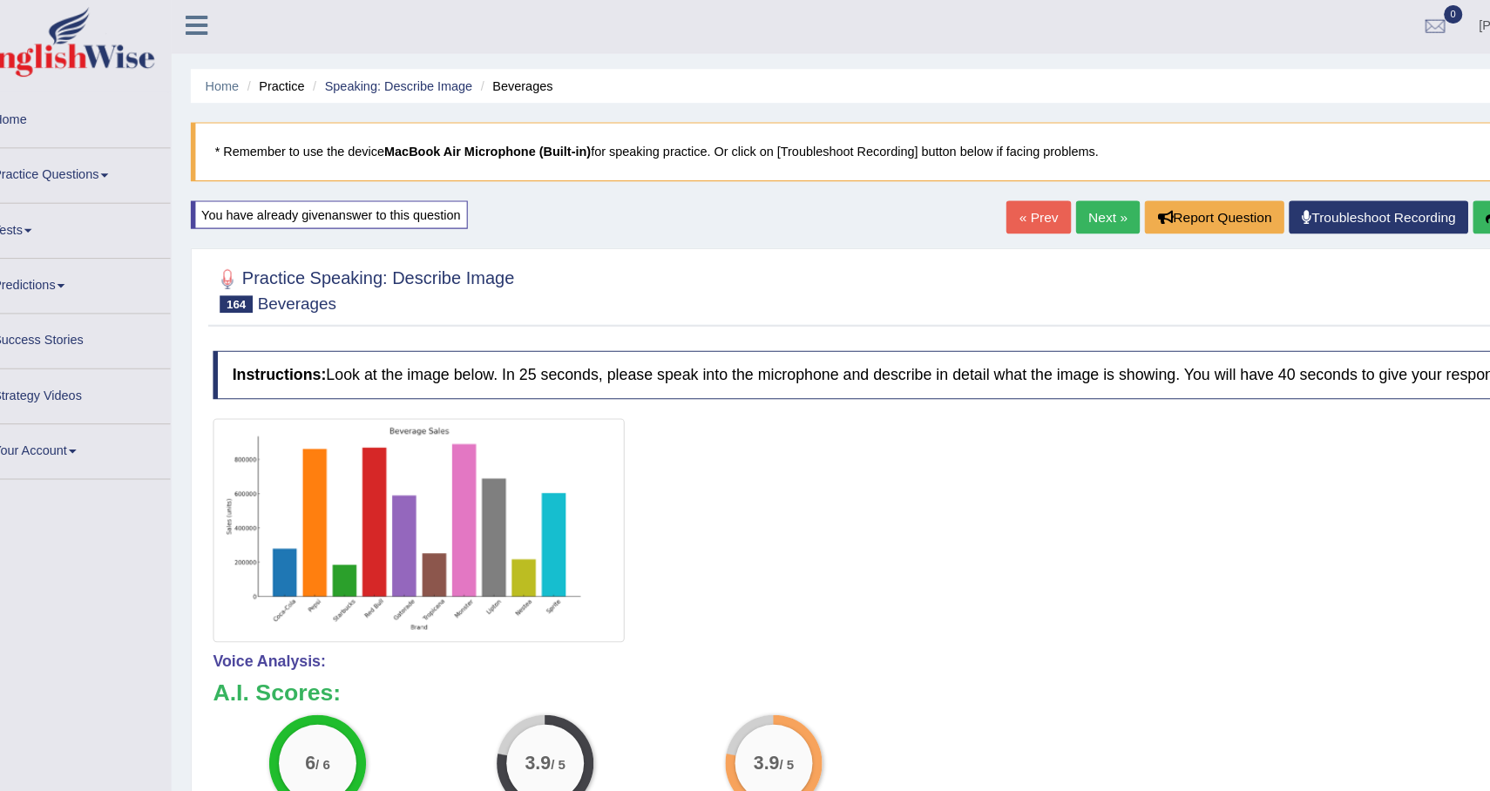
scroll to position [0, 0]
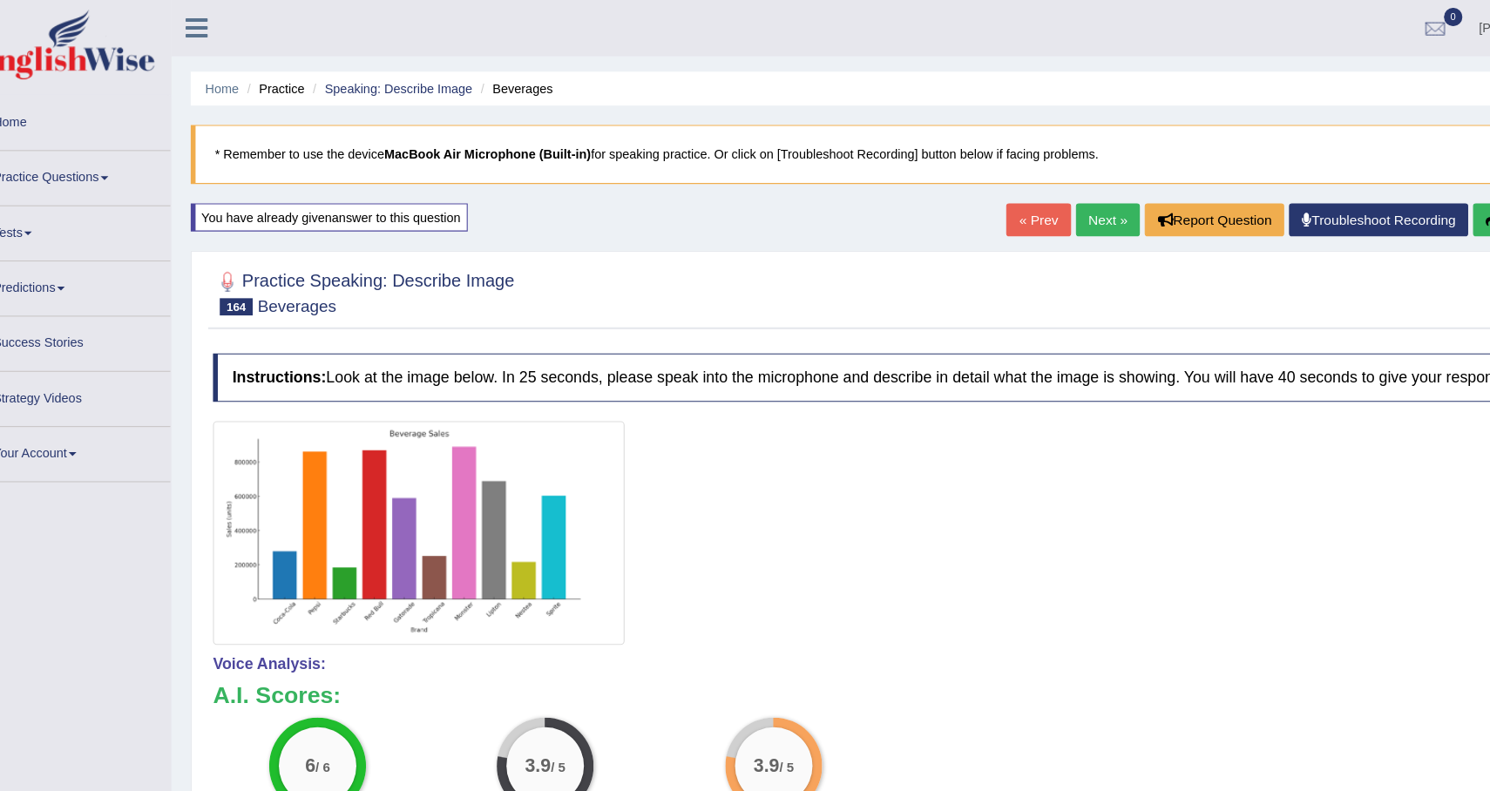
click at [1034, 207] on link "Next »" at bounding box center [1043, 198] width 58 height 30
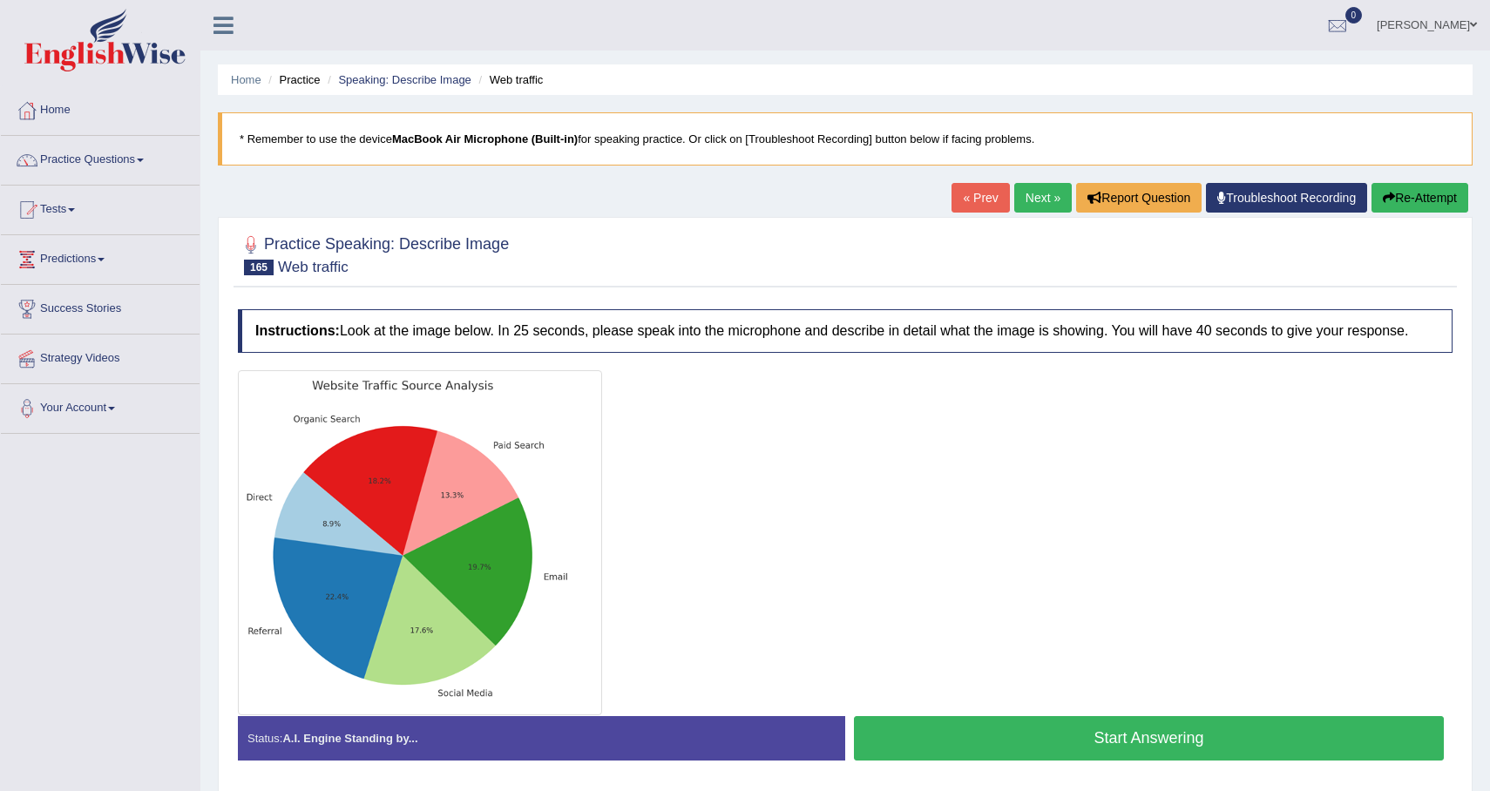
click at [1005, 761] on button "Start Answering" at bounding box center [1149, 738] width 590 height 44
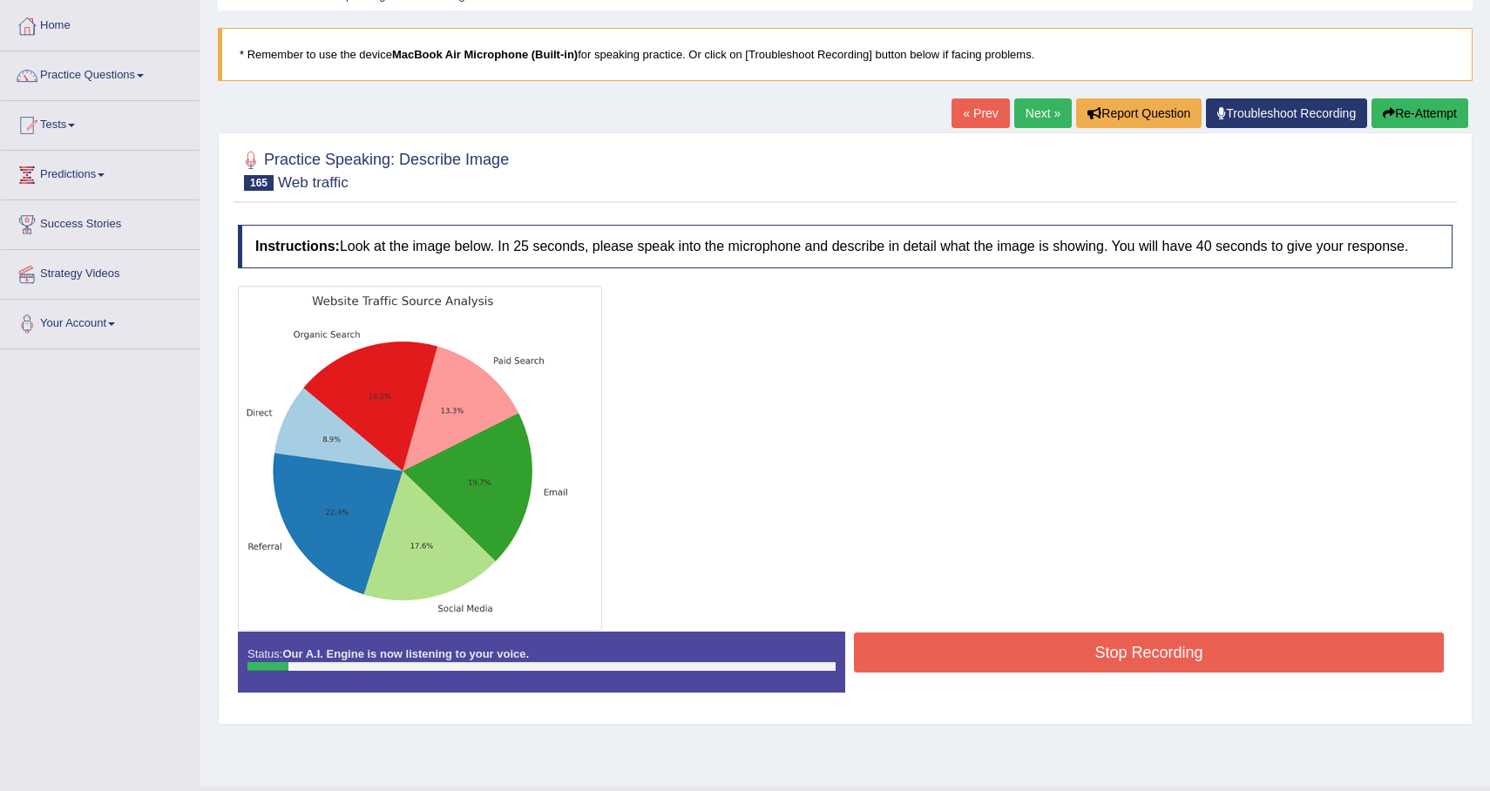
scroll to position [124, 0]
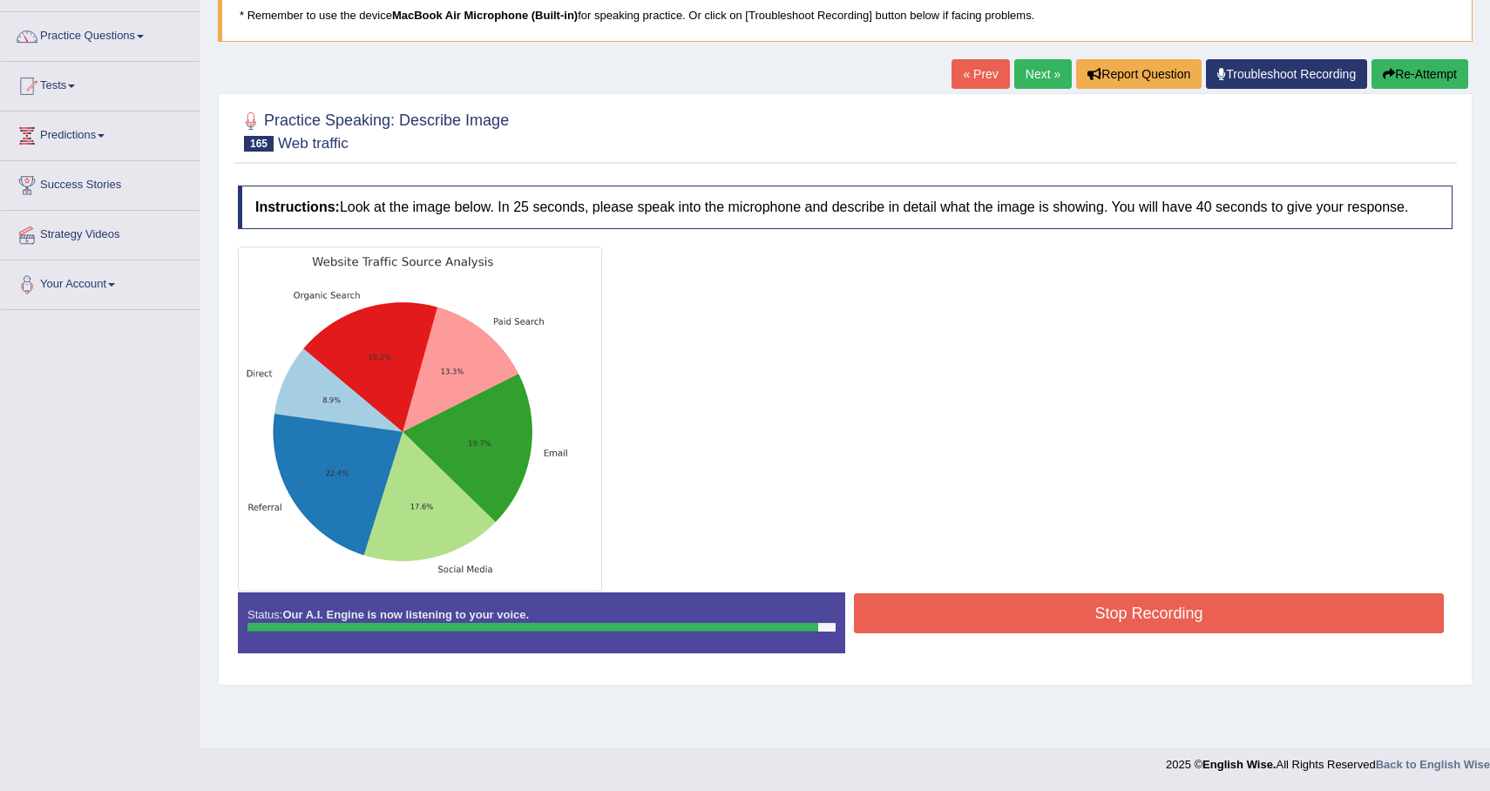
click at [964, 632] on button "Stop Recording" at bounding box center [1149, 613] width 590 height 40
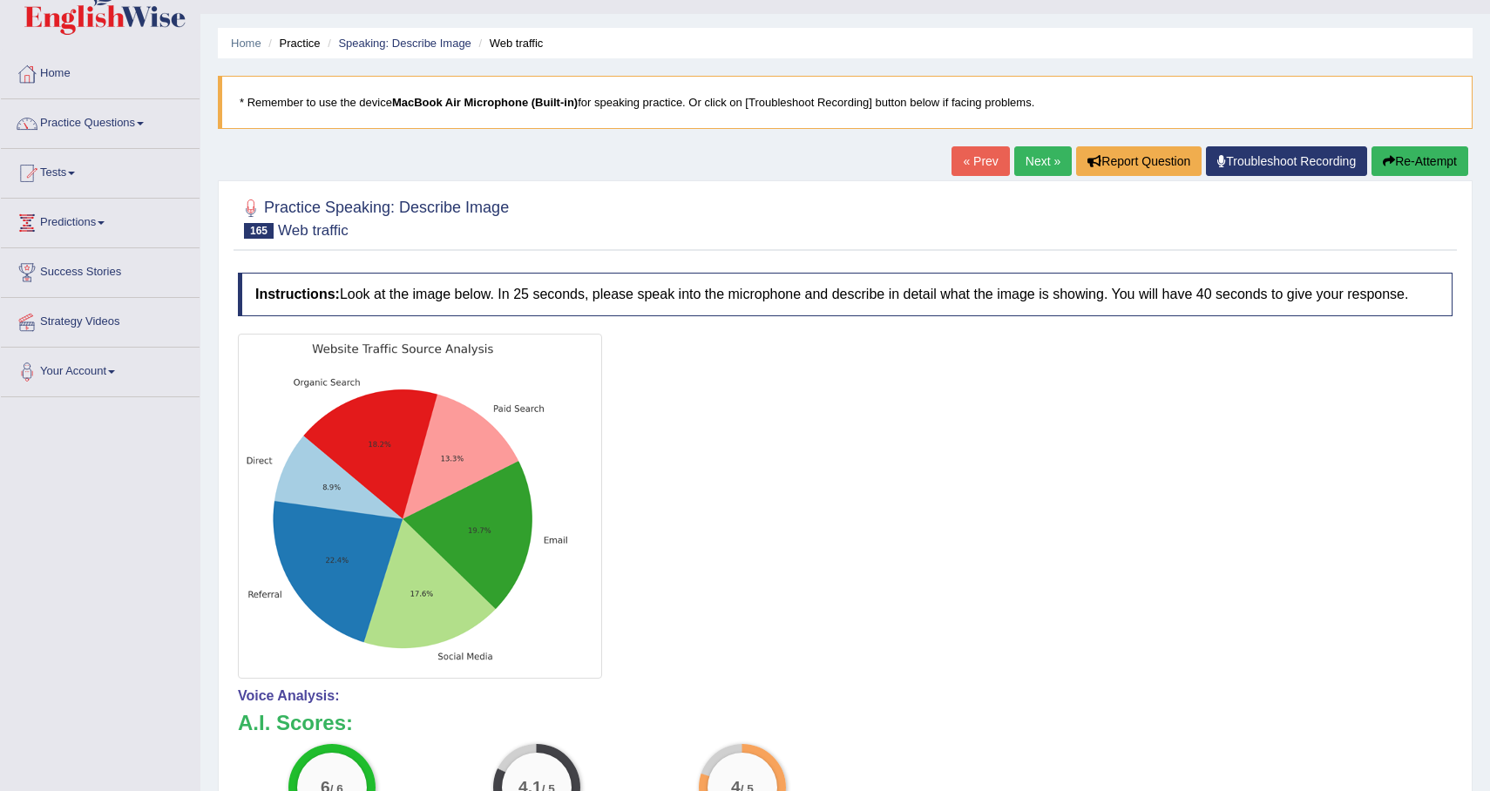
scroll to position [0, 0]
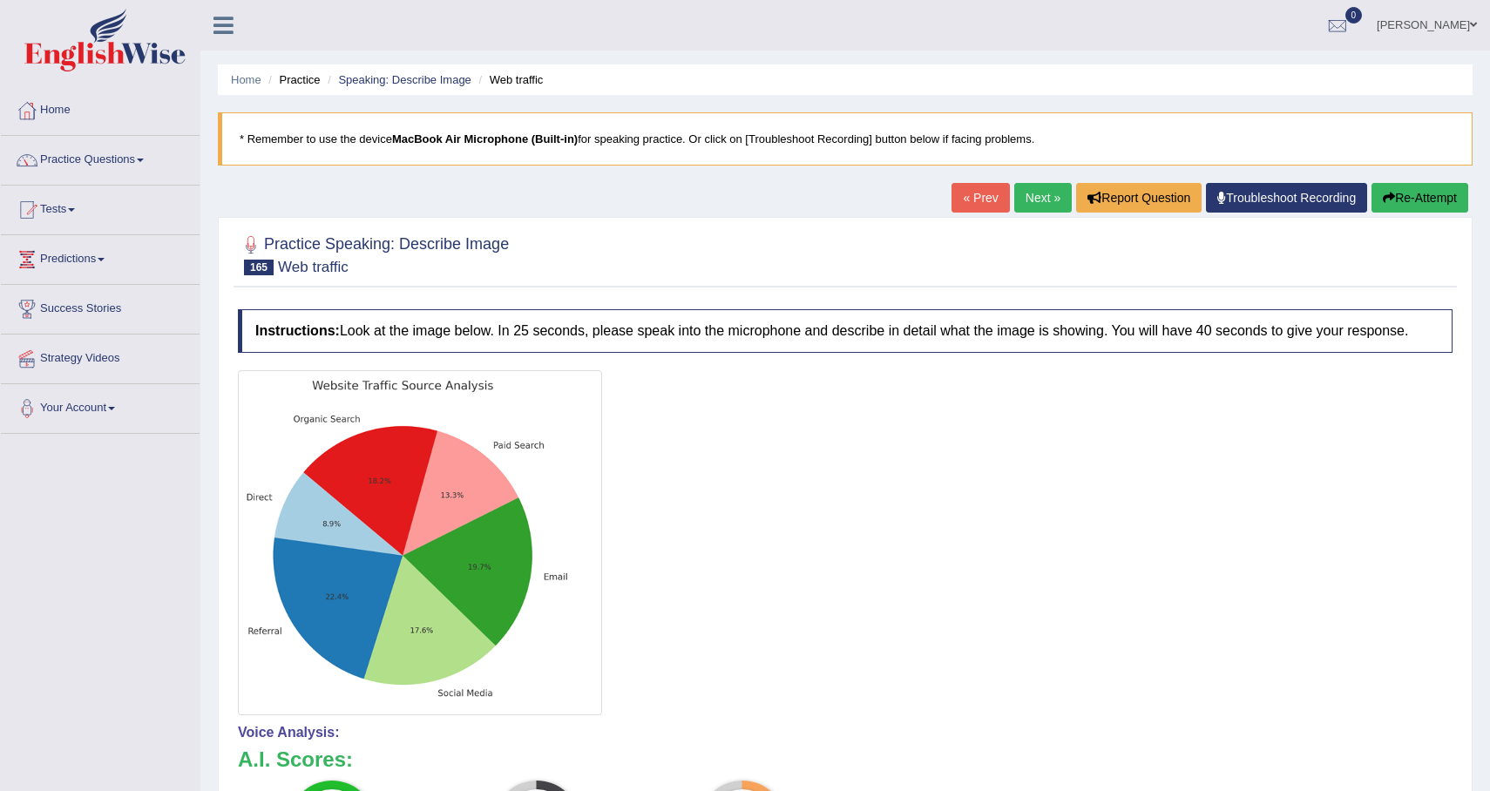
drag, startPoint x: 964, startPoint y: 632, endPoint x: 919, endPoint y: 650, distance: 48.1
click at [921, 650] on div at bounding box center [845, 542] width 1215 height 345
click at [1410, 195] on button "Re-Attempt" at bounding box center [1419, 198] width 97 height 30
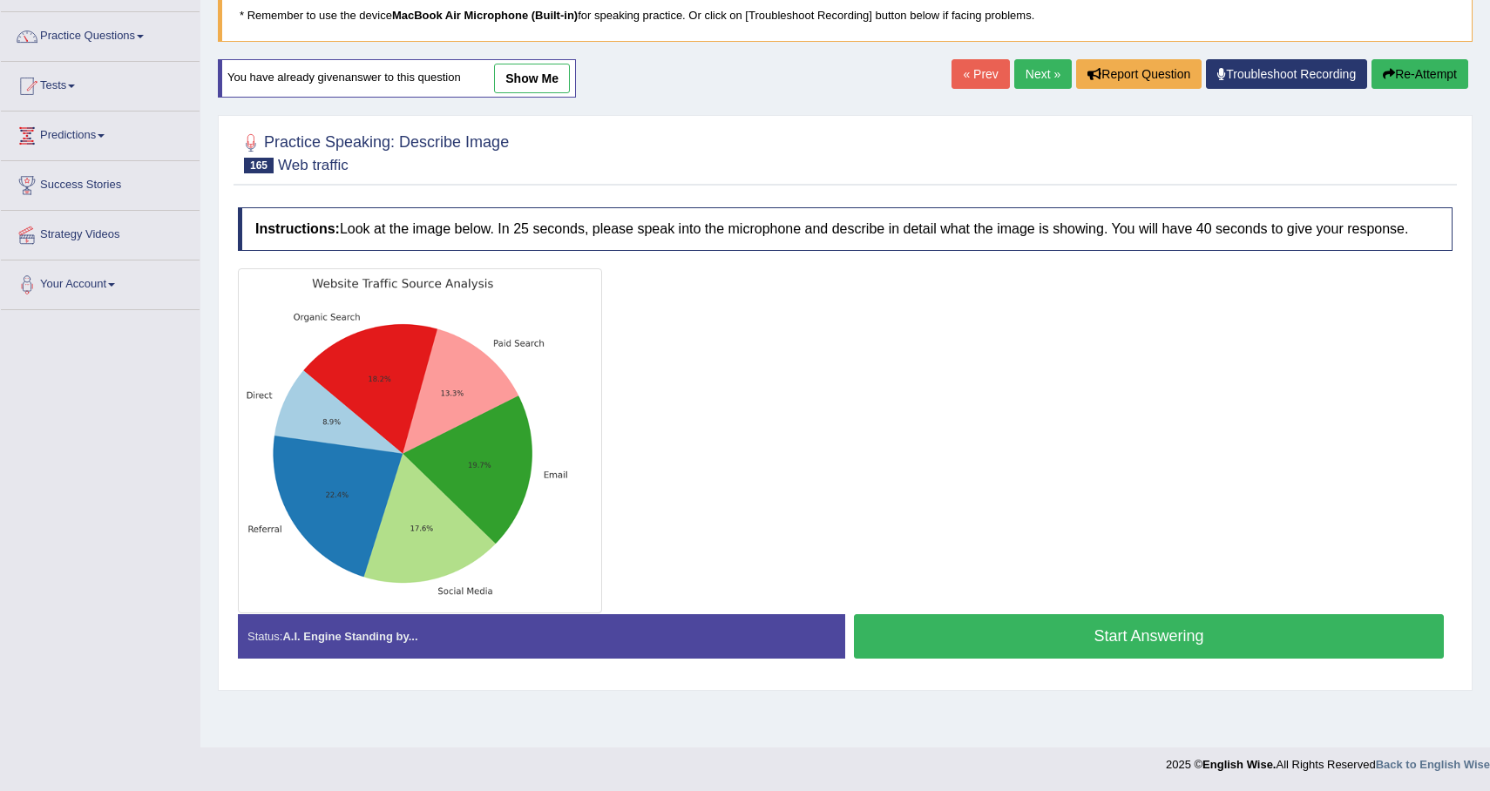
scroll to position [124, 0]
click at [1050, 659] on button "Start Answering" at bounding box center [1149, 636] width 590 height 44
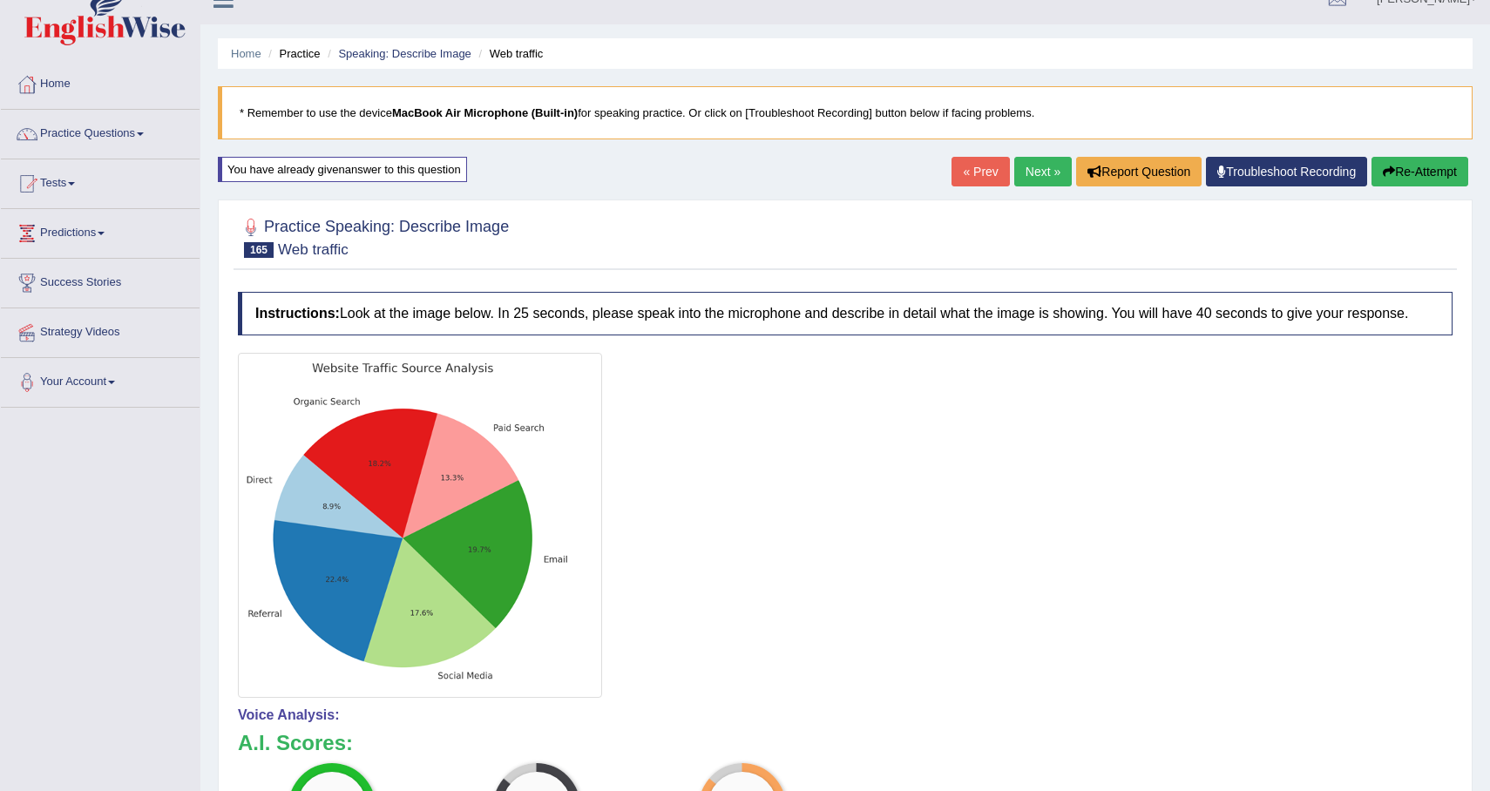
scroll to position [17, 0]
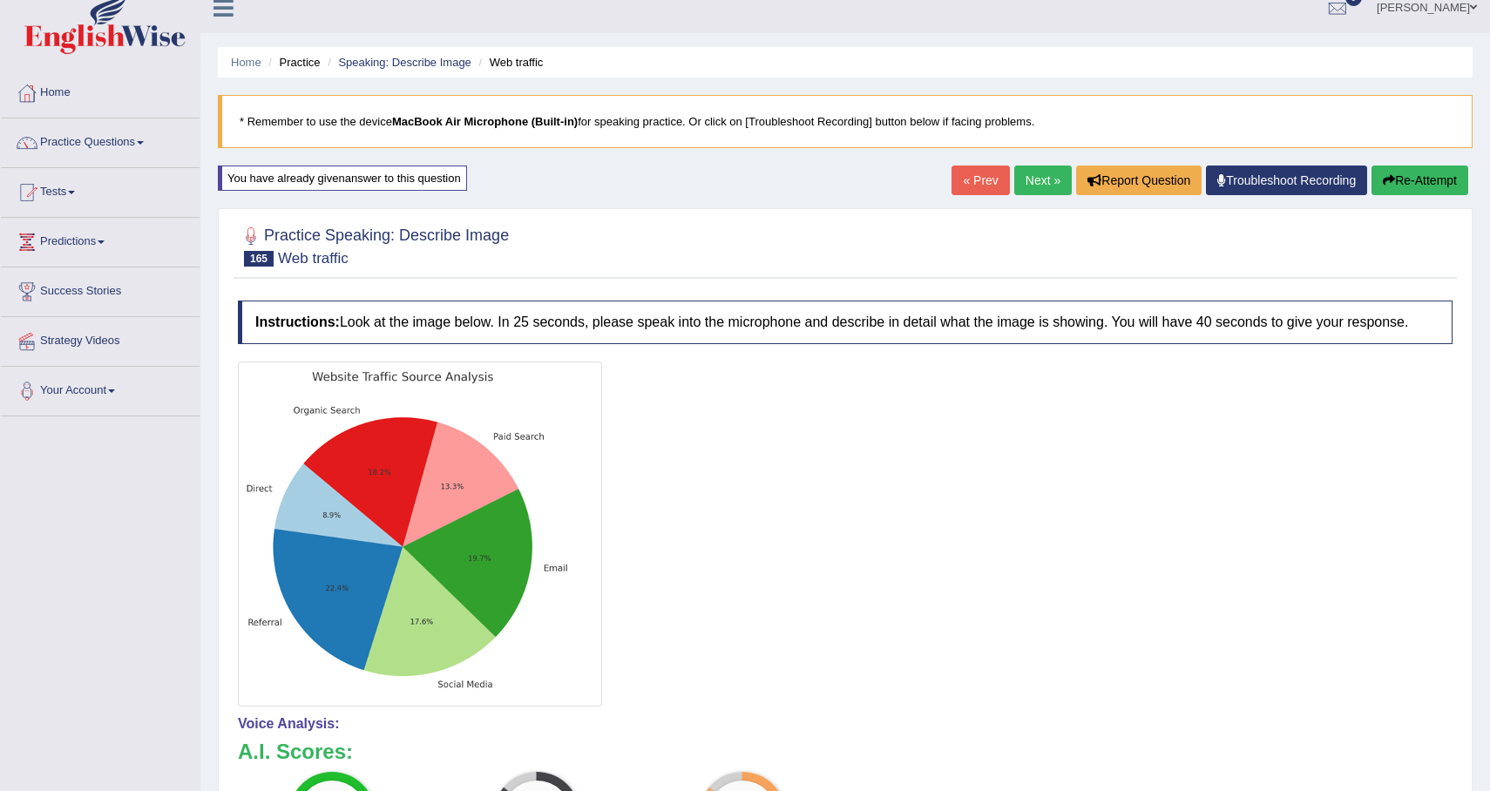
click at [1039, 166] on link "Next »" at bounding box center [1043, 181] width 58 height 30
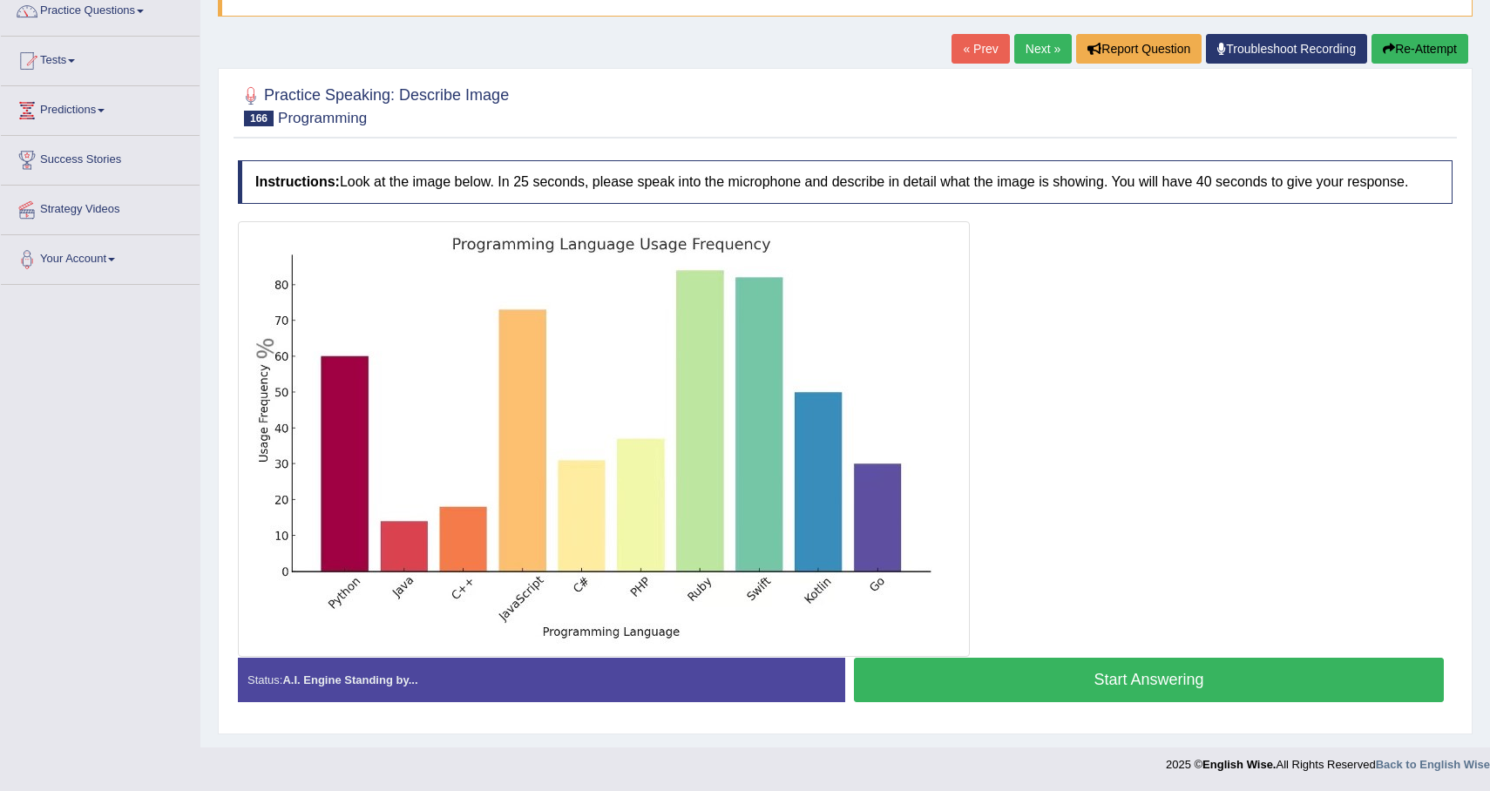
click at [1071, 694] on button "Start Answering" at bounding box center [1149, 680] width 590 height 44
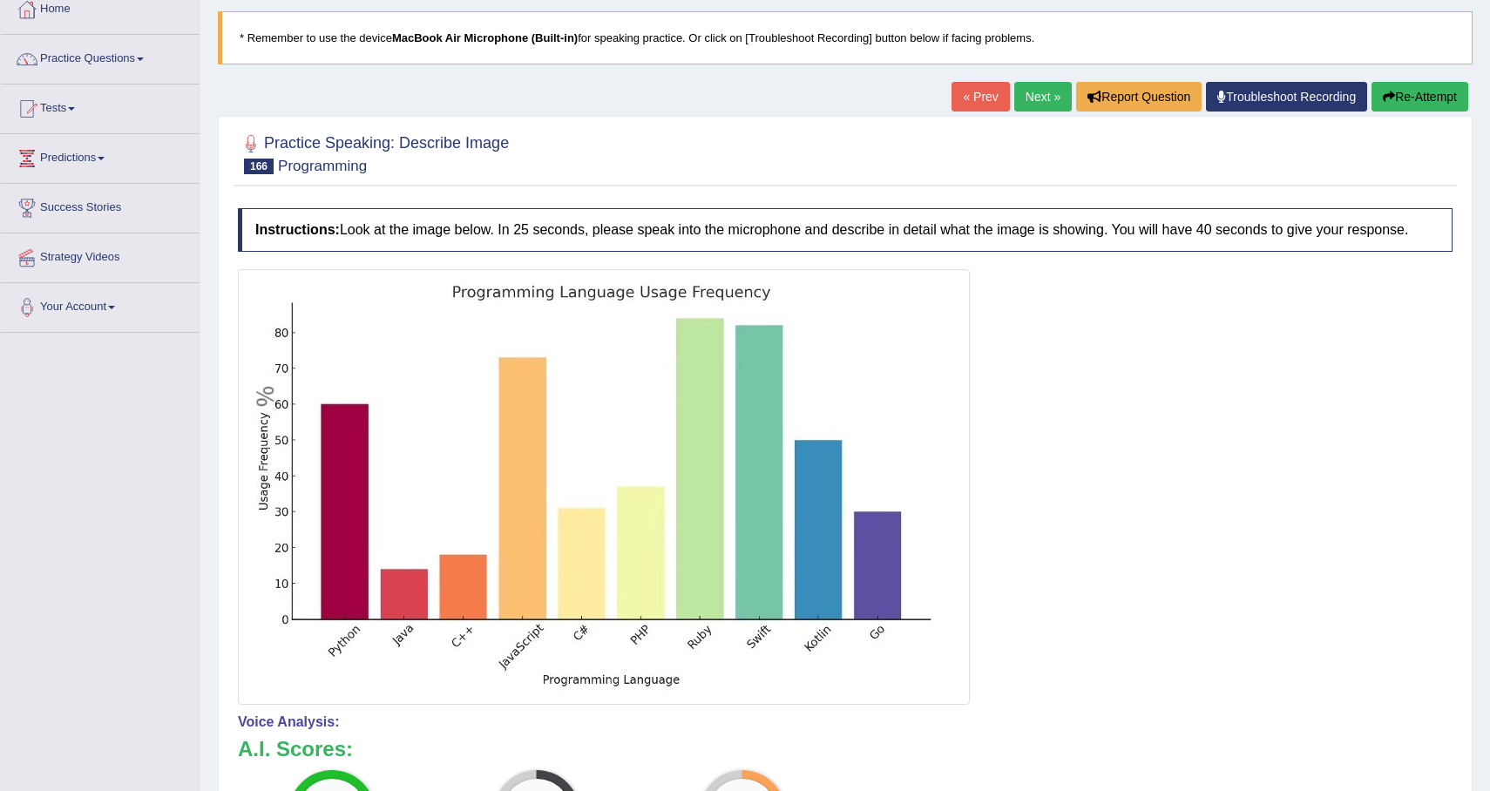
scroll to position [81, 0]
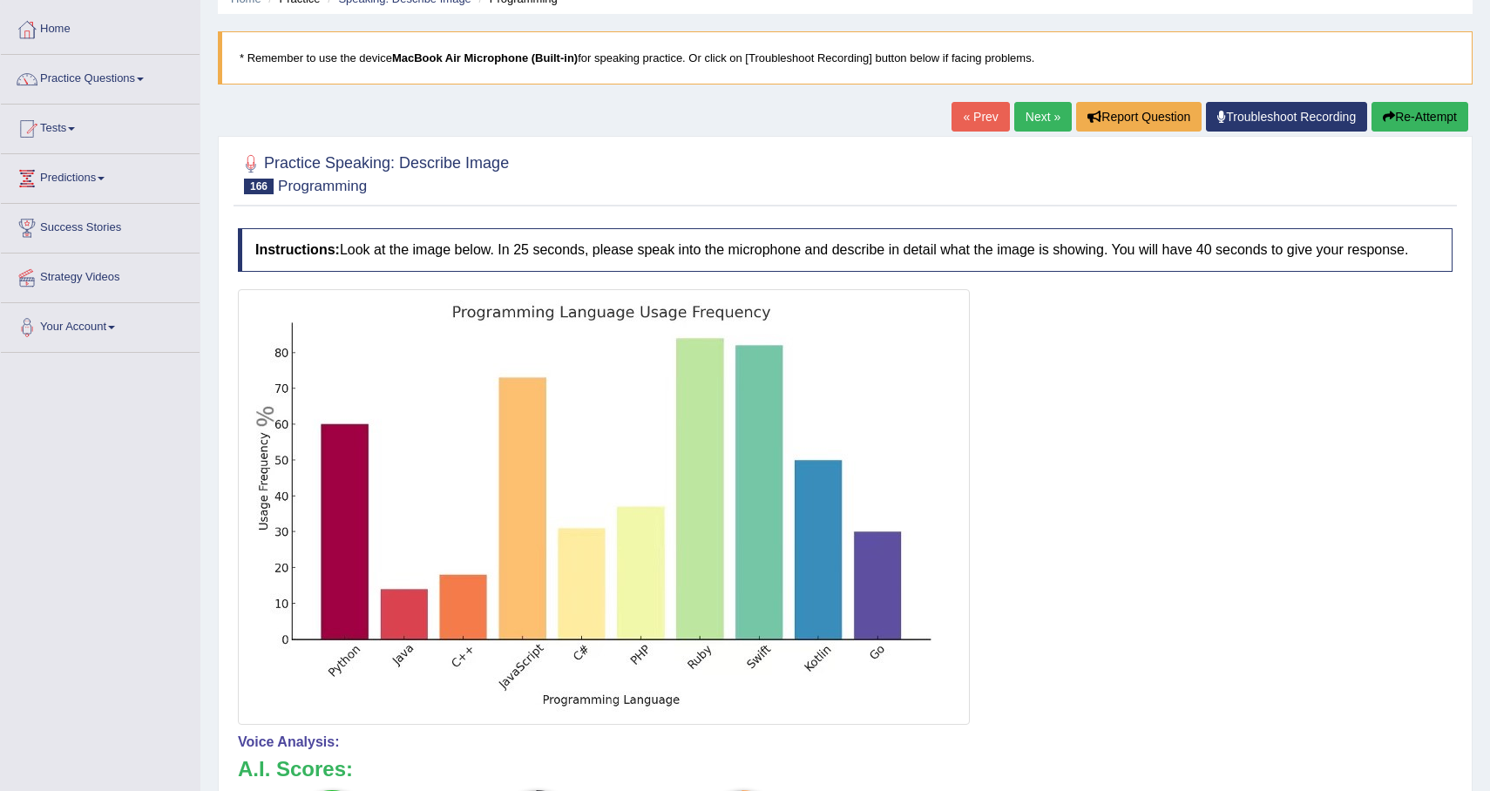
click at [1433, 112] on button "Re-Attempt" at bounding box center [1419, 117] width 97 height 30
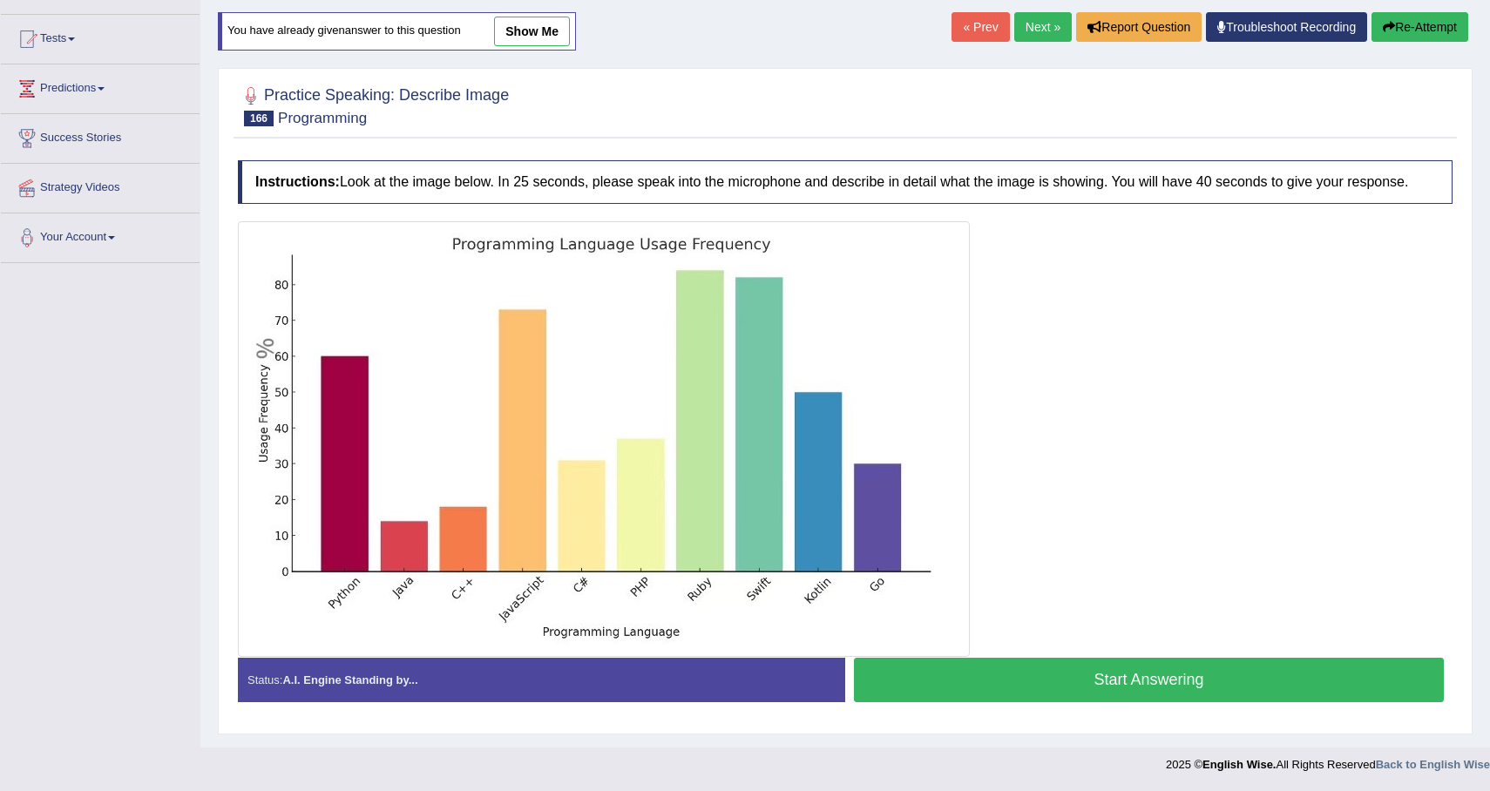
click at [1164, 692] on button "Start Answering" at bounding box center [1149, 680] width 590 height 44
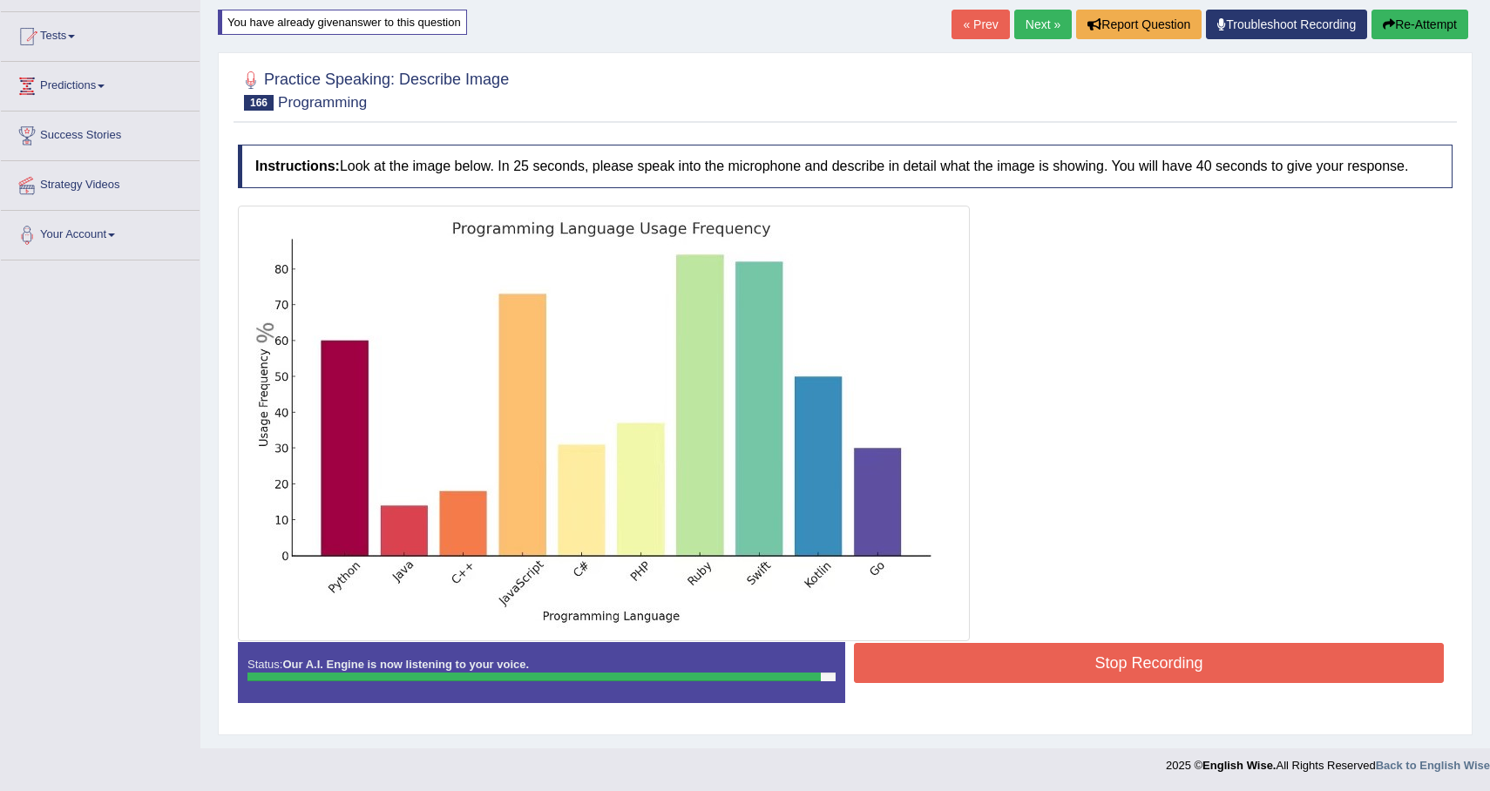
click at [1164, 683] on button "Stop Recording" at bounding box center [1149, 663] width 590 height 40
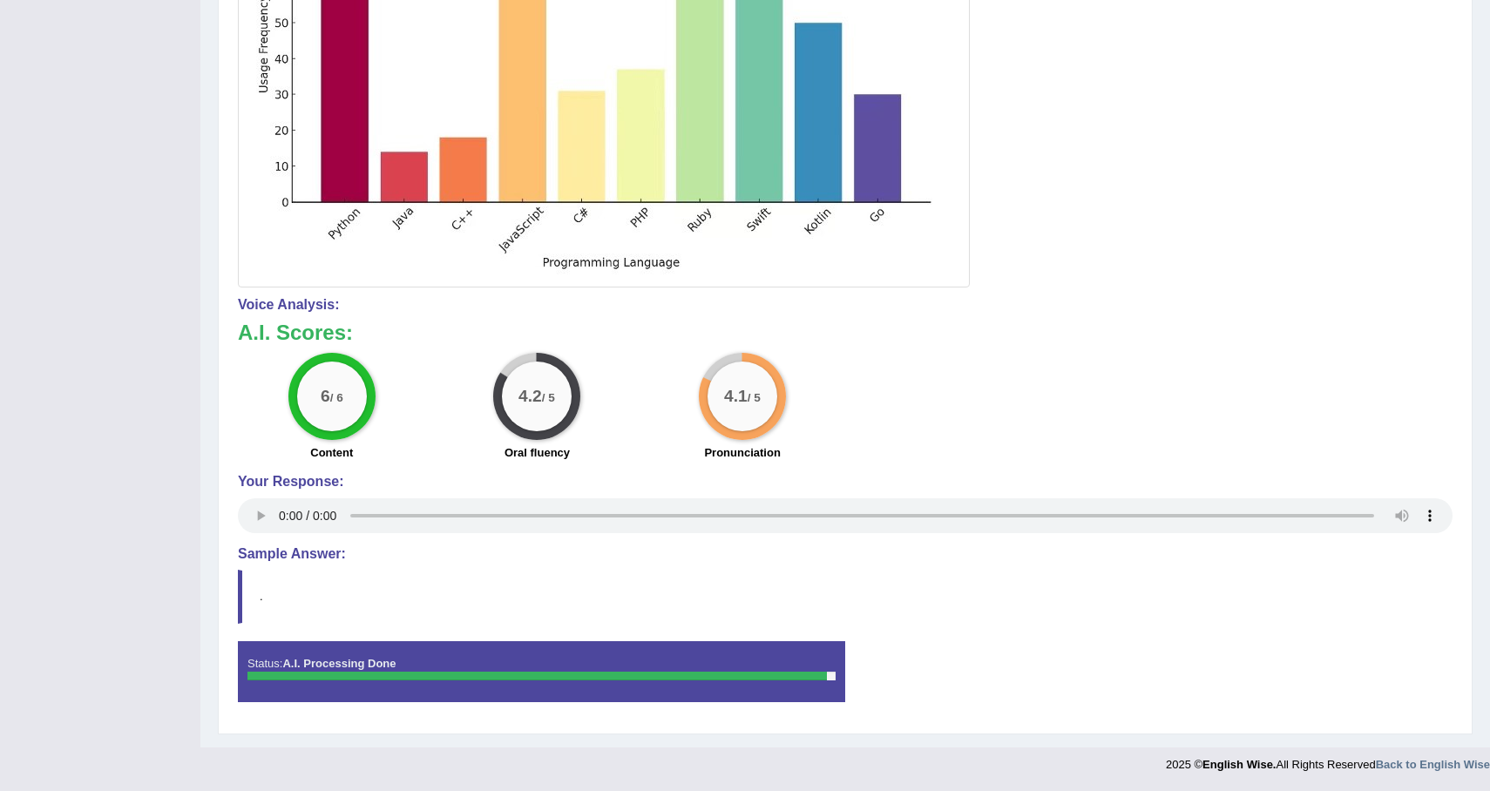
scroll to position [0, 0]
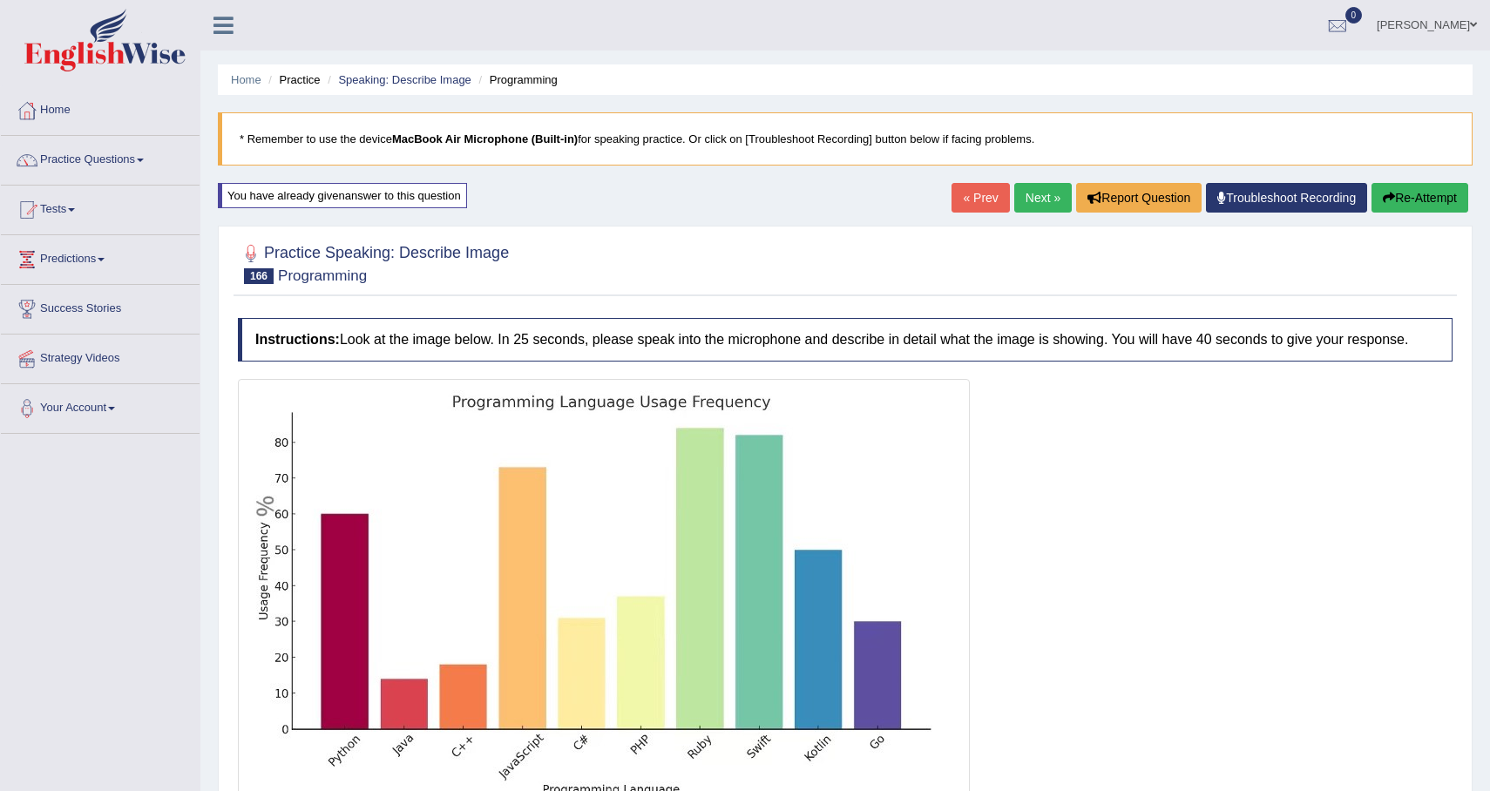
click at [1020, 200] on link "Next »" at bounding box center [1043, 198] width 58 height 30
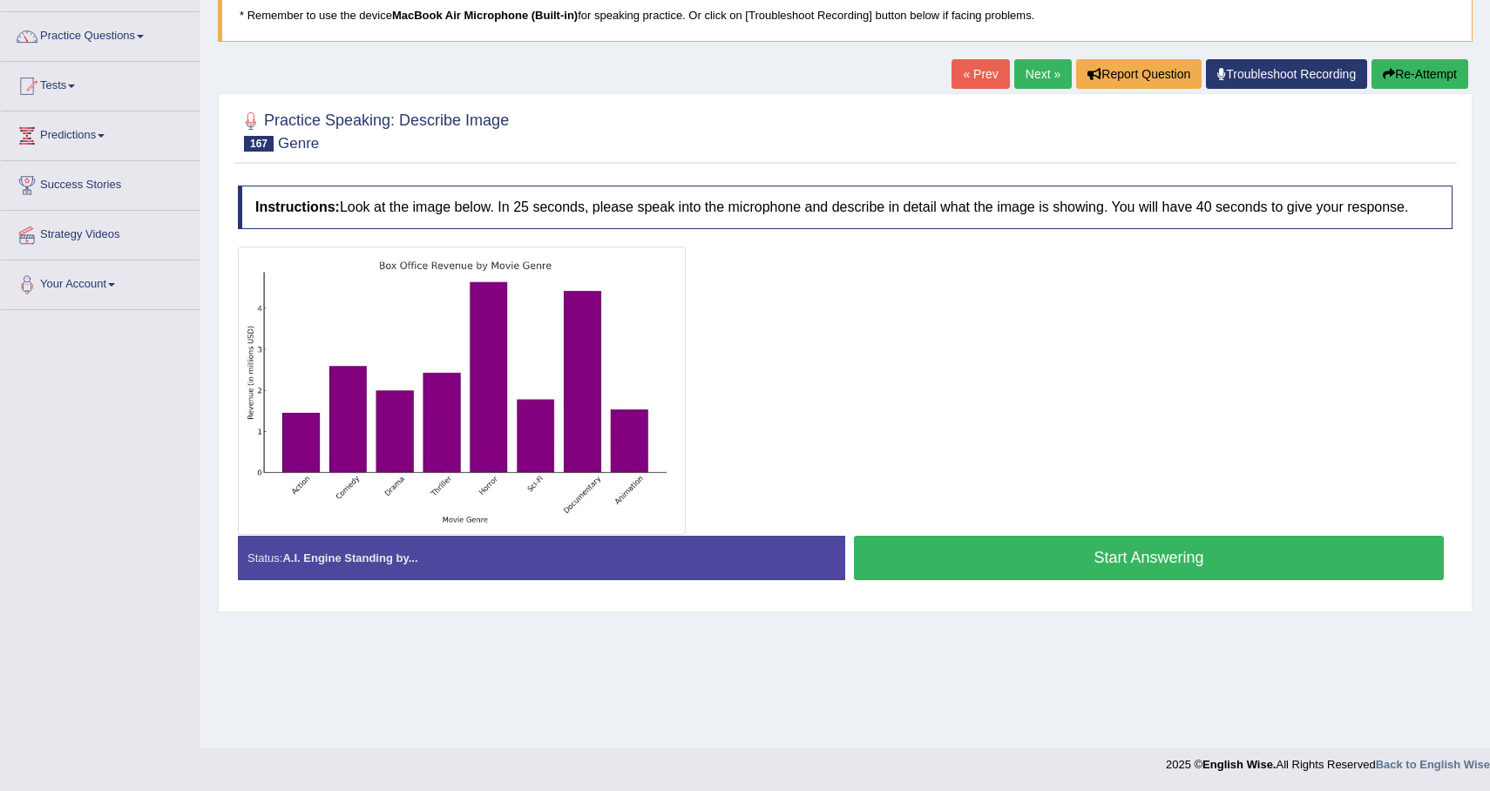
click at [995, 580] on button "Start Answering" at bounding box center [1149, 558] width 590 height 44
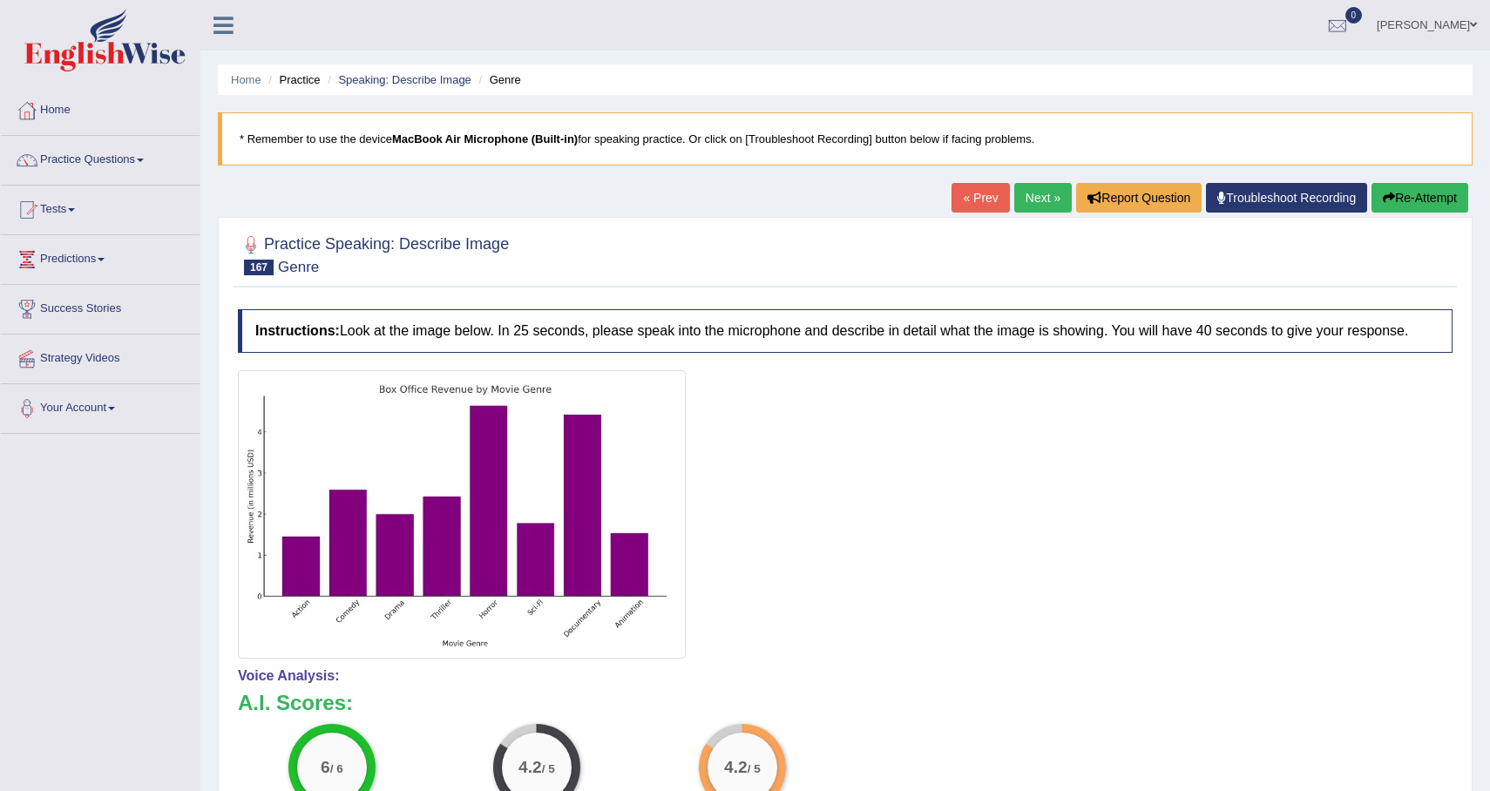
click at [1025, 200] on link "Next »" at bounding box center [1043, 198] width 58 height 30
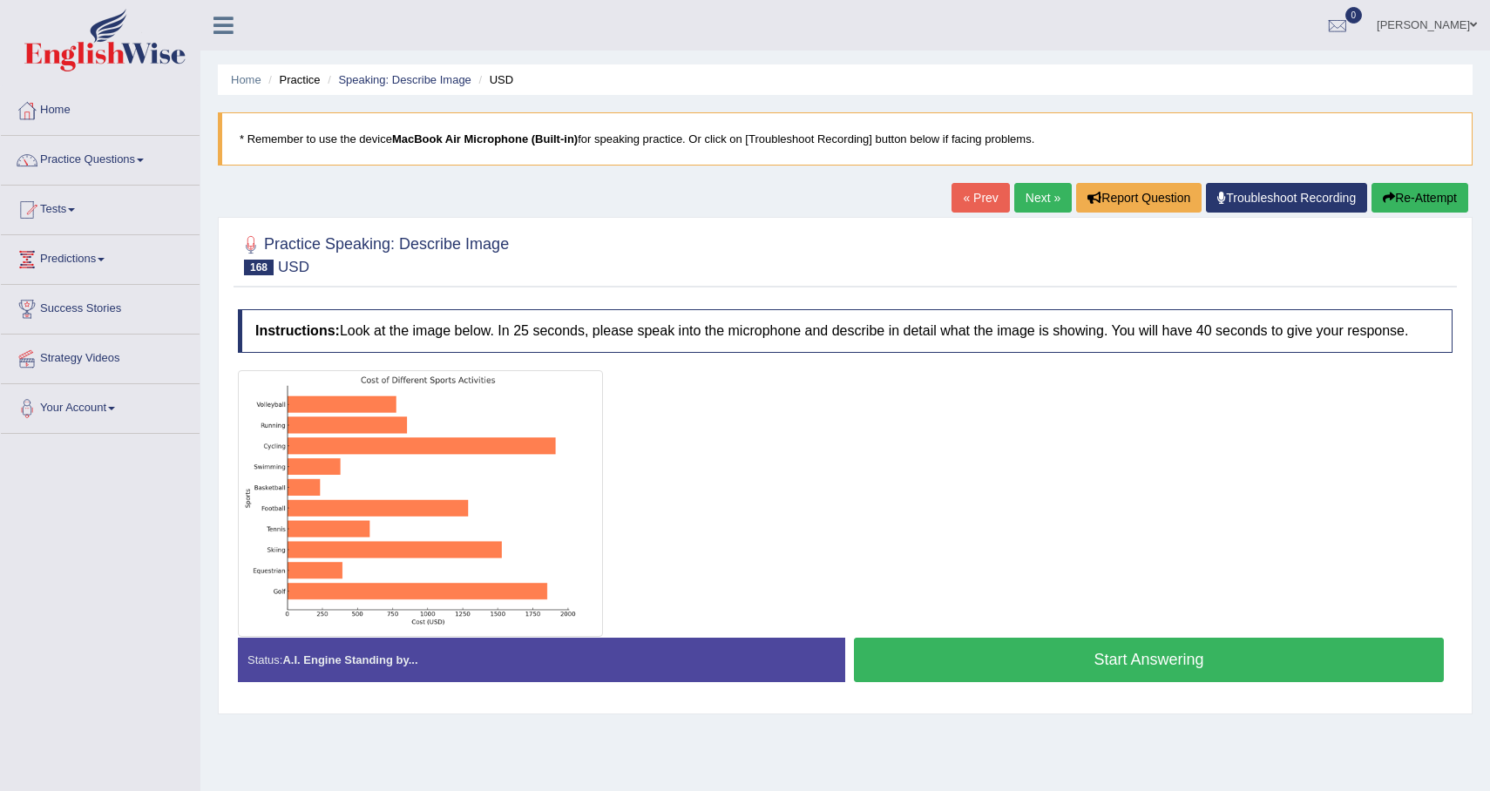
click at [1035, 682] on button "Start Answering" at bounding box center [1149, 660] width 590 height 44
